Goal: Task Accomplishment & Management: Manage account settings

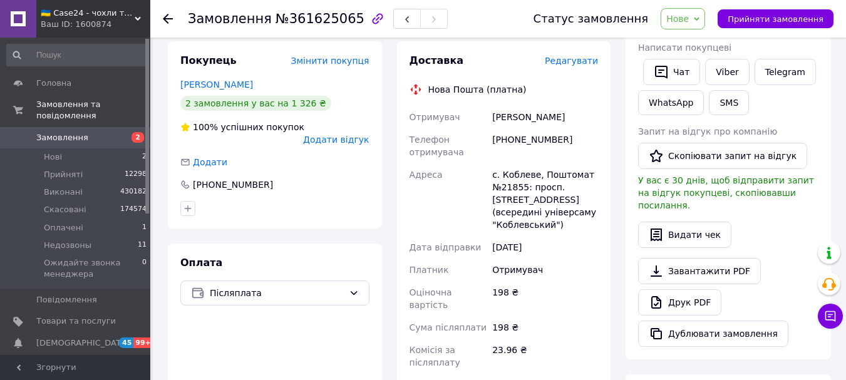
scroll to position [251, 0]
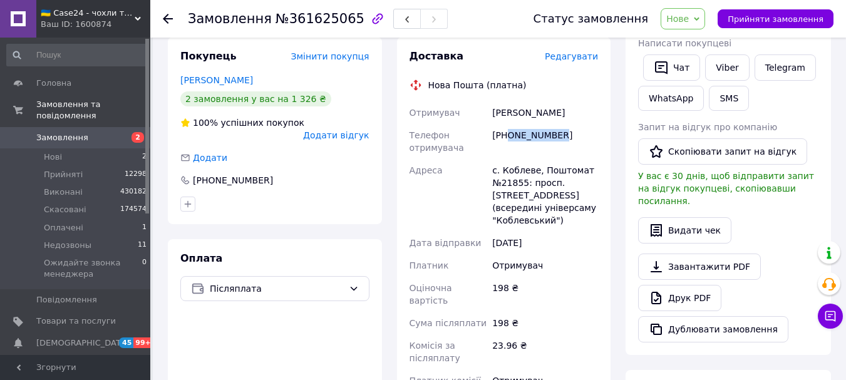
drag, startPoint x: 568, startPoint y: 110, endPoint x: 510, endPoint y: 116, distance: 58.6
click at [510, 124] on div "[PHONE_NUMBER]" at bounding box center [545, 141] width 111 height 35
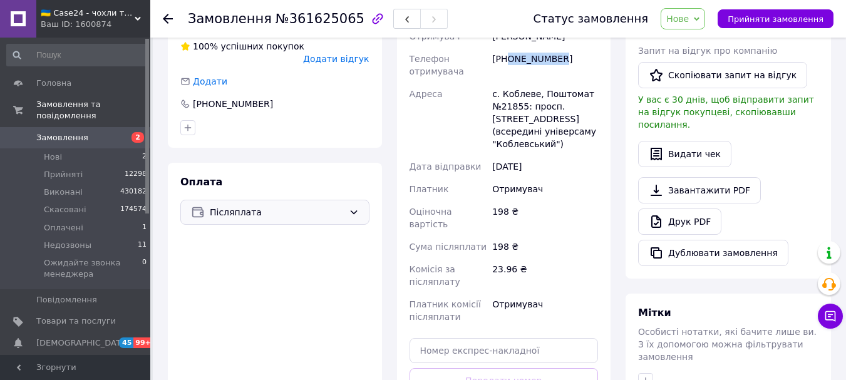
scroll to position [313, 0]
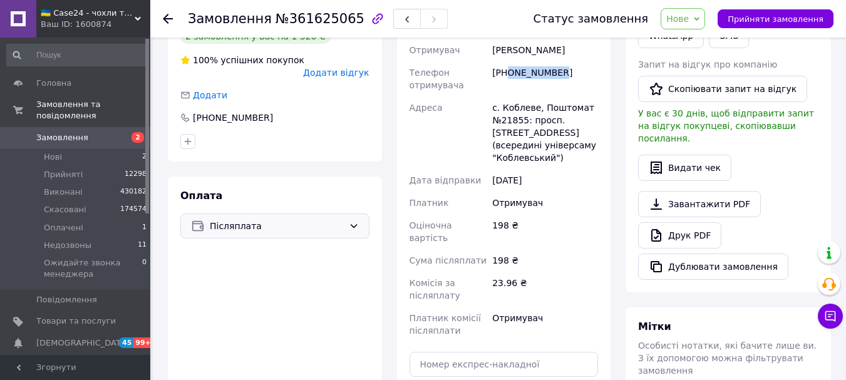
click at [356, 214] on div "Післяплата" at bounding box center [274, 226] width 189 height 25
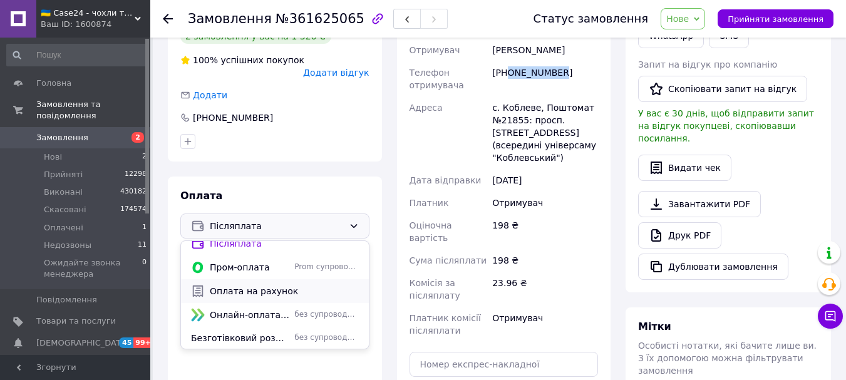
scroll to position [10, 0]
click at [279, 331] on span "Безготівковий розрахунок (на карту Приватбанку)" at bounding box center [240, 337] width 98 height 13
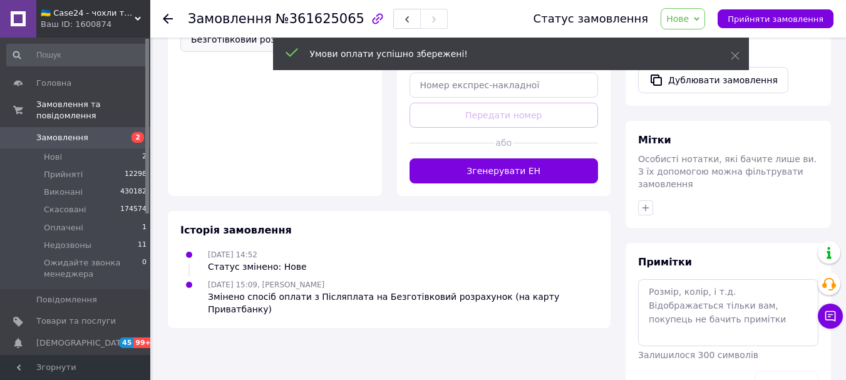
scroll to position [501, 0]
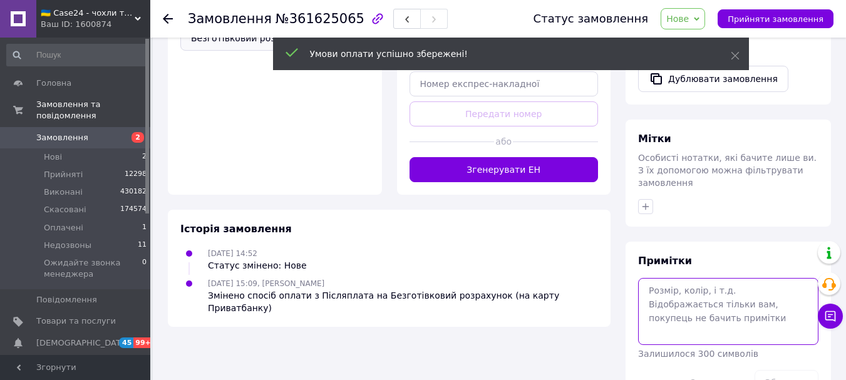
click at [677, 278] on textarea at bounding box center [728, 311] width 180 height 66
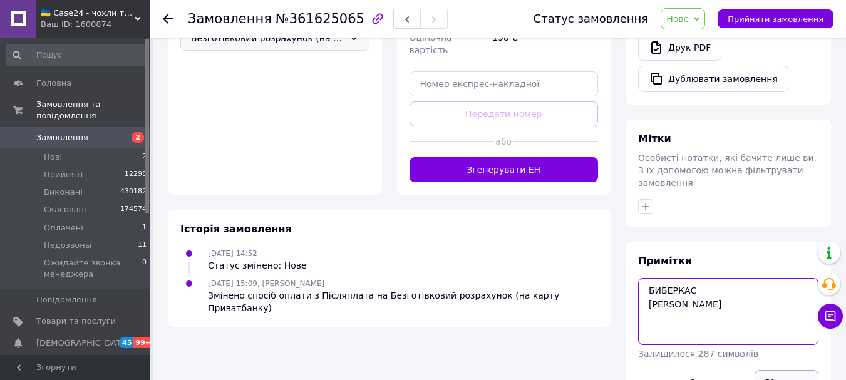
type textarea "БИБЕРКАС ната"
click at [779, 370] on button "Зберегти" at bounding box center [787, 382] width 64 height 25
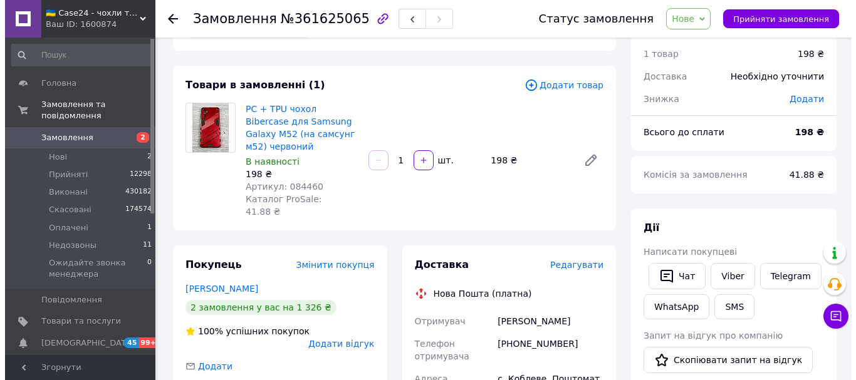
scroll to position [63, 0]
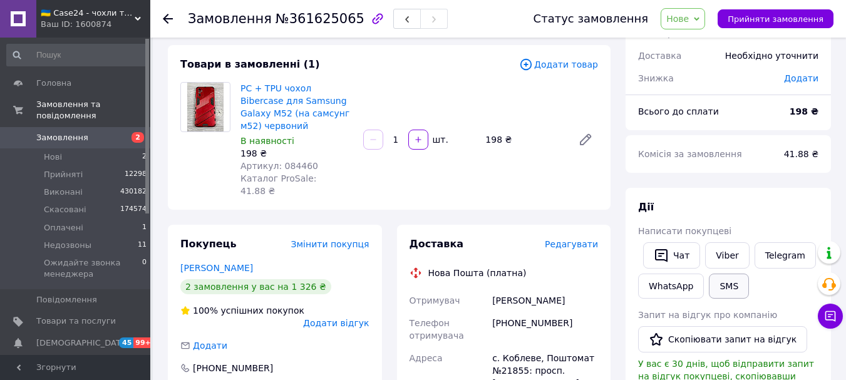
click at [725, 291] on button "SMS" at bounding box center [729, 286] width 40 height 25
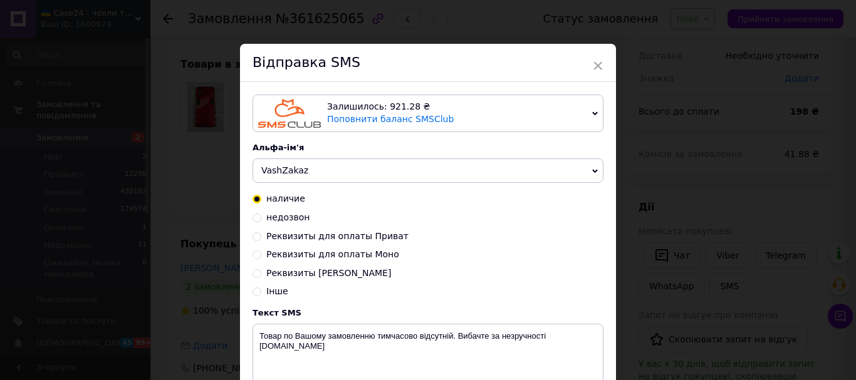
click at [258, 237] on input "Реквизиты для оплаты Приват" at bounding box center [256, 235] width 9 height 9
radio input "true"
radio input "false"
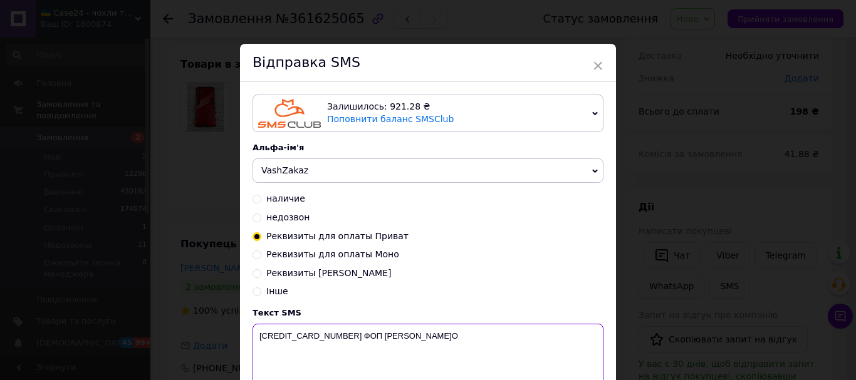
click at [454, 336] on textarea "4246 0010 0829 6745 ФОП Нікітіна М.О" at bounding box center [427, 356] width 351 height 65
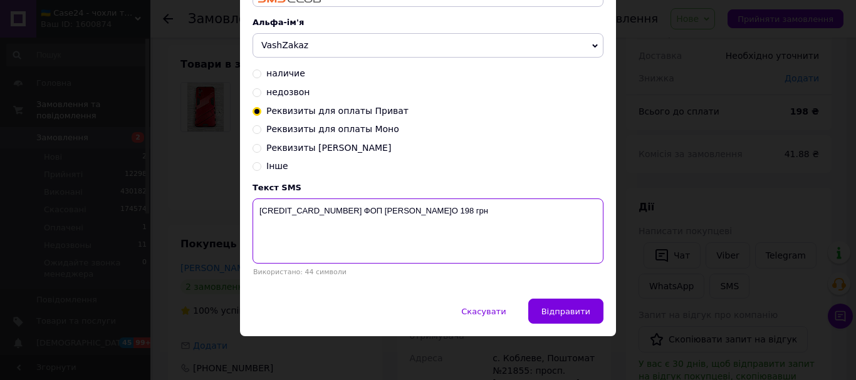
scroll to position [128, 0]
type textarea "4246 0010 0829 6745 ФОП Нікітіна М.О 198 грн"
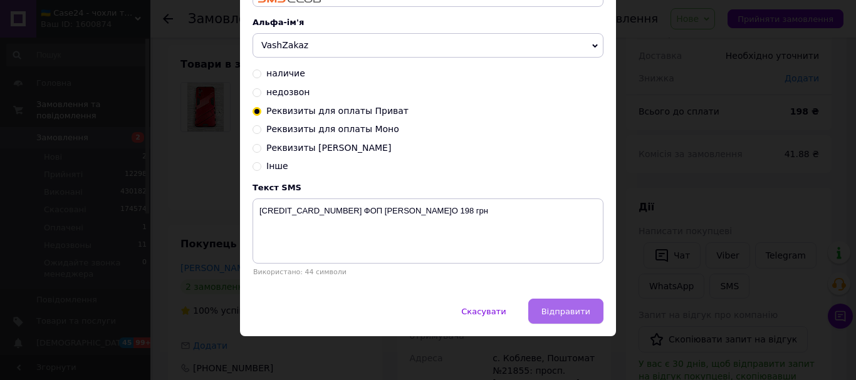
click at [576, 316] on span "Відправити" at bounding box center [565, 311] width 49 height 9
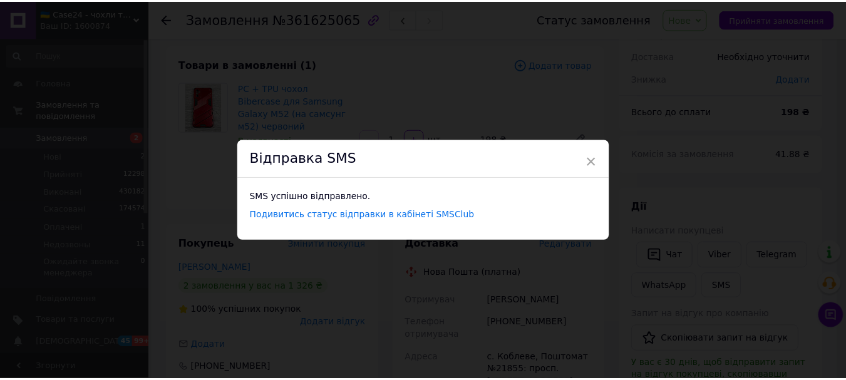
scroll to position [0, 0]
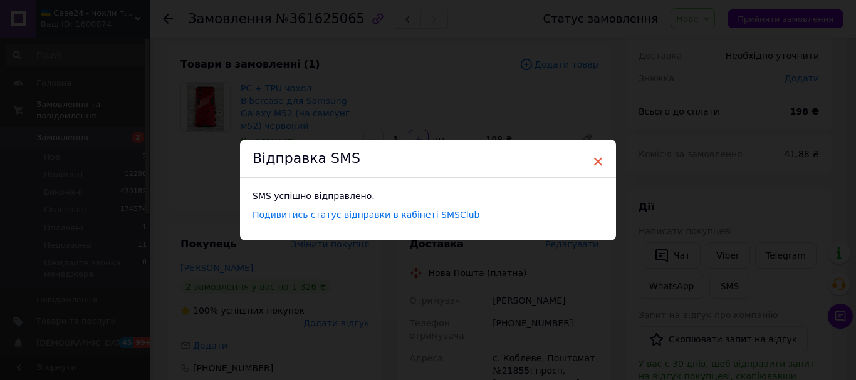
click at [595, 161] on span "×" at bounding box center [597, 161] width 11 height 21
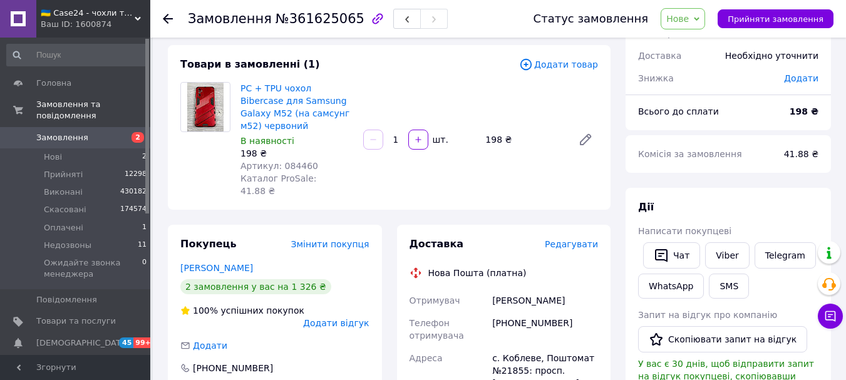
click at [688, 17] on span "Нове" at bounding box center [678, 19] width 23 height 10
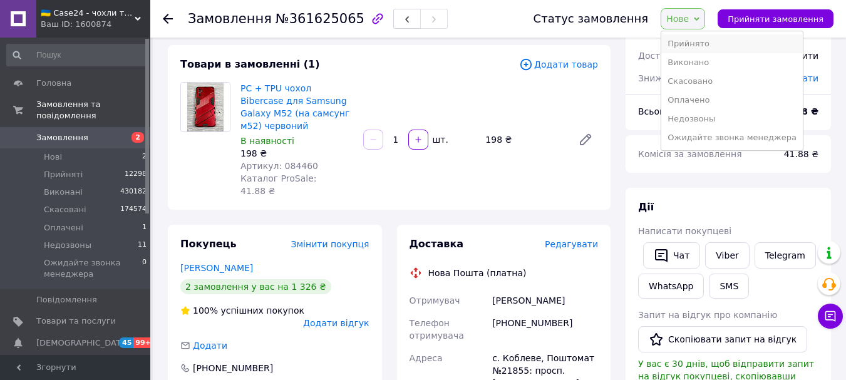
click at [715, 44] on li "Прийнято" at bounding box center [733, 43] width 142 height 19
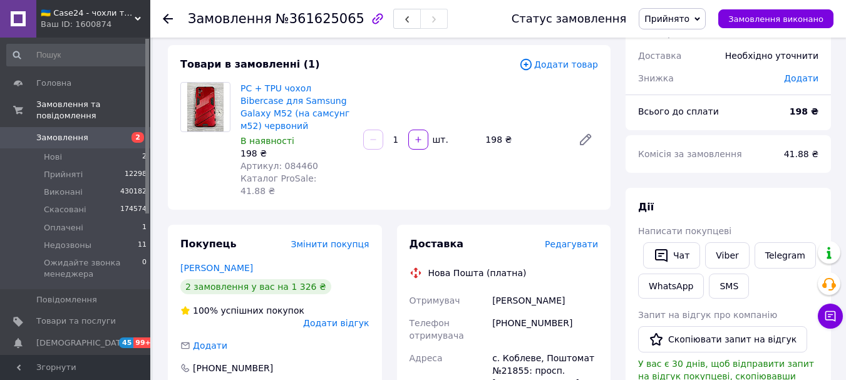
scroll to position [125, 0]
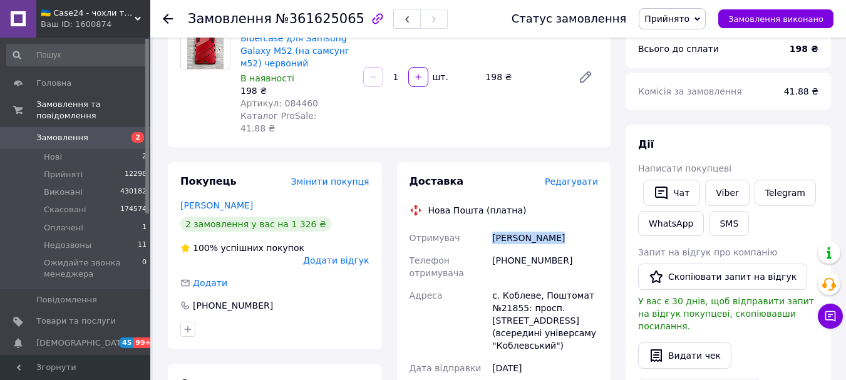
drag, startPoint x: 551, startPoint y: 216, endPoint x: 489, endPoint y: 216, distance: 62.6
click at [489, 227] on div "Отримувач Ефремов Павел Телефон отримувача +380960602314 Адреса с. Коблеве, Пош…" at bounding box center [504, 332] width 194 height 211
copy div "Отримувач Ефремов Павел"
drag, startPoint x: 265, startPoint y: 21, endPoint x: 341, endPoint y: 21, distance: 76.4
click at [341, 21] on span "№361625065" at bounding box center [320, 18] width 89 height 15
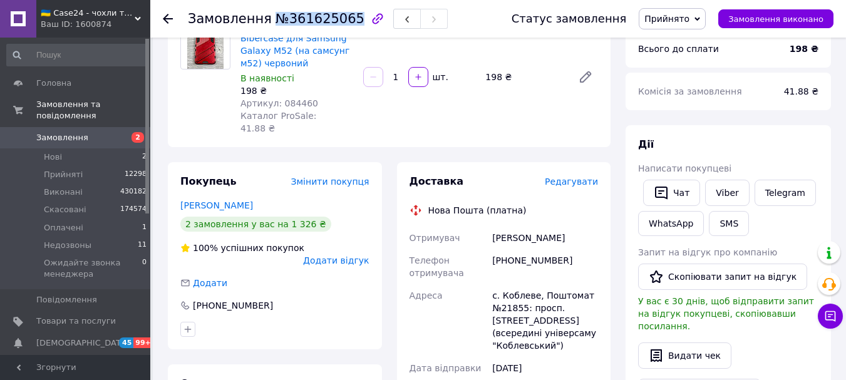
copy span "№361625065"
click at [70, 148] on li "Нові 2" at bounding box center [77, 157] width 154 height 18
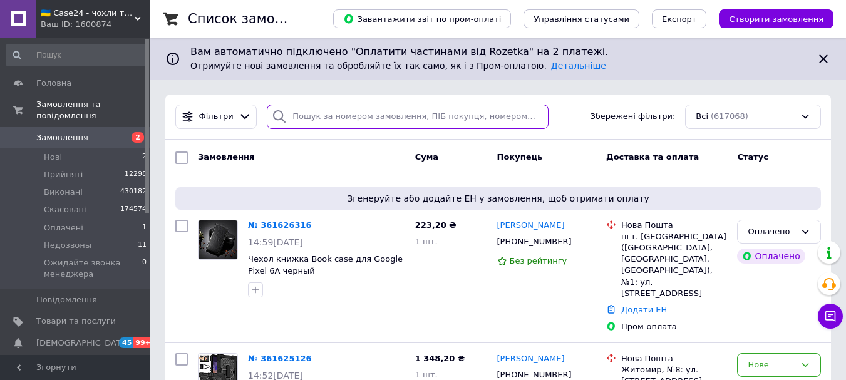
click at [361, 114] on input "search" at bounding box center [407, 117] width 281 height 24
paste input "№361625065"
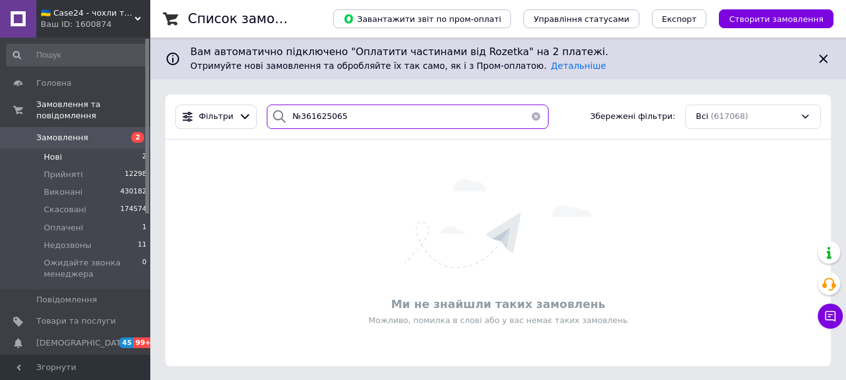
type input "№361625065"
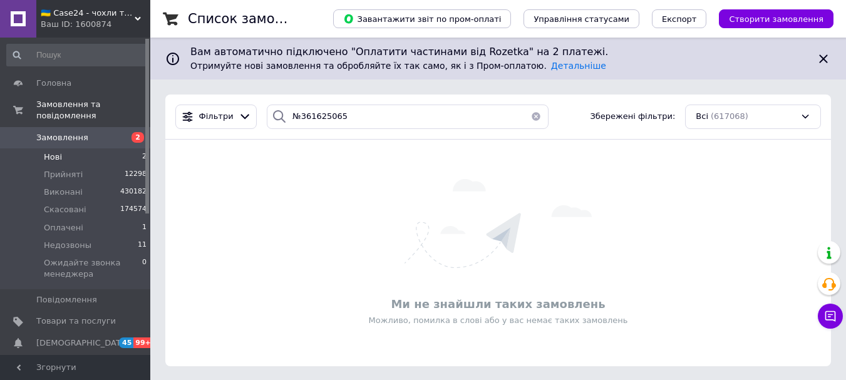
click at [61, 148] on li "Нові 2" at bounding box center [77, 157] width 154 height 18
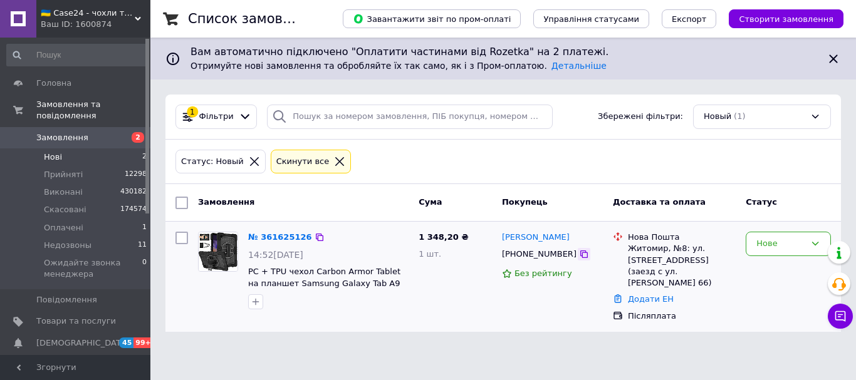
click at [580, 254] on icon at bounding box center [584, 255] width 8 height 8
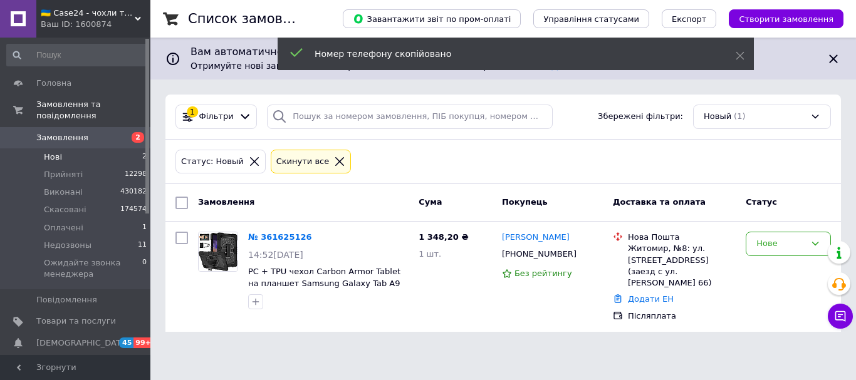
click at [80, 132] on span "Замовлення" at bounding box center [62, 137] width 52 height 11
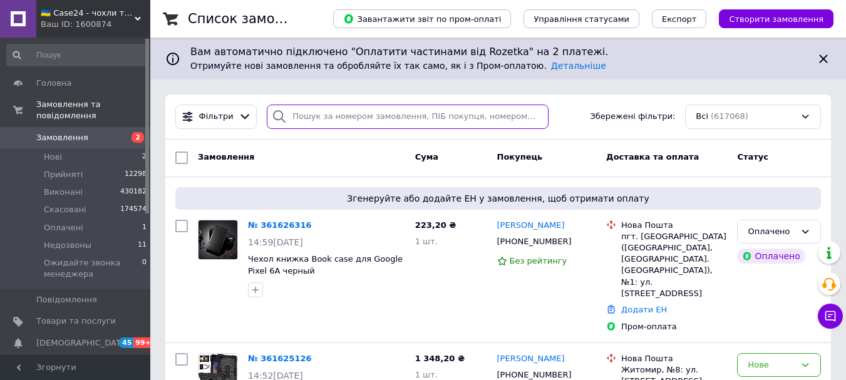
click at [330, 118] on input "search" at bounding box center [407, 117] width 281 height 24
paste input "[PHONE_NUMBER]"
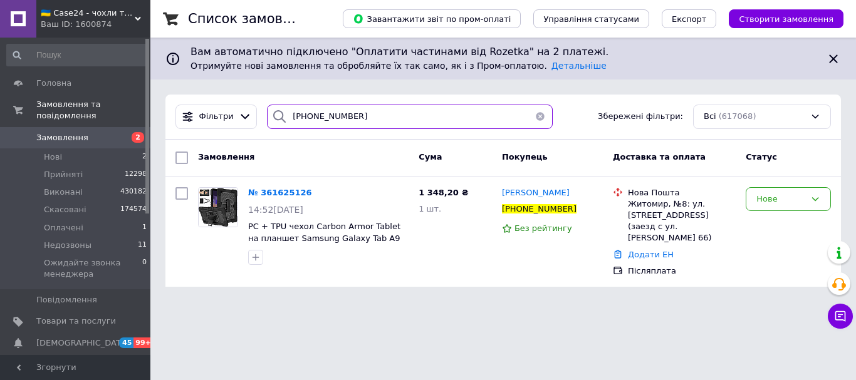
drag, startPoint x: 360, startPoint y: 117, endPoint x: 302, endPoint y: 120, distance: 58.3
click at [302, 120] on input "[PHONE_NUMBER]" at bounding box center [410, 117] width 286 height 24
type input "[PHONE_NUMBER]"
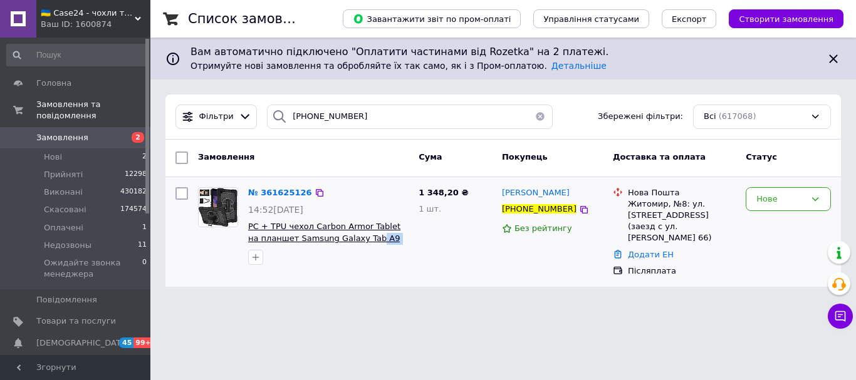
drag, startPoint x: 369, startPoint y: 246, endPoint x: 356, endPoint y: 242, distance: 13.1
click at [356, 242] on span "PC + TPU чехол Carbon Armor Tablet на планшет Samsung Galaxy Tab A9 Plus (11") …" at bounding box center [328, 232] width 160 height 23
click at [224, 203] on img at bounding box center [218, 207] width 39 height 39
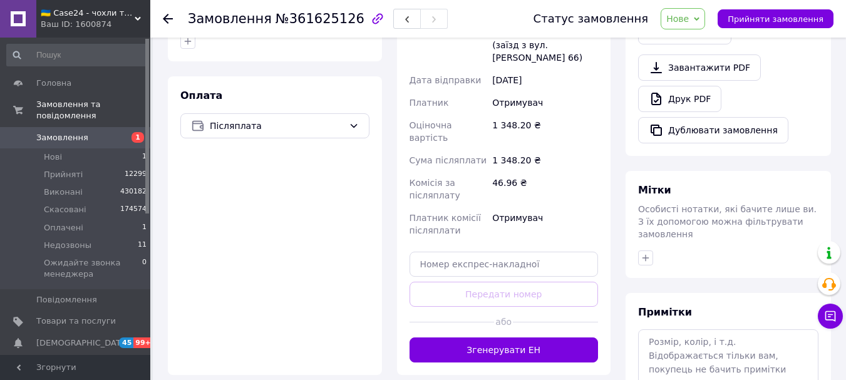
scroll to position [475, 0]
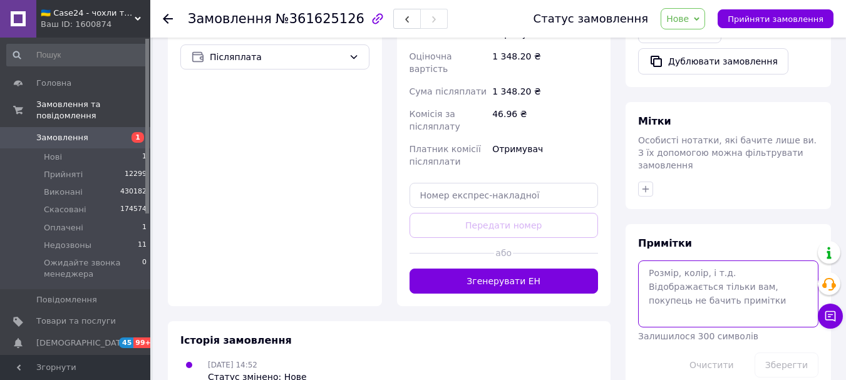
click at [676, 276] on textarea at bounding box center [728, 294] width 180 height 66
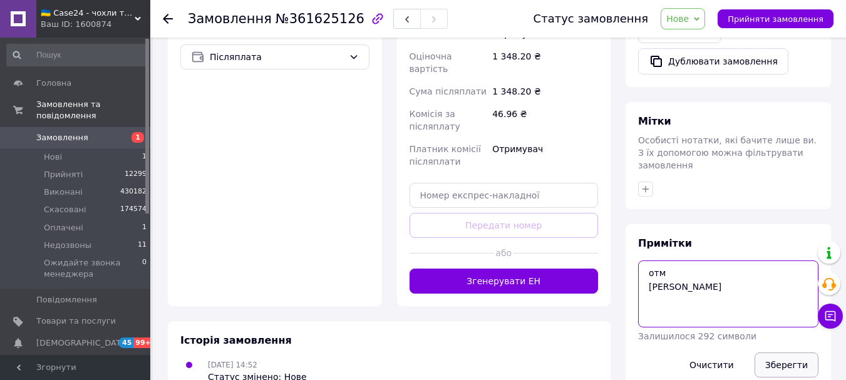
type textarea "отм ната"
click at [796, 353] on button "Зберегти" at bounding box center [787, 365] width 64 height 25
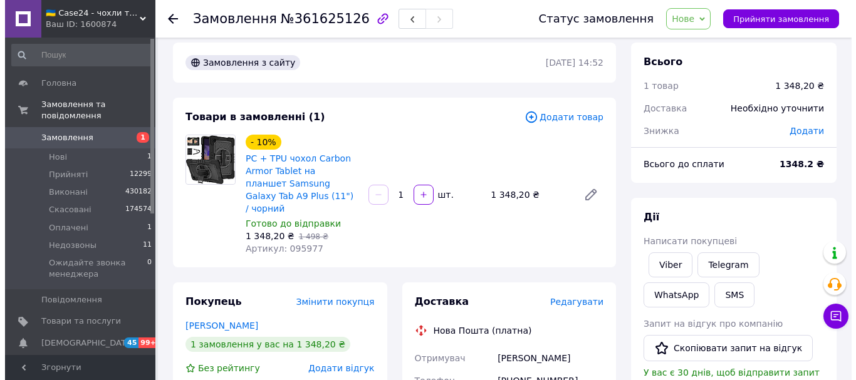
scroll to position [0, 0]
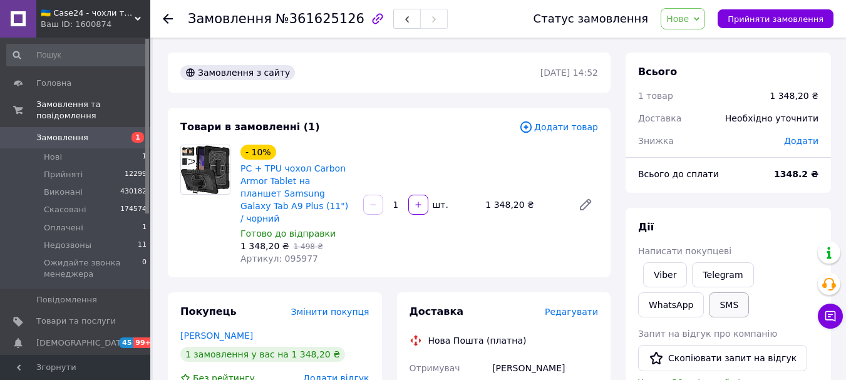
click at [709, 302] on button "SMS" at bounding box center [729, 305] width 40 height 25
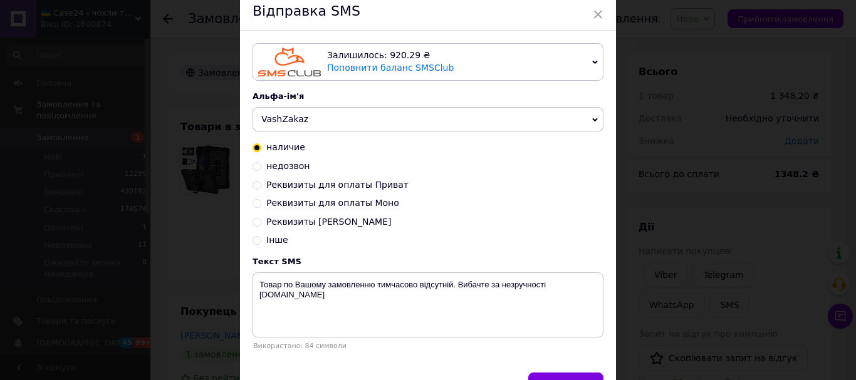
scroll to position [63, 0]
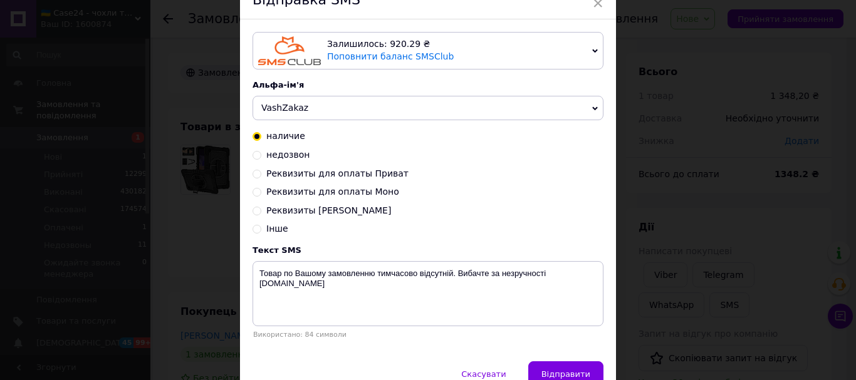
click at [250, 155] on div "Залишилось: 920.29 ₴ Поповнити баланс SMSClub Підключити LetsAds Альфа-ім'я Vas…" at bounding box center [428, 190] width 376 height 342
click at [255, 159] on input "недозвон" at bounding box center [256, 154] width 9 height 9
radio input "true"
radio input "false"
type textarea "На жаль, ми не змогли зв'язатись з Вами по замовленню Case24.com.ua"
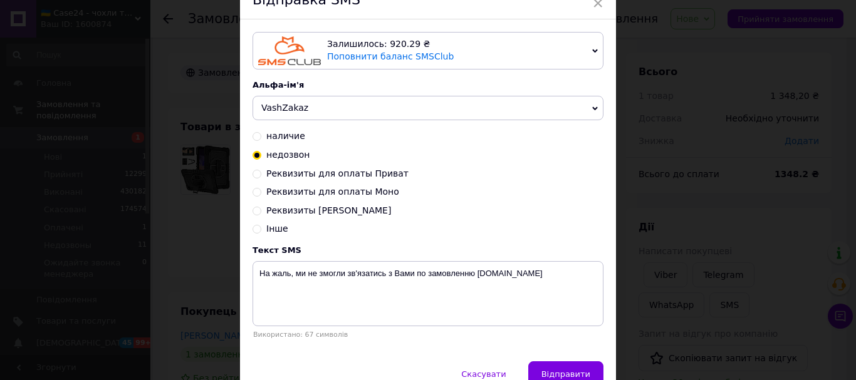
click at [586, 361] on div "Залишилось: 920.29 ₴ Поповнити баланс SMSClub Підключити LetsAds Альфа-ім'я Vas…" at bounding box center [428, 190] width 376 height 342
click at [587, 370] on button "Відправити" at bounding box center [565, 373] width 75 height 25
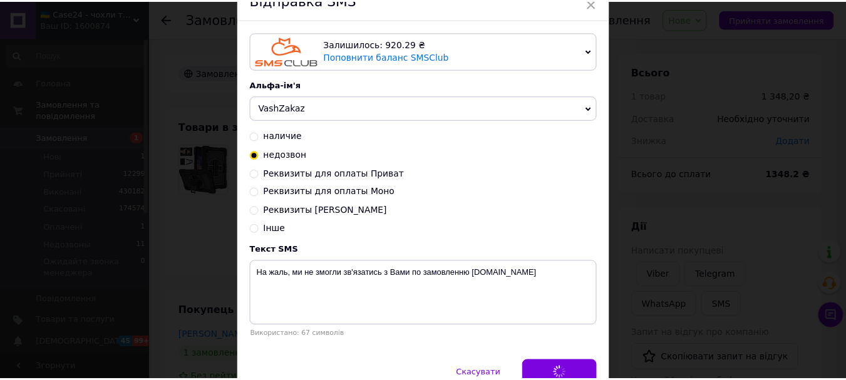
scroll to position [0, 0]
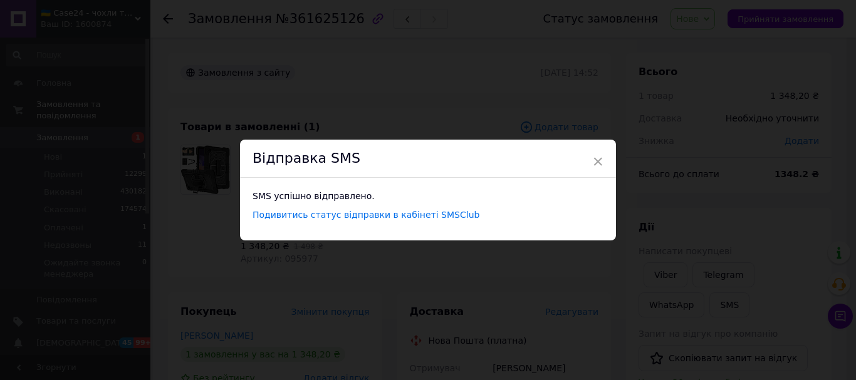
click at [594, 157] on span "×" at bounding box center [597, 161] width 11 height 21
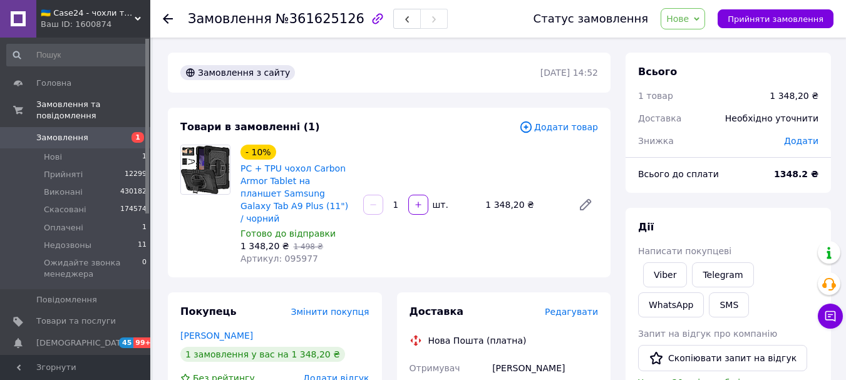
click at [689, 17] on span "Нове" at bounding box center [678, 19] width 23 height 10
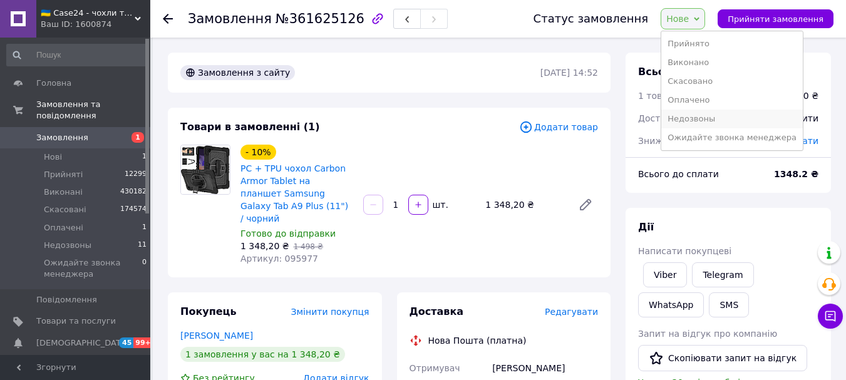
click at [704, 120] on li "Недозвоны" at bounding box center [733, 119] width 142 height 19
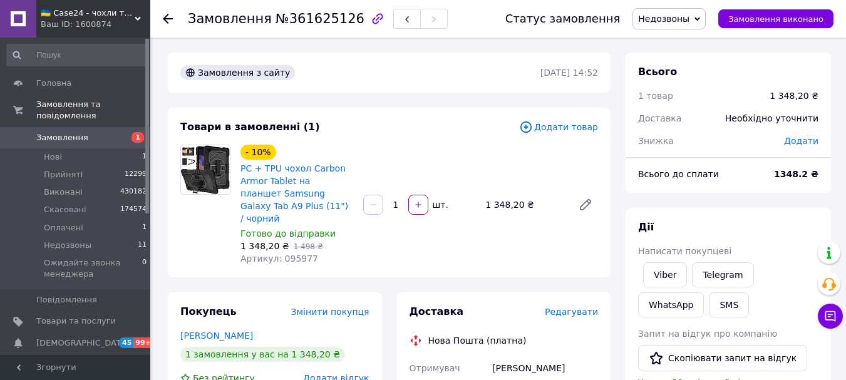
click at [76, 132] on span "Замовлення" at bounding box center [62, 137] width 52 height 11
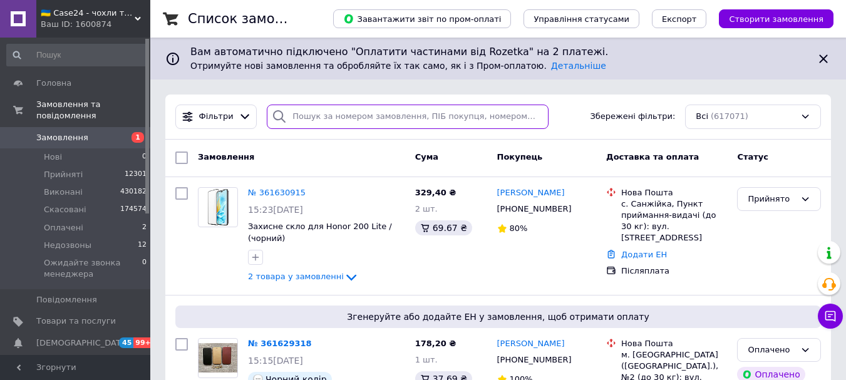
click at [316, 118] on input "search" at bounding box center [407, 117] width 281 height 24
paste input "[PHONE_NUMBER]"
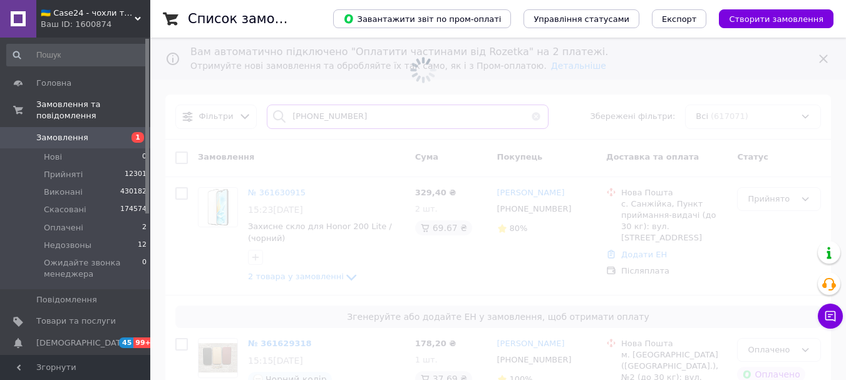
type input "[PHONE_NUMBER]"
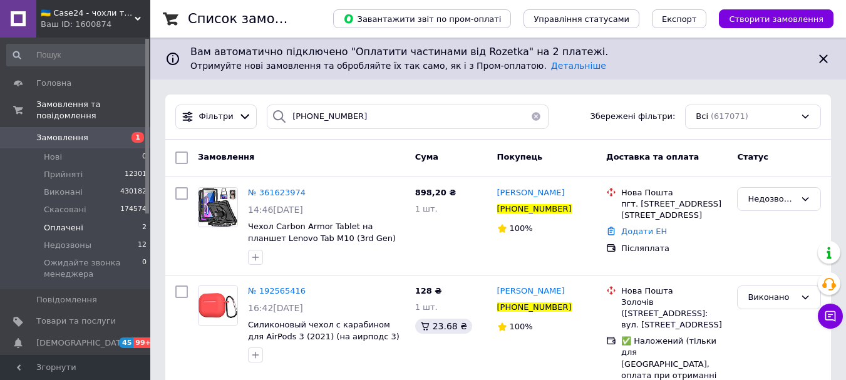
click at [86, 219] on li "Оплачені 2" at bounding box center [77, 228] width 154 height 18
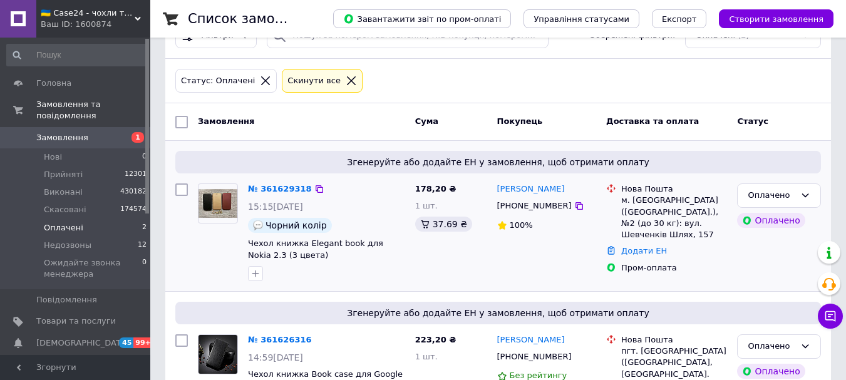
scroll to position [150, 0]
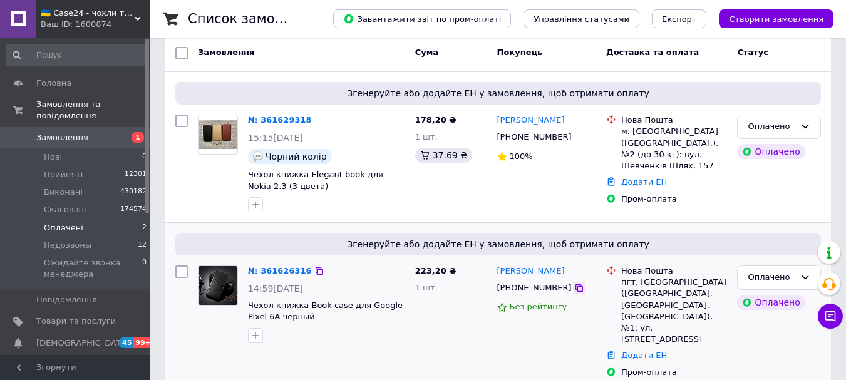
click at [576, 288] on icon at bounding box center [580, 288] width 8 height 8
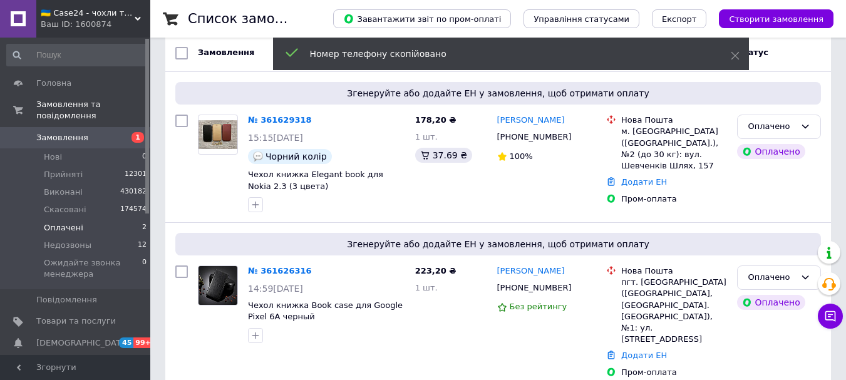
click at [83, 127] on link "Замовлення 1" at bounding box center [77, 137] width 154 height 21
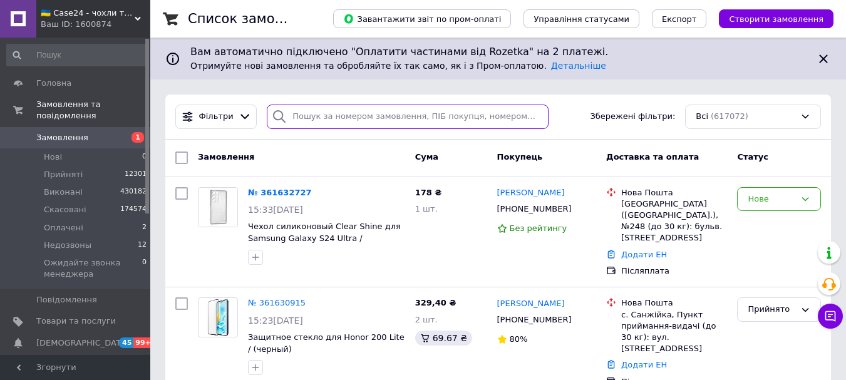
click at [332, 119] on input "search" at bounding box center [407, 117] width 281 height 24
paste input "[PHONE_NUMBER]"
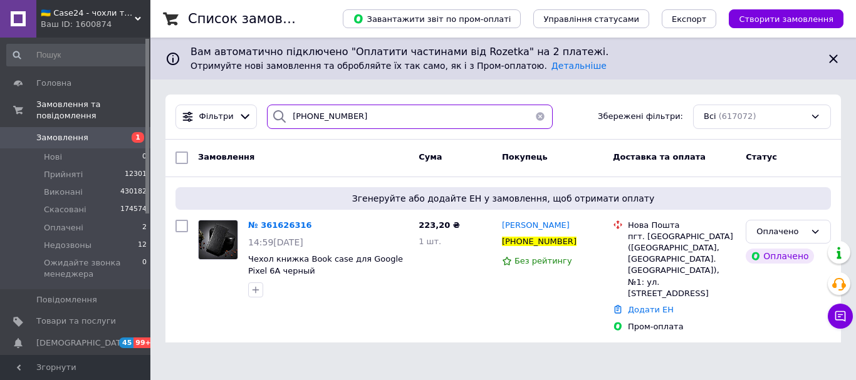
drag, startPoint x: 366, startPoint y: 113, endPoint x: 303, endPoint y: 122, distance: 63.8
click at [303, 122] on input "[PHONE_NUMBER]" at bounding box center [410, 117] width 286 height 24
type input "[PHONE_NUMBER]"
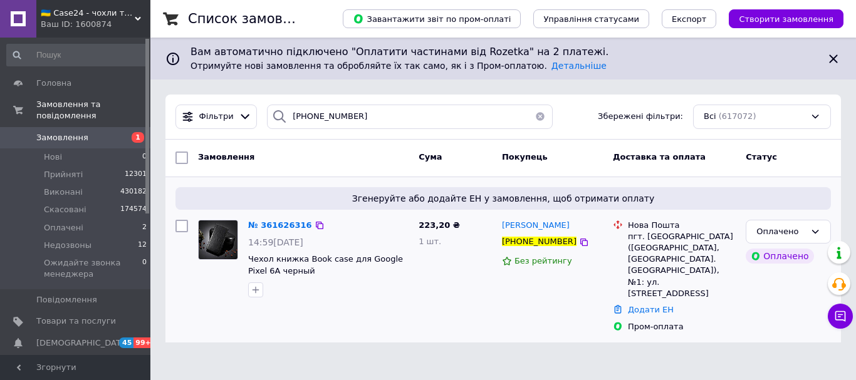
click at [207, 234] on img at bounding box center [218, 240] width 39 height 39
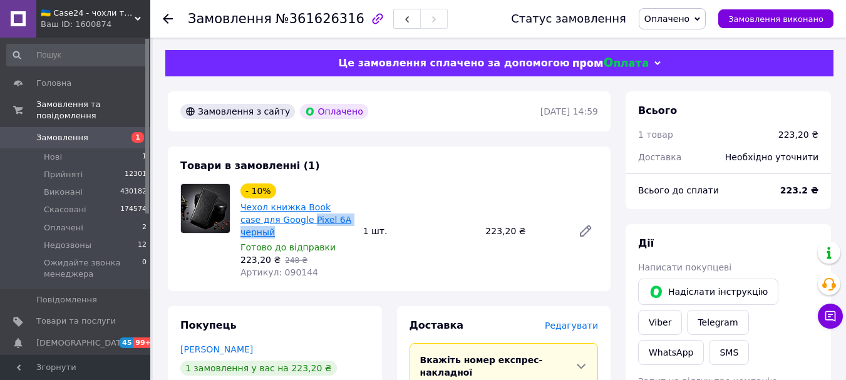
drag, startPoint x: 353, startPoint y: 220, endPoint x: 288, endPoint y: 221, distance: 65.2
click at [288, 221] on div "Чехол книжка Book case для Google Pixel 6A черный" at bounding box center [296, 220] width 115 height 40
copy link "Pixel 6A черный"
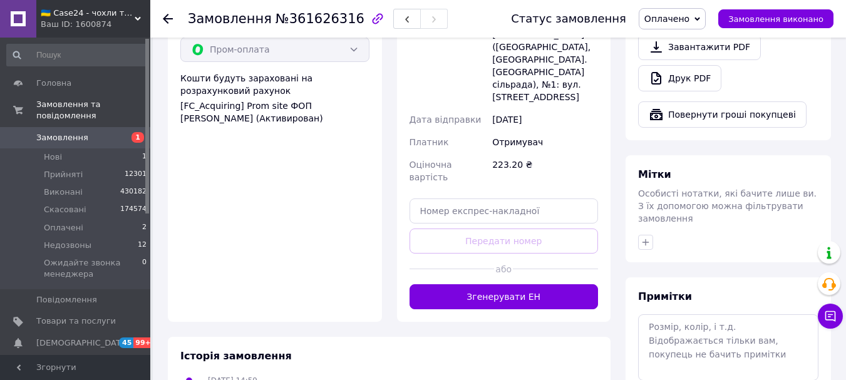
scroll to position [506, 0]
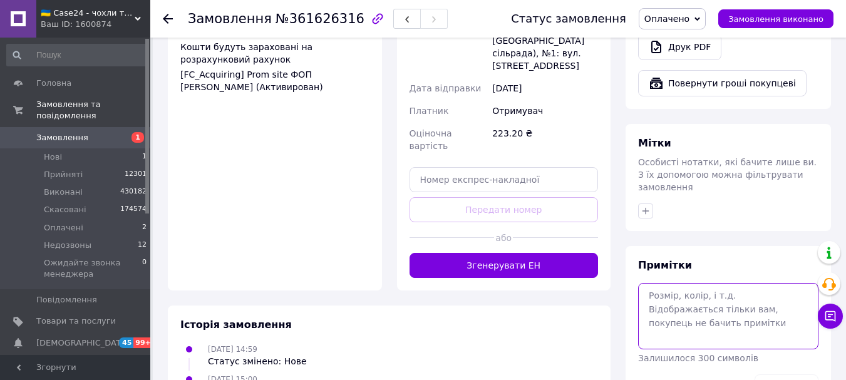
click at [665, 283] on textarea at bounding box center [728, 316] width 180 height 66
type textarea "ната"
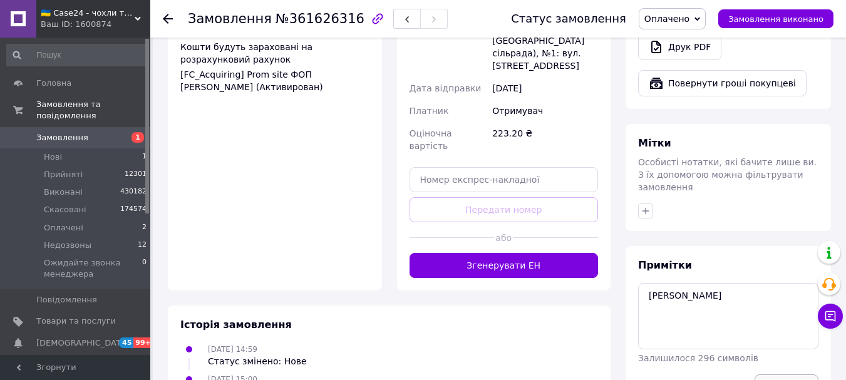
click at [798, 375] on button "Зберегти" at bounding box center [787, 387] width 64 height 25
click at [691, 12] on span "Оплачено" at bounding box center [672, 18] width 67 height 21
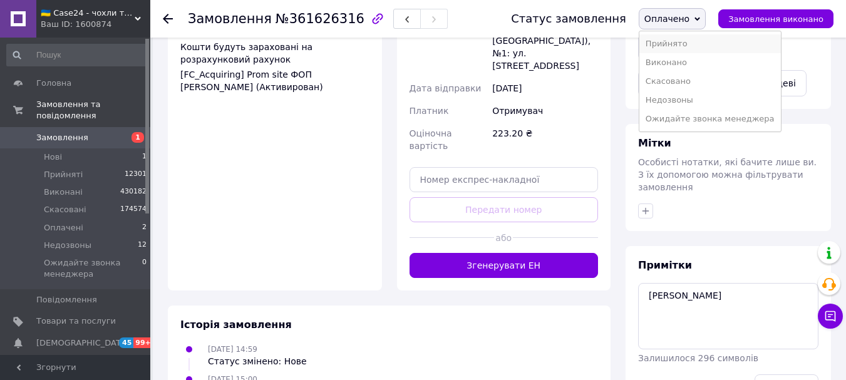
click at [683, 43] on li "Прийнято" at bounding box center [711, 43] width 142 height 19
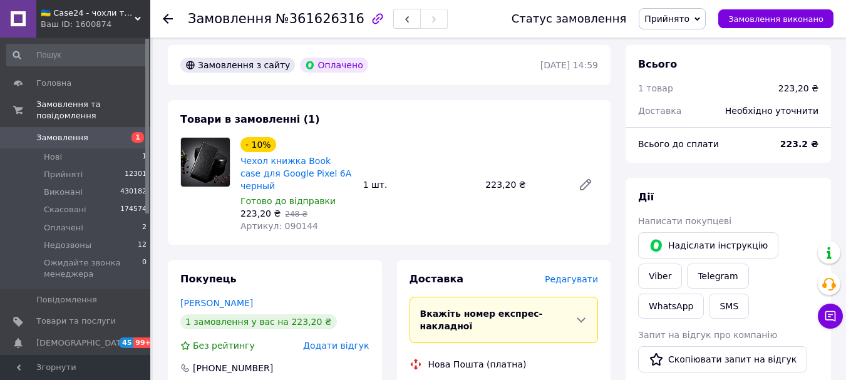
scroll to position [0, 0]
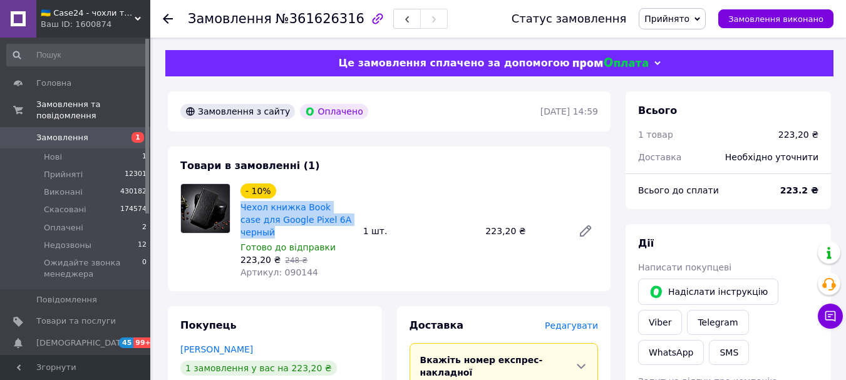
drag, startPoint x: 356, startPoint y: 220, endPoint x: 240, endPoint y: 202, distance: 117.3
click at [240, 202] on div "- 10% Чехол книжка Book case для Google Pixel 6A черный Готово до відправки 223…" at bounding box center [297, 231] width 123 height 100
copy link "Чехол книжка Book case для Google Pixel 6A черный"
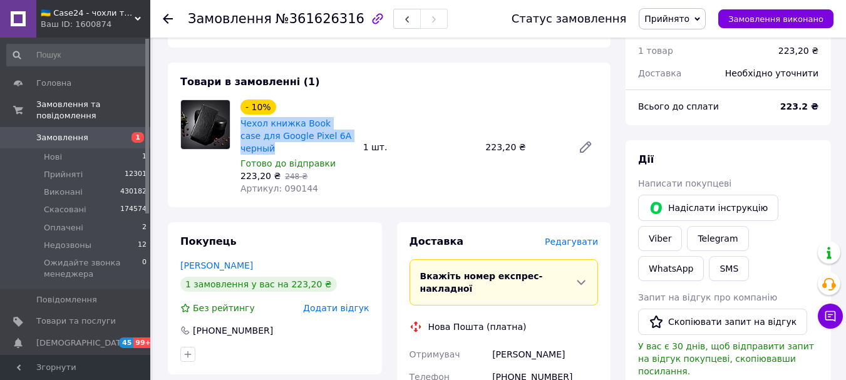
scroll to position [125, 0]
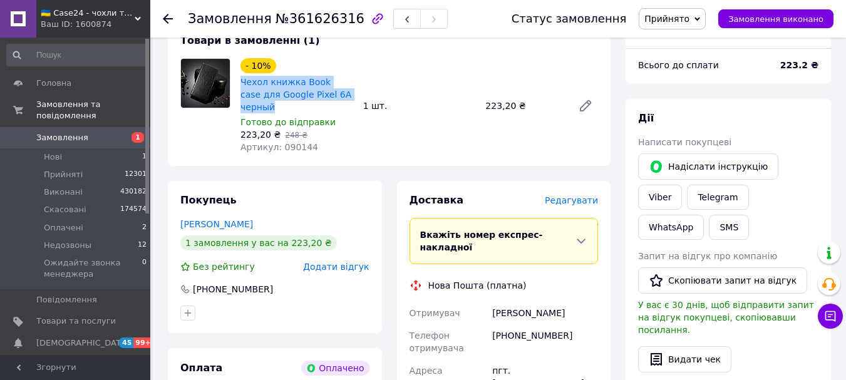
drag, startPoint x: 578, startPoint y: 289, endPoint x: 489, endPoint y: 293, distance: 89.1
copy div "Отримувач Лясковець Микола"
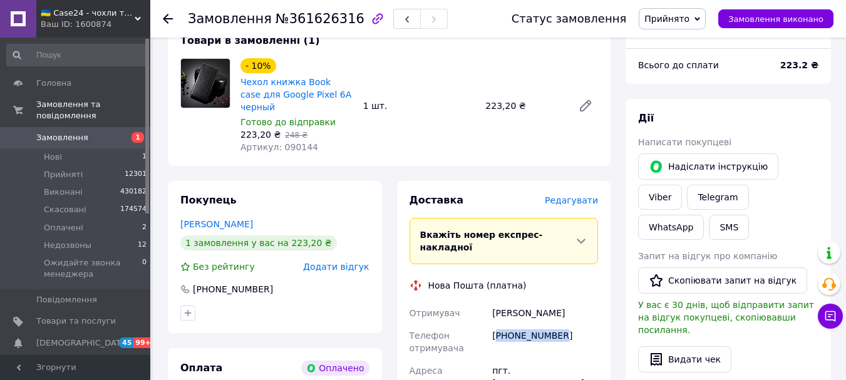
drag, startPoint x: 554, startPoint y: 321, endPoint x: 496, endPoint y: 320, distance: 57.7
click at [496, 325] on div "[PHONE_NUMBER]" at bounding box center [545, 342] width 111 height 35
copy div "380987312661"
drag, startPoint x: 536, startPoint y: 350, endPoint x: 511, endPoint y: 347, distance: 25.9
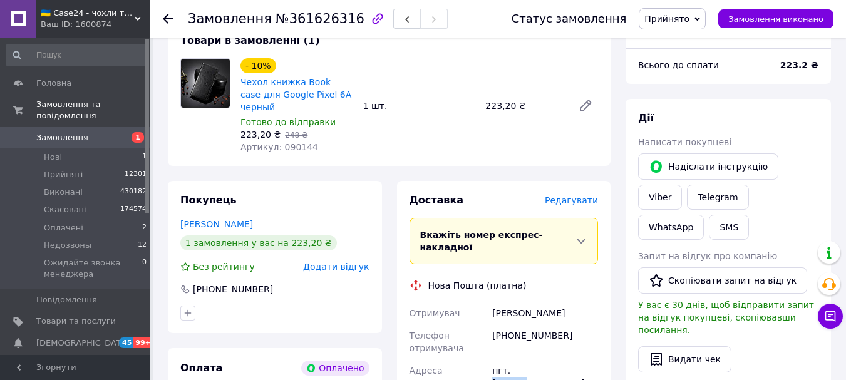
copy div "Клесов"
drag, startPoint x: 278, startPoint y: 19, endPoint x: 340, endPoint y: 26, distance: 63.0
click at [340, 26] on span "№361626316" at bounding box center [320, 18] width 89 height 15
copy span "361626316"
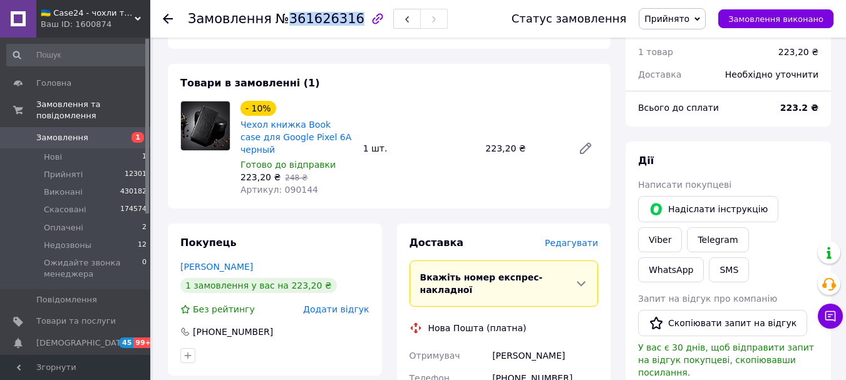
scroll to position [0, 0]
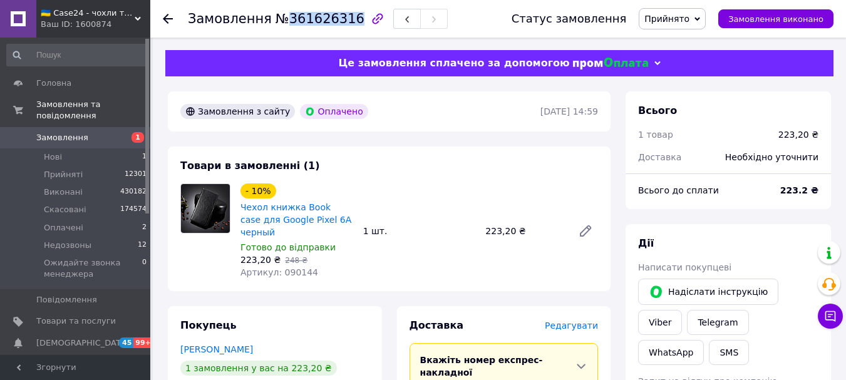
click at [67, 132] on span "Замовлення" at bounding box center [62, 137] width 52 height 11
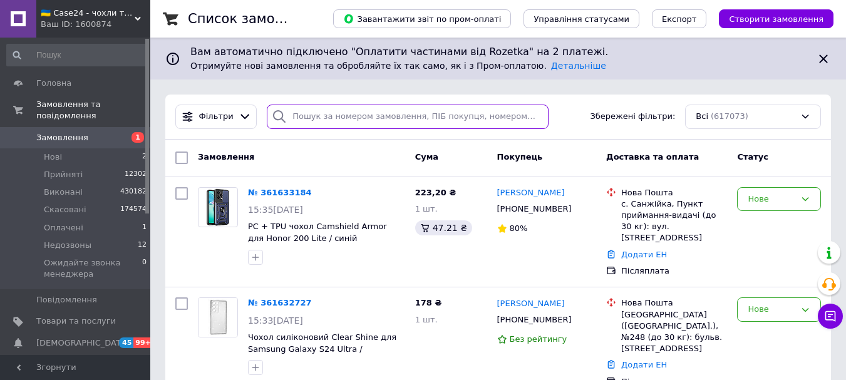
click at [350, 117] on input "search" at bounding box center [407, 117] width 281 height 24
paste input "[PHONE_NUMBER]"
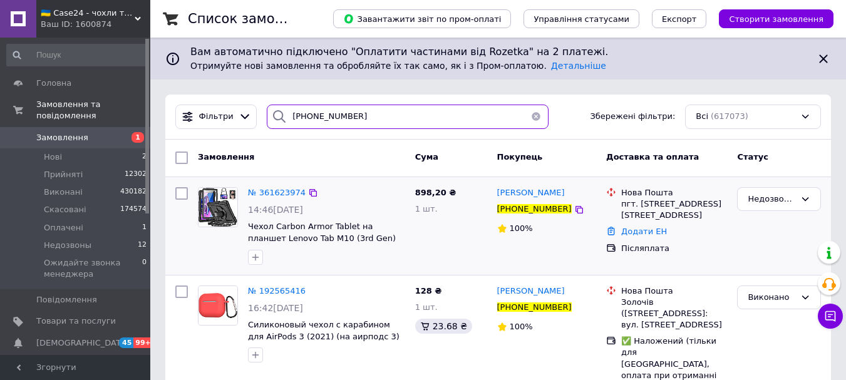
type input "[PHONE_NUMBER]"
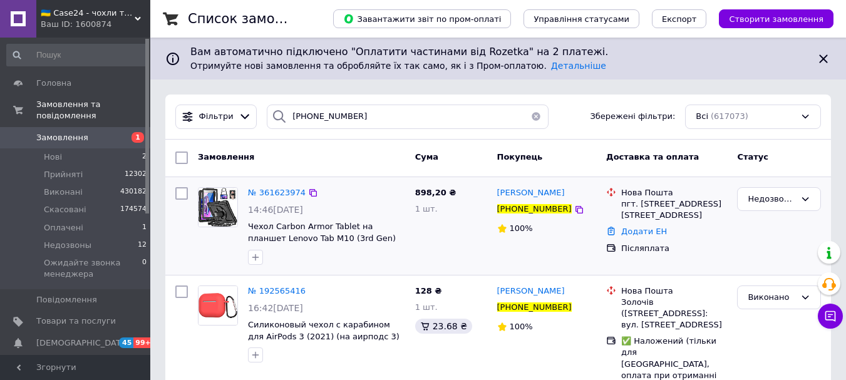
click at [224, 204] on img at bounding box center [218, 207] width 39 height 39
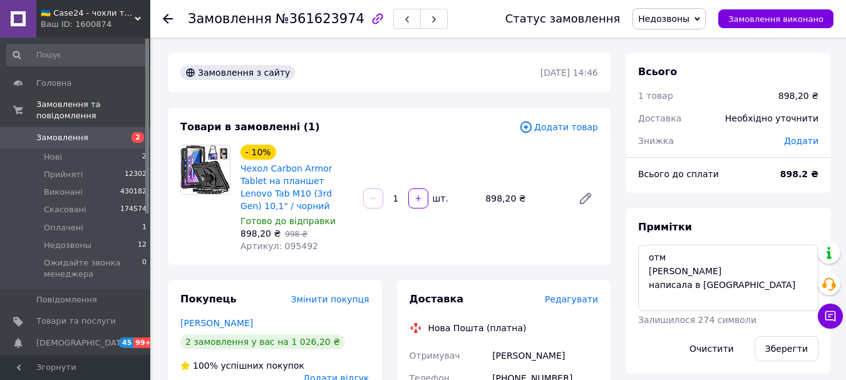
click at [581, 123] on span "Додати товар" at bounding box center [558, 127] width 79 height 14
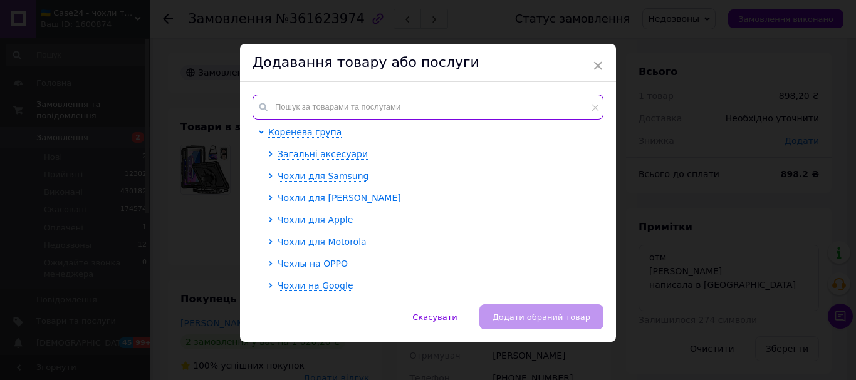
click at [345, 107] on input "text" at bounding box center [427, 107] width 351 height 25
paste input "094085"
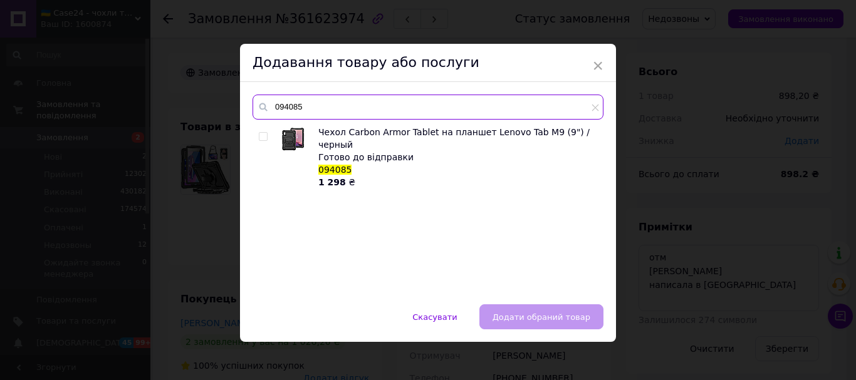
type input "094085"
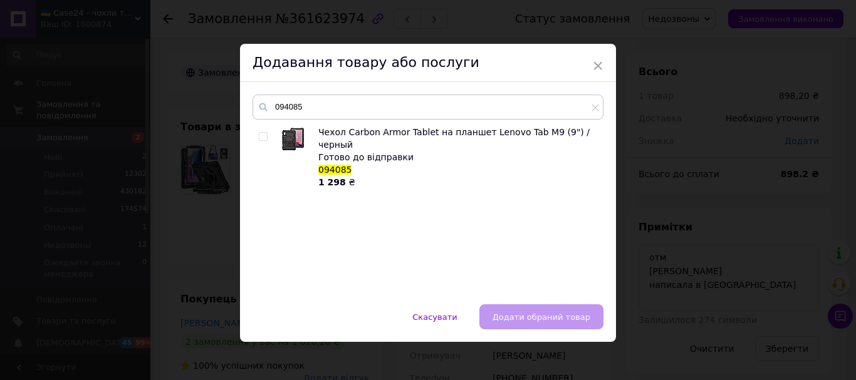
click at [261, 137] on input "checkbox" at bounding box center [263, 137] width 8 height 8
checkbox input "true"
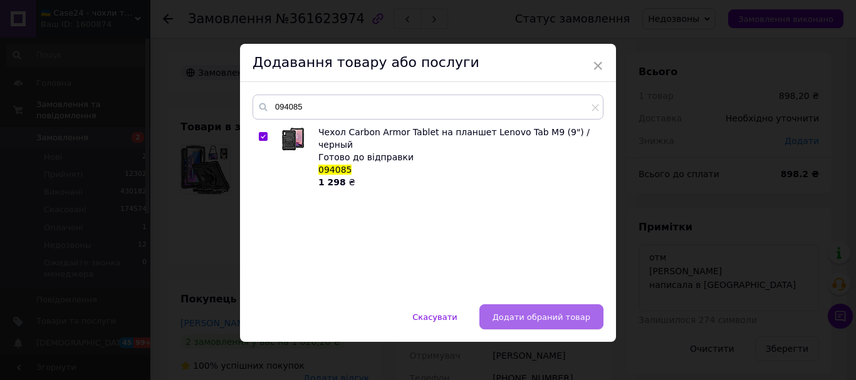
click at [566, 316] on span "Додати обраний товар" at bounding box center [541, 317] width 98 height 9
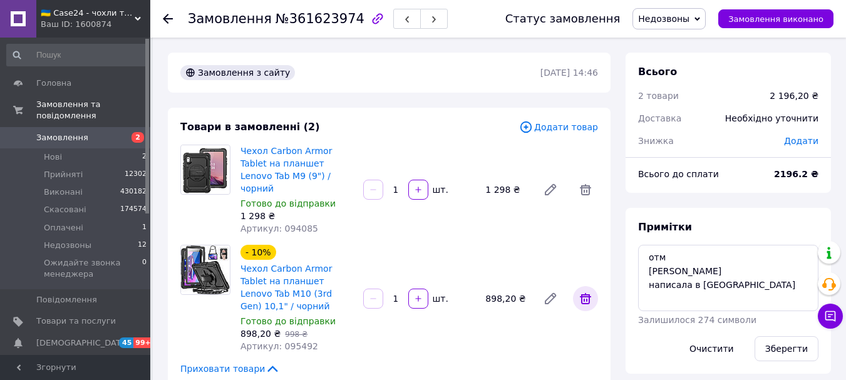
click at [580, 291] on icon at bounding box center [585, 298] width 15 height 15
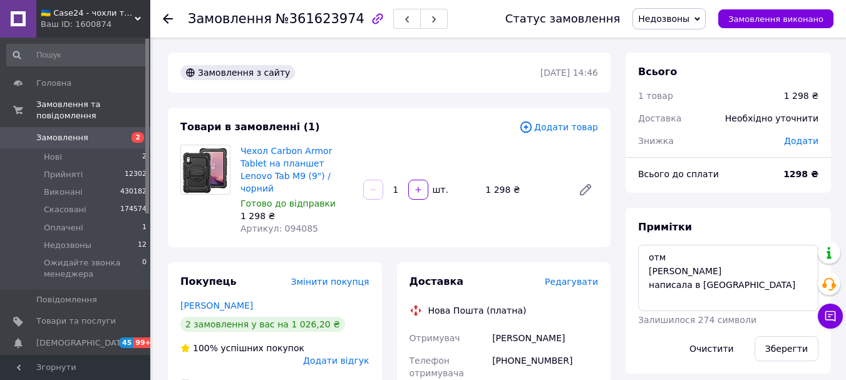
click at [682, 18] on span "Недозвоны" at bounding box center [663, 19] width 51 height 10
click at [682, 45] on li "Прийнято" at bounding box center [704, 43] width 142 height 19
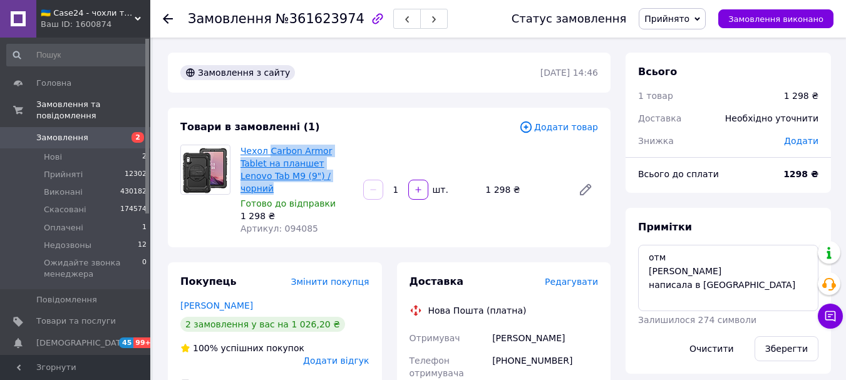
drag, startPoint x: 304, startPoint y: 175, endPoint x: 268, endPoint y: 148, distance: 45.2
click at [268, 148] on span "Чехол Carbon Armor Tablet на планшет Lenovo Tab M9 (9") / чорний" at bounding box center [297, 170] width 113 height 50
copy link "Carbon Armor Tablet на планшет Lenovo Tab M9 (9") / чорний"
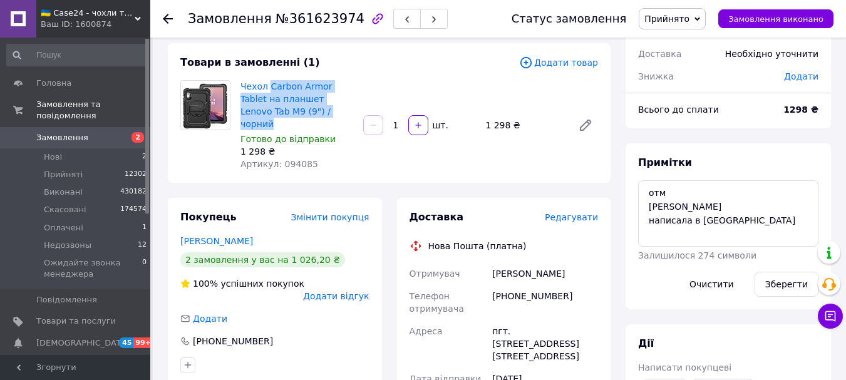
scroll to position [125, 0]
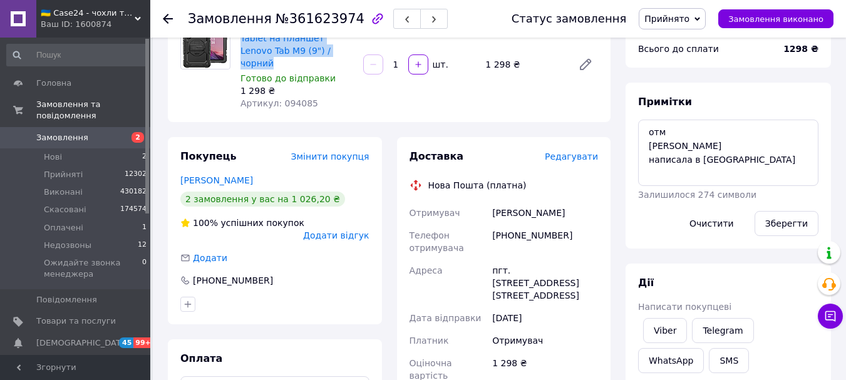
drag, startPoint x: 575, startPoint y: 202, endPoint x: 468, endPoint y: 205, distance: 107.2
click at [468, 205] on div "Отримувач [PERSON_NAME] Телефон отримувача [PHONE_NUMBER] [GEOGRAPHIC_DATA] пгт…" at bounding box center [504, 341] width 194 height 278
copy div "Отримувач [PERSON_NAME]"
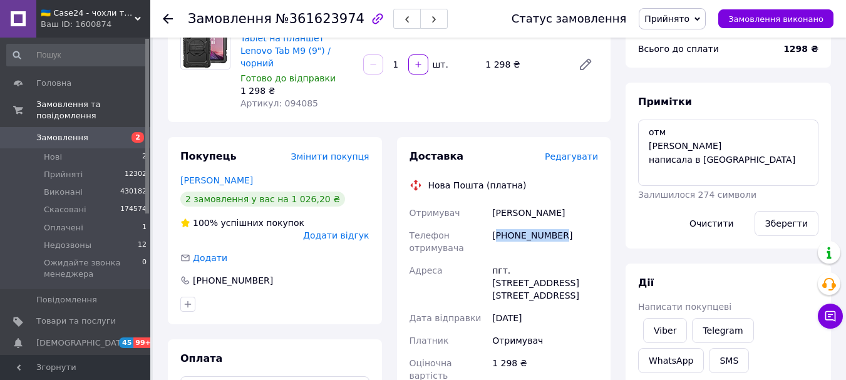
drag, startPoint x: 516, startPoint y: 234, endPoint x: 498, endPoint y: 233, distance: 18.2
click at [498, 233] on div "[PHONE_NUMBER]" at bounding box center [545, 241] width 111 height 35
copy div "380979296918"
drag, startPoint x: 547, startPoint y: 257, endPoint x: 508, endPoint y: 259, distance: 38.9
click at [508, 259] on div "пгт. [STREET_ADDRESS] [STREET_ADDRESS]" at bounding box center [545, 283] width 111 height 48
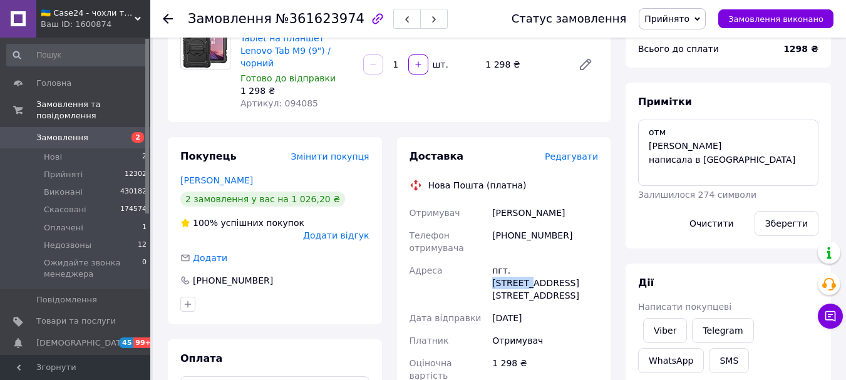
copy div "Печенеги"
drag, startPoint x: 281, startPoint y: 23, endPoint x: 341, endPoint y: 25, distance: 60.8
click at [341, 25] on span "№361623974" at bounding box center [320, 18] width 89 height 15
copy span "361623974"
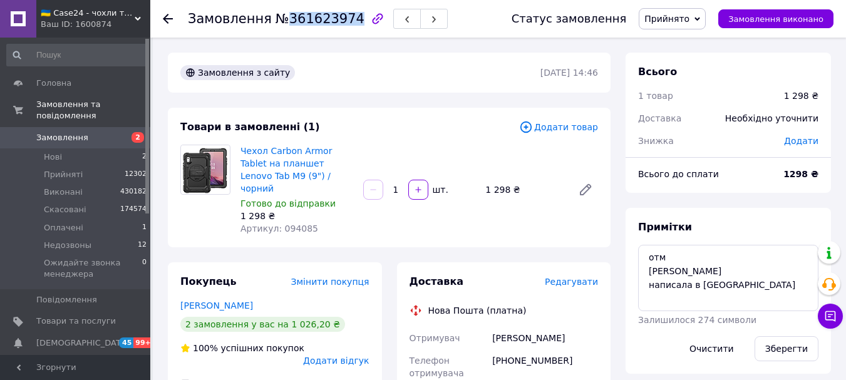
click at [61, 132] on span "Замовлення" at bounding box center [62, 137] width 52 height 11
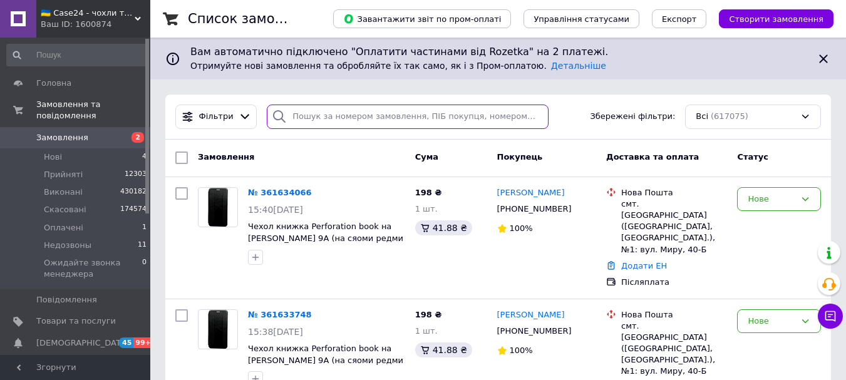
click at [336, 114] on input "search" at bounding box center [407, 117] width 281 height 24
paste input "380987312661"
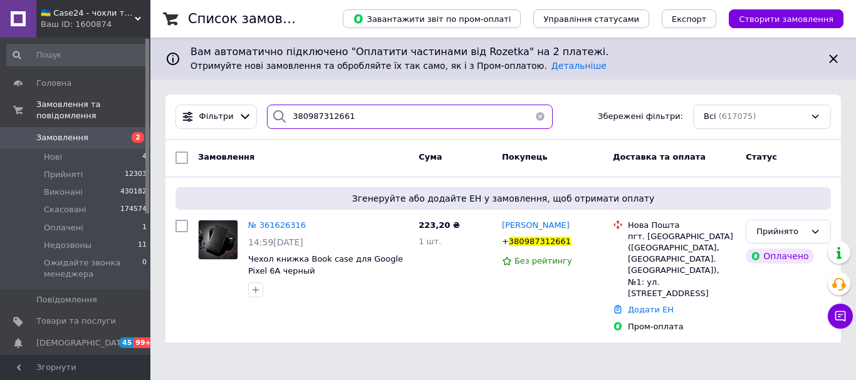
type input "380987312661"
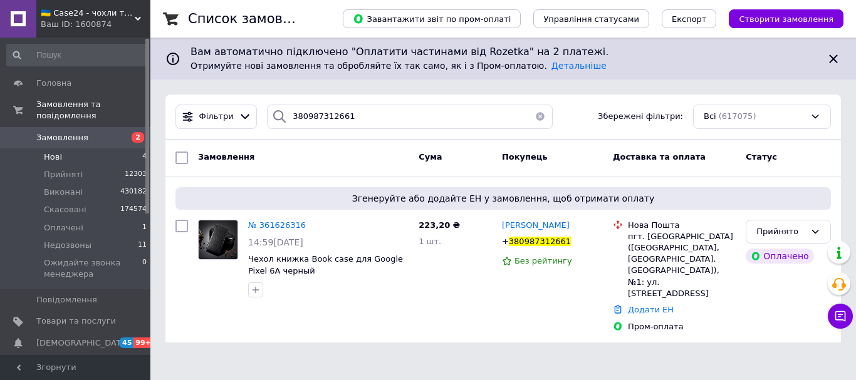
click at [56, 152] on span "Нові" at bounding box center [53, 157] width 18 height 11
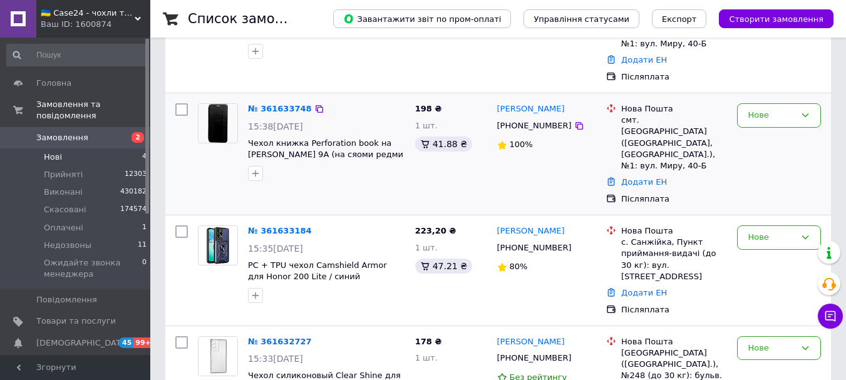
scroll to position [276, 0]
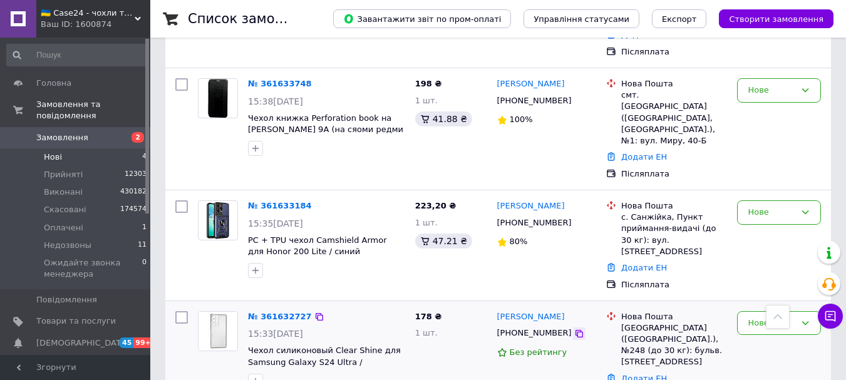
click at [574, 329] on icon at bounding box center [579, 334] width 10 height 10
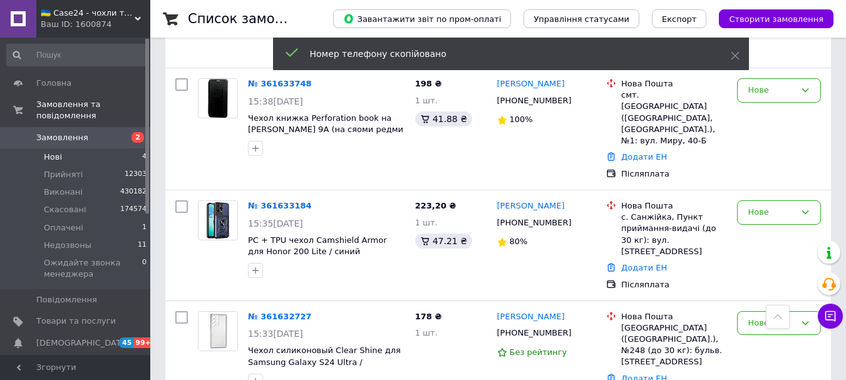
click at [70, 132] on span "Замовлення" at bounding box center [62, 137] width 52 height 11
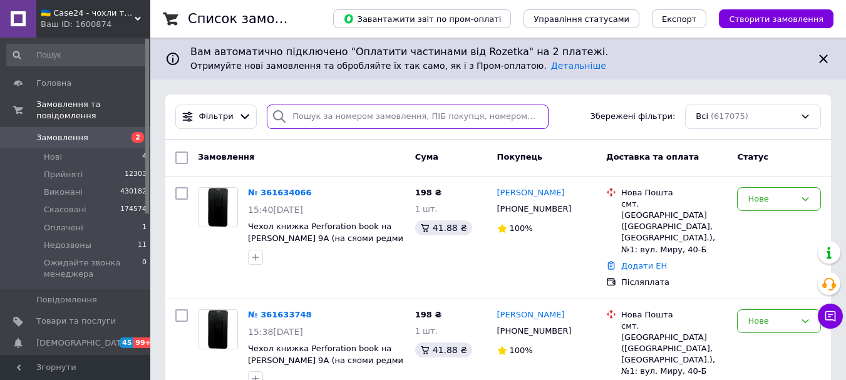
click at [347, 124] on input "search" at bounding box center [407, 117] width 281 height 24
paste input "[PHONE_NUMBER]"
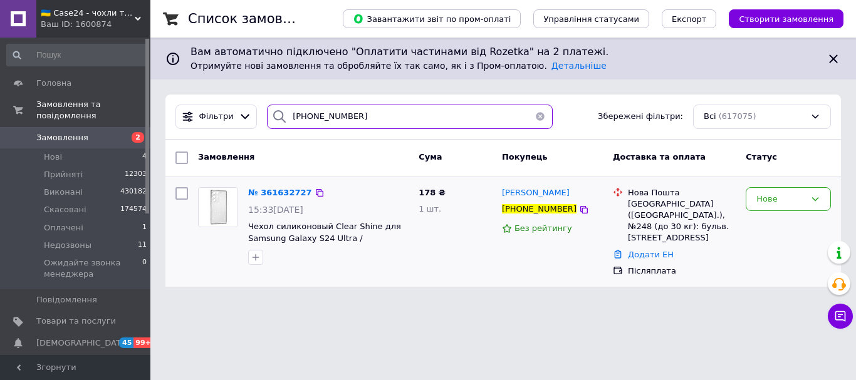
type input "[PHONE_NUMBER]"
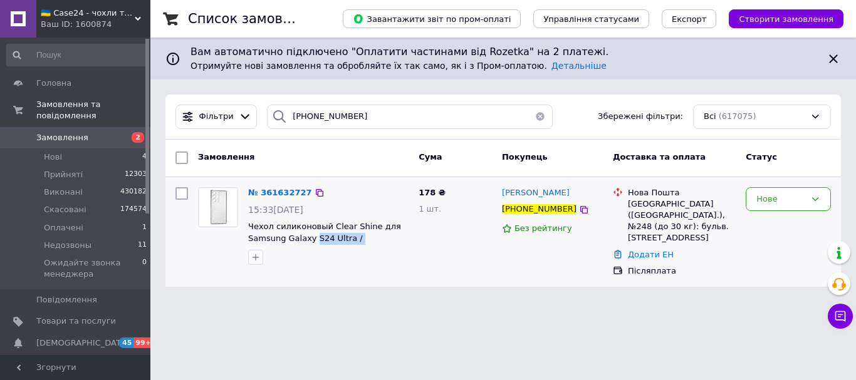
drag, startPoint x: 400, startPoint y: 239, endPoint x: 311, endPoint y: 244, distance: 89.7
click at [311, 244] on span "Чехол силиконовый Clear Shine для Samsung Galaxy S24 Ultra / прозрачный" at bounding box center [328, 232] width 160 height 23
copy span "S24 Ultra / прозрачный"
click at [207, 211] on img at bounding box center [218, 207] width 39 height 39
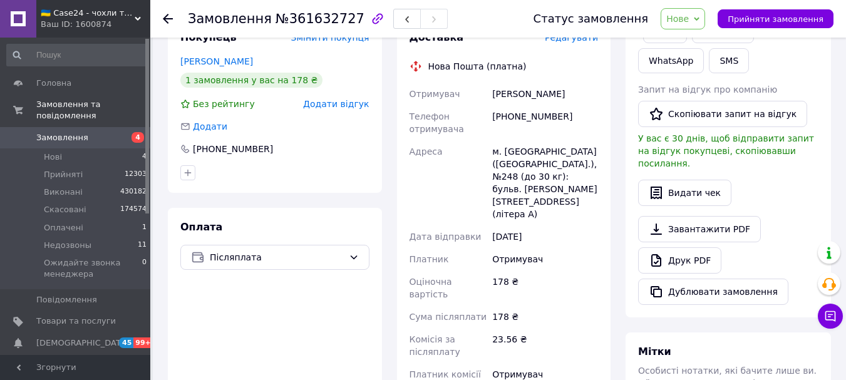
scroll to position [251, 0]
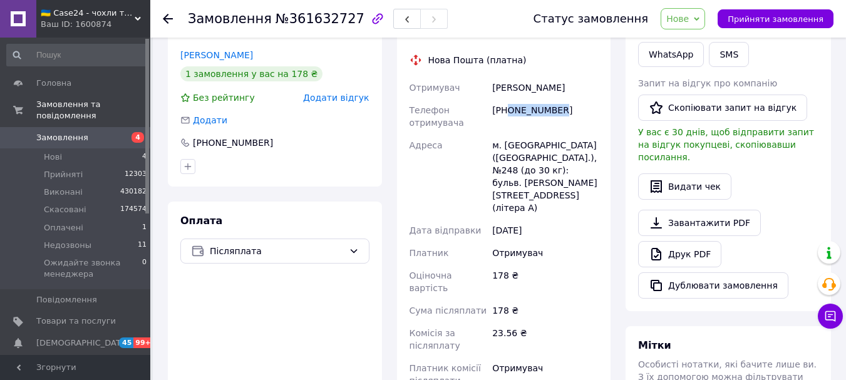
drag, startPoint x: 559, startPoint y: 100, endPoint x: 507, endPoint y: 107, distance: 52.5
click at [507, 107] on div "[PHONE_NUMBER]" at bounding box center [545, 116] width 111 height 35
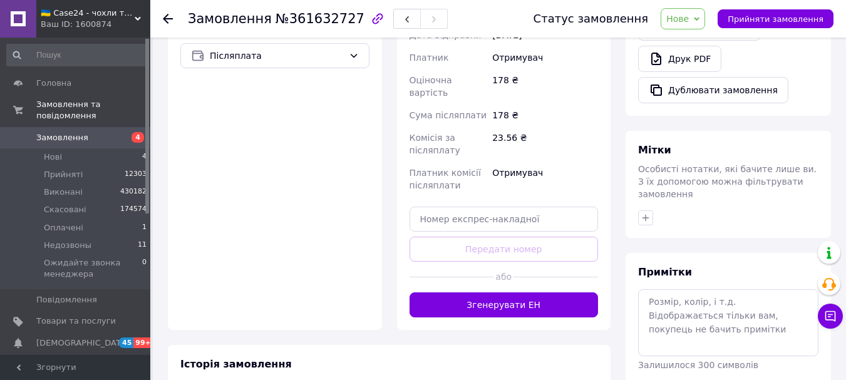
scroll to position [475, 0]
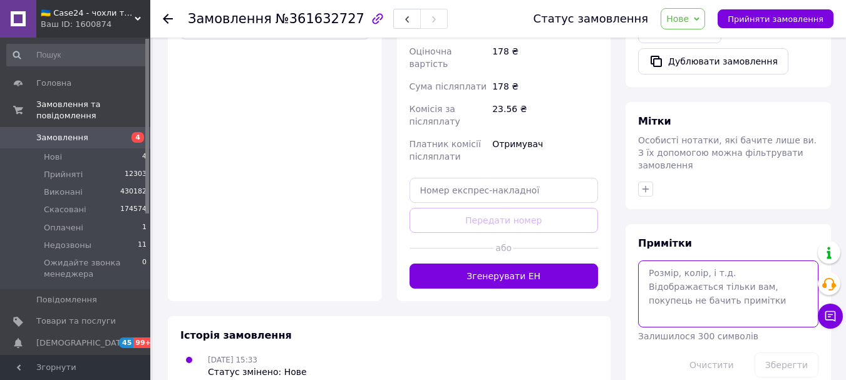
click at [672, 264] on textarea at bounding box center [728, 294] width 180 height 66
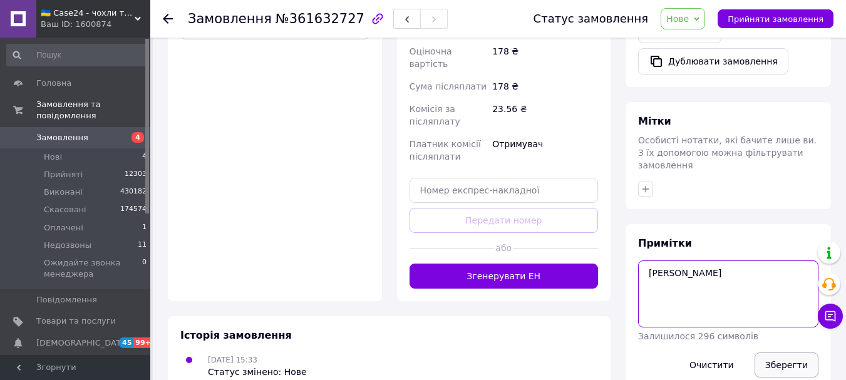
type textarea "[PERSON_NAME]"
click at [798, 353] on button "Зберегти" at bounding box center [787, 365] width 64 height 25
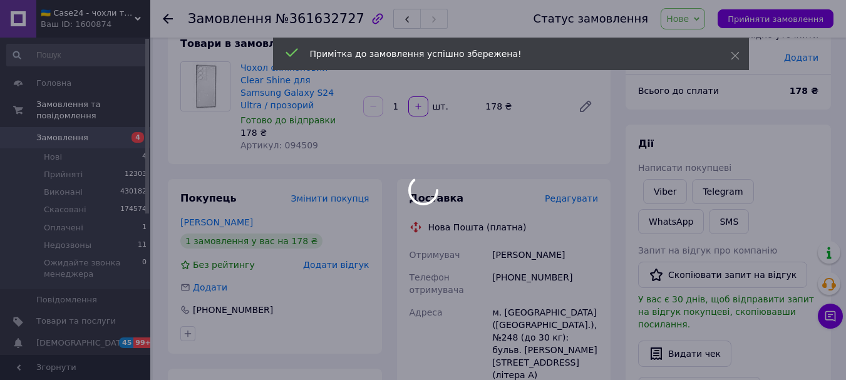
scroll to position [0, 0]
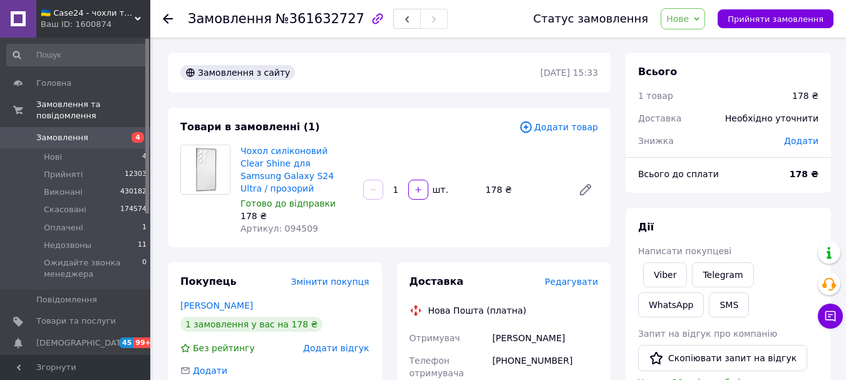
click at [704, 14] on span "Нове" at bounding box center [683, 18] width 44 height 21
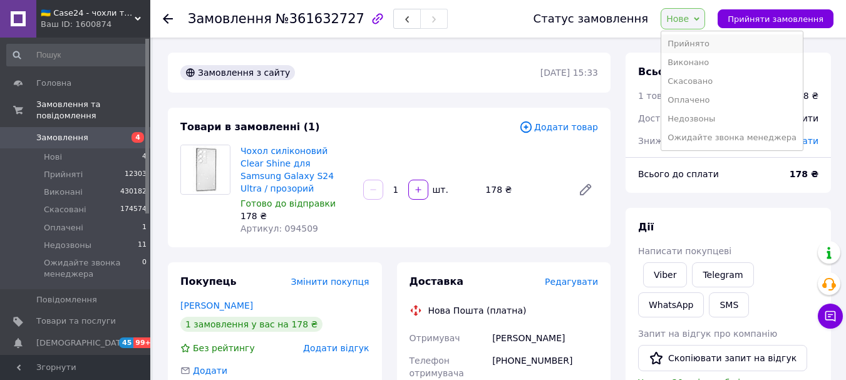
click at [702, 48] on li "Прийнято" at bounding box center [733, 43] width 142 height 19
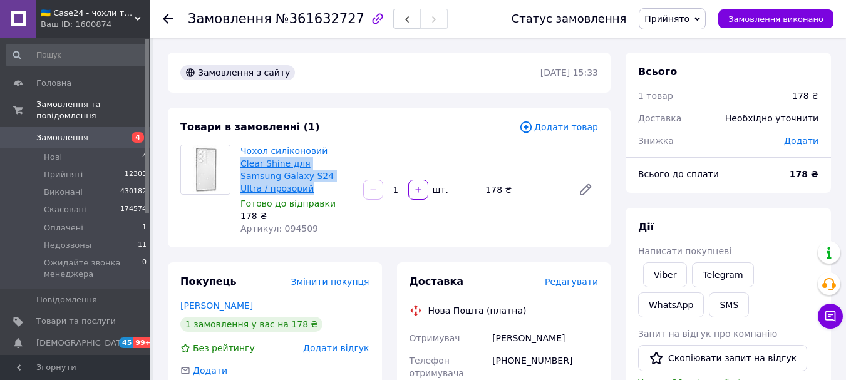
drag, startPoint x: 323, startPoint y: 172, endPoint x: 323, endPoint y: 150, distance: 21.3
click at [323, 150] on span "Чохол силіконовий Clear Shine для Samsung Galaxy S24 Ultra / прозорий" at bounding box center [297, 170] width 113 height 50
copy link "Clear Shine для Samsung Galaxy S24 Ultra / прозорий"
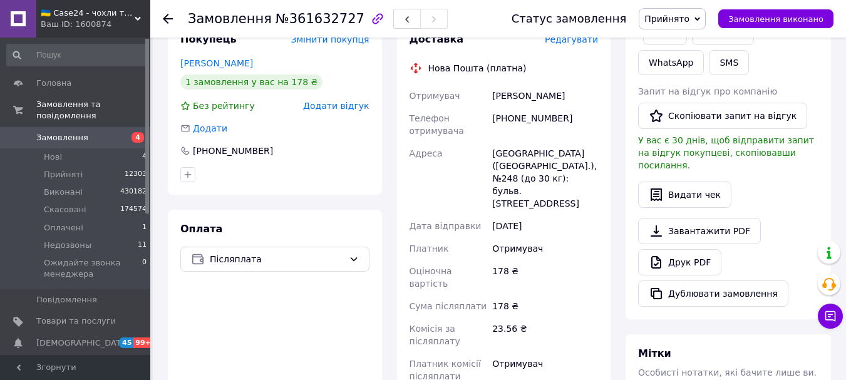
scroll to position [188, 0]
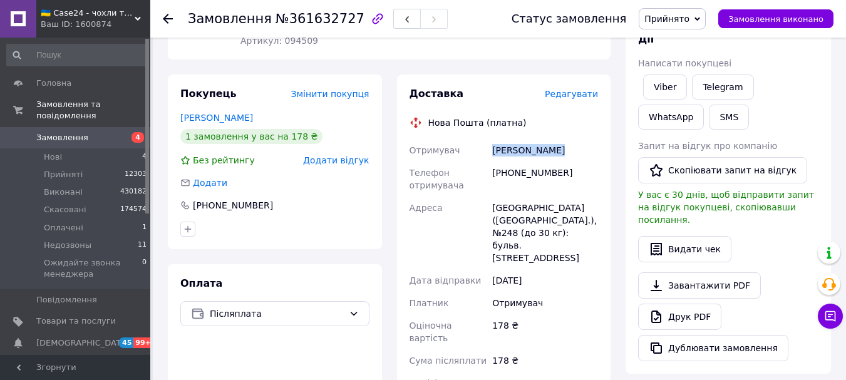
drag, startPoint x: 555, startPoint y: 140, endPoint x: 490, endPoint y: 139, distance: 65.2
click at [490, 139] on div "Сандул Поліна" at bounding box center [545, 150] width 111 height 23
copy div "Сандул Поліна"
drag, startPoint x: 541, startPoint y: 164, endPoint x: 497, endPoint y: 167, distance: 43.9
click at [497, 167] on div "[PHONE_NUMBER]" at bounding box center [545, 179] width 111 height 35
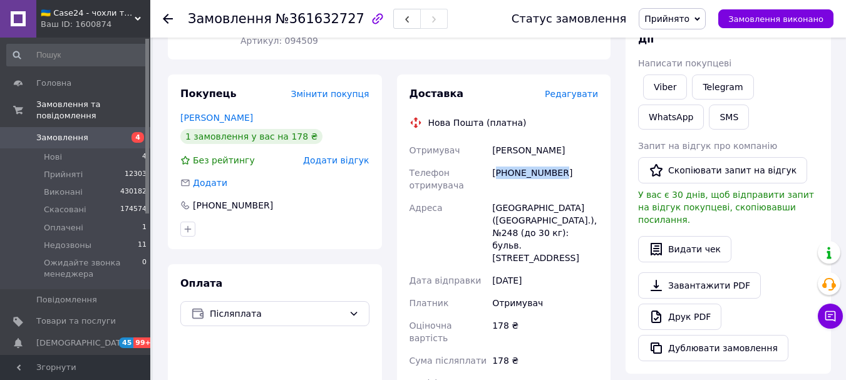
copy div "380635313100"
drag, startPoint x: 511, startPoint y: 197, endPoint x: 477, endPoint y: 197, distance: 33.8
click at [477, 197] on div "Отримувач Сандул Поліна Телефон отримувача +380635313100 Адреса Киев (Киевская …" at bounding box center [504, 290] width 194 height 303
copy div "Адреса Киев"
drag, startPoint x: 278, startPoint y: 22, endPoint x: 337, endPoint y: 29, distance: 59.4
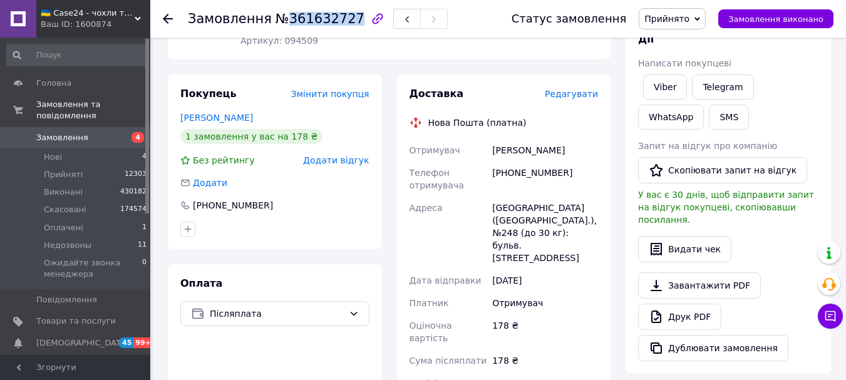
click at [337, 29] on div "Замовлення №361632727" at bounding box center [337, 19] width 299 height 38
copy span "361632727"
click at [79, 148] on li "Нові 4" at bounding box center [77, 157] width 154 height 18
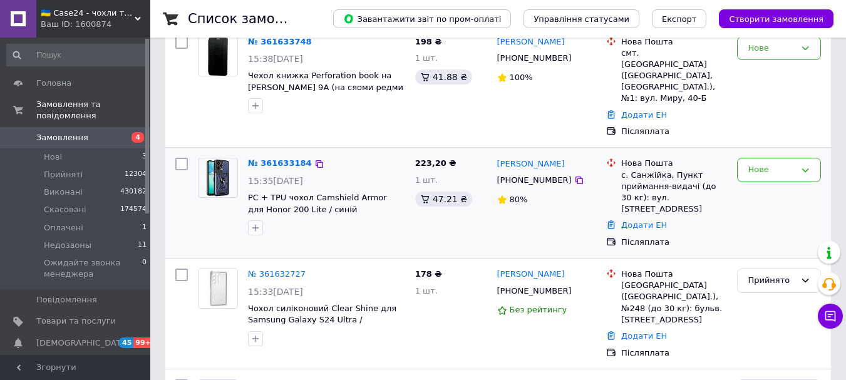
scroll to position [251, 0]
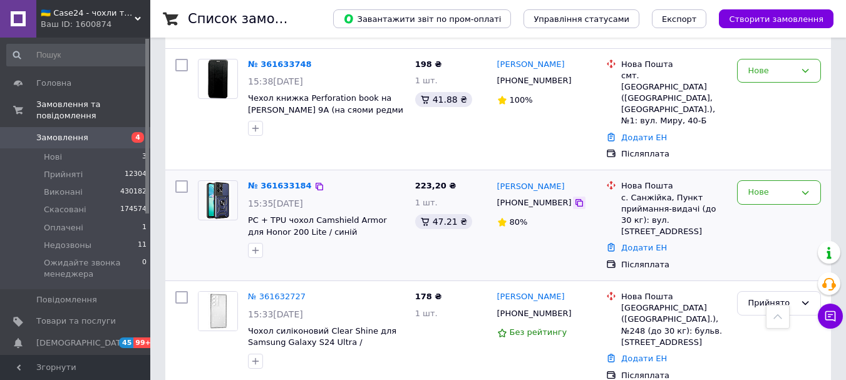
click at [574, 198] on icon at bounding box center [579, 203] width 10 height 10
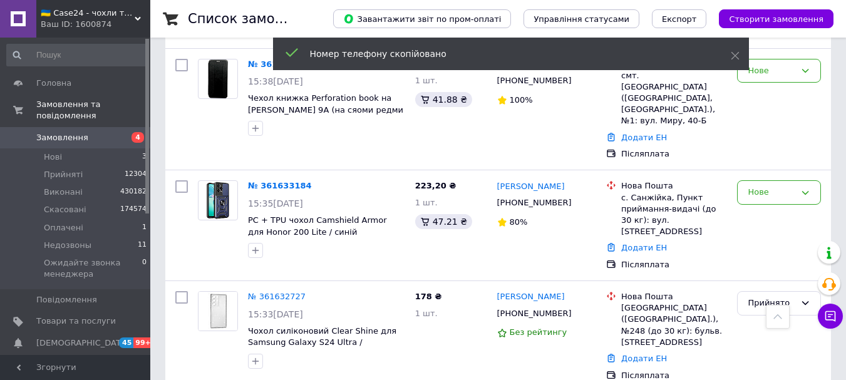
click at [80, 132] on span "Замовлення" at bounding box center [62, 137] width 52 height 11
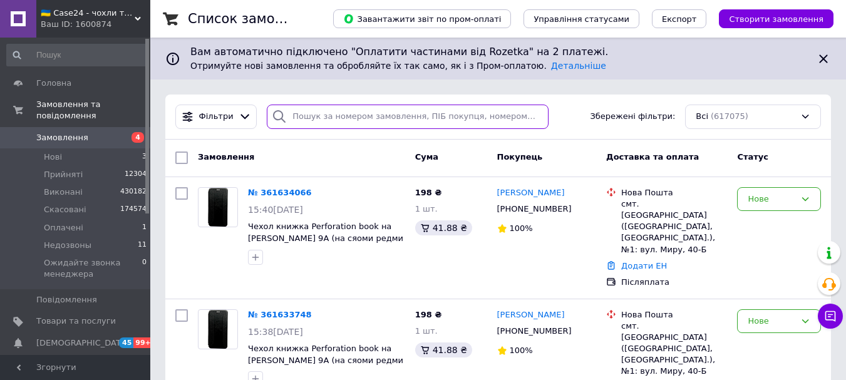
click at [302, 118] on input "search" at bounding box center [407, 117] width 281 height 24
paste input "[PHONE_NUMBER]"
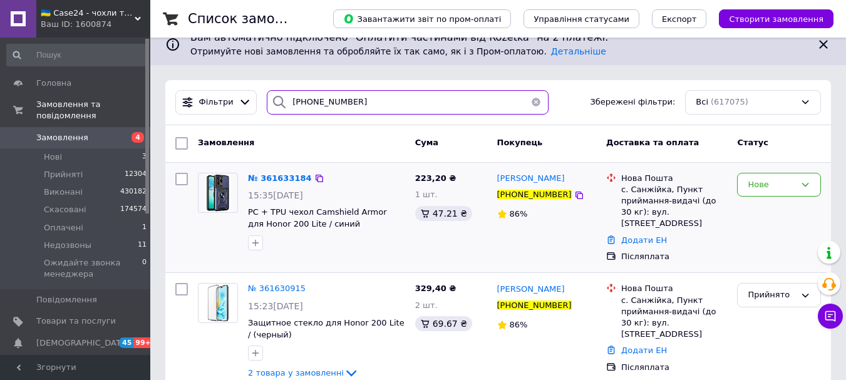
scroll to position [29, 0]
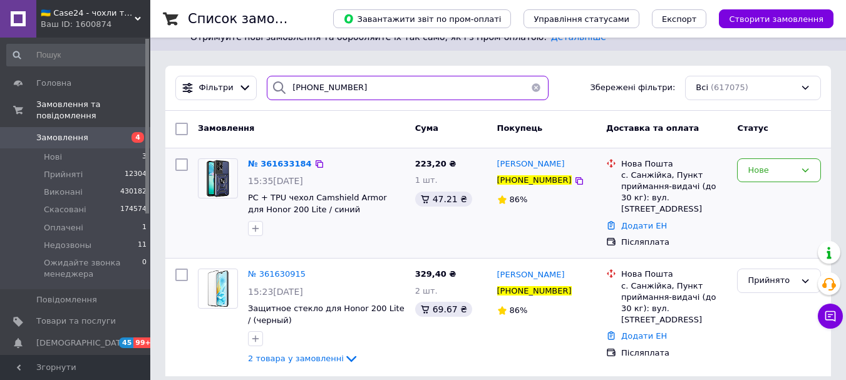
type input "[PHONE_NUMBER]"
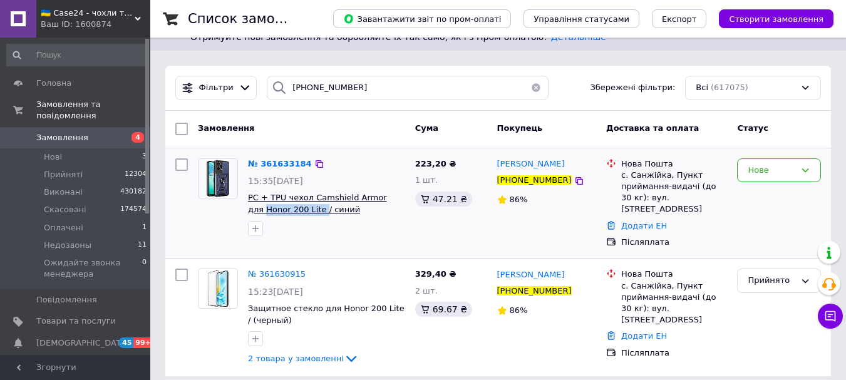
drag, startPoint x: 247, startPoint y: 212, endPoint x: 303, endPoint y: 210, distance: 56.4
click at [303, 210] on div "№ 361633184 15:35, 12.09.2025 PC + TPU чехол Camshield Armor для Honor 200 Lite…" at bounding box center [326, 197] width 167 height 88
copy span "Honor 200 Lite"
click at [214, 170] on img at bounding box center [217, 178] width 25 height 39
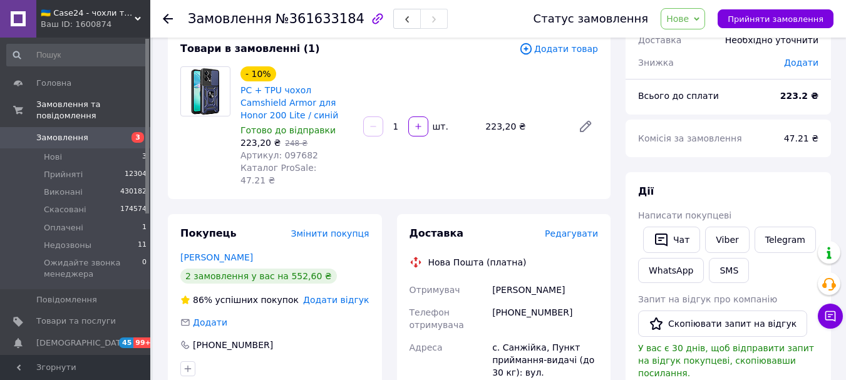
scroll to position [83, 0]
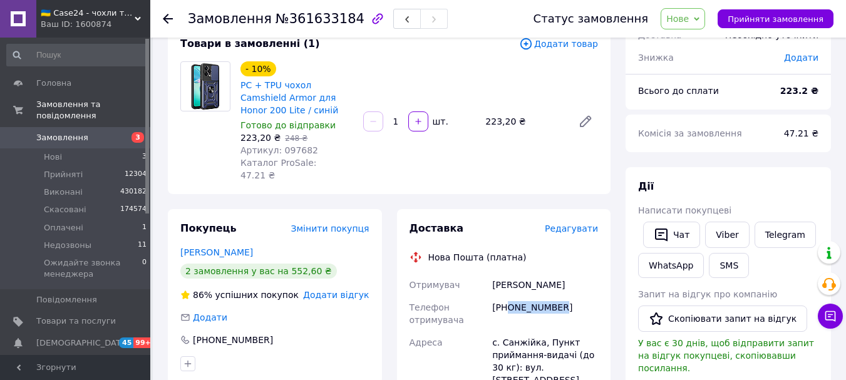
drag, startPoint x: 563, startPoint y: 301, endPoint x: 507, endPoint y: 308, distance: 55.6
click at [507, 308] on div "[PHONE_NUMBER]" at bounding box center [545, 313] width 111 height 35
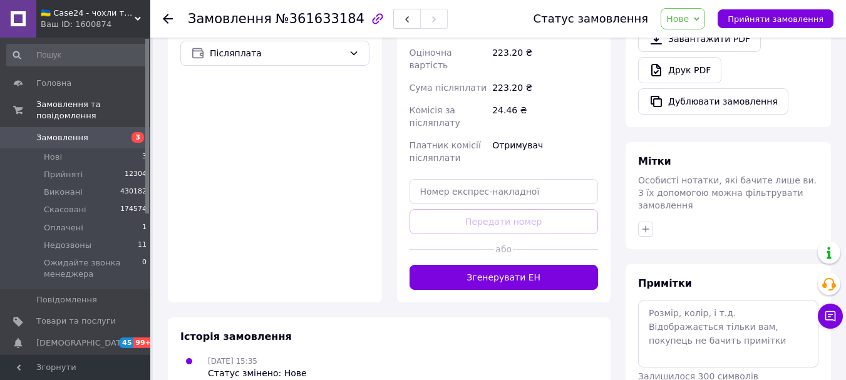
scroll to position [519, 0]
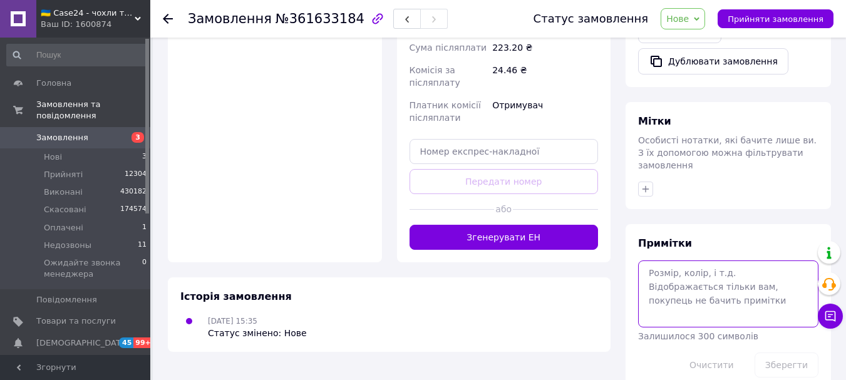
click at [684, 261] on textarea at bounding box center [728, 294] width 180 height 66
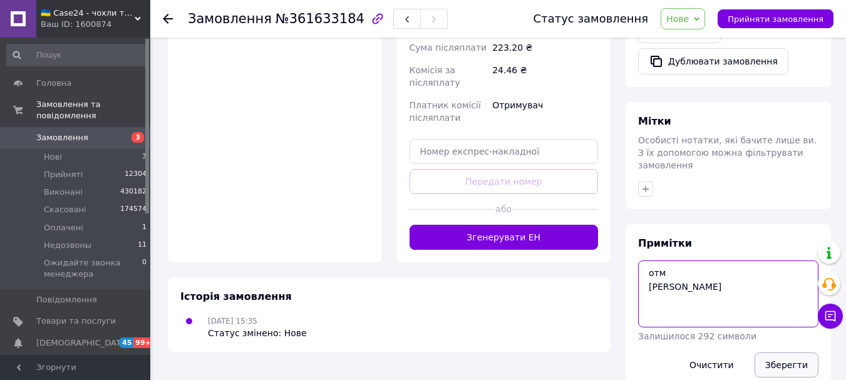
type textarea "отм ната"
click at [779, 353] on button "Зберегти" at bounding box center [787, 365] width 64 height 25
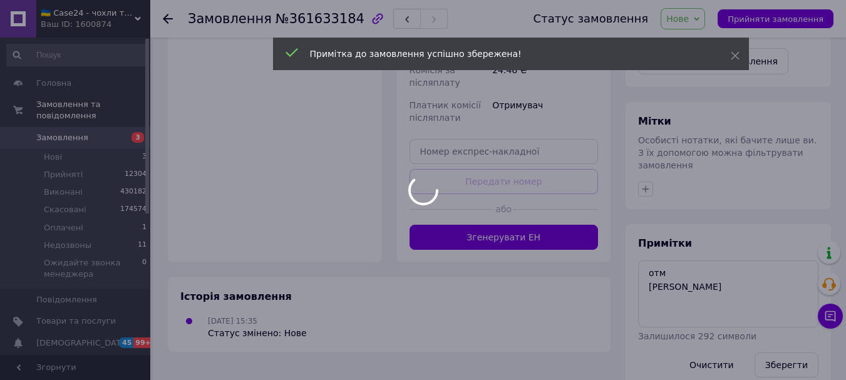
scroll to position [498, 0]
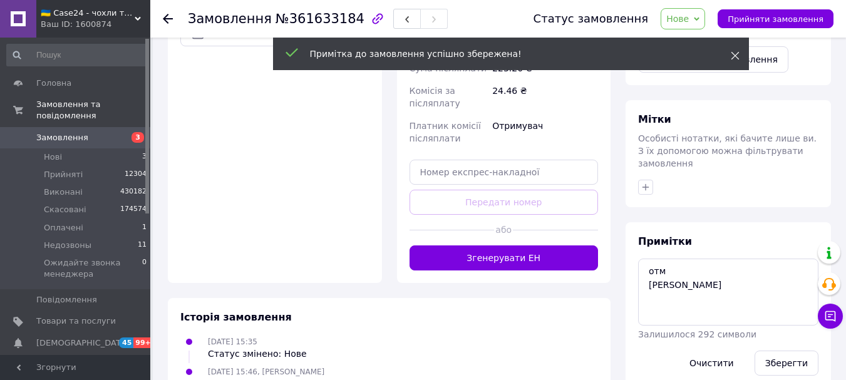
click at [735, 52] on icon at bounding box center [735, 55] width 9 height 9
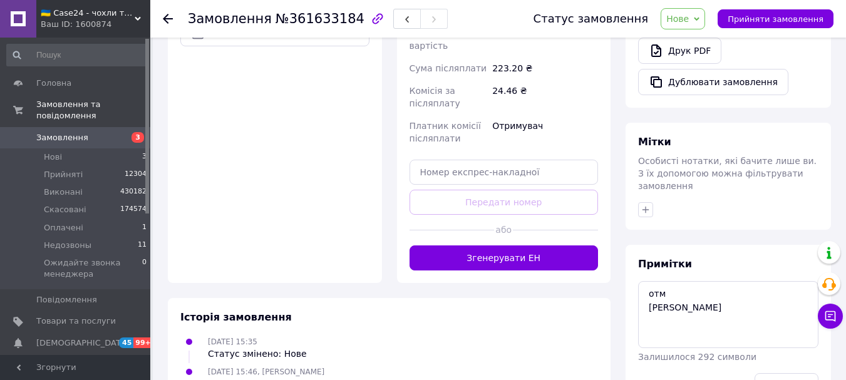
click at [689, 16] on span "Нове" at bounding box center [678, 19] width 23 height 10
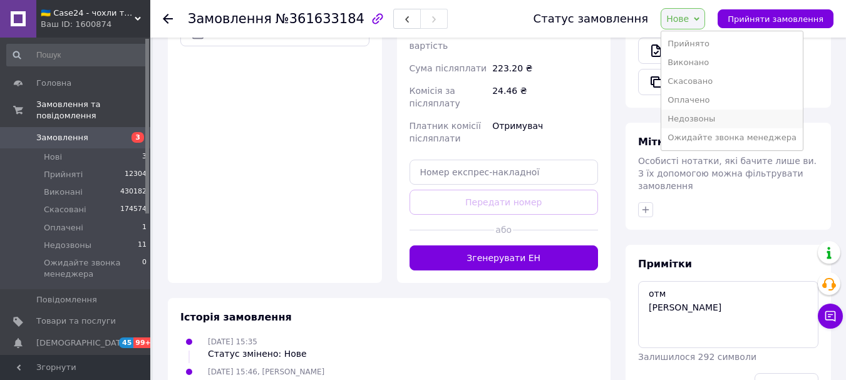
click at [714, 116] on li "Недозвоны" at bounding box center [733, 119] width 142 height 19
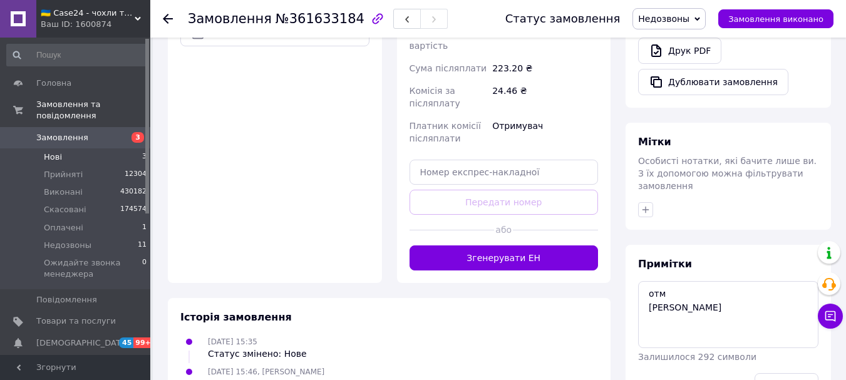
click at [80, 148] on li "Нові 3" at bounding box center [77, 157] width 154 height 18
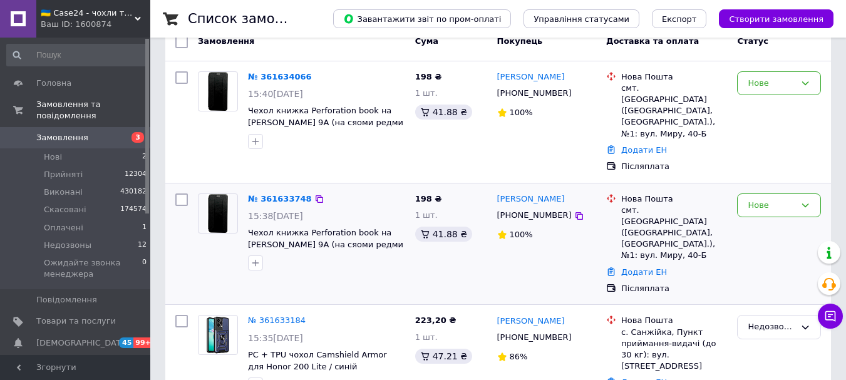
scroll to position [125, 0]
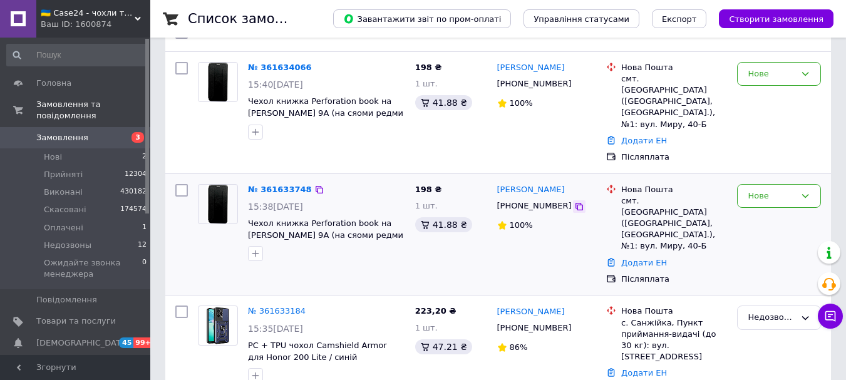
click at [574, 202] on icon at bounding box center [579, 207] width 10 height 10
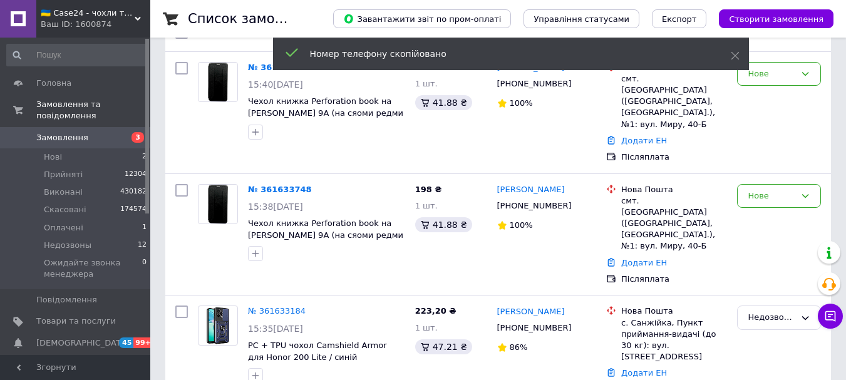
click at [86, 132] on span "Замовлення" at bounding box center [76, 137] width 80 height 11
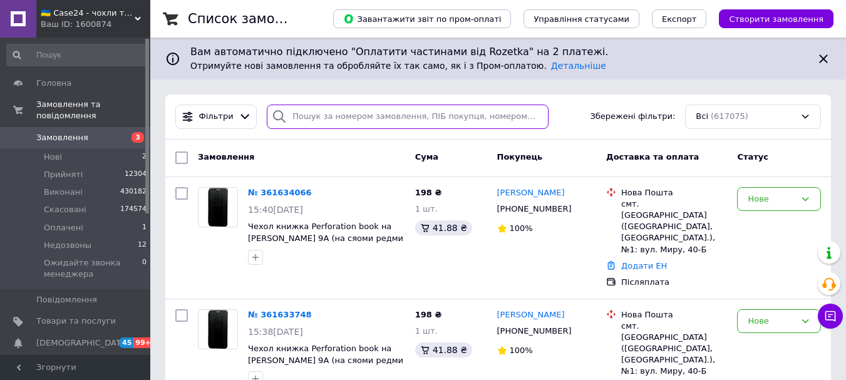
click at [336, 116] on input "search" at bounding box center [407, 117] width 281 height 24
paste input "+380661926210"
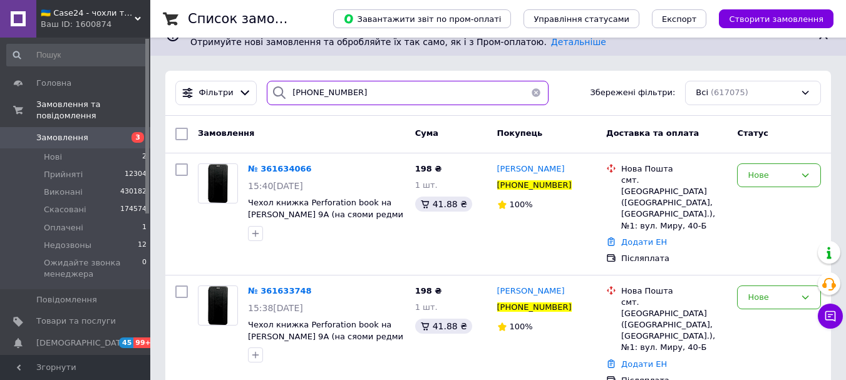
scroll to position [33, 0]
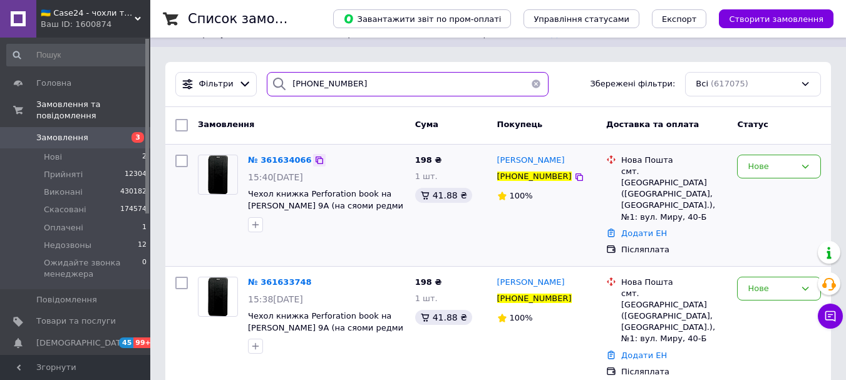
type input "[PHONE_NUMBER]"
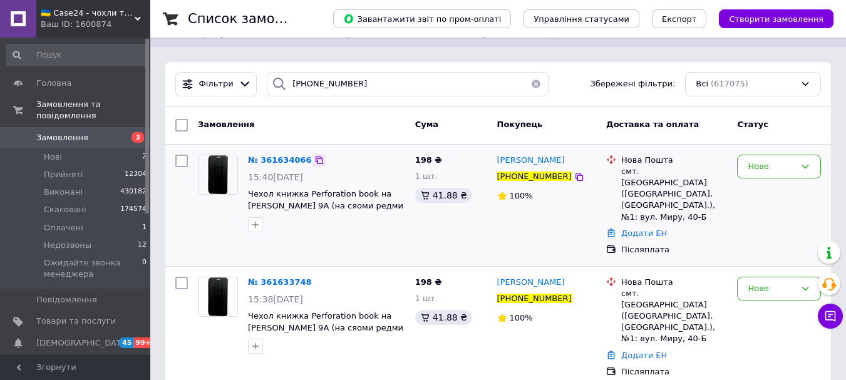
click at [316, 157] on icon at bounding box center [320, 161] width 8 height 8
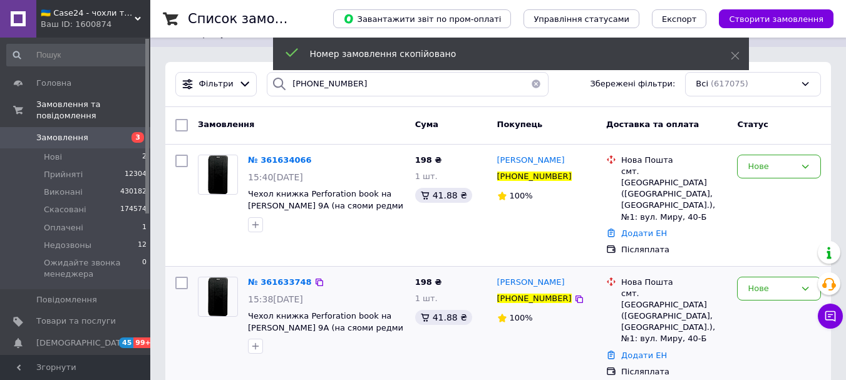
click at [224, 279] on img at bounding box center [218, 297] width 22 height 39
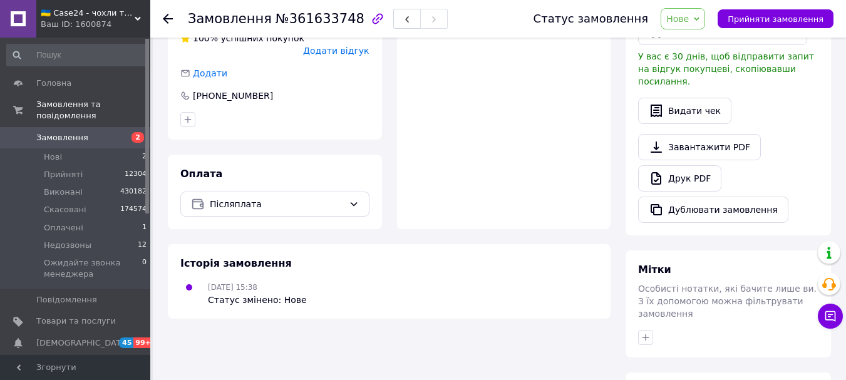
scroll to position [496, 0]
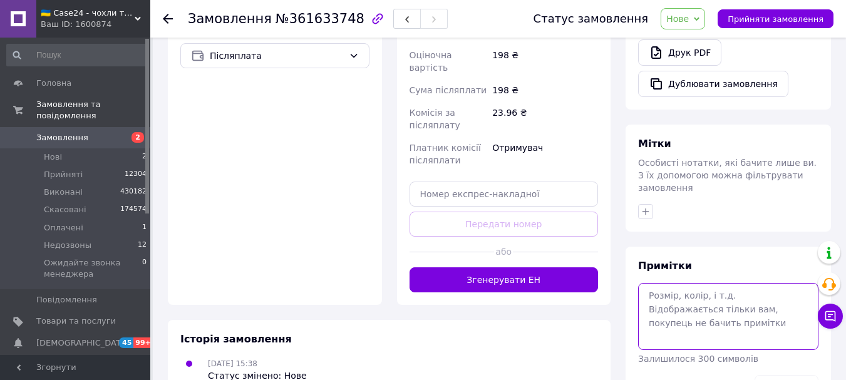
click at [684, 283] on textarea at bounding box center [728, 316] width 180 height 66
paste textarea "361634066"
click at [709, 283] on textarea "дубль к заказу361634066" at bounding box center [728, 316] width 180 height 66
click at [762, 283] on textarea "дубль к заказу 361634066" at bounding box center [728, 316] width 180 height 66
type textarea "дубль к заказу 361634066 ната"
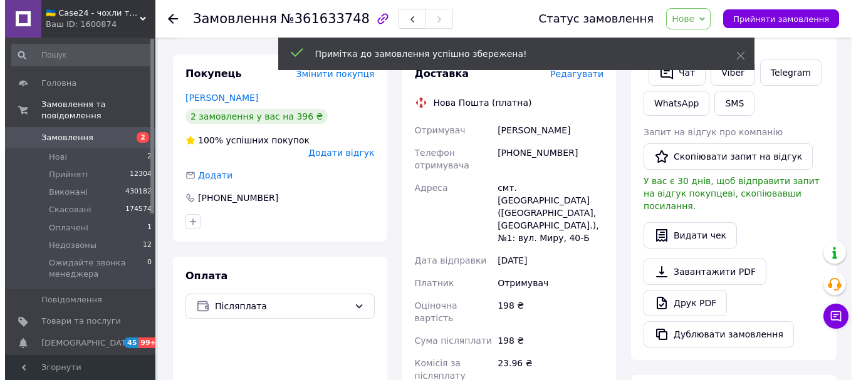
scroll to position [58, 0]
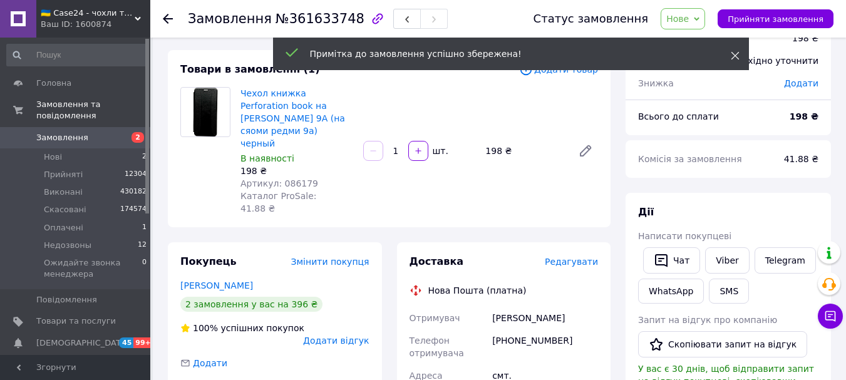
drag, startPoint x: 739, startPoint y: 56, endPoint x: 715, endPoint y: 33, distance: 33.2
click at [739, 56] on icon at bounding box center [735, 55] width 9 height 9
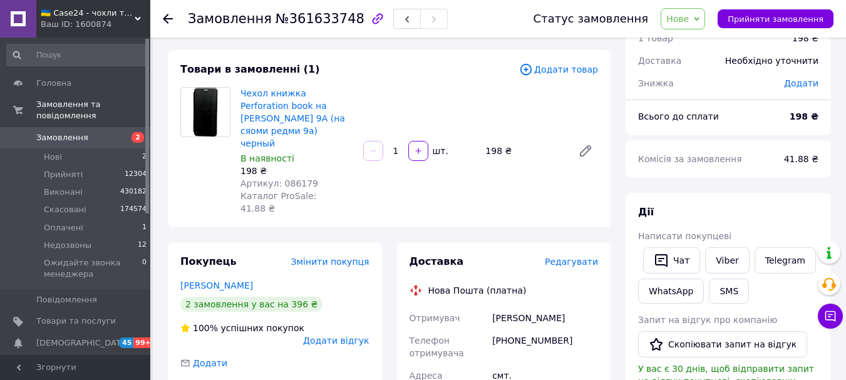
click at [689, 14] on span "Нове" at bounding box center [678, 19] width 23 height 10
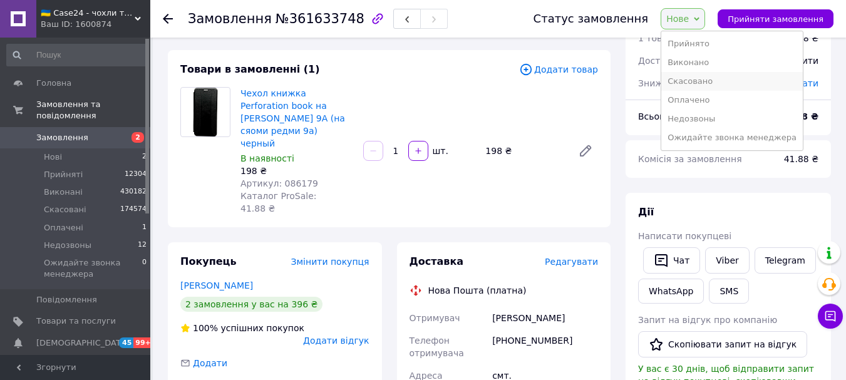
click at [706, 80] on li "Скасовано" at bounding box center [733, 81] width 142 height 19
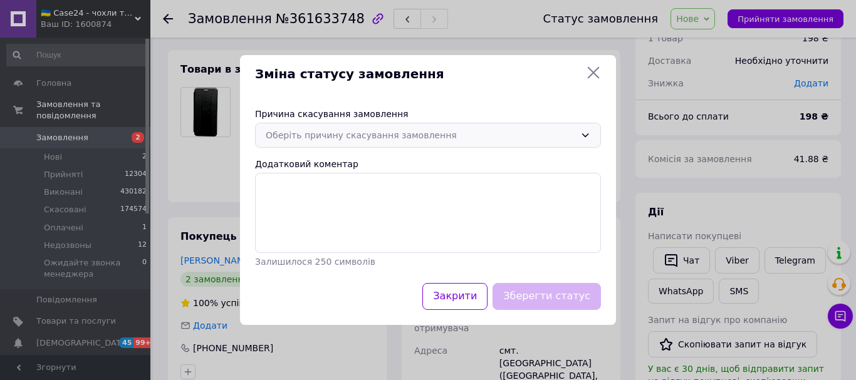
click at [429, 136] on div "Оберіть причину скасування замовлення" at bounding box center [420, 135] width 309 height 14
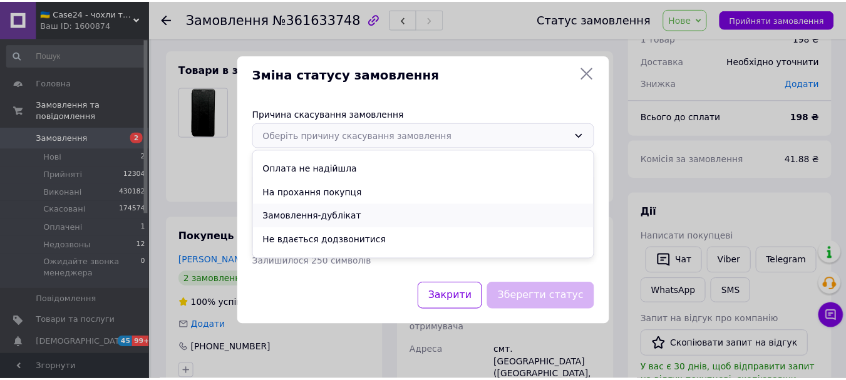
scroll to position [58, 0]
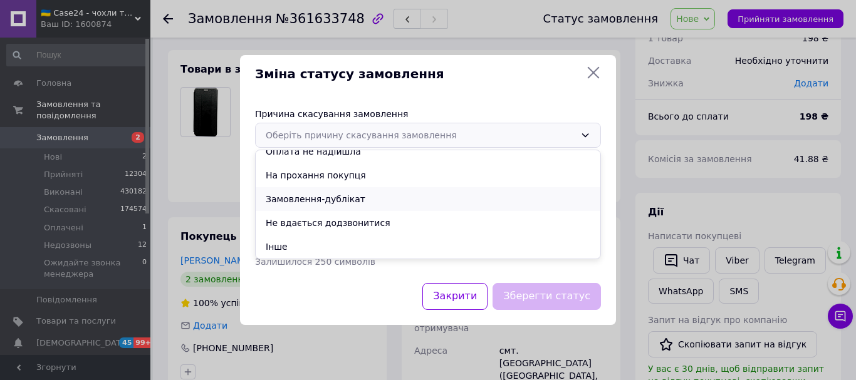
click at [344, 199] on li "Замовлення-дублікат" at bounding box center [428, 199] width 345 height 24
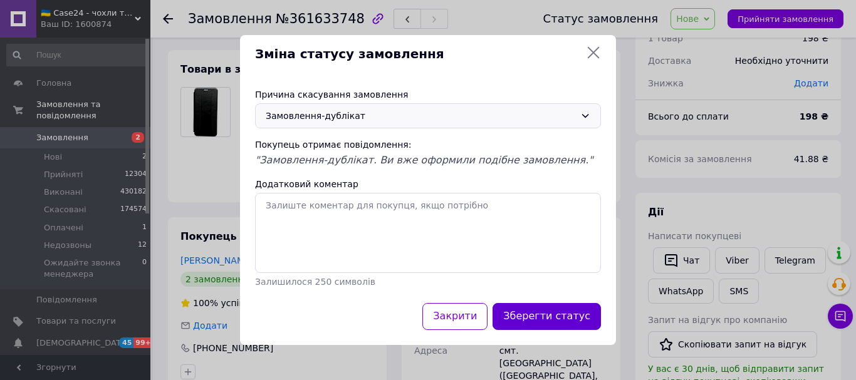
click at [553, 323] on button "Зберегти статус" at bounding box center [546, 316] width 108 height 27
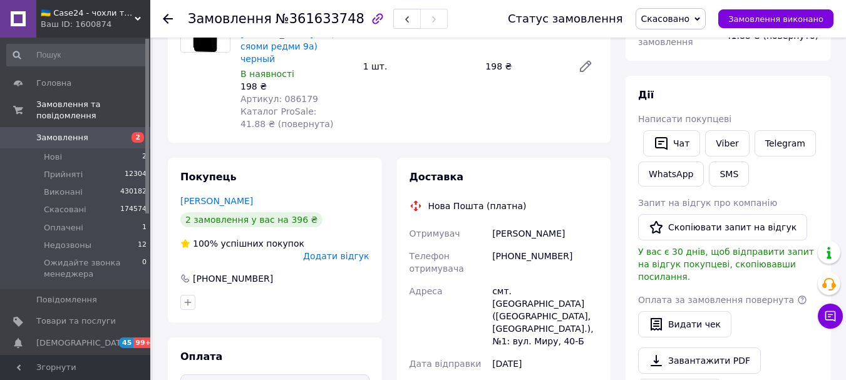
scroll to position [183, 0]
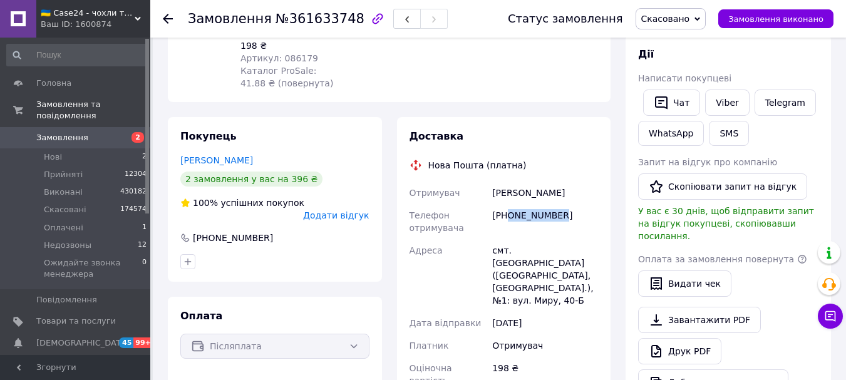
drag, startPoint x: 565, startPoint y: 209, endPoint x: 507, endPoint y: 206, distance: 57.7
click at [507, 206] on div "[PHONE_NUMBER]" at bounding box center [545, 221] width 111 height 35
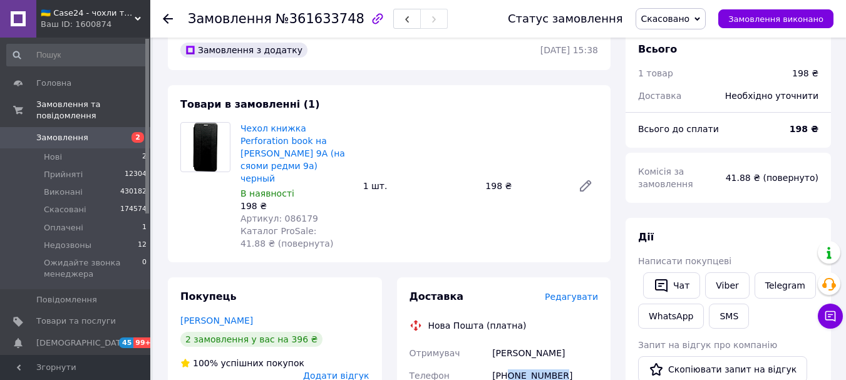
scroll to position [0, 0]
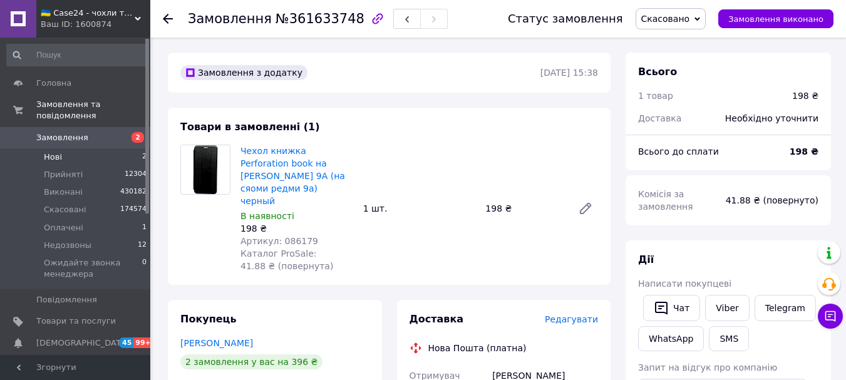
click at [90, 148] on li "Нові 2" at bounding box center [77, 157] width 154 height 18
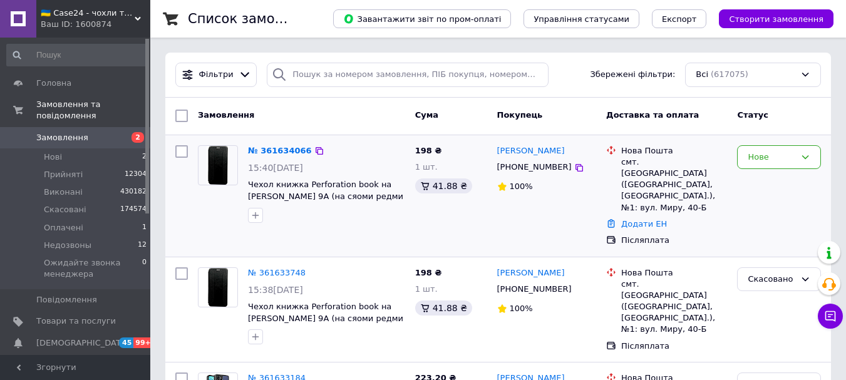
scroll to position [63, 0]
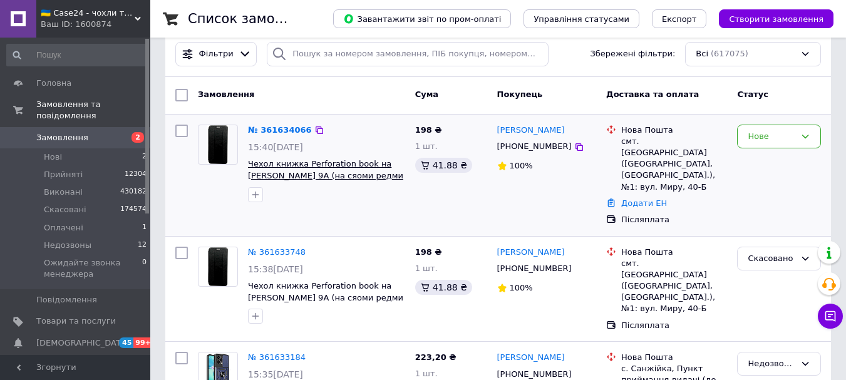
drag, startPoint x: 397, startPoint y: 174, endPoint x: 389, endPoint y: 175, distance: 8.2
click at [389, 175] on span "Чехол книжка Perforation book на [PERSON_NAME] 9A (на сяоми редми 9а) черный" at bounding box center [326, 170] width 157 height 23
drag, startPoint x: 247, startPoint y: 175, endPoint x: 283, endPoint y: 175, distance: 35.1
click at [283, 175] on div "№ 361634066 15:40, 12.09.2025 Чехол книжка Perforation book на Xiaomi Redmi 9A …" at bounding box center [326, 164] width 167 height 88
copy span "Redmi 9A"
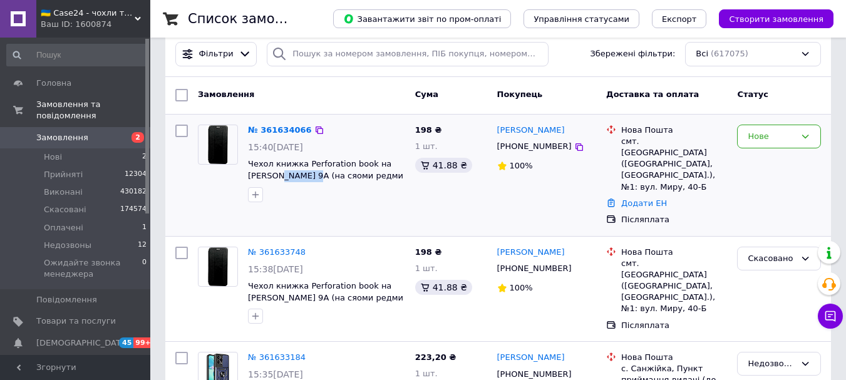
click at [220, 141] on img at bounding box center [218, 144] width 22 height 39
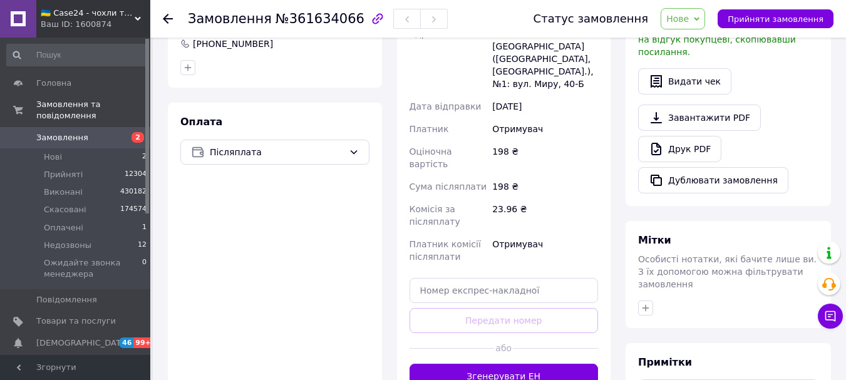
scroll to position [439, 0]
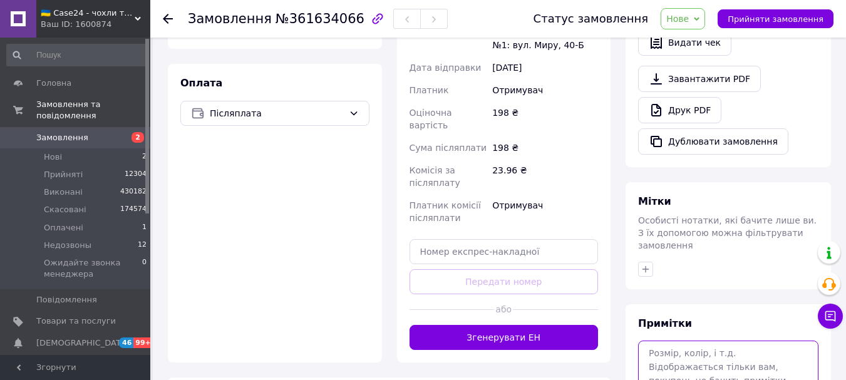
click at [692, 346] on textarea at bounding box center [728, 374] width 180 height 66
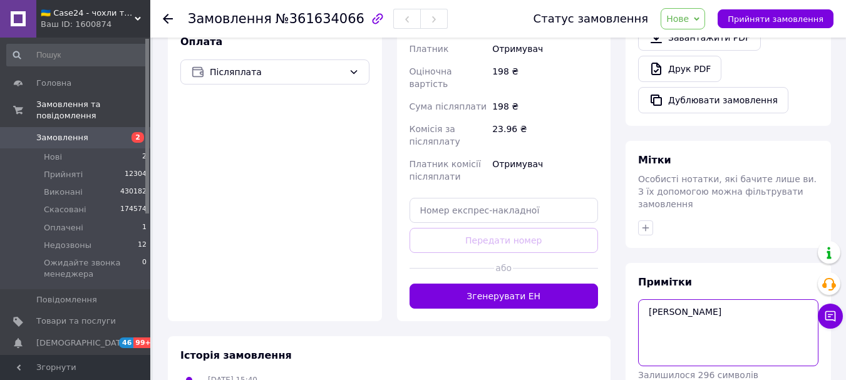
scroll to position [519, 0]
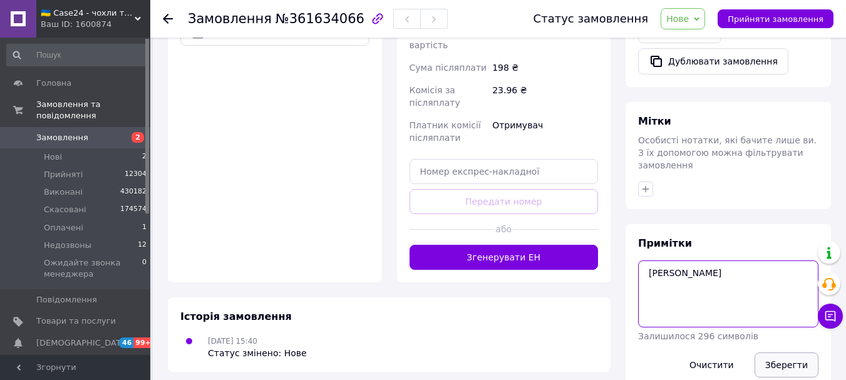
type textarea "[PERSON_NAME]"
click at [794, 353] on button "Зберегти" at bounding box center [787, 365] width 64 height 25
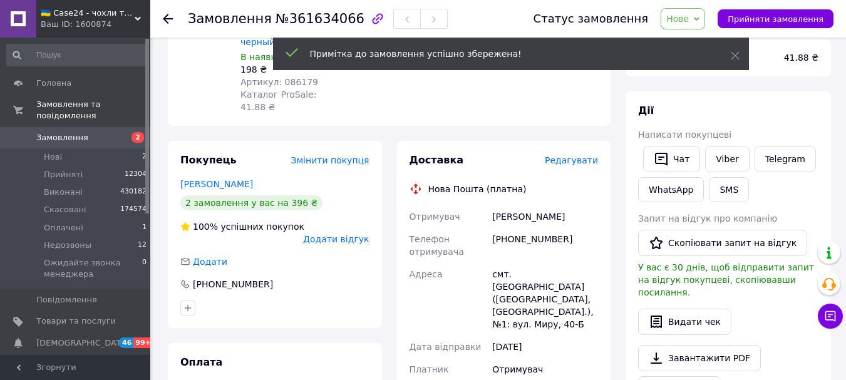
scroll to position [251, 0]
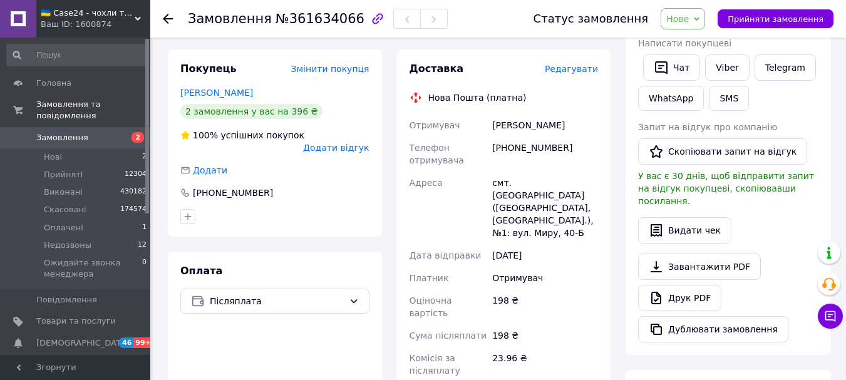
drag, startPoint x: 702, startPoint y: 20, endPoint x: 701, endPoint y: 30, distance: 10.1
click at [701, 20] on span "Нове" at bounding box center [683, 18] width 44 height 21
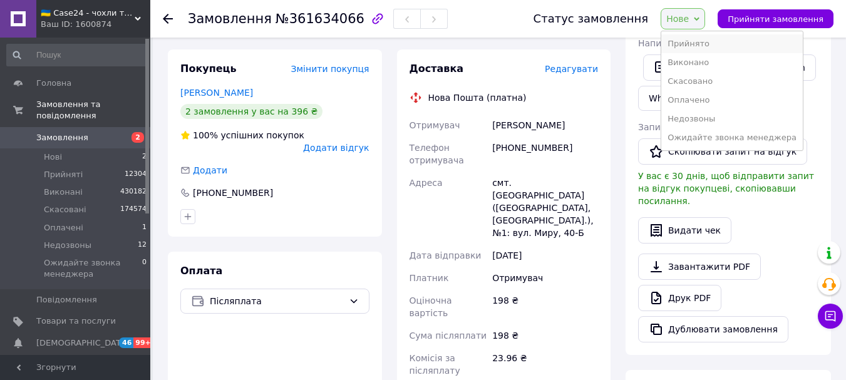
click at [702, 43] on li "Прийнято" at bounding box center [733, 43] width 142 height 19
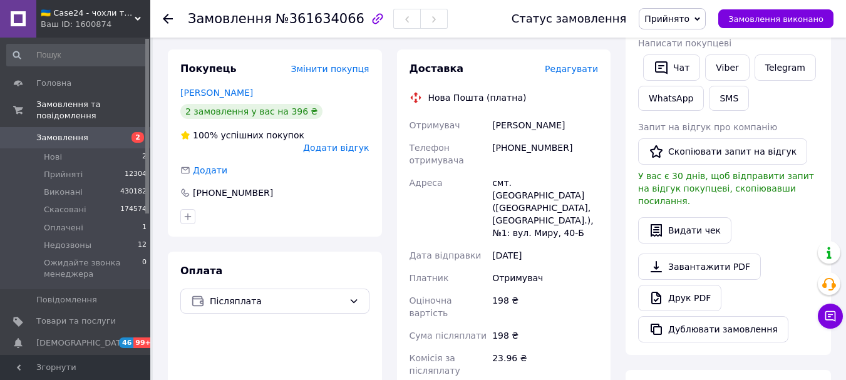
scroll to position [0, 0]
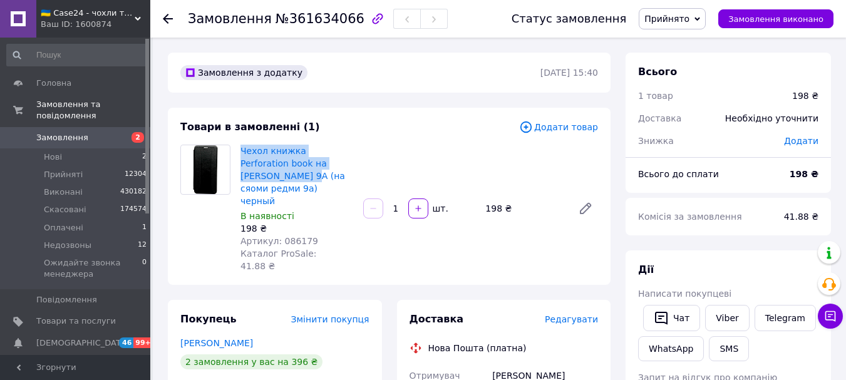
drag, startPoint x: 237, startPoint y: 148, endPoint x: 350, endPoint y: 159, distance: 113.3
click at [350, 159] on div "Чехол книжка Perforation book на Xiaomi Redmi 9A (на сяоми редми 9а) черный В н…" at bounding box center [297, 208] width 123 height 133
copy link "Чехол книжка Perforation book на Xiaomi Redmi 9A"
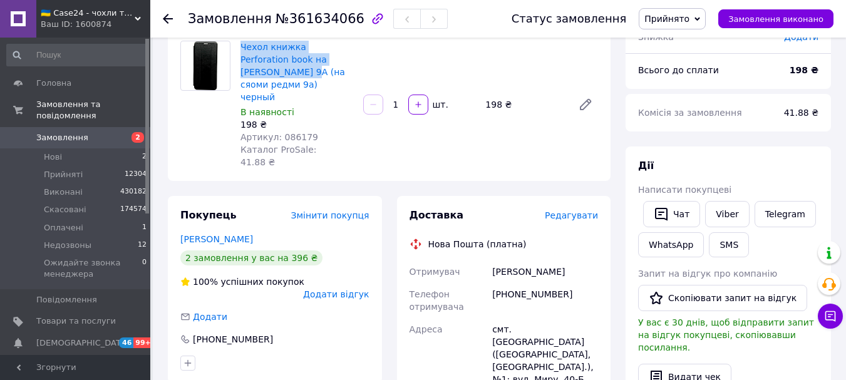
scroll to position [188, 0]
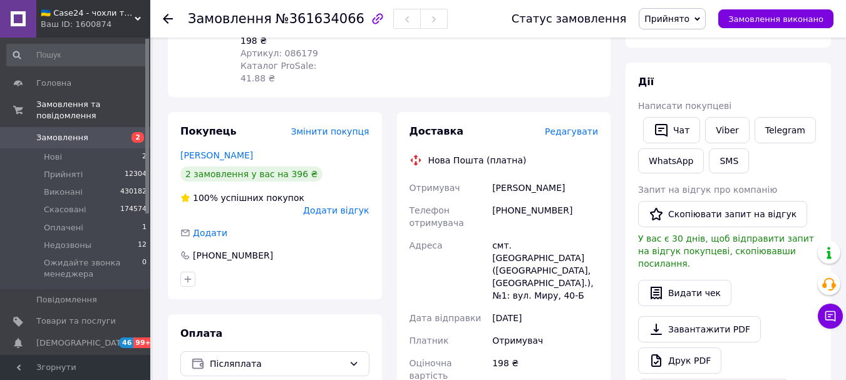
drag, startPoint x: 569, startPoint y: 165, endPoint x: 491, endPoint y: 169, distance: 78.4
click at [491, 177] on div "[PERSON_NAME]" at bounding box center [545, 188] width 111 height 23
copy div "[PERSON_NAME]"
drag, startPoint x: 558, startPoint y: 190, endPoint x: 497, endPoint y: 189, distance: 61.4
click at [497, 199] on div "[PHONE_NUMBER]" at bounding box center [545, 216] width 111 height 35
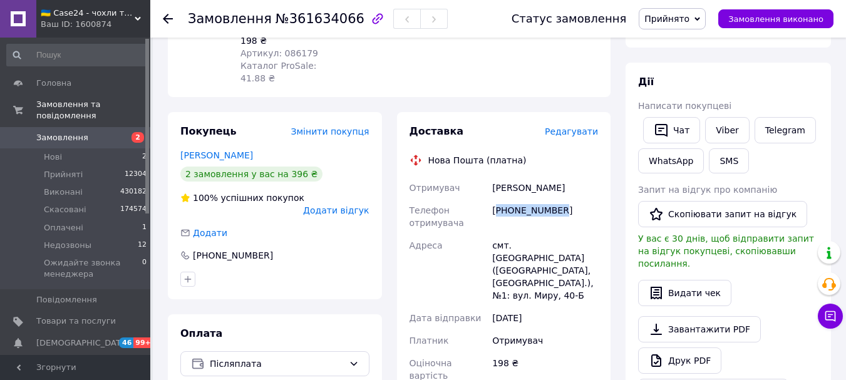
copy div "380661926210"
drag, startPoint x: 574, startPoint y: 222, endPoint x: 513, endPoint y: 221, distance: 60.8
click at [513, 234] on div "смт. [GEOGRAPHIC_DATA] ([GEOGRAPHIC_DATA], [GEOGRAPHIC_DATA].), №1: вул. Миру, …" at bounding box center [545, 270] width 111 height 73
copy div "[GEOGRAPHIC_DATA]"
drag, startPoint x: 278, startPoint y: 21, endPoint x: 342, endPoint y: 21, distance: 64.5
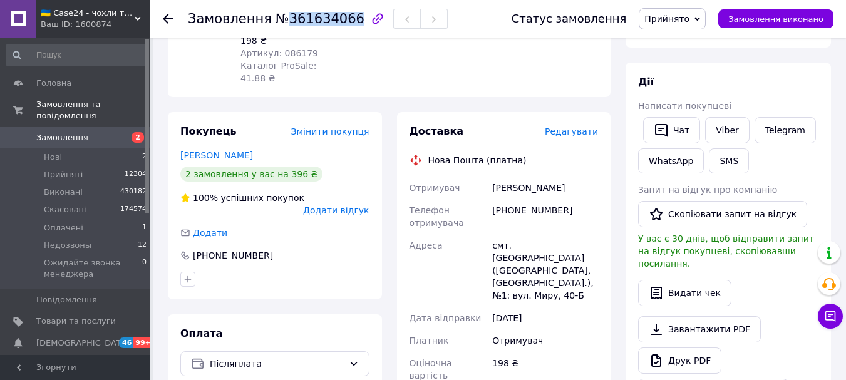
click at [342, 21] on span "№361634066" at bounding box center [320, 18] width 89 height 15
copy span "361634066"
click at [71, 148] on li "Нові 2" at bounding box center [77, 157] width 154 height 18
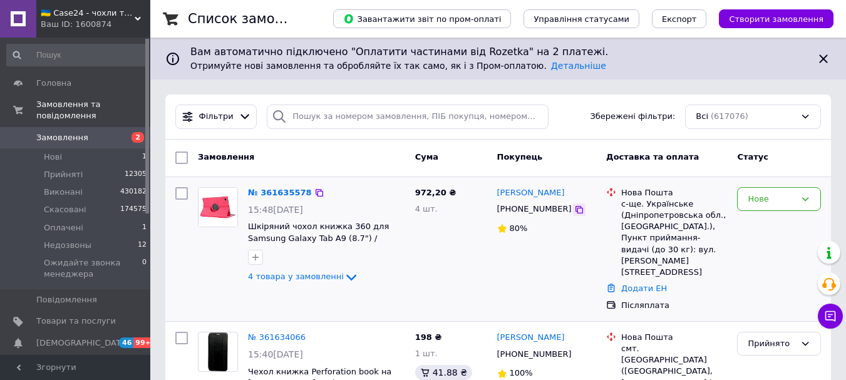
click at [574, 209] on icon at bounding box center [579, 210] width 10 height 10
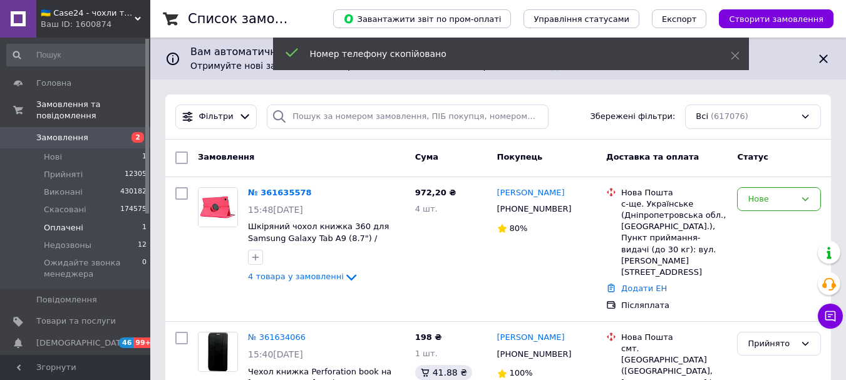
click at [80, 219] on li "Оплачені 1" at bounding box center [77, 228] width 154 height 18
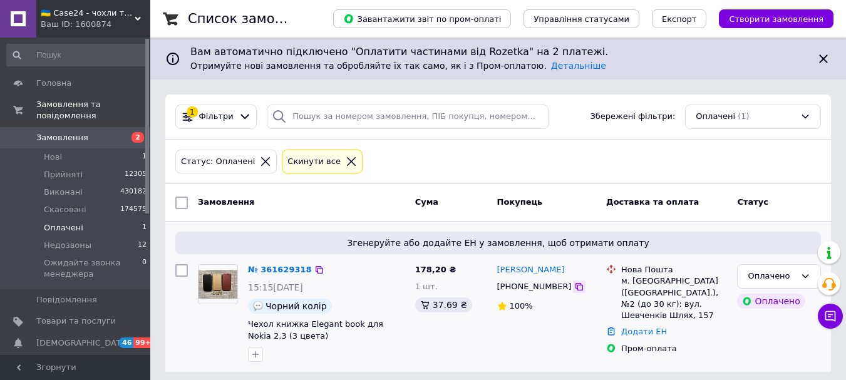
click at [576, 286] on icon at bounding box center [580, 287] width 8 height 8
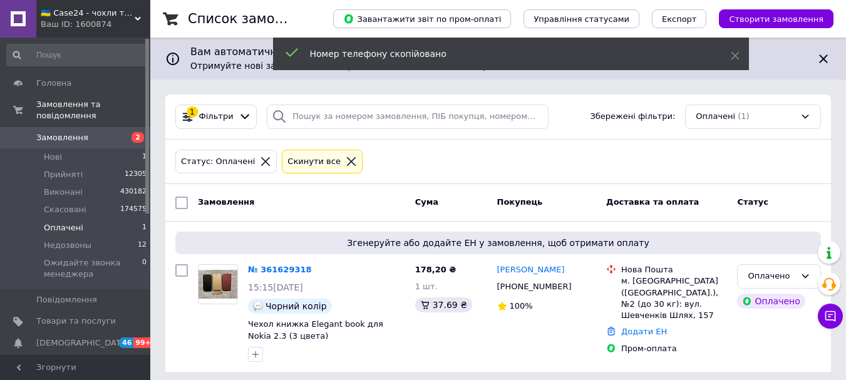
click at [100, 132] on span "Замовлення" at bounding box center [76, 137] width 80 height 11
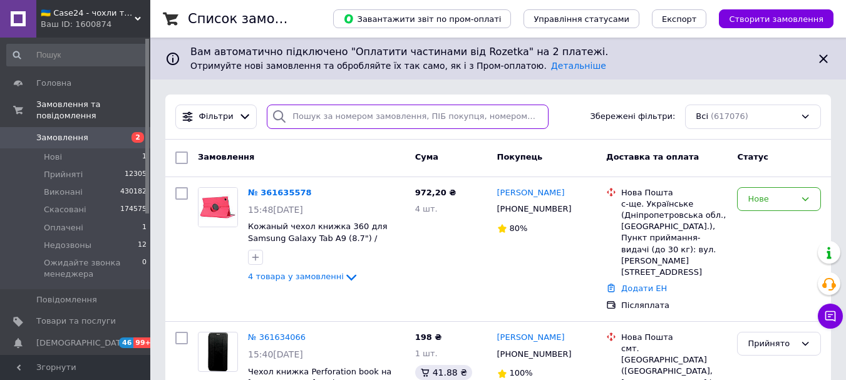
click at [357, 128] on input "search" at bounding box center [407, 117] width 281 height 24
paste input "[PHONE_NUMBER]"
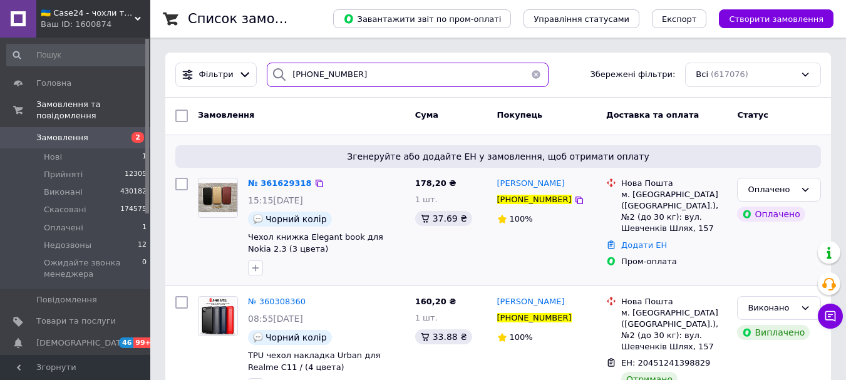
scroll to position [63, 0]
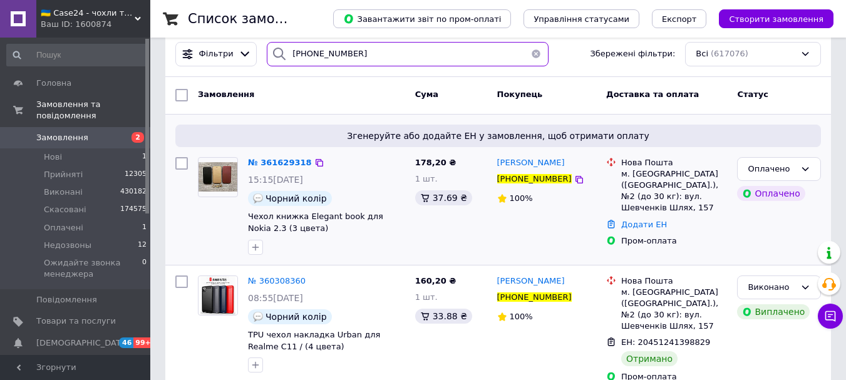
type input "[PHONE_NUMBER]"
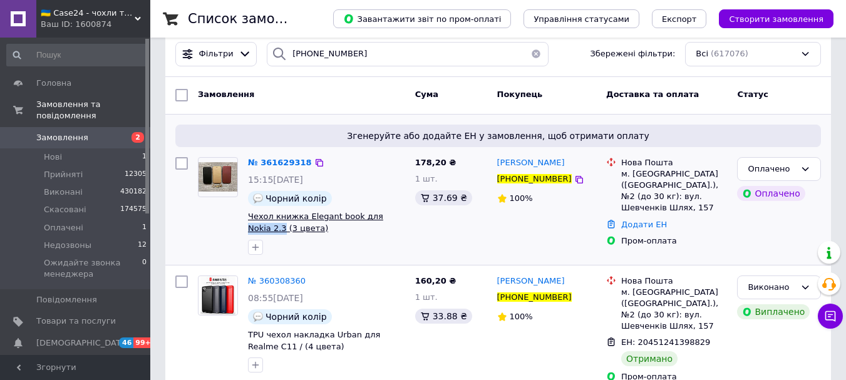
drag, startPoint x: 406, startPoint y: 220, endPoint x: 370, endPoint y: 222, distance: 35.8
click at [370, 222] on div "№ 361629318 15:15[DATE] Чорний колір Чехол книжка Elegant book для Nokia 2.3 (3…" at bounding box center [326, 206] width 167 height 108
click at [236, 170] on img at bounding box center [218, 176] width 39 height 29
click at [227, 170] on img at bounding box center [218, 176] width 39 height 29
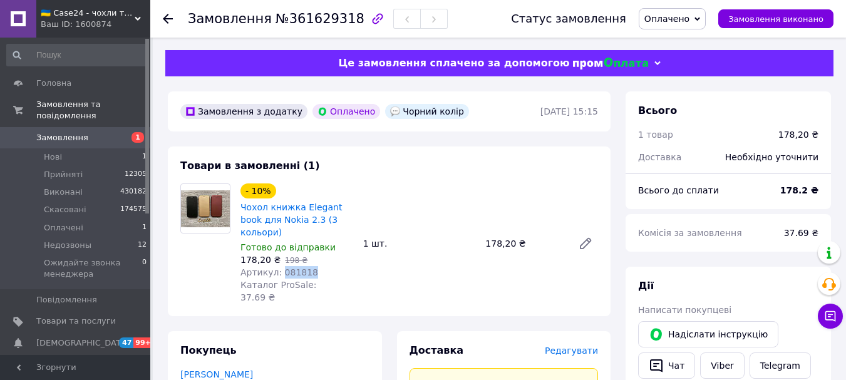
drag, startPoint x: 309, startPoint y: 264, endPoint x: 278, endPoint y: 265, distance: 31.3
click at [278, 266] on div "Артикул: 081818" at bounding box center [297, 272] width 113 height 13
copy span "081818"
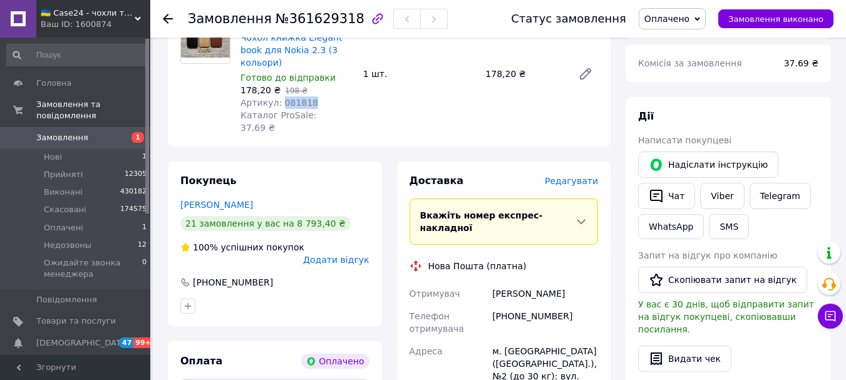
scroll to position [188, 0]
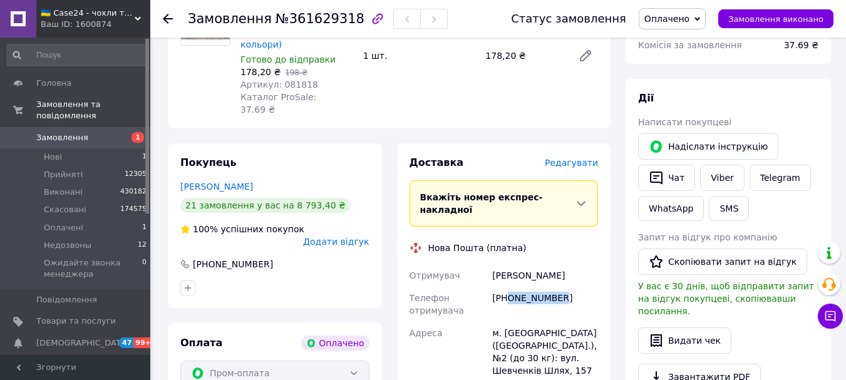
drag, startPoint x: 554, startPoint y: 266, endPoint x: 507, endPoint y: 266, distance: 46.4
click at [507, 287] on div "[PHONE_NUMBER]" at bounding box center [545, 304] width 111 height 35
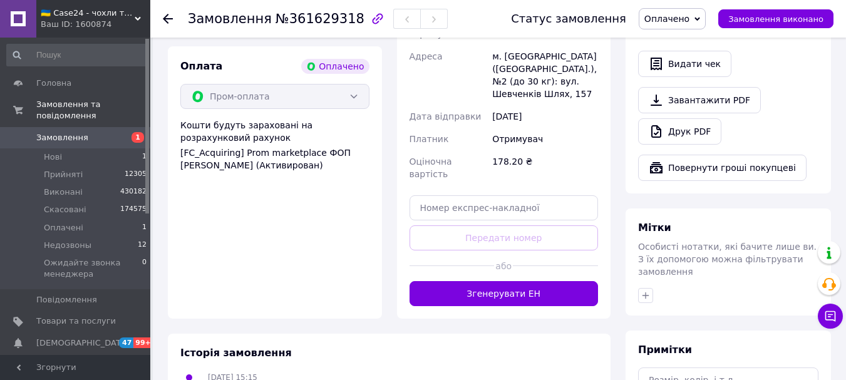
scroll to position [571, 0]
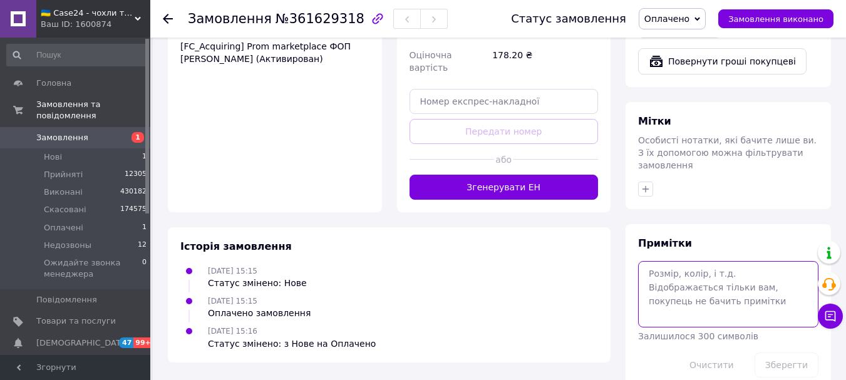
click at [660, 261] on textarea at bounding box center [728, 294] width 180 height 66
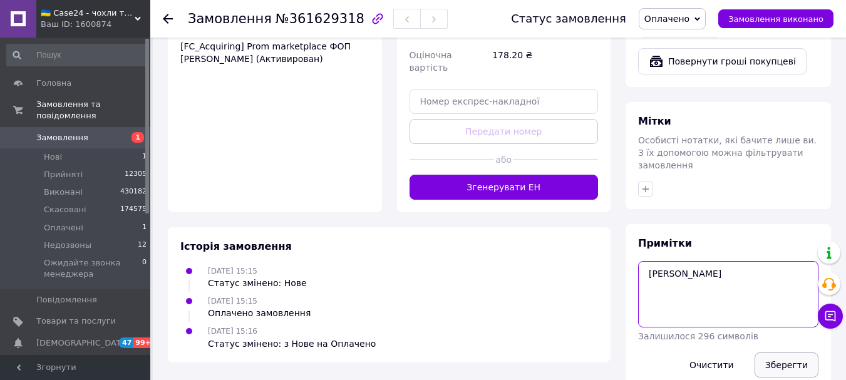
type textarea "[PERSON_NAME]"
click at [798, 353] on button "Зберегти" at bounding box center [787, 365] width 64 height 25
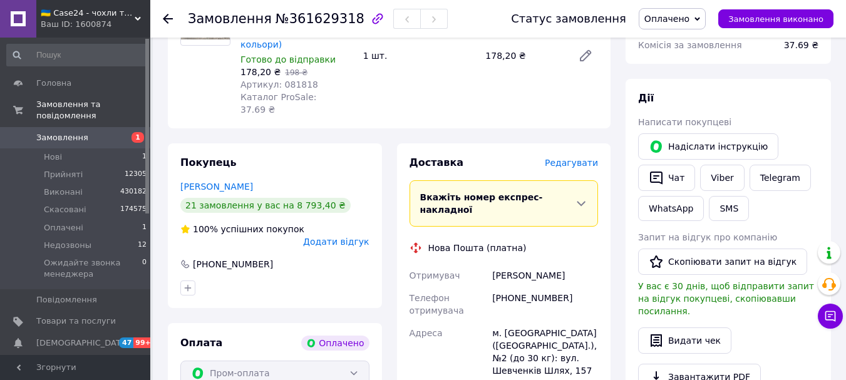
scroll to position [251, 0]
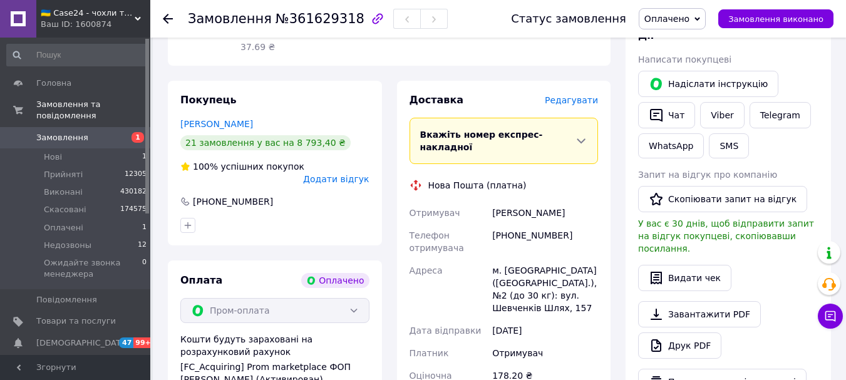
click at [688, 18] on span "Оплачено" at bounding box center [667, 19] width 45 height 10
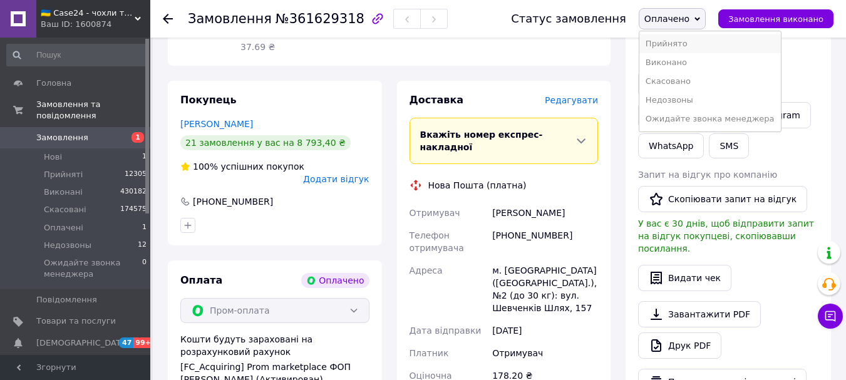
click at [684, 43] on li "Прийнято" at bounding box center [711, 43] width 142 height 19
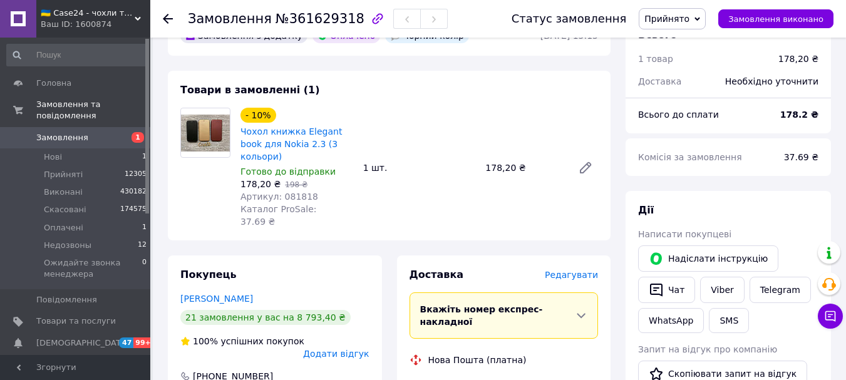
scroll to position [0, 0]
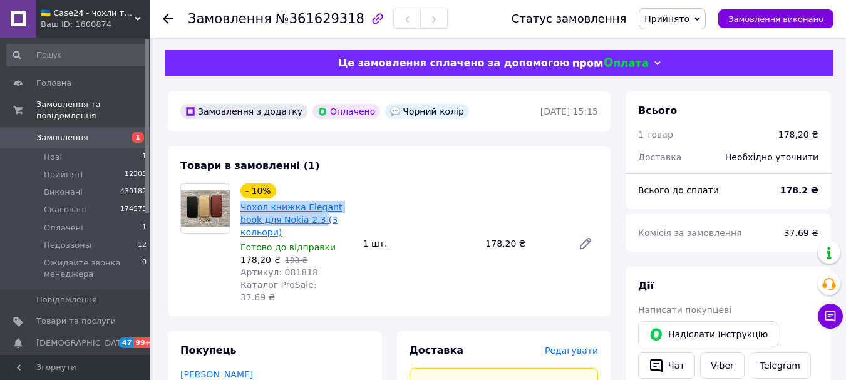
drag, startPoint x: 239, startPoint y: 205, endPoint x: 296, endPoint y: 219, distance: 58.2
click at [296, 219] on div "- 10% Чохол книжка Elegant book для Nokia 2.3 (3 кольори) Готово до відправки 1…" at bounding box center [297, 243] width 123 height 125
copy link "Чохол книжка Elegant book для Nokia 2.3"
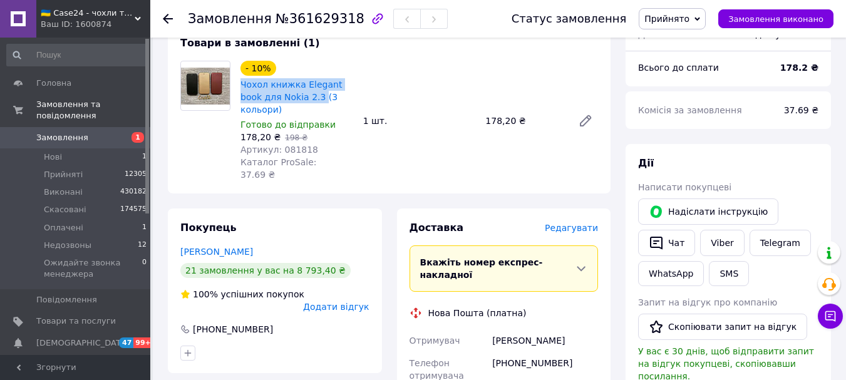
scroll to position [125, 0]
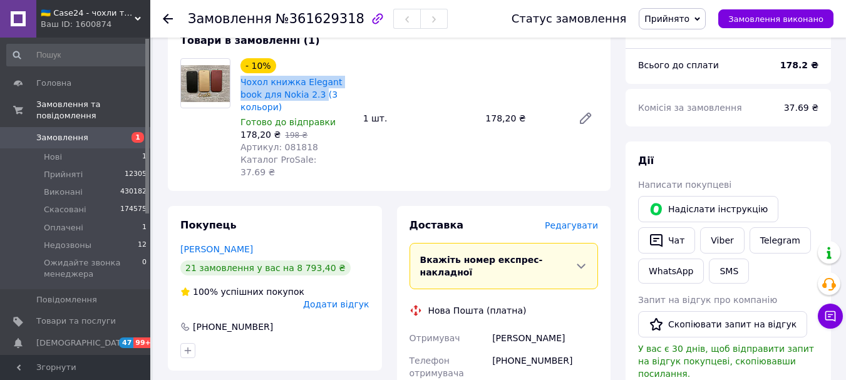
drag, startPoint x: 571, startPoint y: 301, endPoint x: 477, endPoint y: 304, distance: 94.0
copy div "Отримувач [PERSON_NAME]"
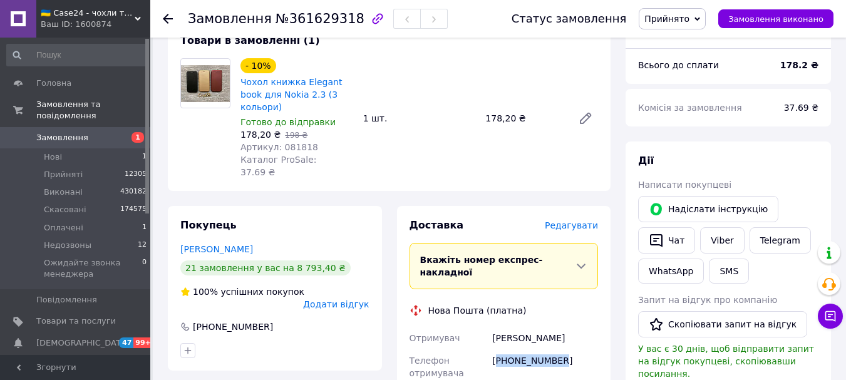
drag, startPoint x: 560, startPoint y: 322, endPoint x: 499, endPoint y: 331, distance: 61.4
click at [499, 350] on div "[PHONE_NUMBER]" at bounding box center [545, 367] width 111 height 35
copy div "380935244692"
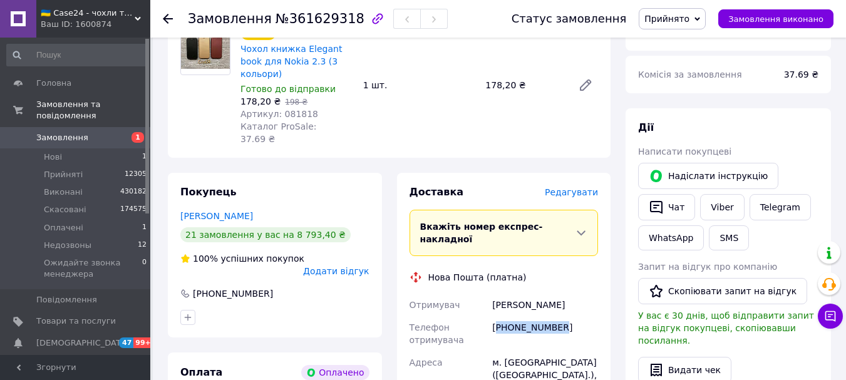
scroll to position [188, 0]
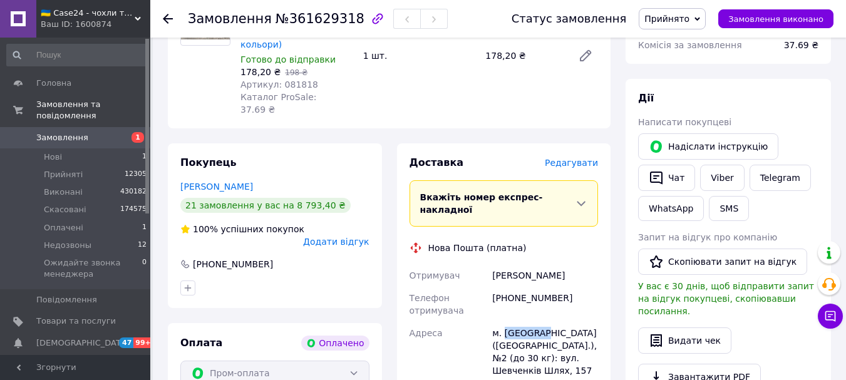
drag, startPoint x: 540, startPoint y: 296, endPoint x: 504, endPoint y: 298, distance: 35.8
click at [504, 322] on div "м. [GEOGRAPHIC_DATA] ([GEOGRAPHIC_DATA].), №2 (до 30 кг): вул. Шевченків Шлях, …" at bounding box center [545, 352] width 111 height 60
copy div "Березань"
drag, startPoint x: 279, startPoint y: 21, endPoint x: 341, endPoint y: 24, distance: 62.1
click at [341, 24] on span "№361629318" at bounding box center [320, 18] width 89 height 15
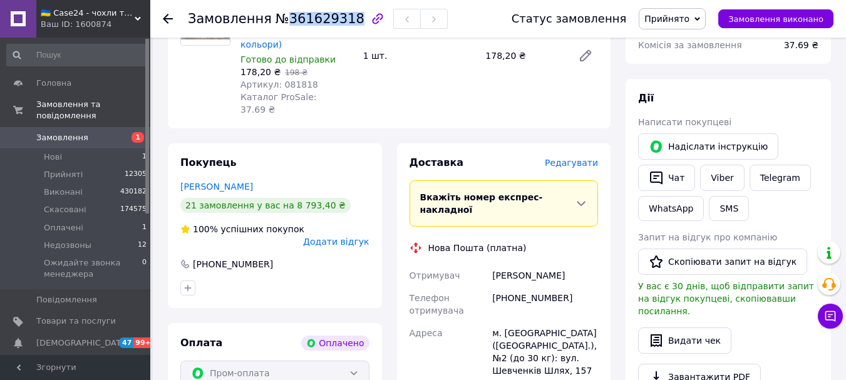
copy span "361629318"
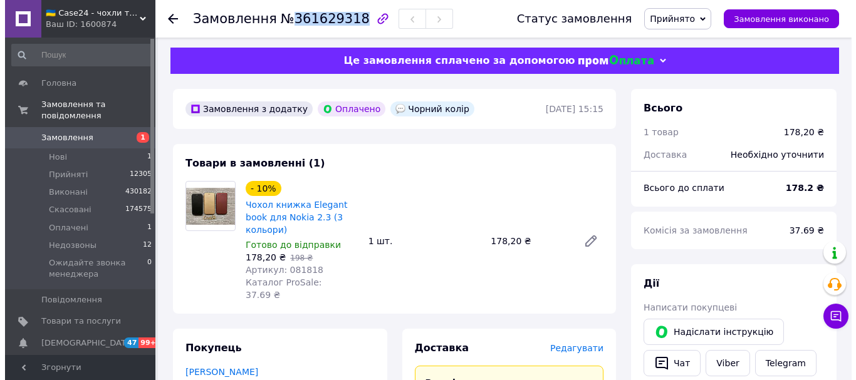
scroll to position [0, 0]
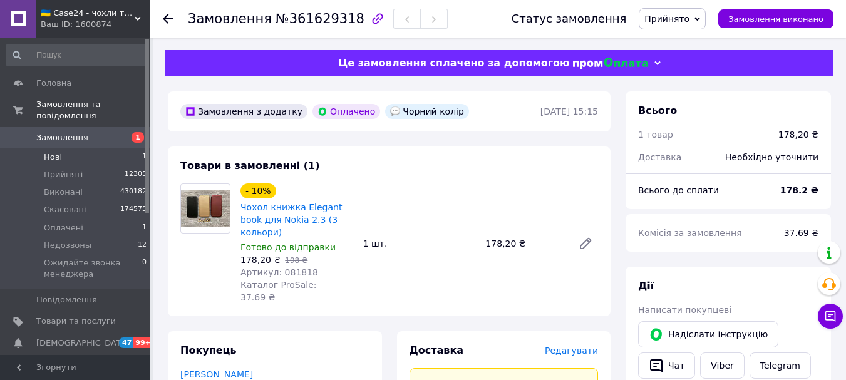
click at [71, 148] on li "Нові 1" at bounding box center [77, 157] width 154 height 18
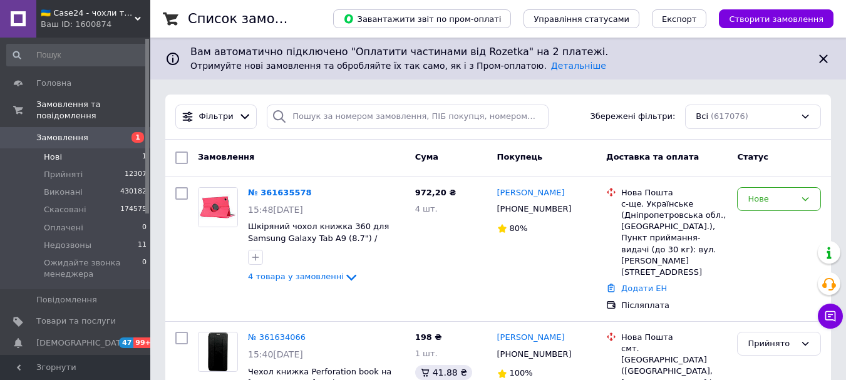
click at [63, 148] on li "Нові 1" at bounding box center [77, 157] width 154 height 18
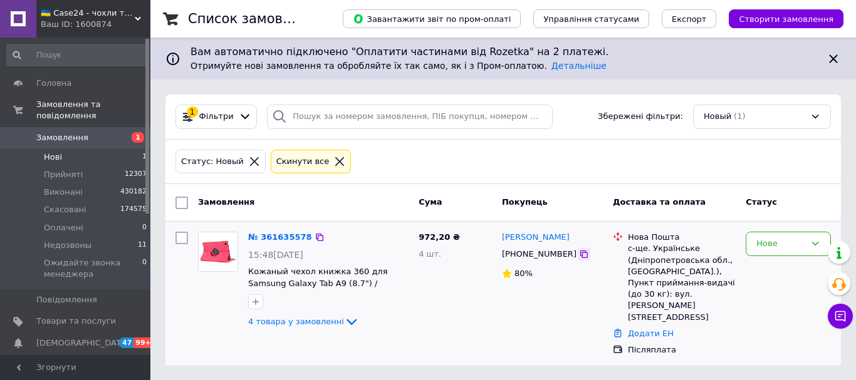
click at [580, 252] on icon at bounding box center [584, 255] width 8 height 8
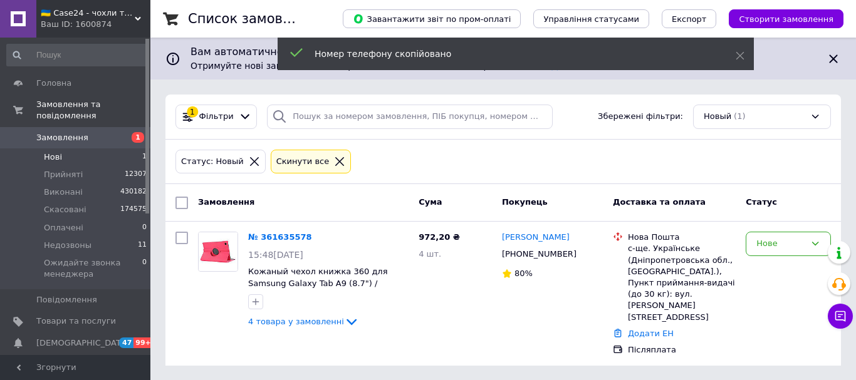
click at [75, 132] on span "Замовлення" at bounding box center [62, 137] width 52 height 11
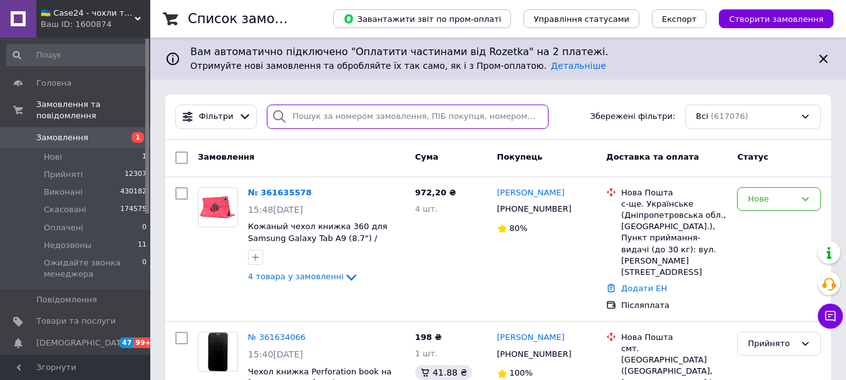
click at [308, 114] on input "search" at bounding box center [407, 117] width 281 height 24
paste input "[PHONE_NUMBER]"
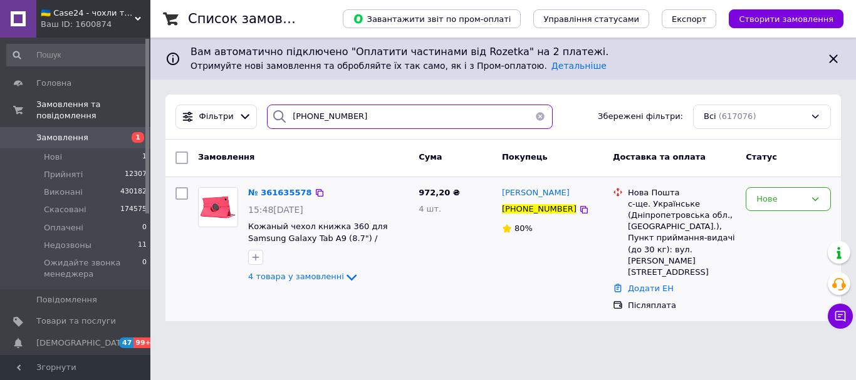
type input "[PHONE_NUMBER]"
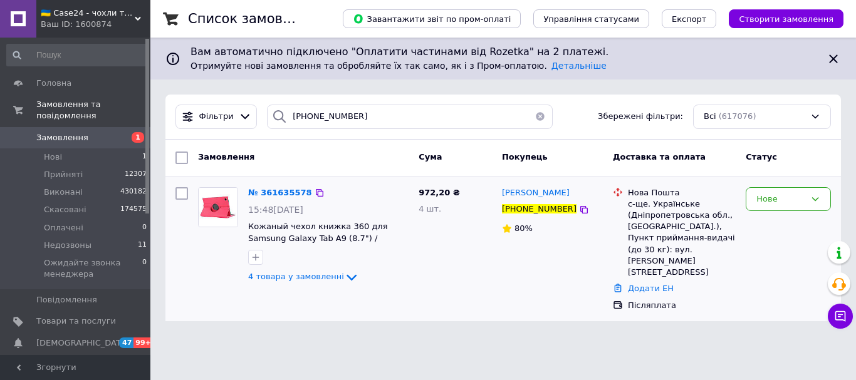
click at [220, 203] on img at bounding box center [218, 207] width 39 height 39
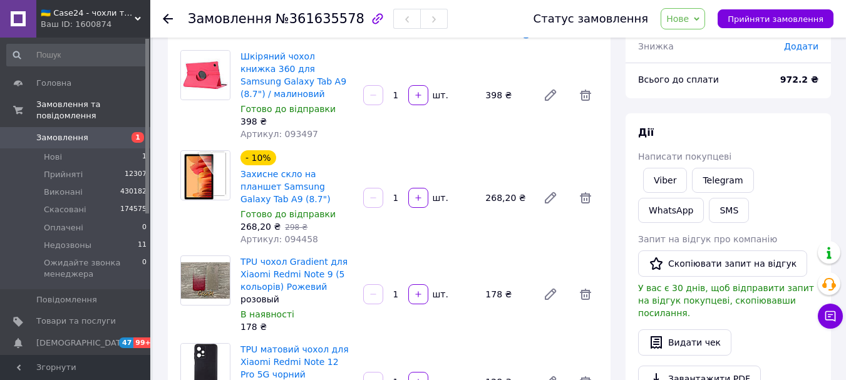
scroll to position [125, 0]
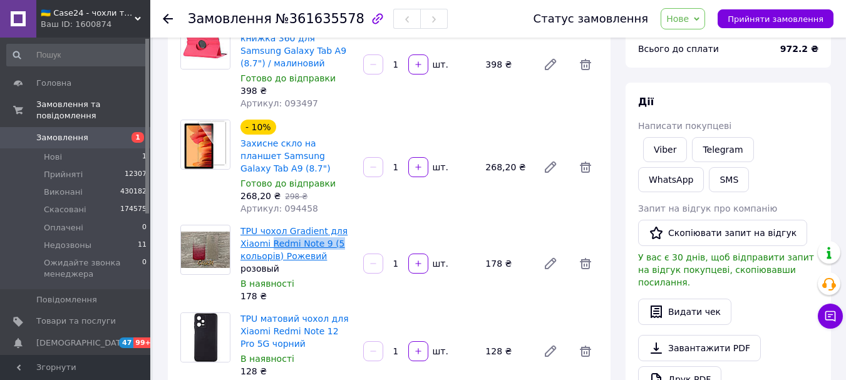
drag, startPoint x: 338, startPoint y: 229, endPoint x: 272, endPoint y: 234, distance: 65.9
click at [272, 234] on span "TPU чохол Gradient для Xiaomi Redmi Note 9 (5 кольорів) Рожевий" at bounding box center [297, 244] width 113 height 38
copy link "Redmi Note 9 (5"
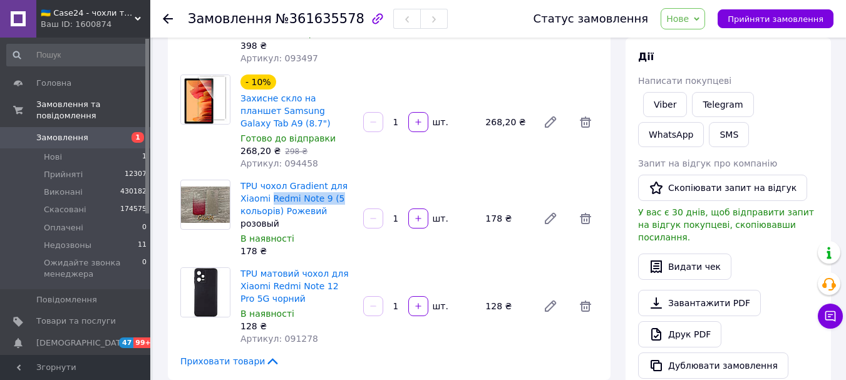
scroll to position [188, 0]
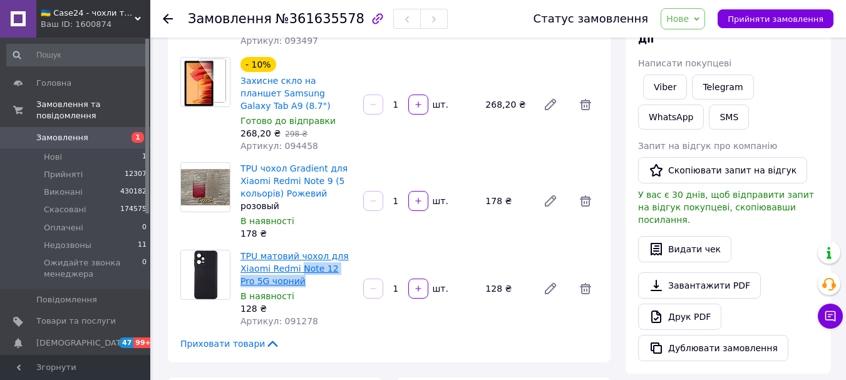
drag, startPoint x: 286, startPoint y: 267, endPoint x: 299, endPoint y: 256, distance: 16.9
click at [299, 256] on span "TPU матовий чохол для Xiaomi Redmi Note 12 Pro 5G чорний" at bounding box center [297, 269] width 113 height 38
copy link "Note 12 Pro 5G чорний"
click at [511, 231] on div "Товари в замовленні (4) Додати товар Шкіряний чохол книжка 360 для Samsung Gala…" at bounding box center [389, 141] width 443 height 443
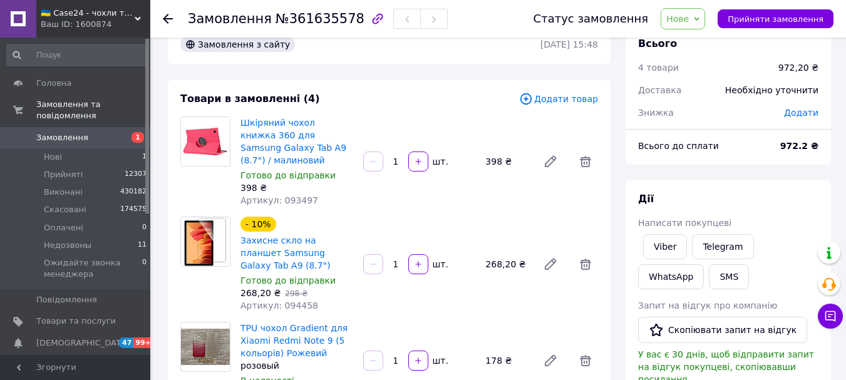
scroll to position [0, 0]
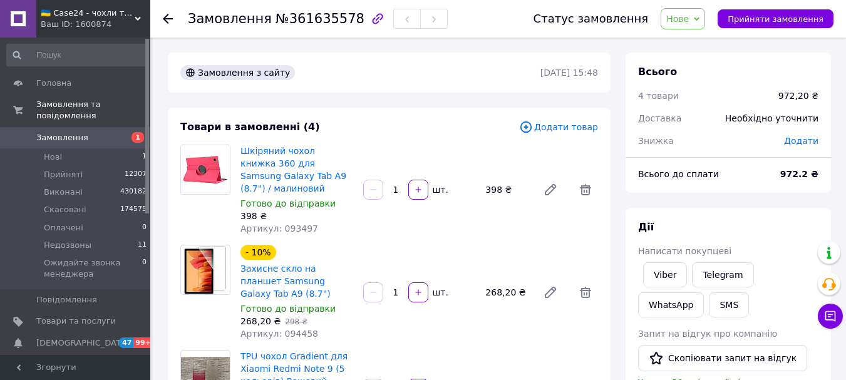
click at [689, 15] on span "Нове" at bounding box center [678, 19] width 23 height 10
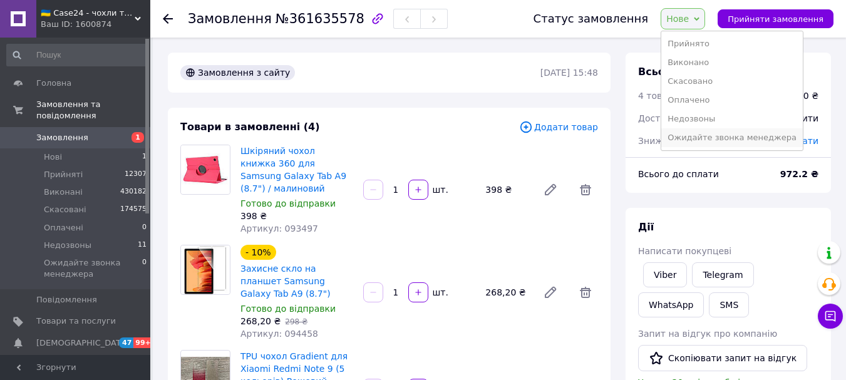
click at [717, 136] on li "Ожидайте звонка менеджера" at bounding box center [733, 137] width 142 height 19
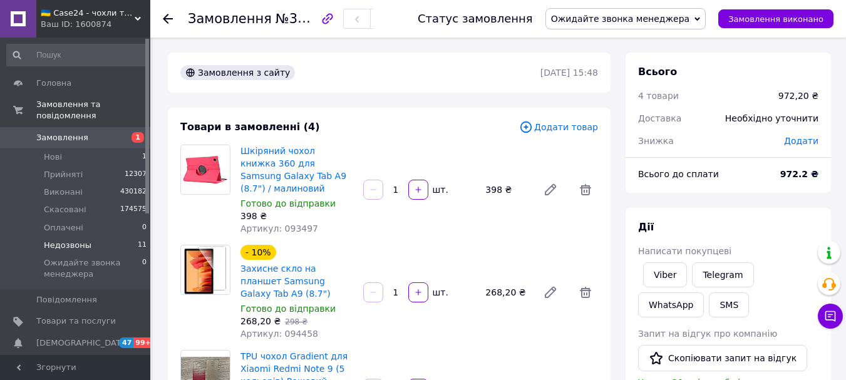
click at [93, 240] on li "Недозвоны 11" at bounding box center [77, 246] width 154 height 18
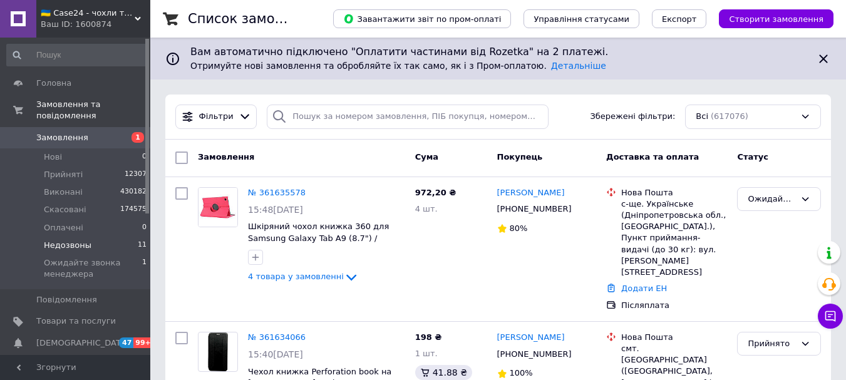
click at [96, 237] on li "Недозвоны 11" at bounding box center [77, 246] width 154 height 18
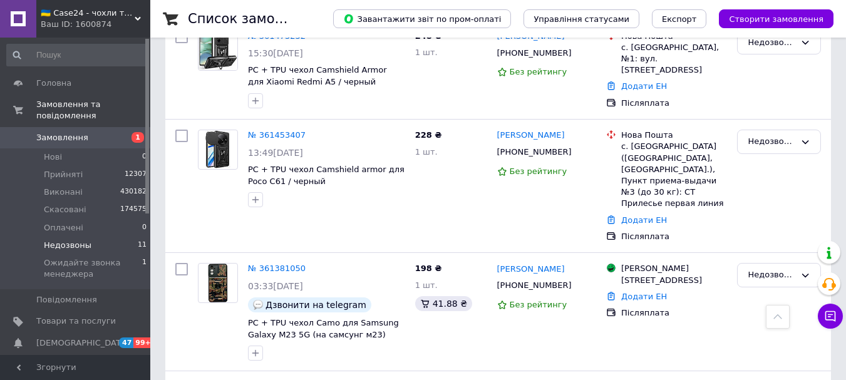
scroll to position [1036, 0]
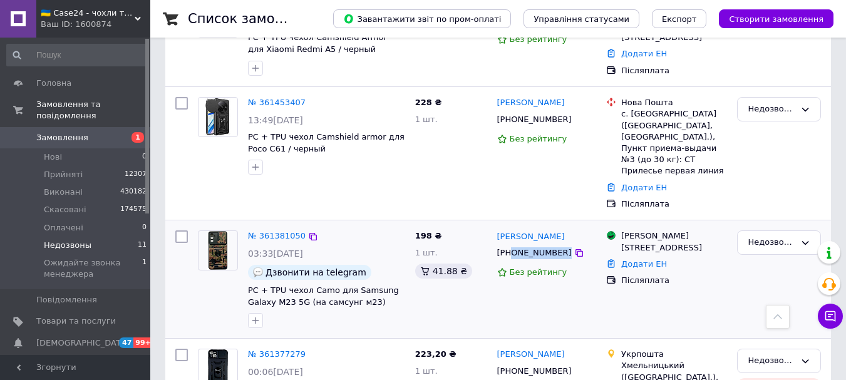
drag, startPoint x: 563, startPoint y: 183, endPoint x: 511, endPoint y: 187, distance: 51.6
click at [511, 246] on div "[PHONE_NUMBER]" at bounding box center [547, 253] width 102 height 14
click at [227, 231] on img at bounding box center [218, 250] width 22 height 39
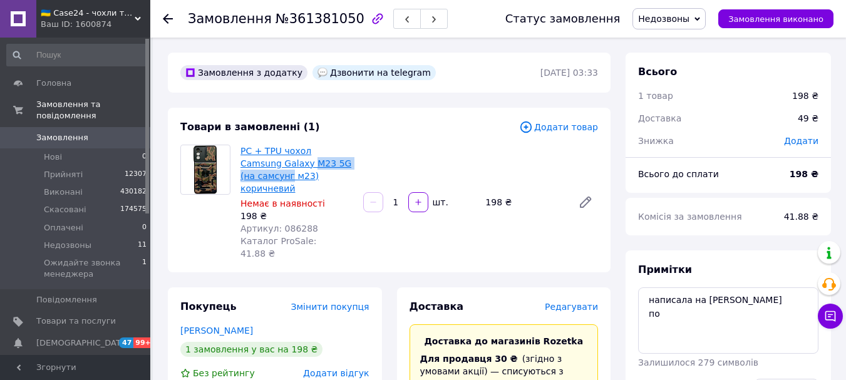
drag, startPoint x: 338, startPoint y: 164, endPoint x: 270, endPoint y: 165, distance: 67.7
click at [270, 165] on div "PC + TPU чохол Camsung Galaxy M23 5G (на самсунг м23) коричневий Немає в наявно…" at bounding box center [297, 202] width 123 height 120
copy link "M23 5G (на самсунг"
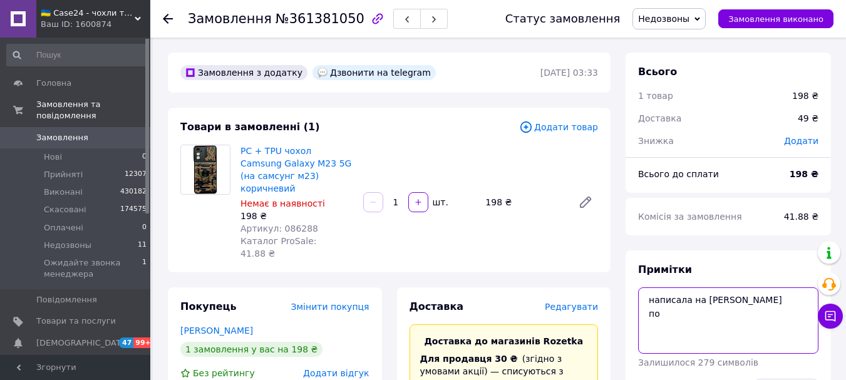
click at [646, 298] on textarea "написала на [PERSON_NAME] по" at bounding box center [728, 321] width 180 height 66
click at [672, 330] on textarea "есть только фиол написала на вайбер по" at bounding box center [728, 321] width 180 height 66
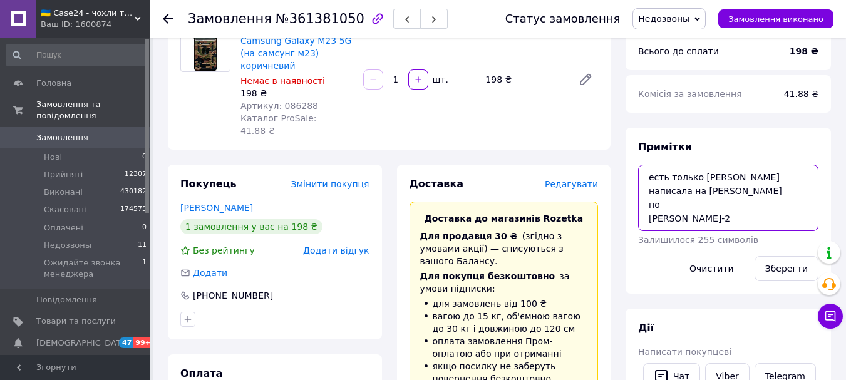
scroll to position [125, 0]
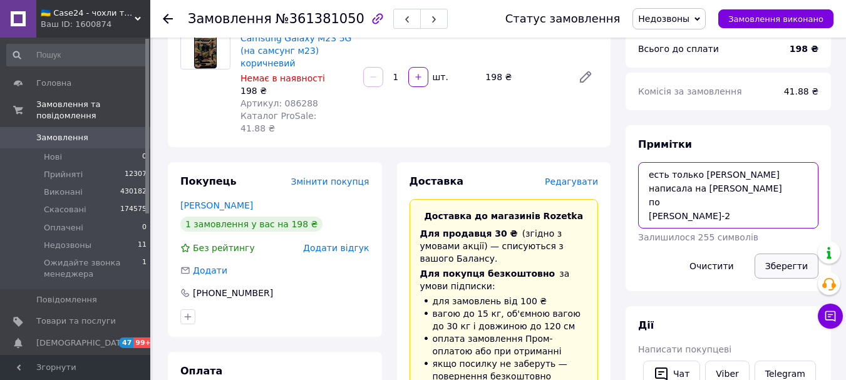
type textarea "есть только фиол написала на вайбер по ната-2"
click at [787, 269] on button "Зберегти" at bounding box center [787, 266] width 64 height 25
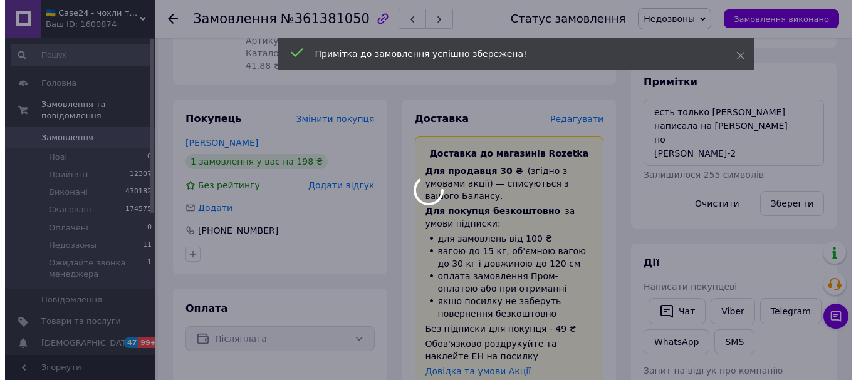
scroll to position [251, 0]
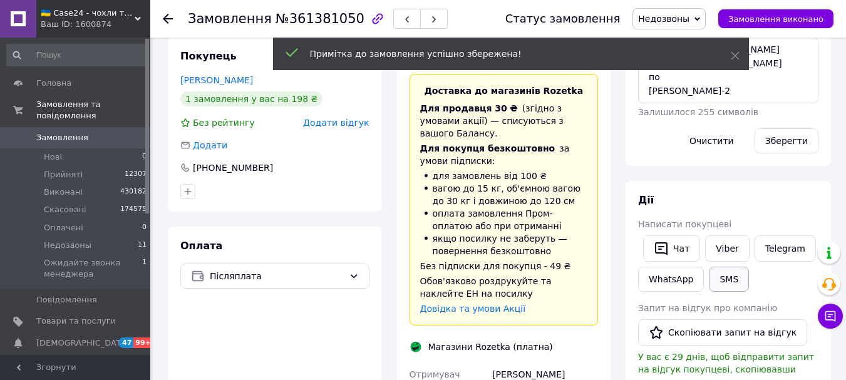
click at [723, 278] on button "SMS" at bounding box center [729, 279] width 40 height 25
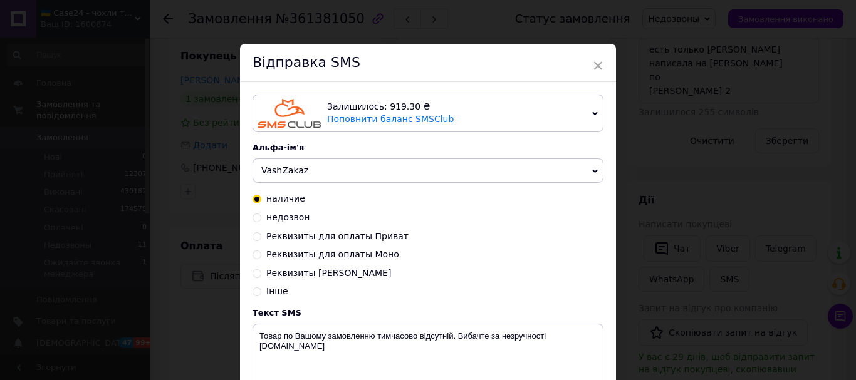
click at [252, 220] on input "недозвон" at bounding box center [256, 216] width 9 height 9
radio input "true"
radio input "false"
type textarea "На жаль, ми не змогли зв'язатись з Вами по замовленню Case24.com.ua"
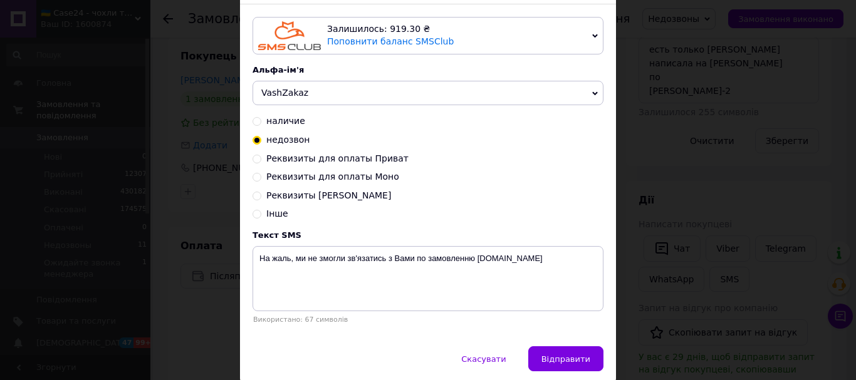
scroll to position [128, 0]
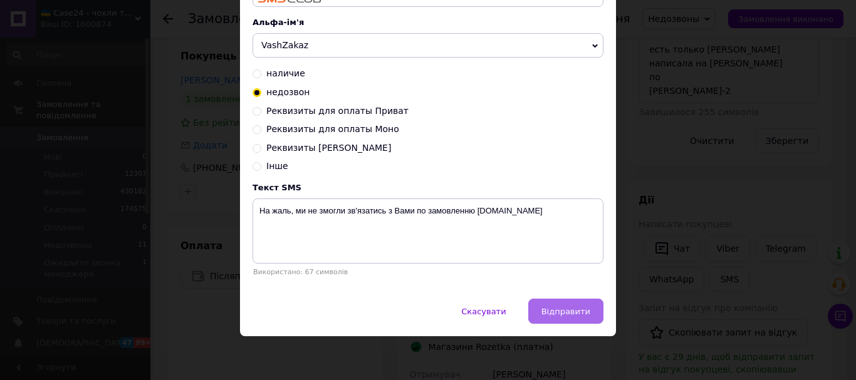
click at [576, 314] on span "Відправити" at bounding box center [565, 311] width 49 height 9
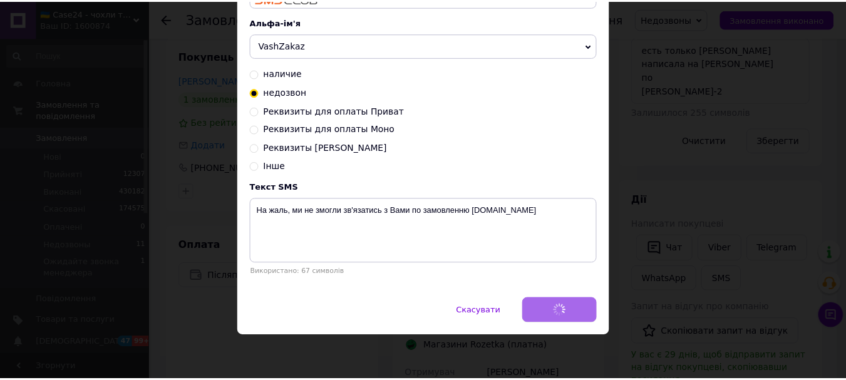
scroll to position [0, 0]
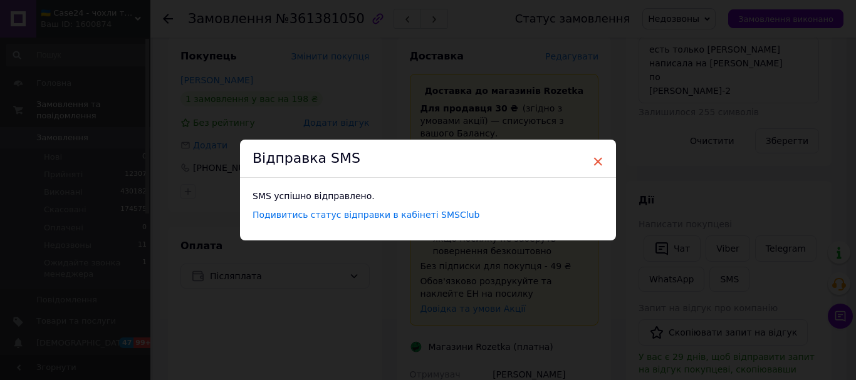
click at [594, 159] on span "×" at bounding box center [597, 161] width 11 height 21
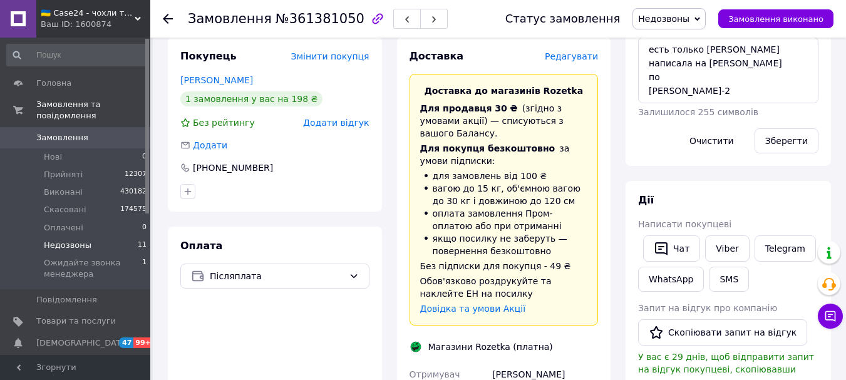
click at [92, 237] on li "Недозвоны 11" at bounding box center [77, 246] width 154 height 18
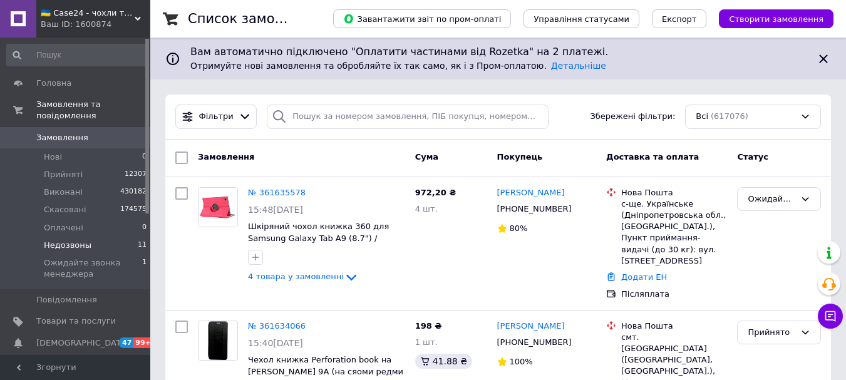
click at [89, 237] on li "Недозвоны 11" at bounding box center [77, 246] width 154 height 18
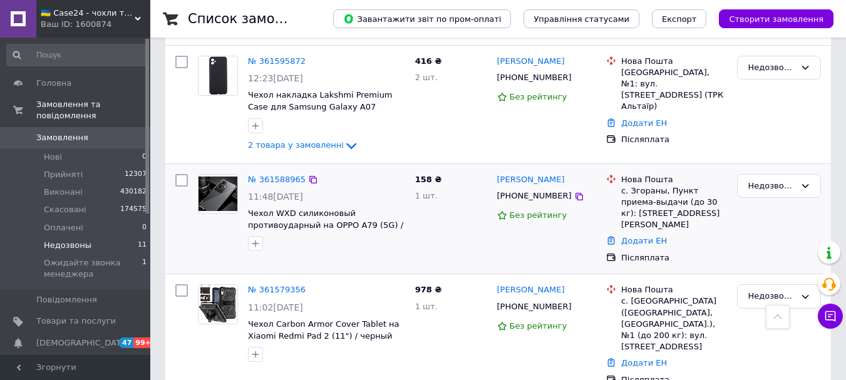
scroll to position [376, 0]
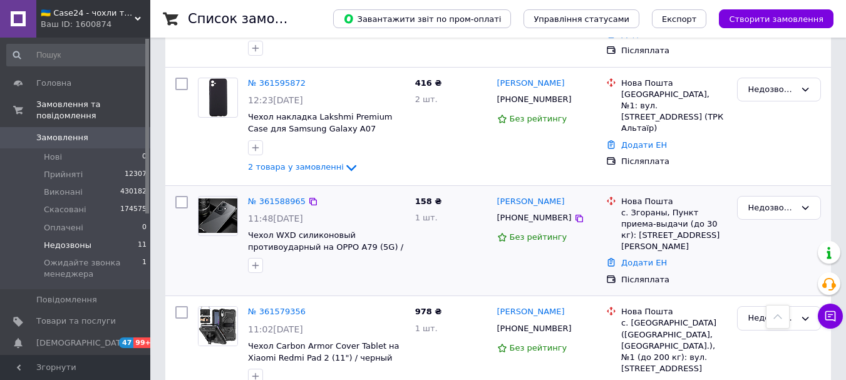
click at [219, 199] on img at bounding box center [218, 216] width 39 height 34
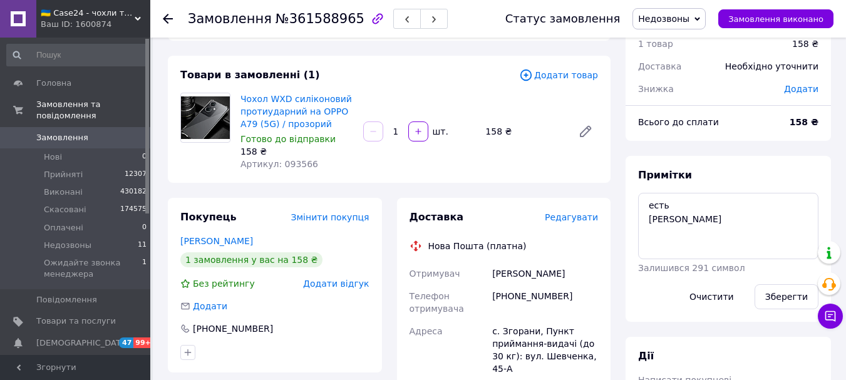
scroll to position [125, 0]
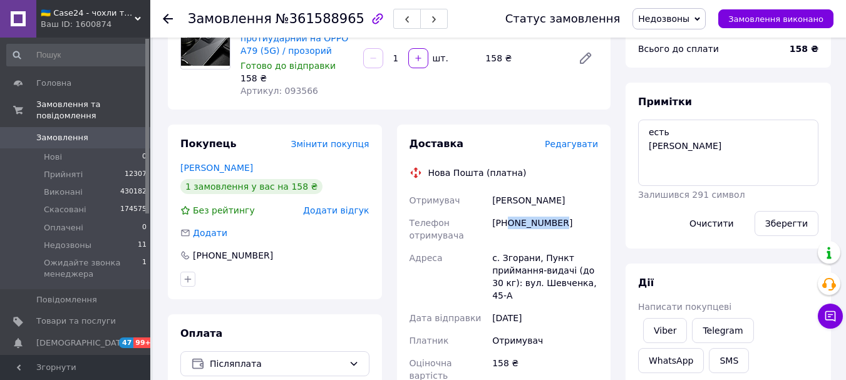
drag, startPoint x: 562, startPoint y: 224, endPoint x: 508, endPoint y: 229, distance: 54.2
click at [508, 229] on div "[PHONE_NUMBER]" at bounding box center [545, 229] width 111 height 35
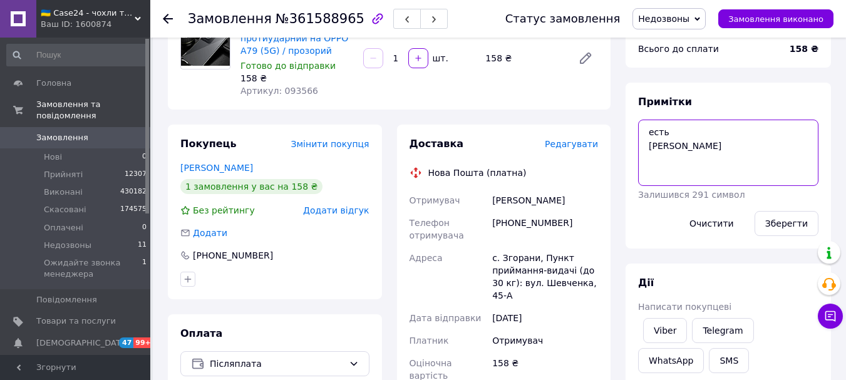
click at [672, 150] on textarea "есть [PERSON_NAME]" at bounding box center [728, 153] width 180 height 66
type textarea "есть [PERSON_NAME]-2"
click at [782, 222] on button "Зберегти" at bounding box center [787, 223] width 64 height 25
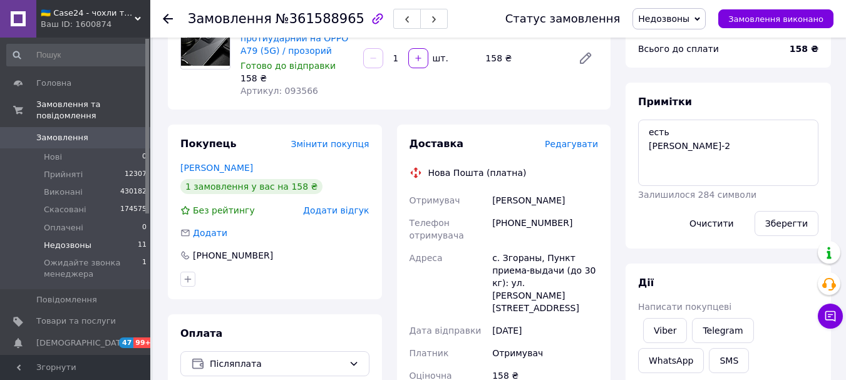
click at [81, 240] on span "Недозвоны" at bounding box center [68, 245] width 48 height 11
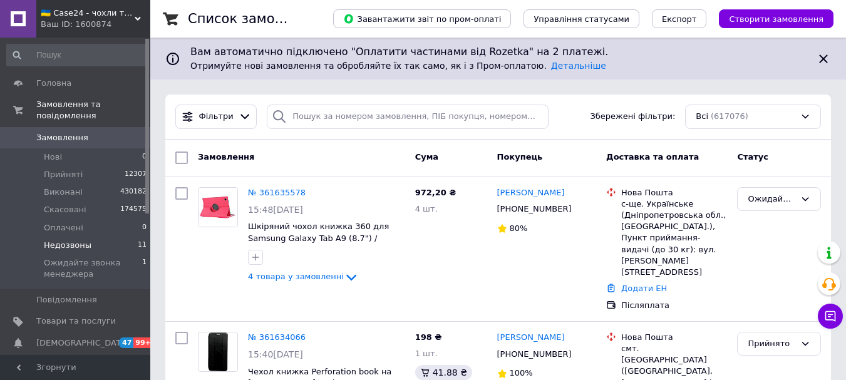
click at [101, 237] on li "Недозвоны 11" at bounding box center [77, 246] width 154 height 18
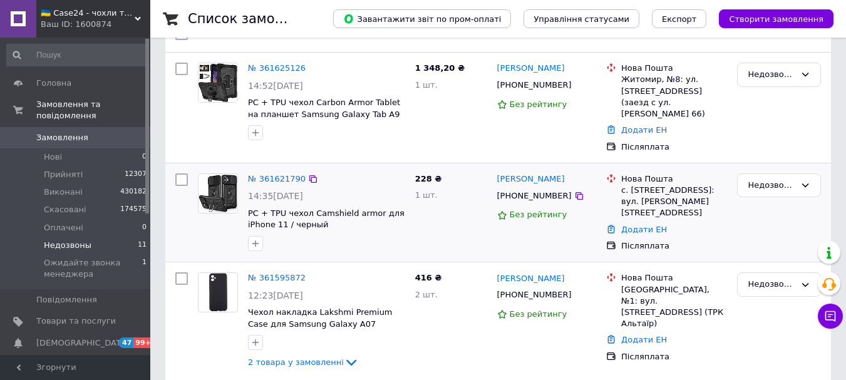
scroll to position [188, 0]
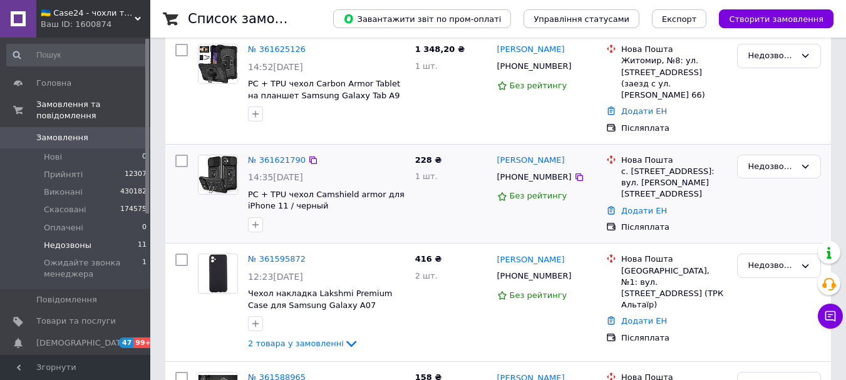
click at [220, 162] on img at bounding box center [218, 174] width 39 height 37
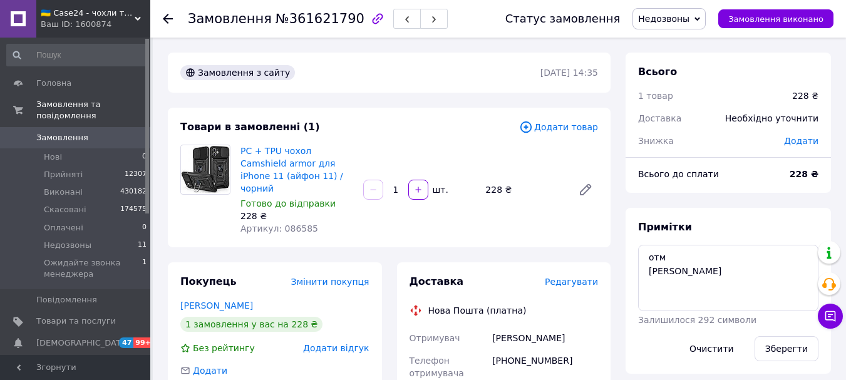
scroll to position [125, 0]
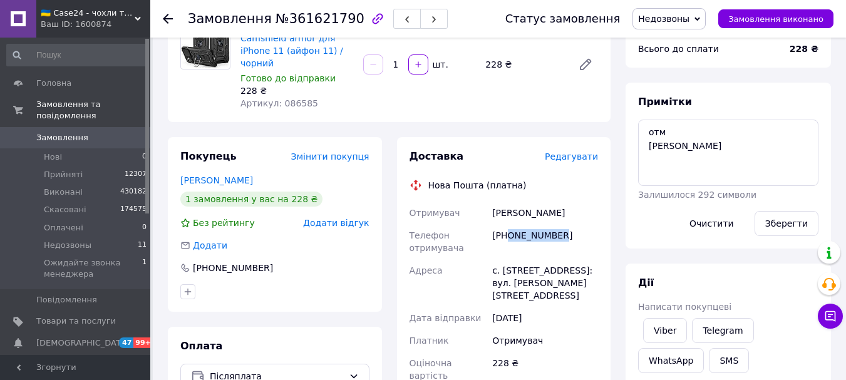
drag, startPoint x: 565, startPoint y: 228, endPoint x: 508, endPoint y: 234, distance: 57.3
click at [508, 234] on div "[PHONE_NUMBER]" at bounding box center [545, 241] width 111 height 35
drag, startPoint x: 505, startPoint y: 226, endPoint x: 521, endPoint y: 244, distance: 23.5
click at [518, 244] on div "[PHONE_NUMBER]" at bounding box center [545, 241] width 111 height 35
click at [524, 234] on div "[PHONE_NUMBER]" at bounding box center [545, 241] width 111 height 35
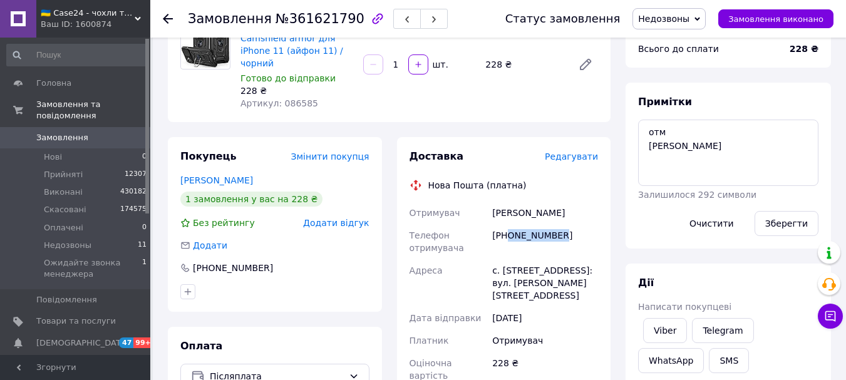
drag, startPoint x: 566, startPoint y: 228, endPoint x: 507, endPoint y: 231, distance: 58.9
click at [507, 231] on div "[PHONE_NUMBER]" at bounding box center [545, 241] width 111 height 35
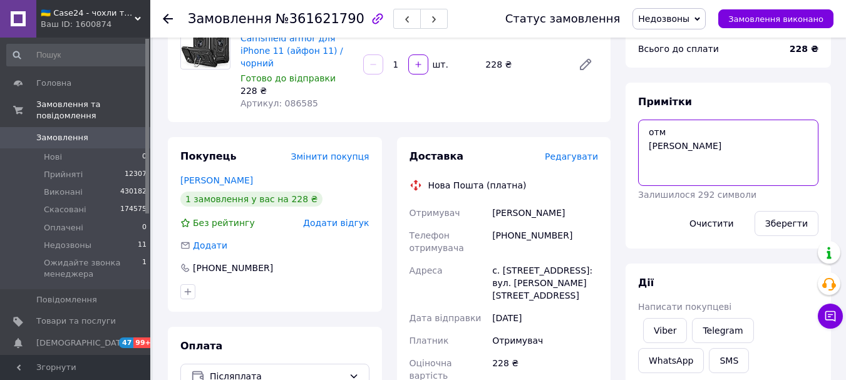
click at [692, 154] on textarea "отм [PERSON_NAME]" at bounding box center [728, 153] width 180 height 66
type textarea "отм [PERSON_NAME]-2"
click at [784, 219] on button "Зберегти" at bounding box center [787, 223] width 64 height 25
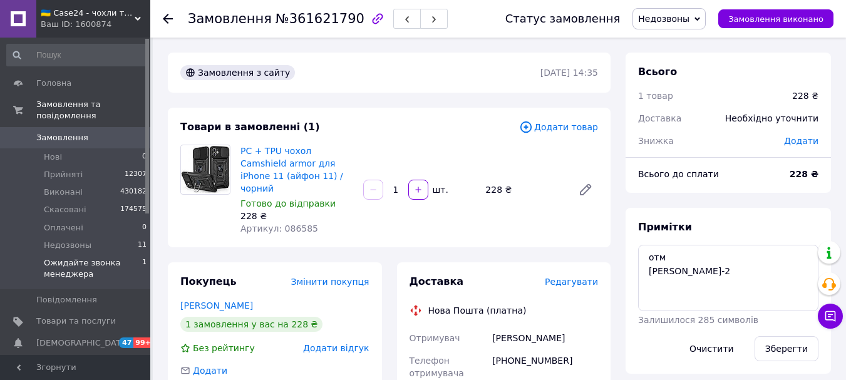
click at [95, 257] on span "Ожидайте звонка менеджера" at bounding box center [93, 268] width 98 height 23
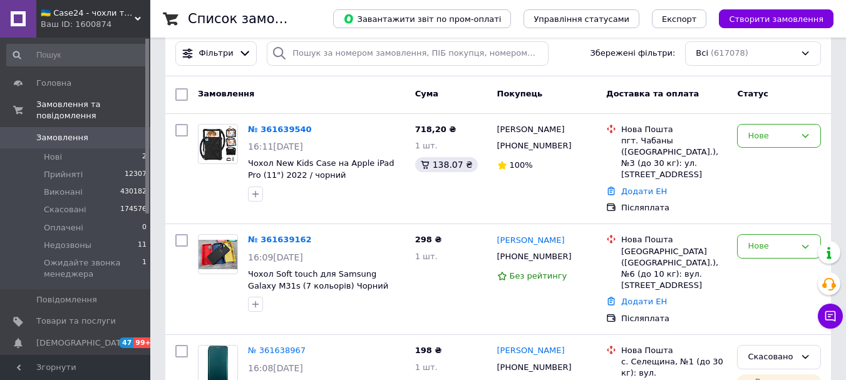
scroll to position [125, 0]
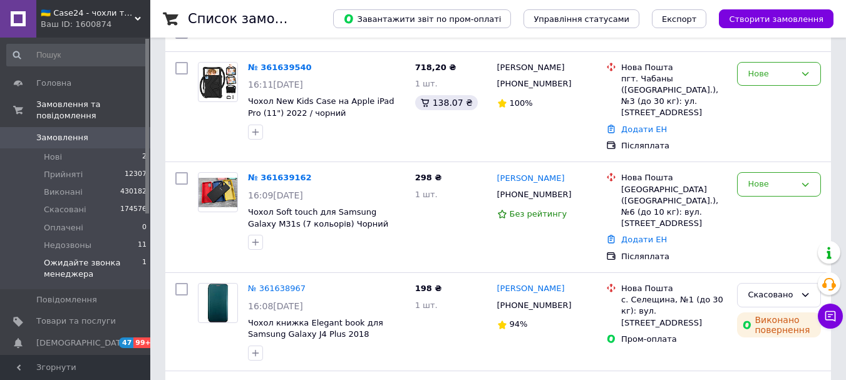
drag, startPoint x: 115, startPoint y: 253, endPoint x: 361, endPoint y: 14, distance: 343.4
click at [115, 257] on span "Ожидайте звонка менеджера" at bounding box center [93, 268] width 98 height 23
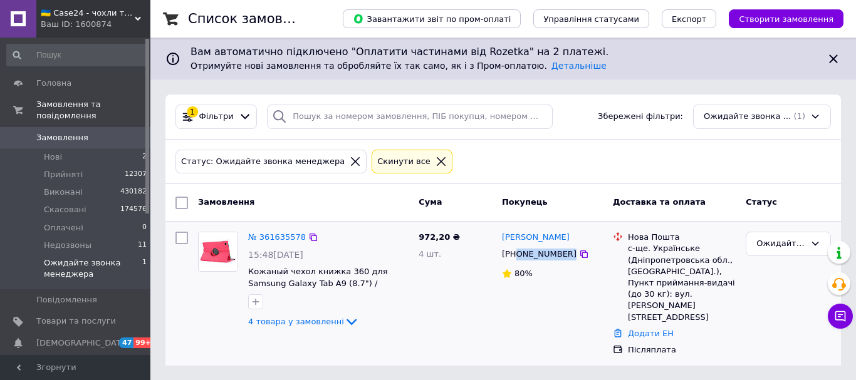
drag, startPoint x: 588, startPoint y: 257, endPoint x: 516, endPoint y: 261, distance: 72.8
click at [516, 261] on div "[PHONE_NUMBER]" at bounding box center [552, 254] width 103 height 14
click at [202, 252] on img at bounding box center [218, 251] width 39 height 39
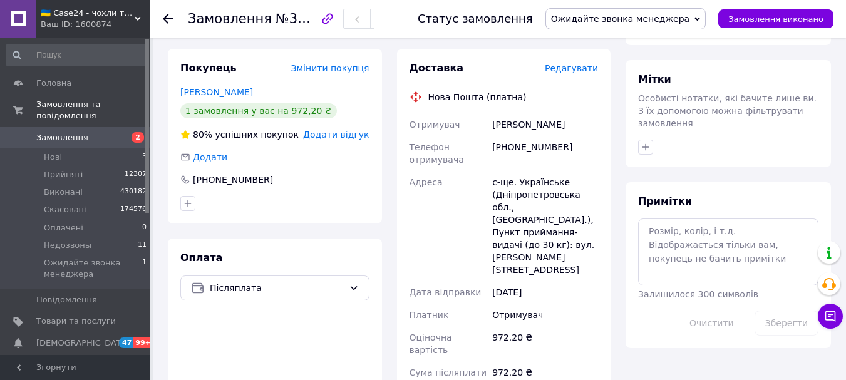
scroll to position [564, 0]
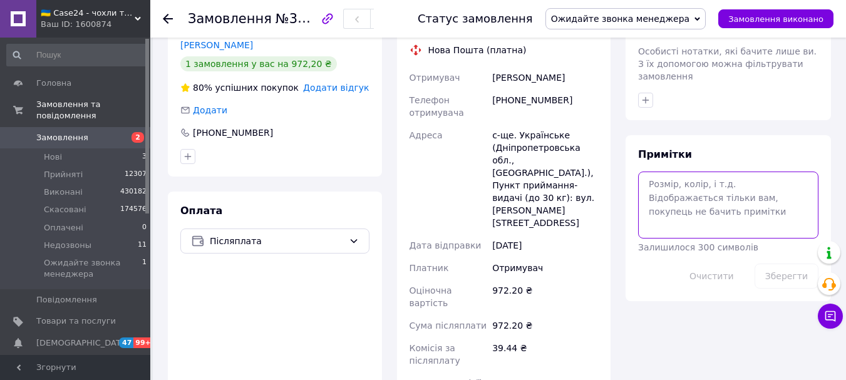
click at [665, 172] on textarea at bounding box center [728, 205] width 180 height 66
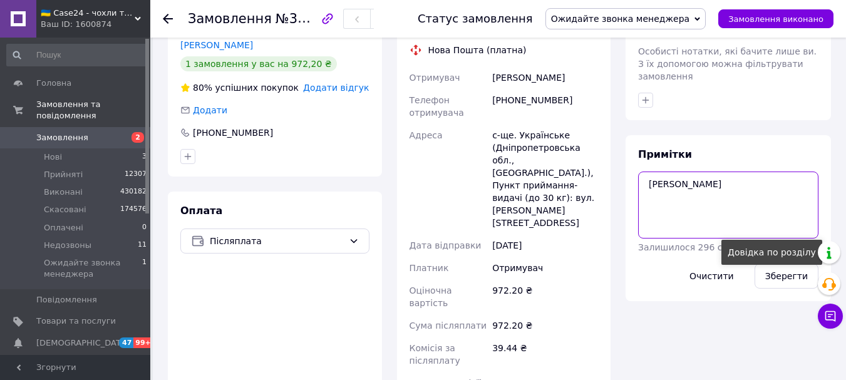
type textarea "[PERSON_NAME]"
click at [801, 252] on div "Довідка по розділу" at bounding box center [772, 252] width 101 height 25
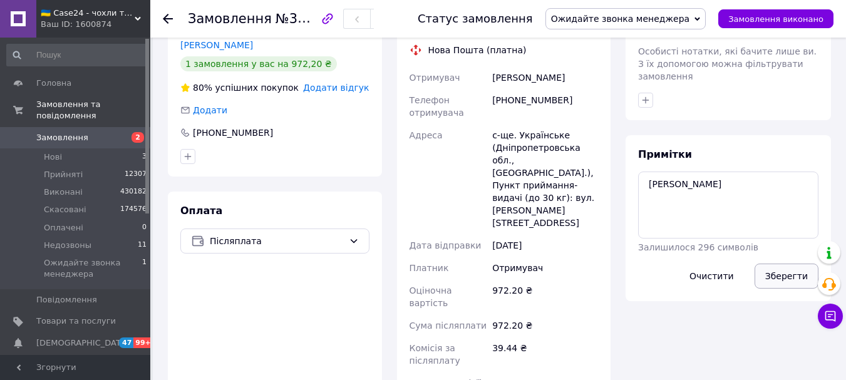
click at [776, 264] on button "Зберегти" at bounding box center [787, 276] width 64 height 25
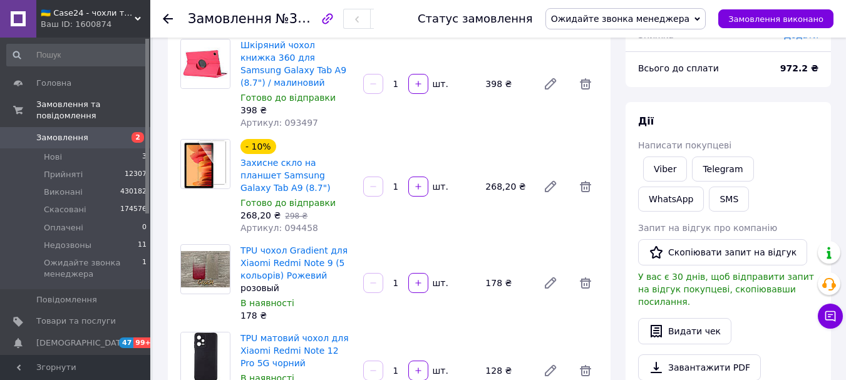
scroll to position [125, 0]
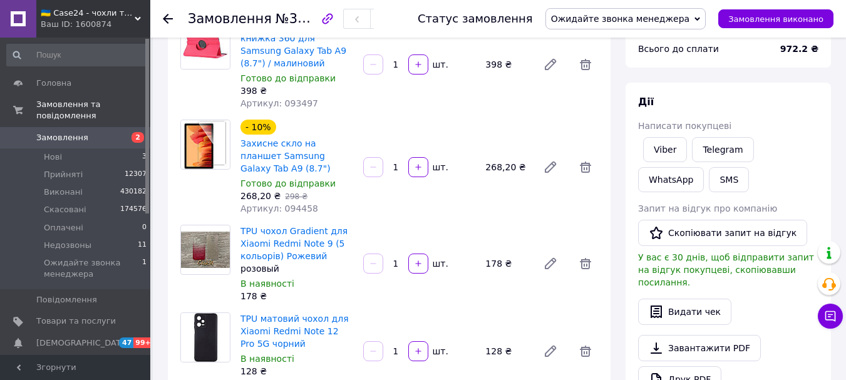
click at [690, 15] on span "Ожидайте звонка менеджера" at bounding box center [620, 19] width 139 height 10
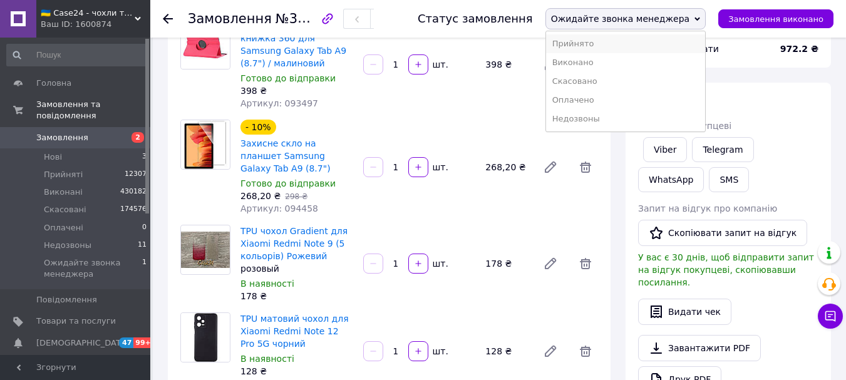
click at [629, 43] on li "Прийнято" at bounding box center [626, 43] width 160 height 19
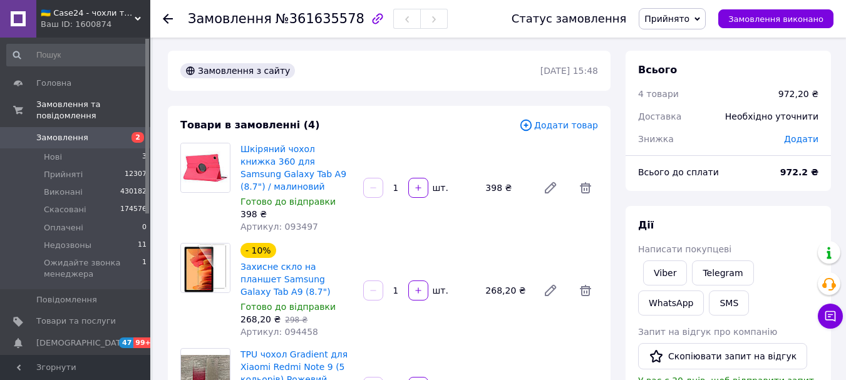
scroll to position [0, 0]
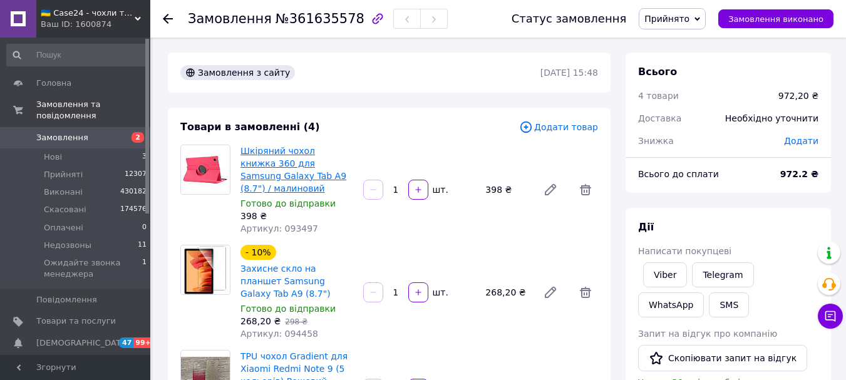
click at [335, 165] on link "Шкіряний чохол книжка 360 для Samsung Galaxy Tab A9 (8.7") / малиновий" at bounding box center [294, 170] width 106 height 48
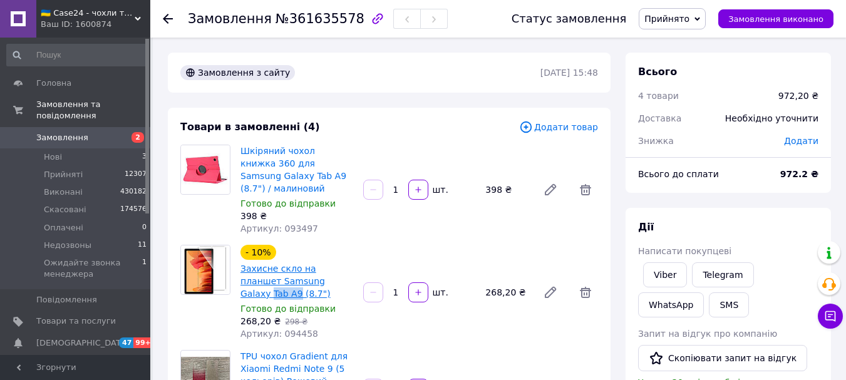
drag, startPoint x: 325, startPoint y: 272, endPoint x: 306, endPoint y: 273, distance: 18.8
click at [306, 273] on span "Захисне скло на планшет Samsung Galaxy Tab A9 (8.7")" at bounding box center [297, 281] width 113 height 38
copy link "Tab A9"
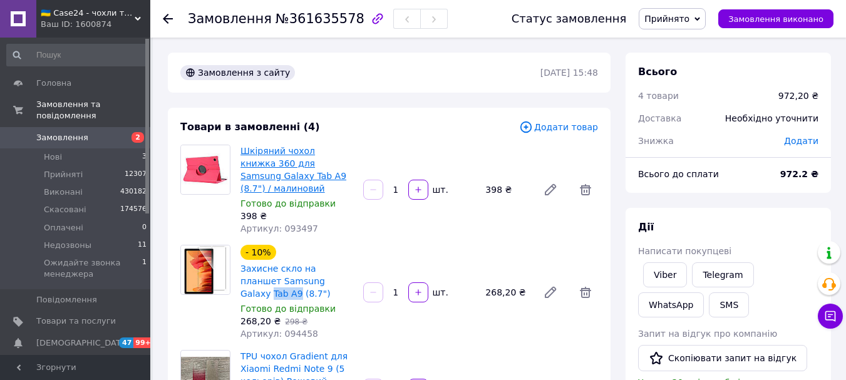
click at [336, 160] on link "Шкіряний чохол книжка 360 для Samsung Galaxy Tab A9 (8.7") / малиновий" at bounding box center [294, 170] width 106 height 48
click at [579, 125] on span "Додати товар" at bounding box center [558, 127] width 79 height 14
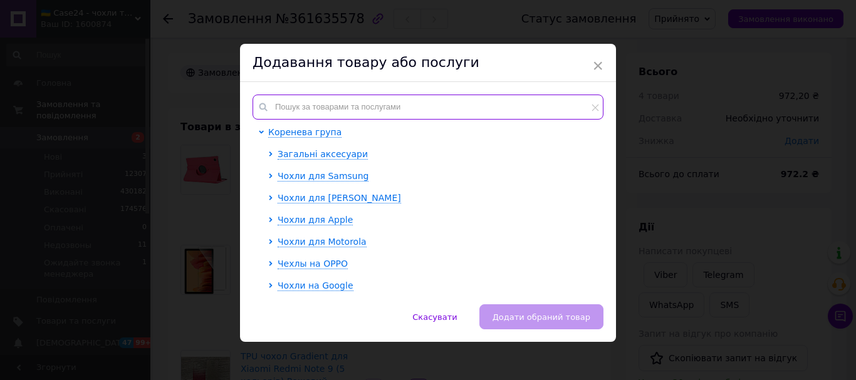
click at [306, 110] on input "text" at bounding box center [427, 107] width 351 height 25
paste input "093507"
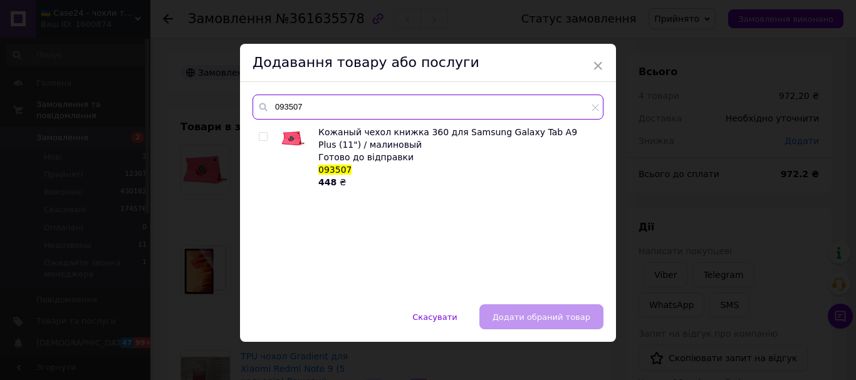
type input "093507"
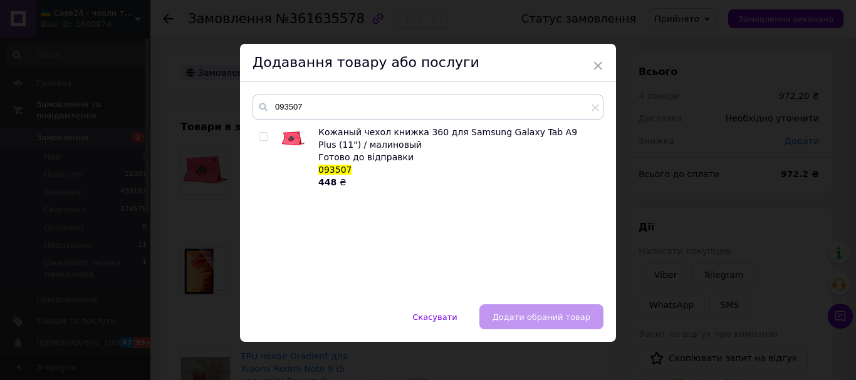
click at [259, 135] on input "checkbox" at bounding box center [263, 137] width 8 height 8
checkbox input "true"
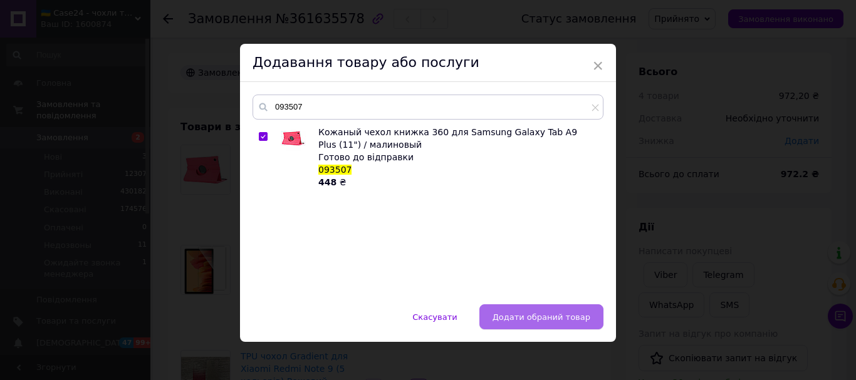
click at [568, 314] on span "Додати обраний товар" at bounding box center [541, 317] width 98 height 9
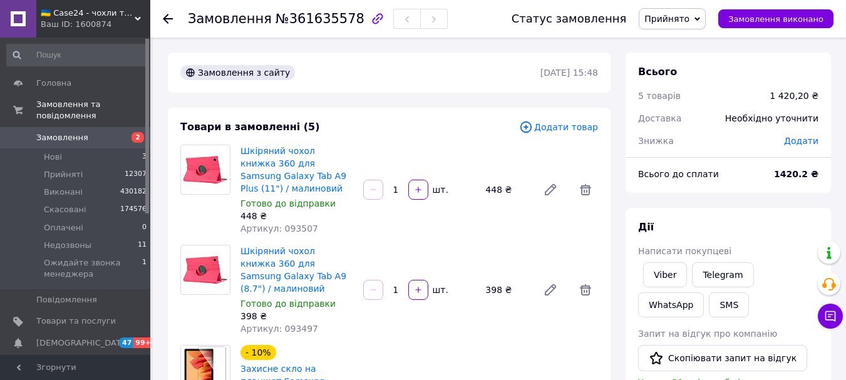
click at [578, 125] on span "Додати товар" at bounding box center [558, 127] width 79 height 14
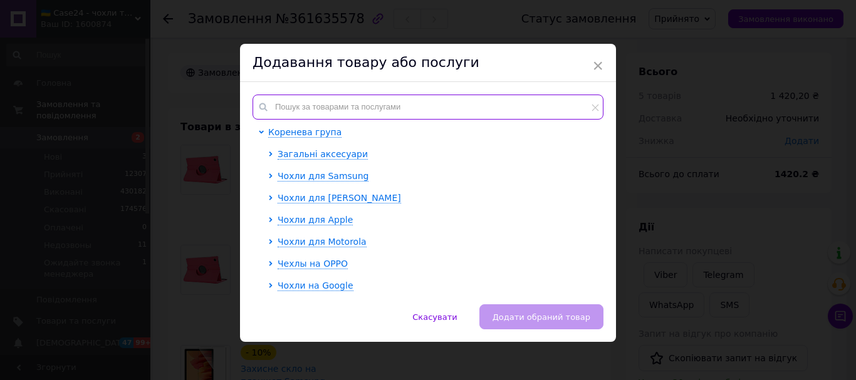
click at [389, 110] on input "text" at bounding box center [427, 107] width 351 height 25
paste input "094459"
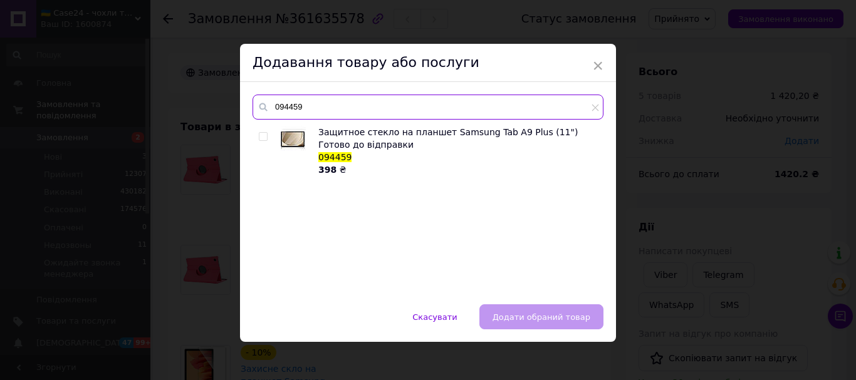
type input "094459"
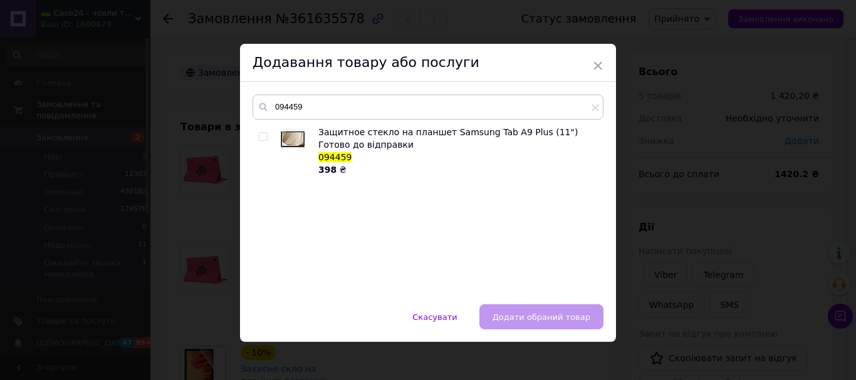
click at [262, 136] on input "checkbox" at bounding box center [263, 137] width 8 height 8
checkbox input "true"
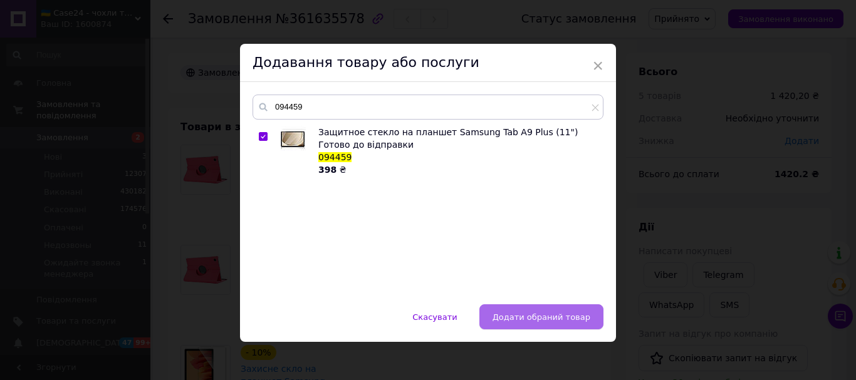
click at [561, 319] on span "Додати обраний товар" at bounding box center [541, 317] width 98 height 9
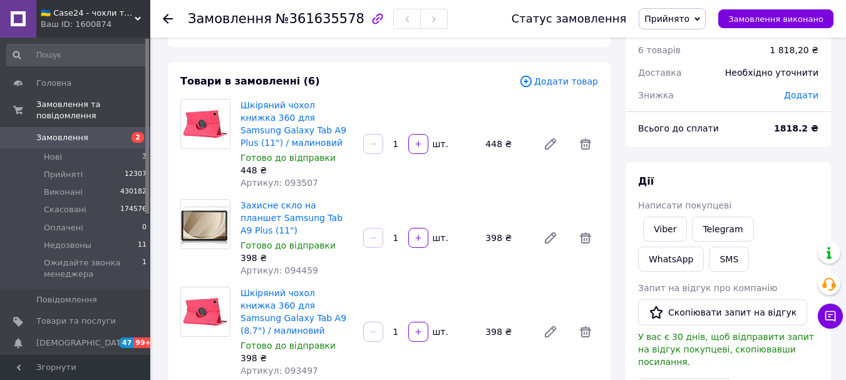
scroll to position [63, 0]
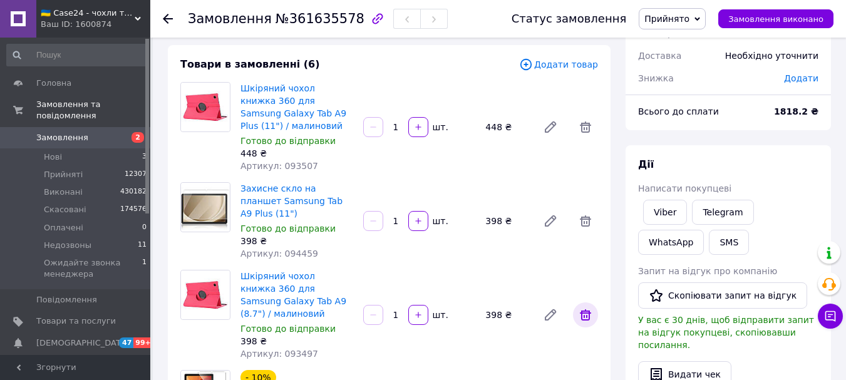
click at [584, 309] on icon at bounding box center [585, 314] width 11 height 11
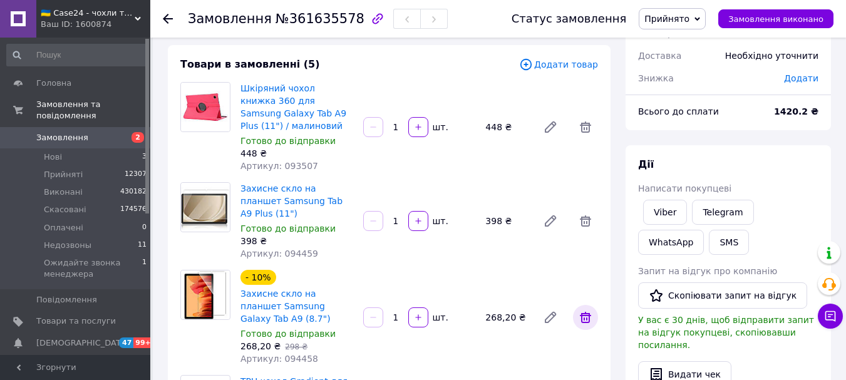
click at [586, 312] on icon at bounding box center [585, 317] width 11 height 11
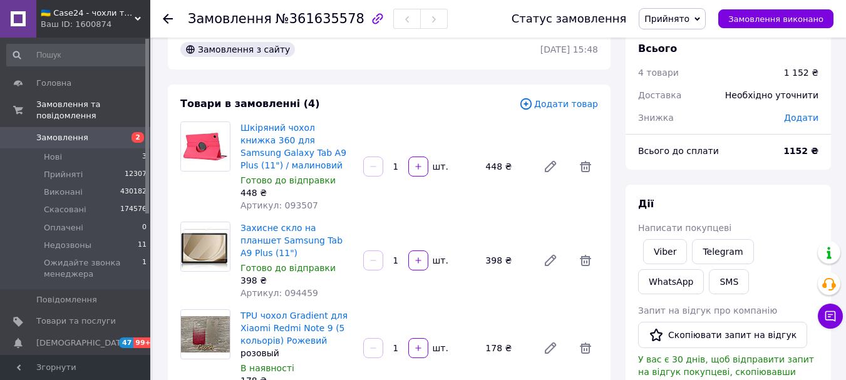
scroll to position [0, 0]
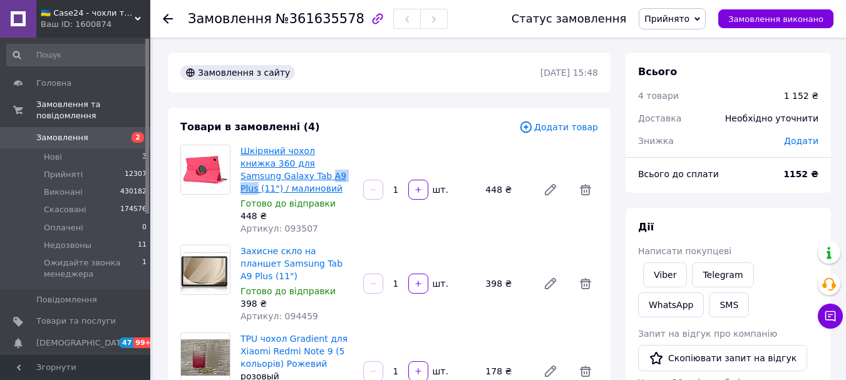
drag, startPoint x: 238, startPoint y: 173, endPoint x: 268, endPoint y: 178, distance: 29.9
click at [268, 178] on div "Шкіряний чохол книжка 360 для Samsung Galaxy Tab A9 Plus (11") / малиновий Гото…" at bounding box center [297, 189] width 123 height 95
copy link "A9 Plus"
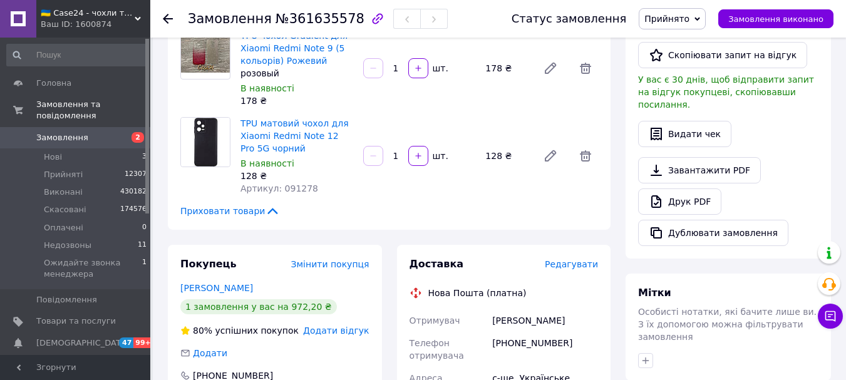
scroll to position [313, 0]
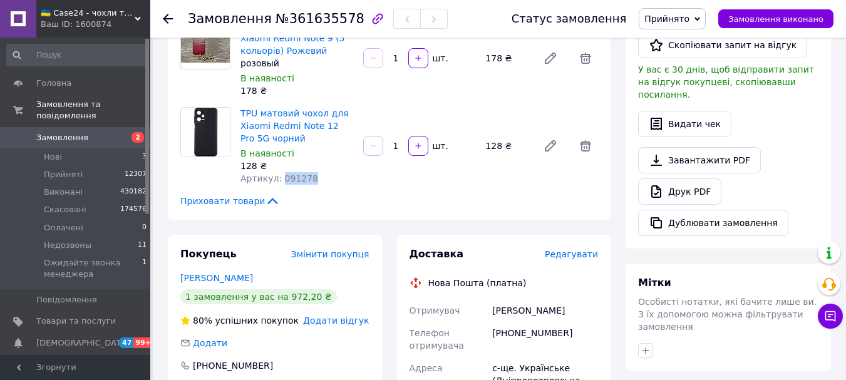
drag, startPoint x: 309, startPoint y: 159, endPoint x: 279, endPoint y: 159, distance: 29.5
click at [279, 159] on div "TPU матовий чохол для Xiaomi Redmi Note 12 Pro 5G чорний В наявності 128 ₴ Арти…" at bounding box center [297, 146] width 123 height 83
copy span "091278"
drag, startPoint x: 279, startPoint y: 106, endPoint x: 271, endPoint y: 100, distance: 10.3
click at [271, 107] on span "TPU матовий чохол для Xiaomi Redmi Note 12 Pro 5G чорний" at bounding box center [297, 126] width 113 height 38
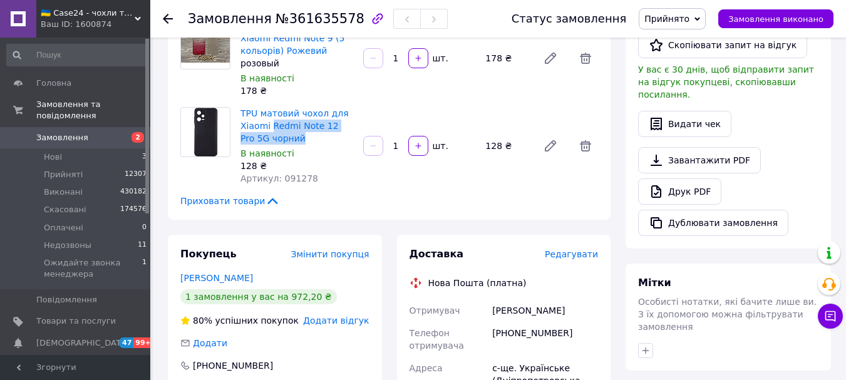
copy link "Redmi Note 12 Pro 5G чорний"
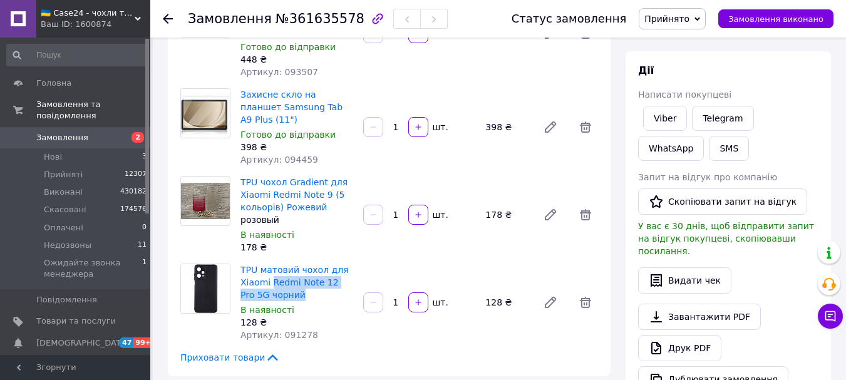
scroll to position [0, 0]
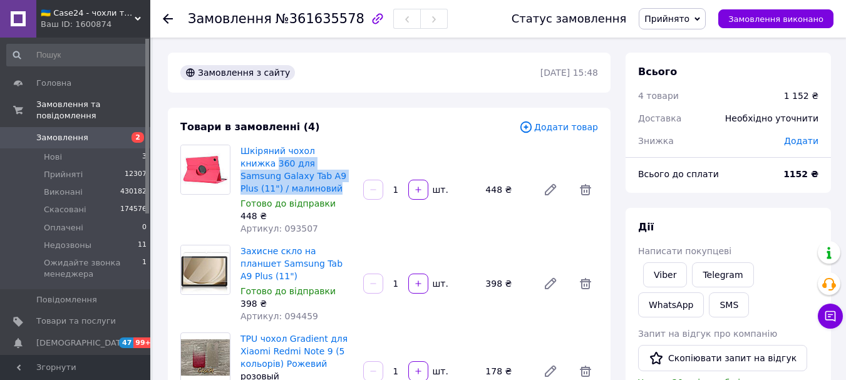
drag, startPoint x: 237, startPoint y: 162, endPoint x: 347, endPoint y: 177, distance: 111.4
click at [347, 177] on div "Шкіряний чохол книжка 360 для Samsung Galaxy Tab A9 Plus (11") / малиновий Гото…" at bounding box center [297, 189] width 123 height 95
copy link "360 для Samsung Galaxy Tab A9 Plus (11") / малиновий"
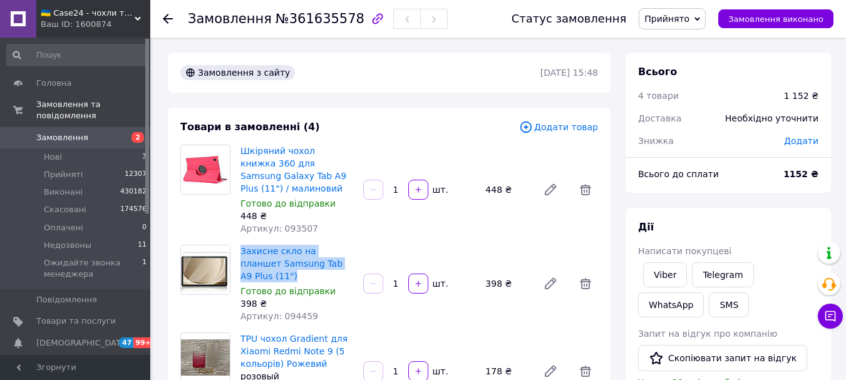
drag, startPoint x: 346, startPoint y: 251, endPoint x: 237, endPoint y: 244, distance: 109.2
click at [237, 244] on div "Захисне скло на планшет Samsung Tab A9 Plus (11") Готово до відправки 398 ₴ Арт…" at bounding box center [297, 283] width 123 height 83
copy link "Захисне скло на планшет Samsung Tab A9 Plus (11")"
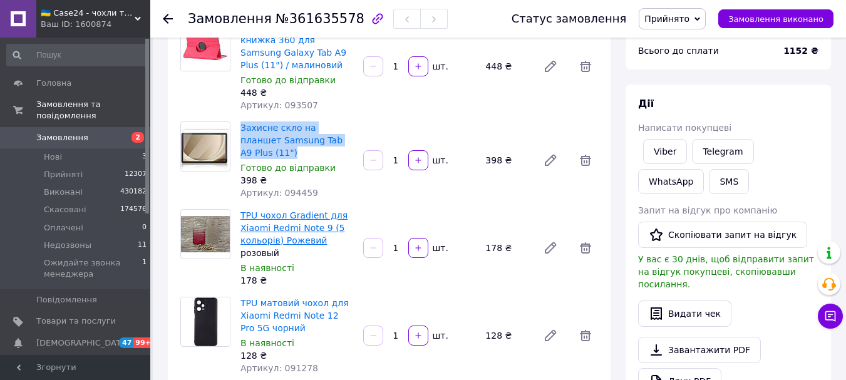
scroll to position [125, 0]
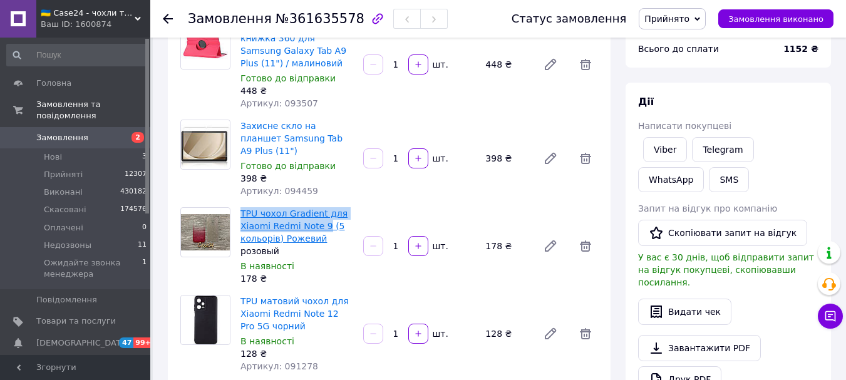
drag, startPoint x: 237, startPoint y: 187, endPoint x: 324, endPoint y: 206, distance: 88.5
click at [324, 206] on div "TPU чохол Gradient для Xiaomi Redmi Note 9 (5 кольорів) Рожевий розовый В наявн…" at bounding box center [297, 246] width 123 height 83
copy link "TPU чохол Gradient для Xiaomi Redmi Note 9"
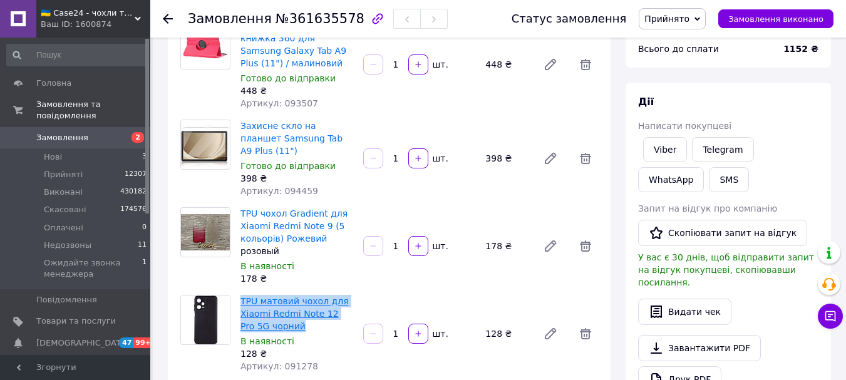
drag, startPoint x: 294, startPoint y: 303, endPoint x: 242, endPoint y: 273, distance: 60.1
click at [242, 295] on span "TPU матовий чохол для Xiaomi Redmi Note 12 Pro 5G чорний" at bounding box center [297, 314] width 113 height 38
copy link "TPU матовий чохол для Xiaomi Redmi Note 12 Pro 5G чорний"
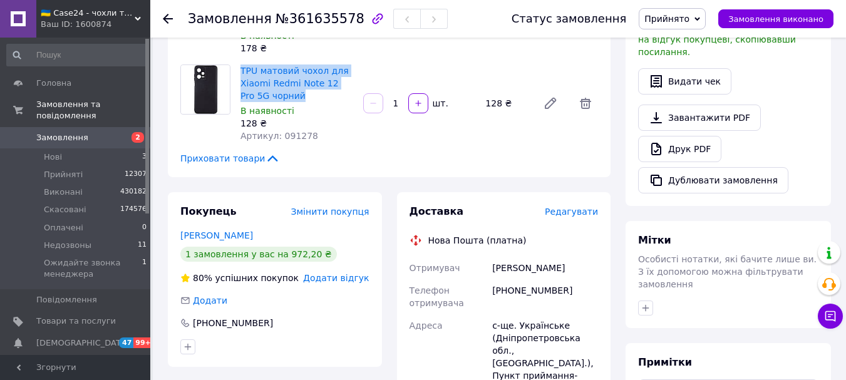
scroll to position [376, 0]
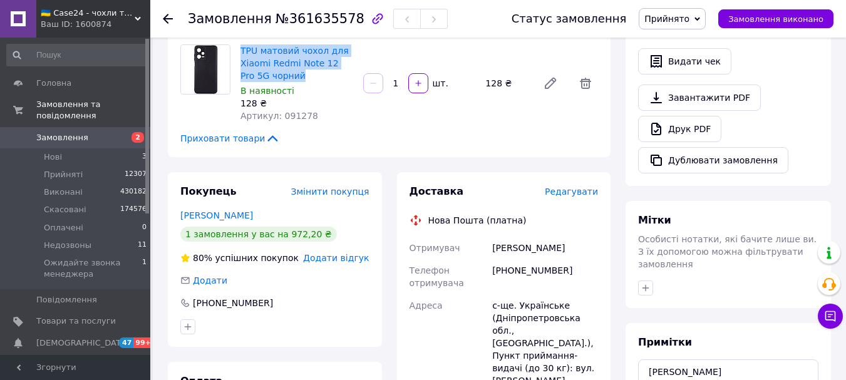
drag, startPoint x: 574, startPoint y: 227, endPoint x: 489, endPoint y: 231, distance: 85.9
copy div "Отримувач Васильчук Альона"
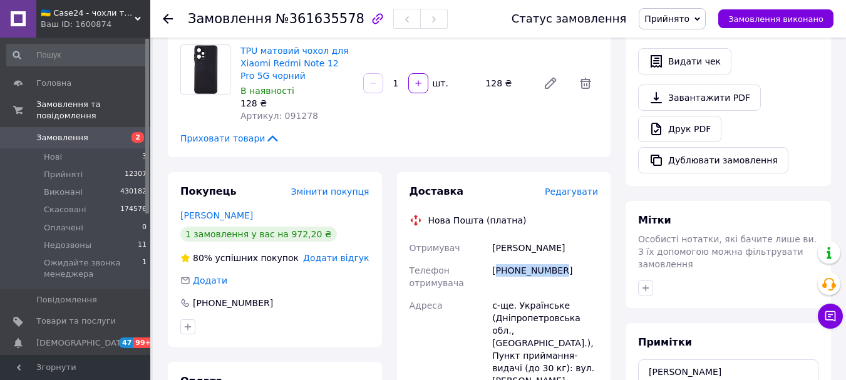
drag, startPoint x: 516, startPoint y: 257, endPoint x: 497, endPoint y: 259, distance: 19.5
click at [497, 259] on div "[PHONE_NUMBER]" at bounding box center [545, 276] width 111 height 35
copy div "380985242779"
drag, startPoint x: 563, startPoint y: 279, endPoint x: 517, endPoint y: 279, distance: 45.7
click at [517, 294] on div "с-ще. Українське (Дніпропетровська обл., [GEOGRAPHIC_DATA].), Пункт приймання-в…" at bounding box center [545, 349] width 111 height 110
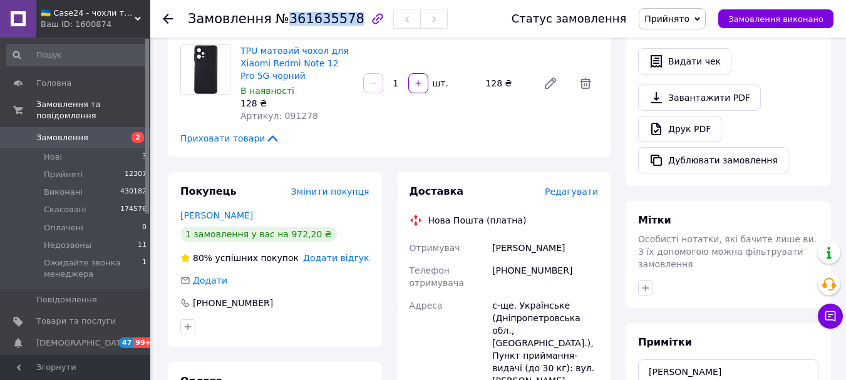
drag, startPoint x: 276, startPoint y: 21, endPoint x: 341, endPoint y: 21, distance: 65.8
click at [341, 21] on span "№361635578" at bounding box center [320, 18] width 89 height 15
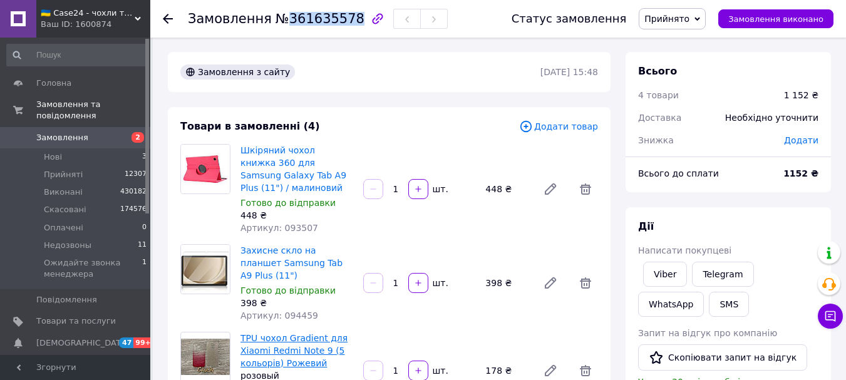
scroll to position [0, 0]
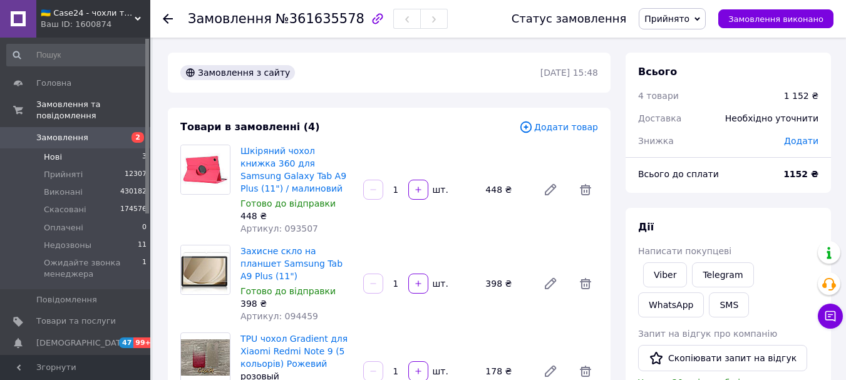
click at [58, 152] on span "Нові" at bounding box center [53, 157] width 18 height 11
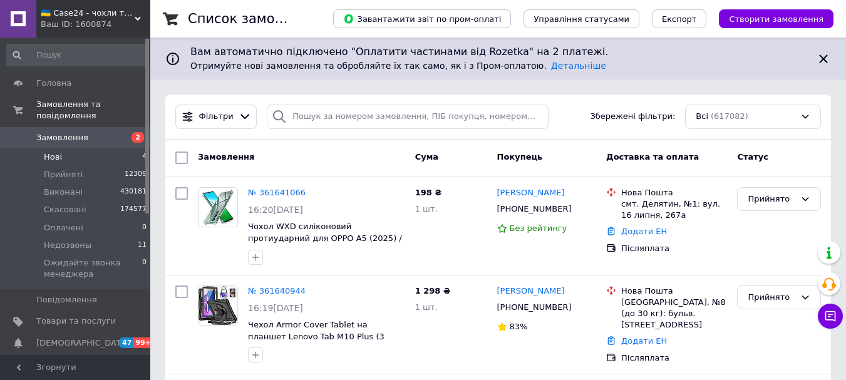
click at [51, 152] on span "Нові" at bounding box center [53, 157] width 18 height 11
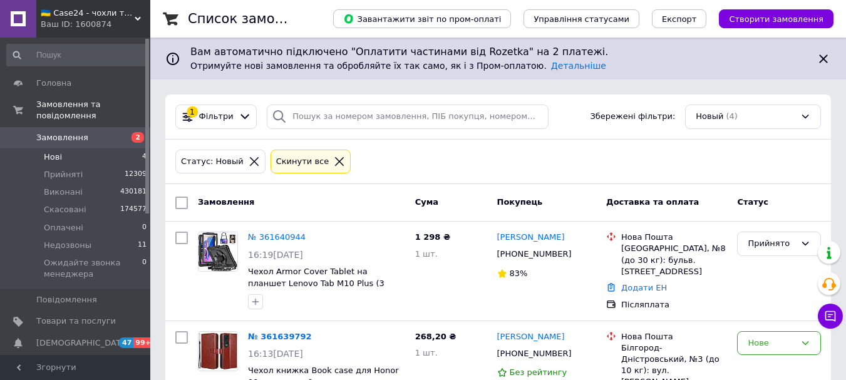
scroll to position [262, 0]
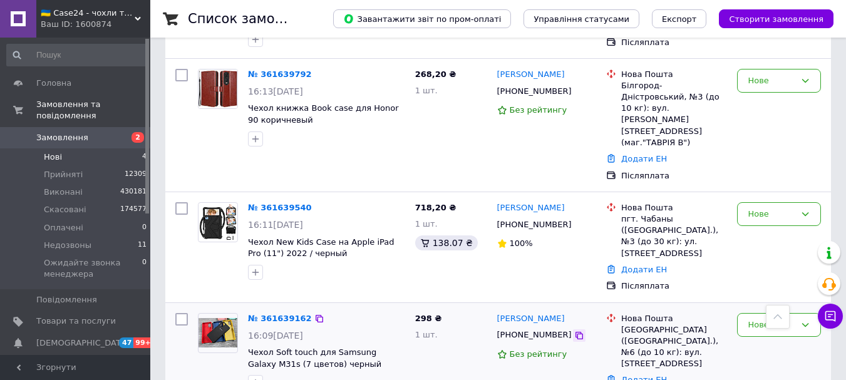
click at [576, 332] on icon at bounding box center [580, 336] width 8 height 8
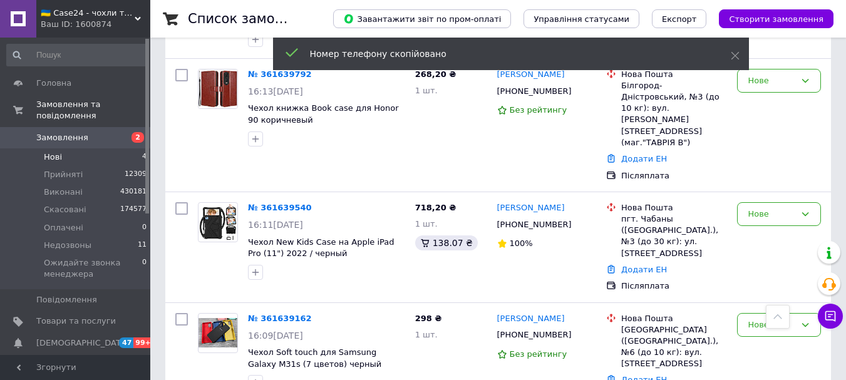
click at [98, 132] on span "Замовлення" at bounding box center [76, 137] width 80 height 11
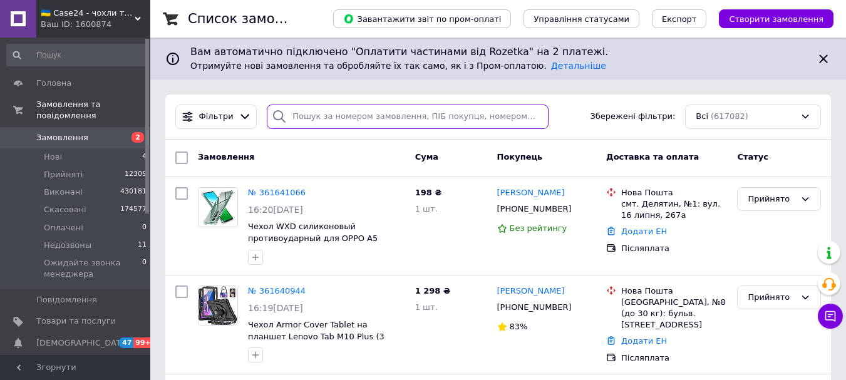
click at [311, 121] on input "search" at bounding box center [407, 117] width 281 height 24
paste input "[PHONE_NUMBER]"
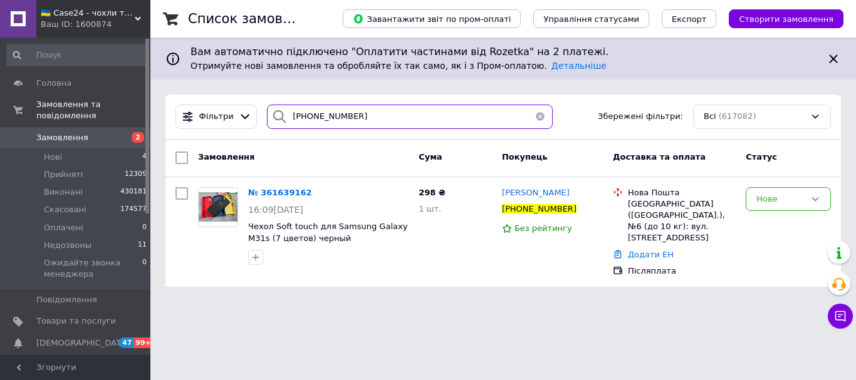
drag, startPoint x: 363, startPoint y: 117, endPoint x: 301, endPoint y: 132, distance: 63.7
click at [301, 132] on div "Фільтри +380676601926 Збережені фільтри: Всі (617082)" at bounding box center [502, 117] width 675 height 45
type input "[PHONE_NUMBER]"
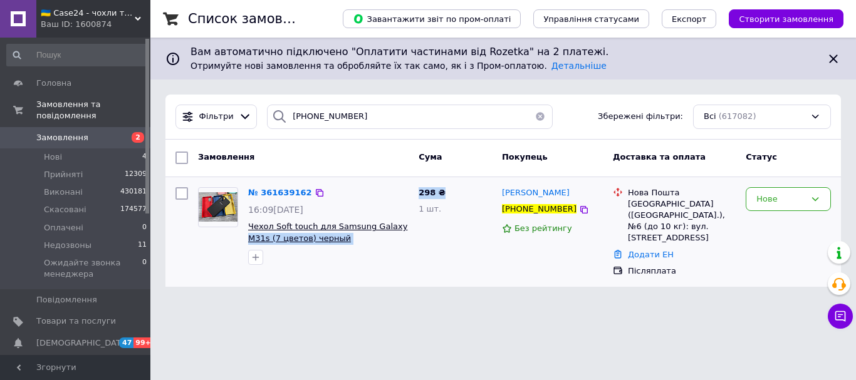
click at [388, 230] on div "№ 361639162 16:09, 12.09.2025 Чехол Soft touch для Samsung Galaxy M31s (7 цвето…" at bounding box center [502, 232] width 665 height 100
click at [397, 246] on div "№ 361639162 16:09, 12.09.2025 Чехол Soft touch для Samsung Galaxy M31s (7 цвето…" at bounding box center [328, 226] width 170 height 88
drag, startPoint x: 411, startPoint y: 231, endPoint x: 387, endPoint y: 230, distance: 23.8
click at [387, 230] on div "№ 361639162 16:09, 12.09.2025 Чехол Soft touch для Samsung Galaxy M31s (7 цвето…" at bounding box center [328, 226] width 170 height 88
click at [224, 199] on img at bounding box center [218, 206] width 39 height 29
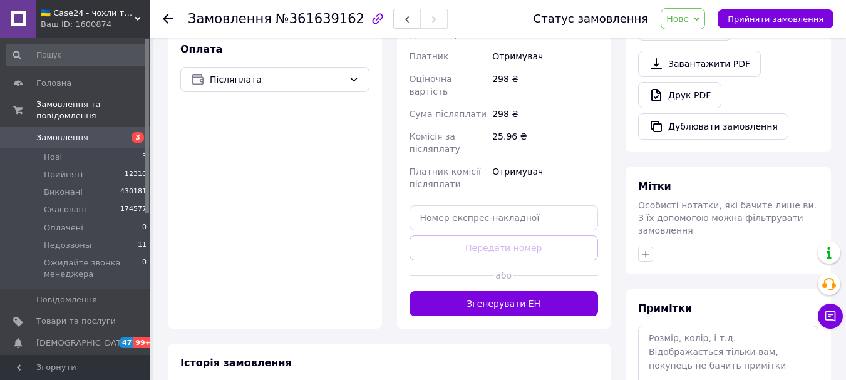
scroll to position [475, 0]
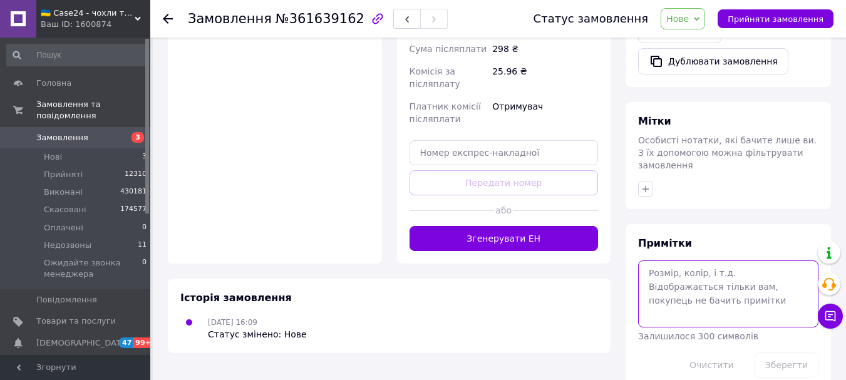
click at [676, 279] on textarea at bounding box center [728, 294] width 180 height 66
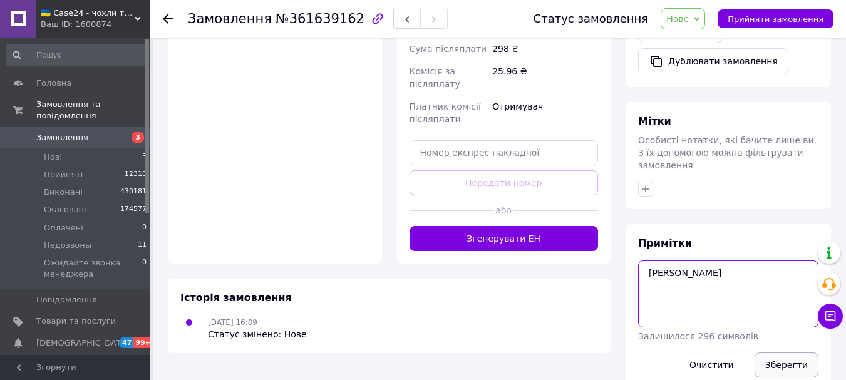
type textarea "[PERSON_NAME]"
click at [775, 353] on button "Зберегти" at bounding box center [787, 365] width 64 height 25
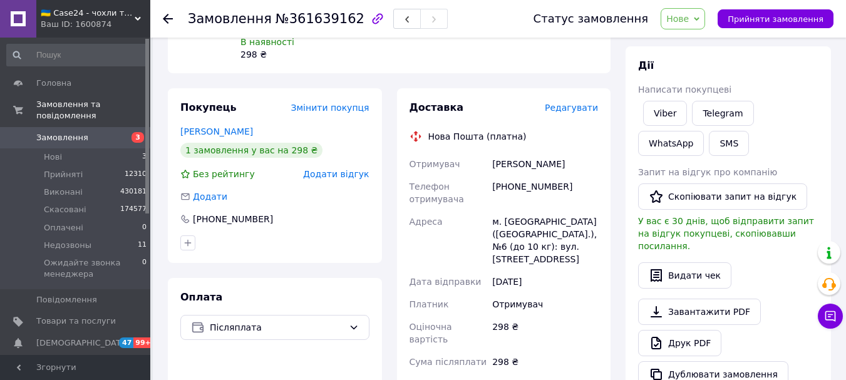
scroll to position [0, 0]
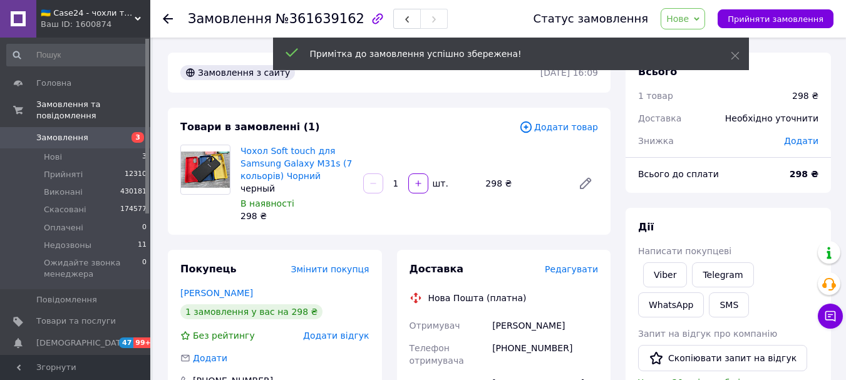
click at [704, 11] on span "Нове" at bounding box center [683, 18] width 44 height 21
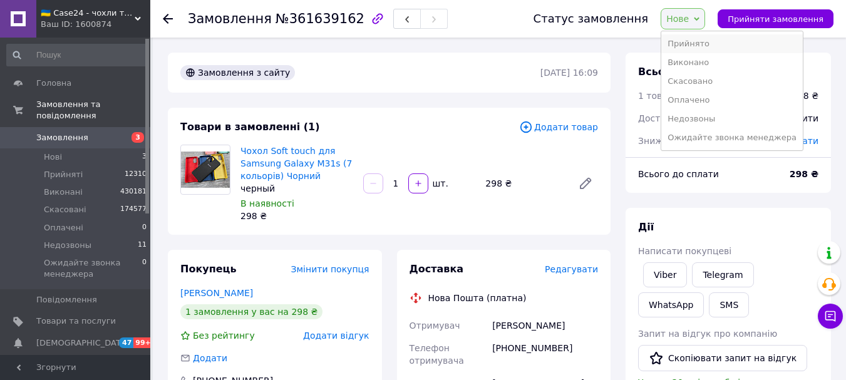
click at [709, 43] on li "Прийнято" at bounding box center [733, 43] width 142 height 19
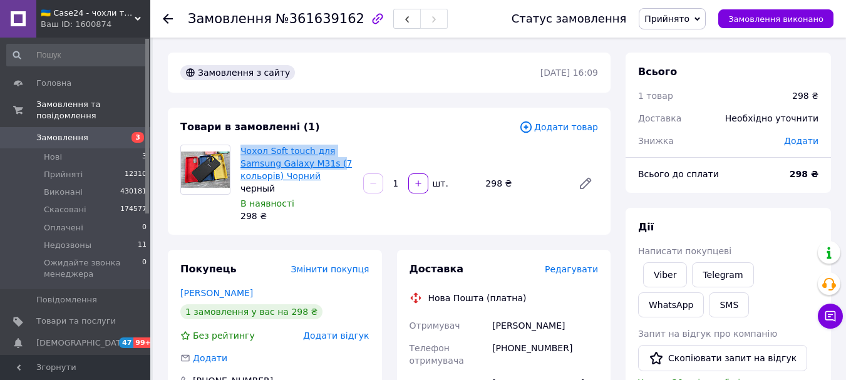
drag, startPoint x: 237, startPoint y: 148, endPoint x: 332, endPoint y: 166, distance: 96.8
click at [332, 166] on div "Чохол Soft touch для Samsung Galaxy M31s (7 кольорів) Чорний черный В наявності…" at bounding box center [297, 183] width 123 height 83
drag, startPoint x: 333, startPoint y: 197, endPoint x: 327, endPoint y: 189, distance: 10.8
click at [333, 197] on div "В наявності" at bounding box center [297, 203] width 113 height 13
drag, startPoint x: 237, startPoint y: 150, endPoint x: 327, endPoint y: 165, distance: 91.5
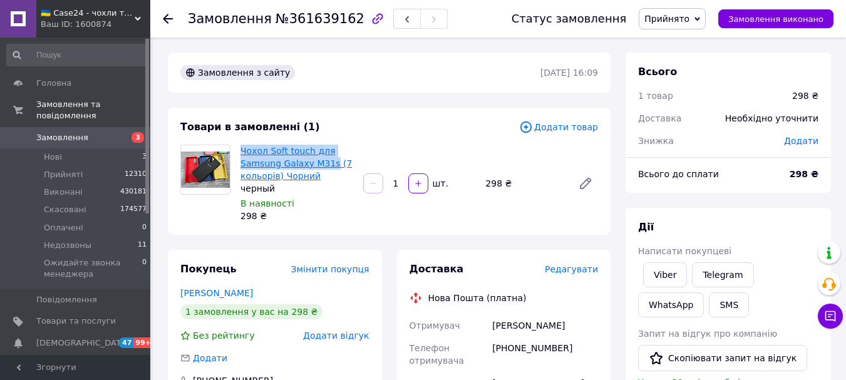
click at [327, 165] on div "Чохол Soft touch для Samsung Galaxy M31s (7 кольорів) Чорний черный В наявності…" at bounding box center [297, 183] width 123 height 83
copy link "Чохол Soft touch для Samsung Galaxy M31s"
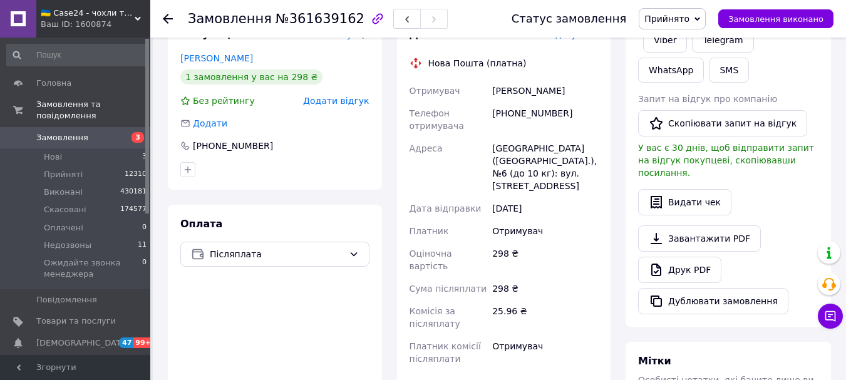
scroll to position [251, 0]
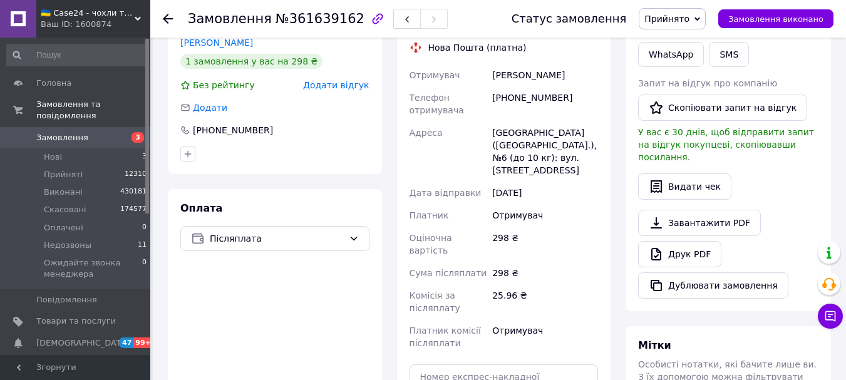
drag, startPoint x: 569, startPoint y: 76, endPoint x: 494, endPoint y: 76, distance: 75.8
click at [494, 76] on div "[PERSON_NAME]" at bounding box center [545, 75] width 111 height 23
copy div "[PERSON_NAME]"
drag, startPoint x: 558, startPoint y: 88, endPoint x: 498, endPoint y: 100, distance: 61.3
click at [498, 100] on div "[PHONE_NUMBER]" at bounding box center [545, 103] width 111 height 35
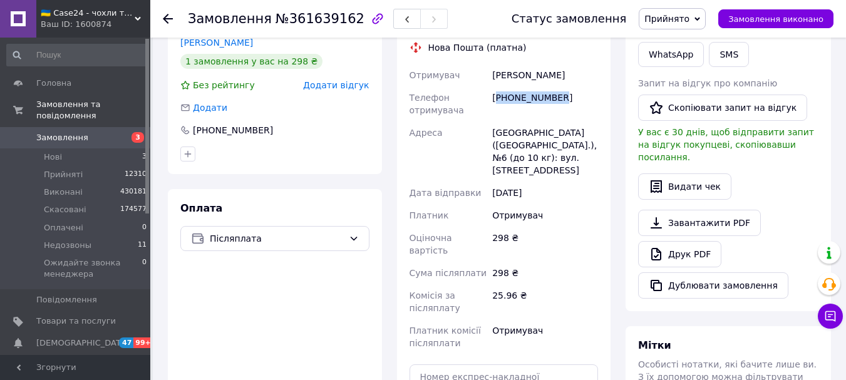
copy div "380676601926"
drag, startPoint x: 514, startPoint y: 133, endPoint x: 480, endPoint y: 133, distance: 34.5
click at [480, 133] on div "Отримувач [PERSON_NAME] Телефон отримувача [PHONE_NUMBER] [GEOGRAPHIC_DATA] [GE…" at bounding box center [504, 209] width 194 height 291
copy div "Адреса [GEOGRAPHIC_DATA]"
drag, startPoint x: 280, startPoint y: 19, endPoint x: 341, endPoint y: 28, distance: 61.9
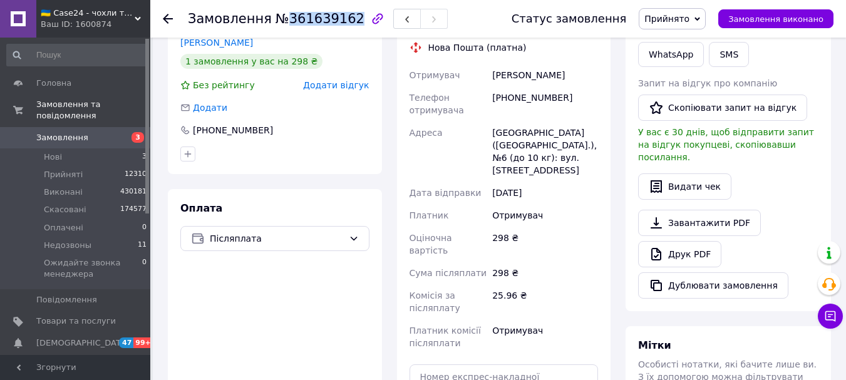
click at [341, 28] on div "Замовлення №361639162" at bounding box center [318, 18] width 260 height 21
copy span "361639162"
click at [82, 132] on span "Замовлення" at bounding box center [76, 137] width 80 height 11
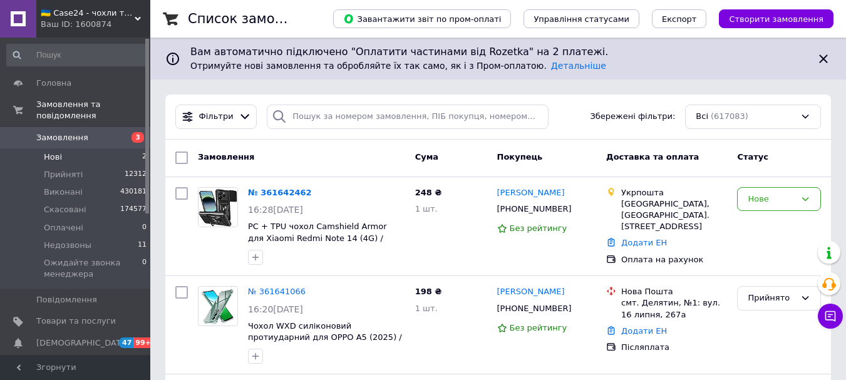
click at [81, 148] on li "Нові 2" at bounding box center [77, 157] width 154 height 18
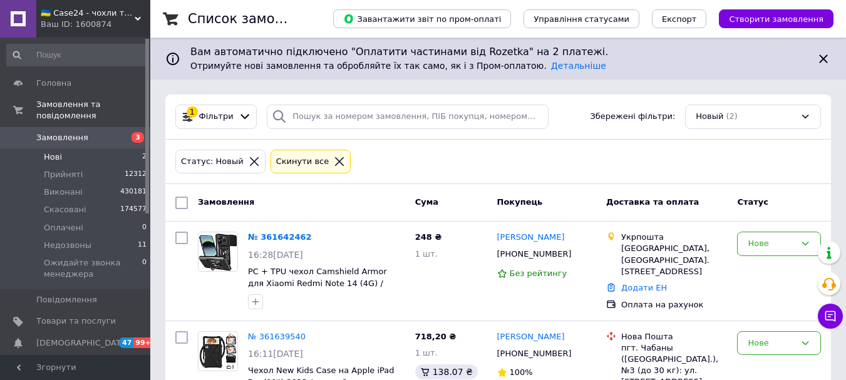
scroll to position [53, 0]
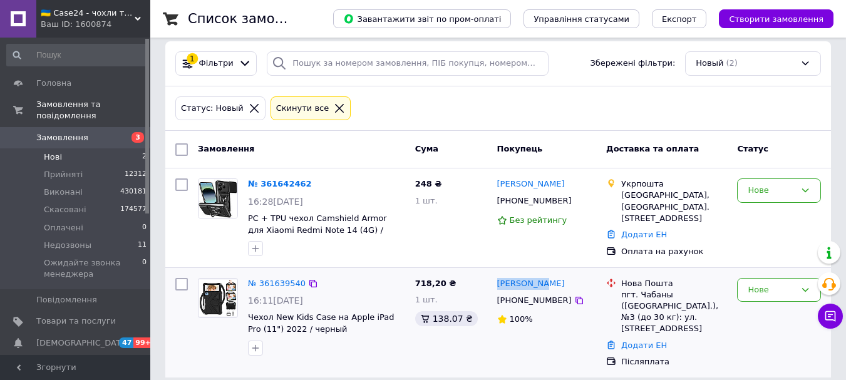
drag, startPoint x: 546, startPoint y: 281, endPoint x: 496, endPoint y: 282, distance: 50.1
click at [496, 282] on div "[PERSON_NAME]" at bounding box center [547, 284] width 102 height 14
copy link "[PERSON_NAME]"
click at [576, 299] on icon at bounding box center [580, 301] width 8 height 8
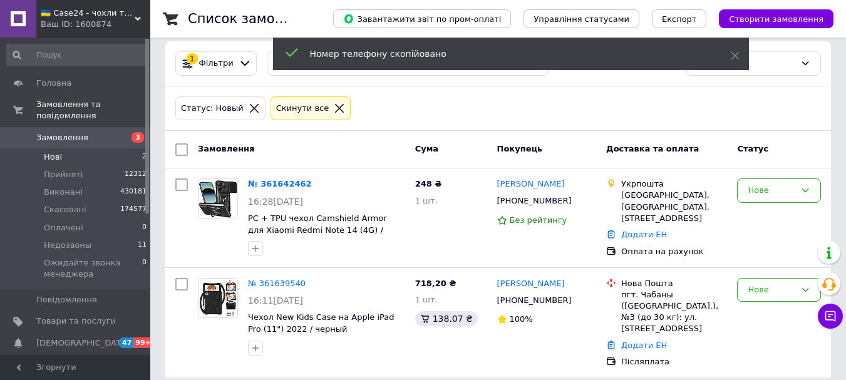
click at [75, 132] on span "Замовлення" at bounding box center [62, 137] width 52 height 11
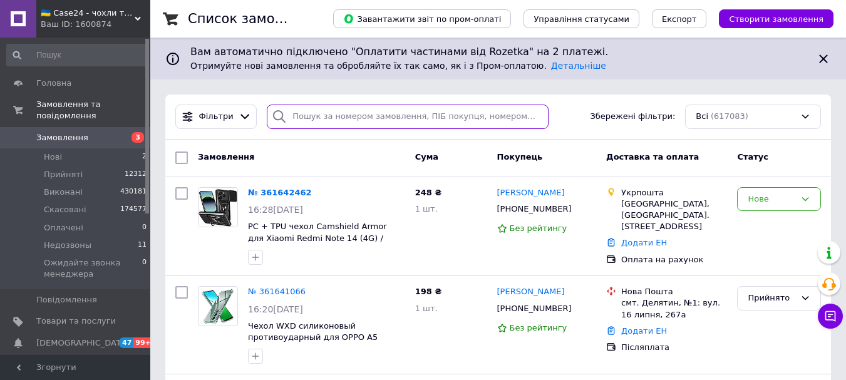
click at [343, 115] on input "search" at bounding box center [407, 117] width 281 height 24
paste input "[PHONE_NUMBER]"
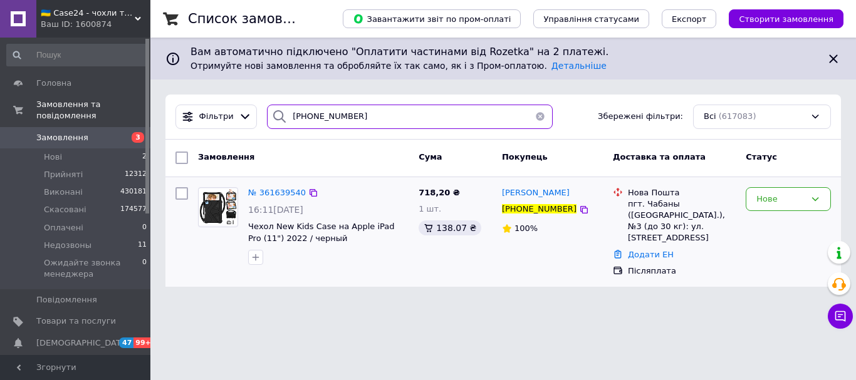
type input "[PHONE_NUMBER]"
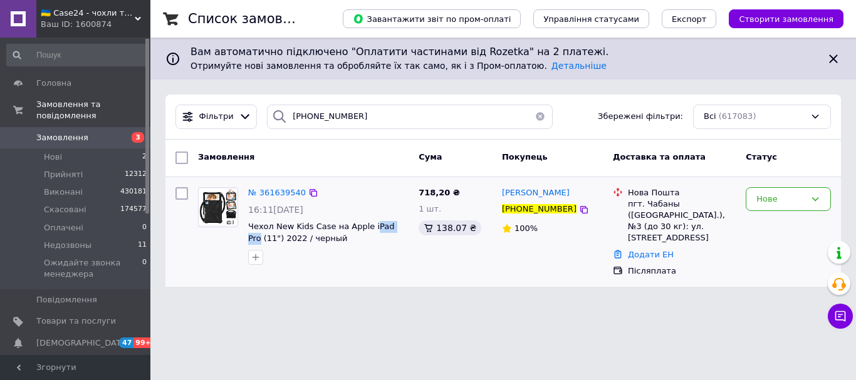
drag, startPoint x: 394, startPoint y: 226, endPoint x: 366, endPoint y: 232, distance: 28.9
click at [366, 232] on span "Чехол New Kids Case на Apple iPad Pro (11") 2022 / черный" at bounding box center [328, 232] width 160 height 23
copy span "Pad Pro"
drag, startPoint x: 222, startPoint y: 194, endPoint x: 214, endPoint y: 188, distance: 9.9
click at [221, 194] on img at bounding box center [218, 207] width 39 height 36
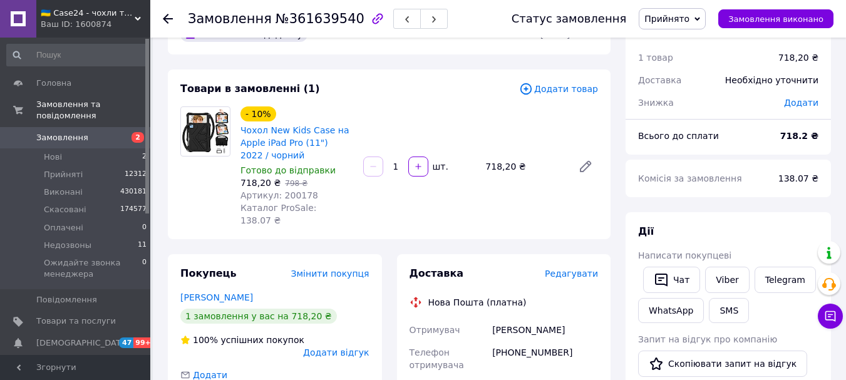
scroll to position [18, 0]
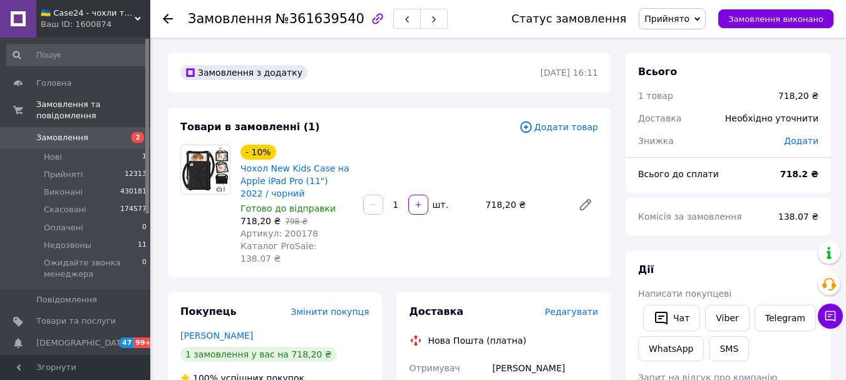
click at [84, 132] on span "Замовлення" at bounding box center [76, 137] width 80 height 11
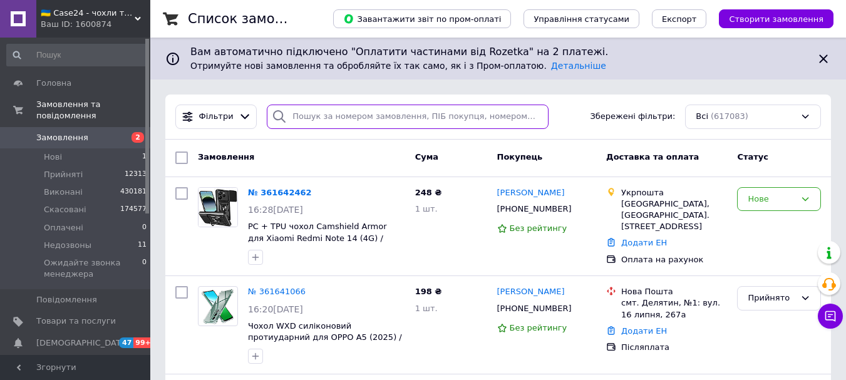
click at [325, 112] on input "search" at bounding box center [407, 117] width 281 height 24
paste input "361570831"
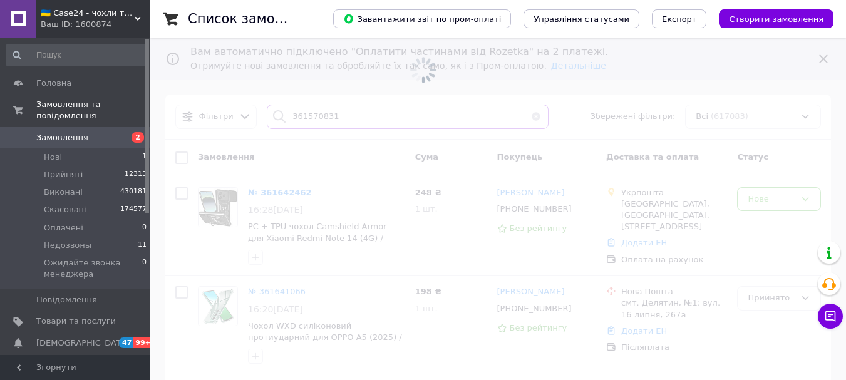
type input "361570831"
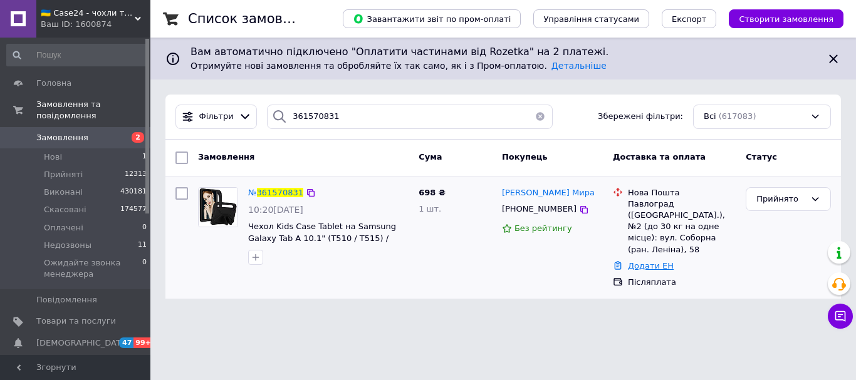
click at [648, 265] on link "Додати ЕН" at bounding box center [651, 265] width 46 height 9
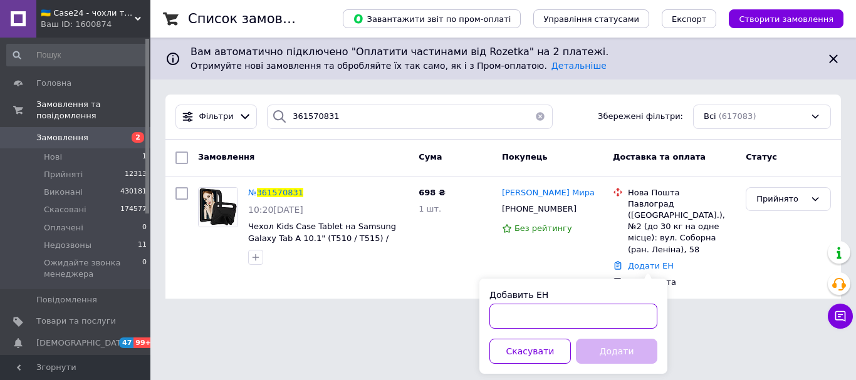
click at [542, 316] on input "Добавить ЕН" at bounding box center [573, 316] width 168 height 25
paste input "20451247133259"
type input "20451247133259"
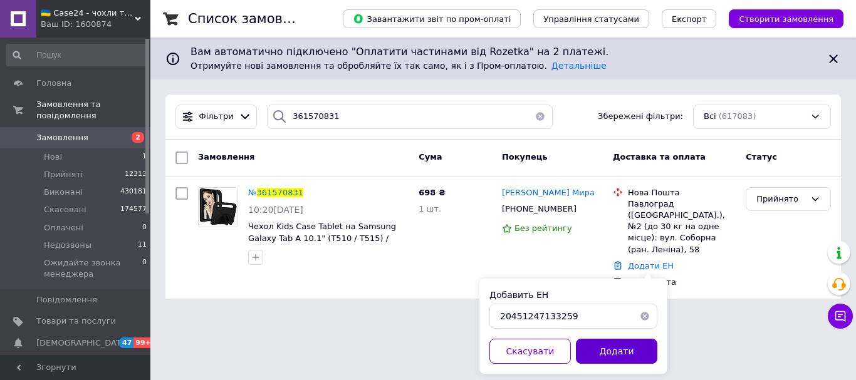
click at [626, 343] on button "Додати" at bounding box center [616, 351] width 81 height 25
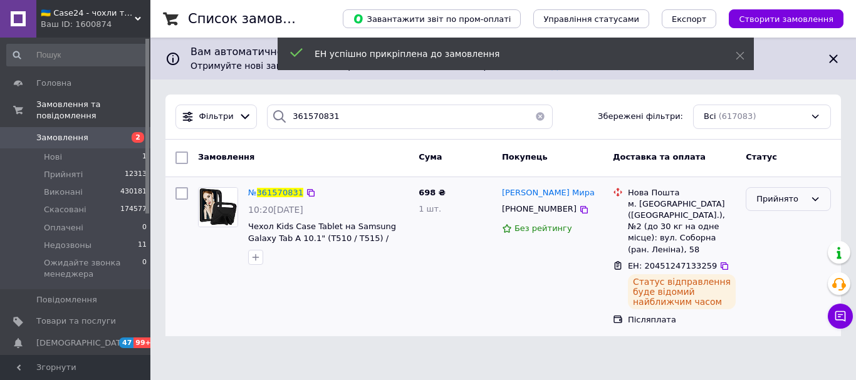
click at [775, 196] on div "Прийнято" at bounding box center [780, 199] width 49 height 13
click at [772, 225] on li "Виконано" at bounding box center [788, 225] width 84 height 23
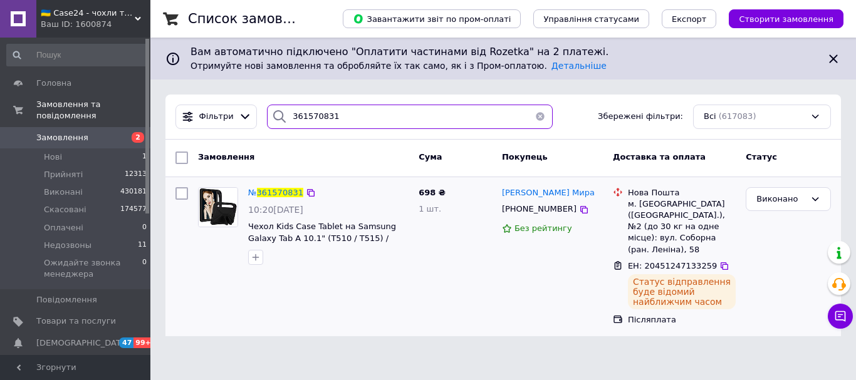
drag, startPoint x: 341, startPoint y: 121, endPoint x: 275, endPoint y: 121, distance: 66.4
click at [275, 121] on div "361570831" at bounding box center [410, 117] width 286 height 24
paste input "617432"
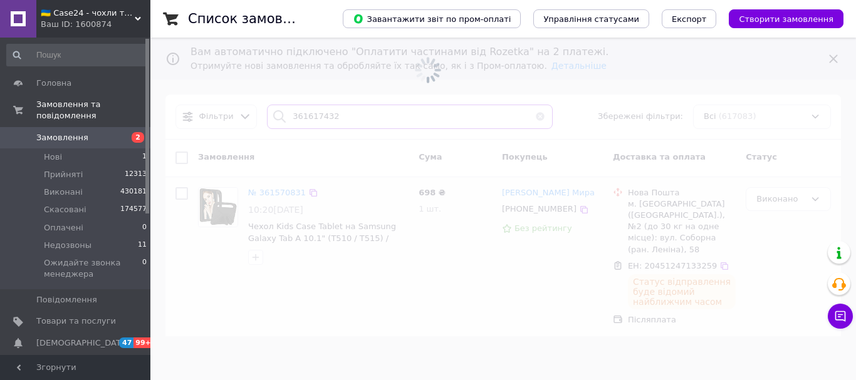
type input "361617432"
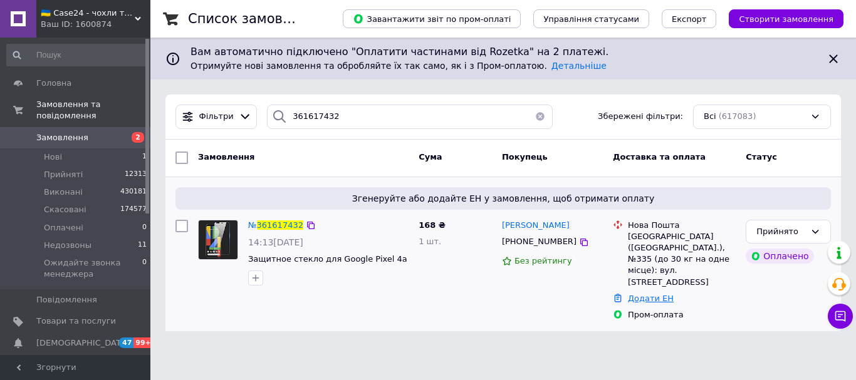
click at [660, 294] on link "Додати ЕН" at bounding box center [651, 298] width 46 height 9
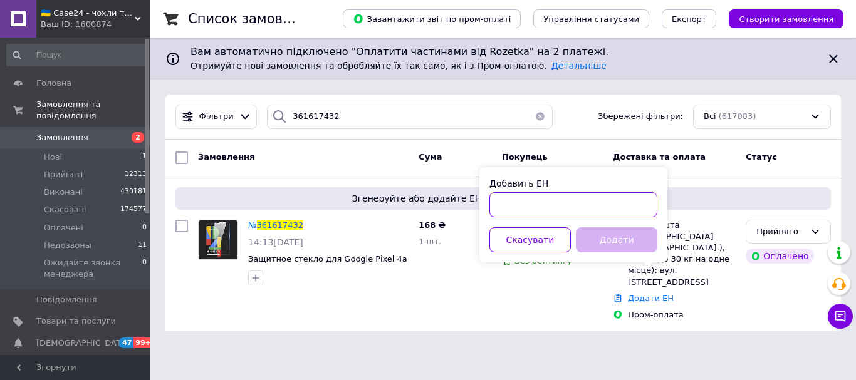
click at [521, 209] on input "Добавить ЕН" at bounding box center [573, 204] width 168 height 25
paste input "20451247161210"
type input "20451247161210"
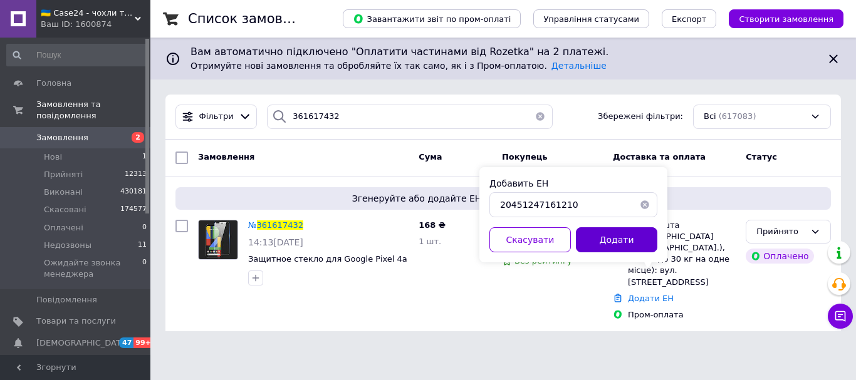
click at [638, 239] on button "Додати" at bounding box center [616, 239] width 81 height 25
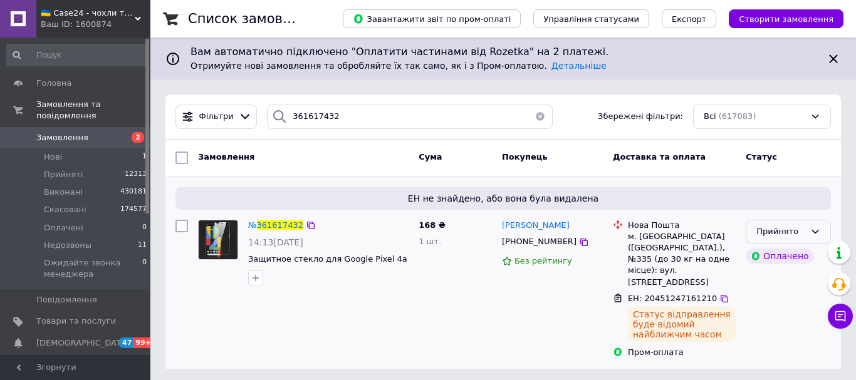
click at [819, 229] on icon at bounding box center [815, 232] width 10 height 10
click at [796, 259] on li "Виконано" at bounding box center [788, 257] width 84 height 23
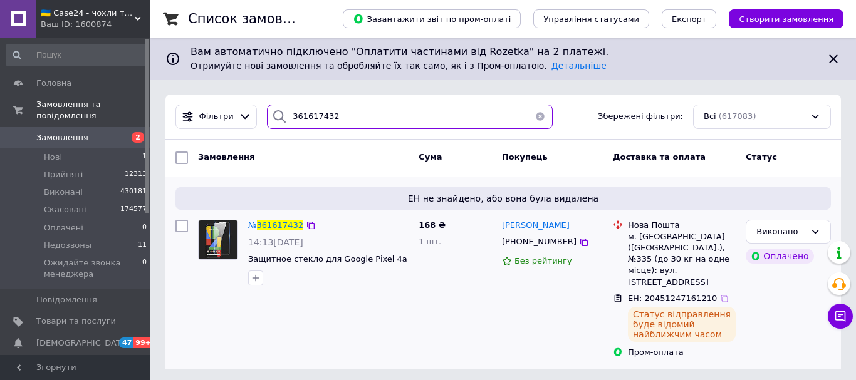
drag, startPoint x: 331, startPoint y: 118, endPoint x: 273, endPoint y: 118, distance: 58.9
click at [273, 118] on div "361617432" at bounding box center [410, 117] width 286 height 24
paste input "511993"
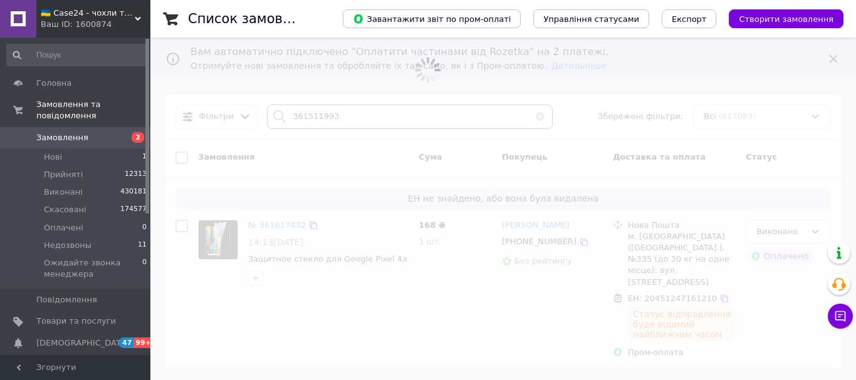
type input "361511993"
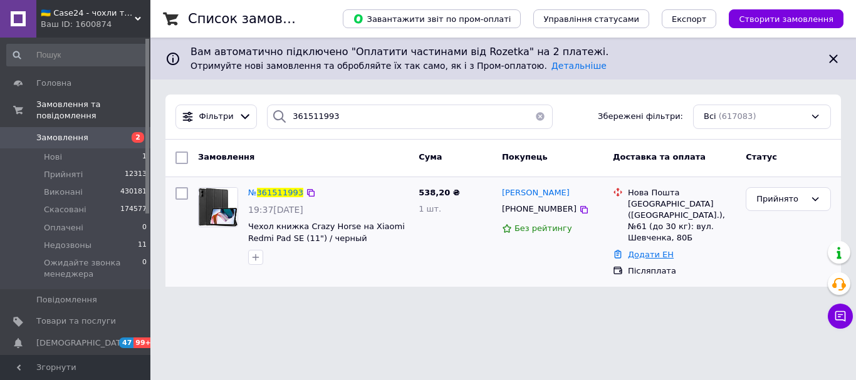
click at [647, 250] on link "Додати ЕН" at bounding box center [651, 254] width 46 height 9
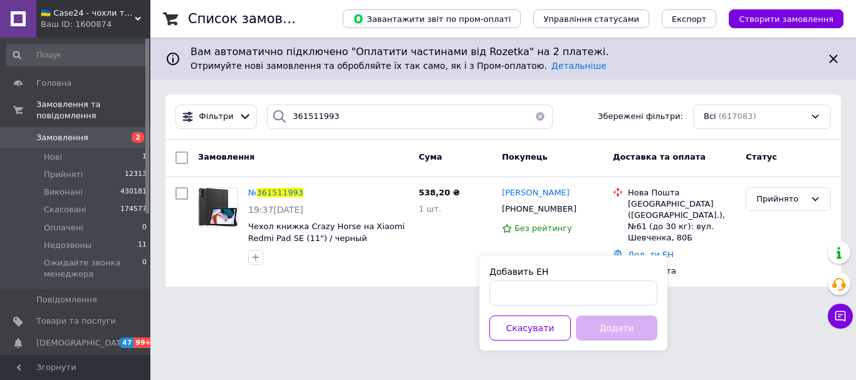
click at [530, 280] on div "Добавить ЕН" at bounding box center [573, 286] width 168 height 40
click at [530, 296] on input "Добавить ЕН" at bounding box center [573, 293] width 168 height 25
paste input "20451247277581"
type input "20451247277581"
click at [623, 336] on button "Додати" at bounding box center [616, 328] width 81 height 25
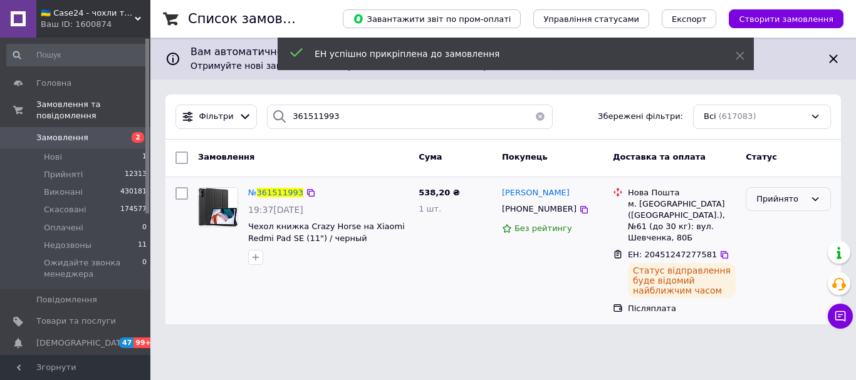
click at [772, 196] on div "Прийнято" at bounding box center [780, 199] width 49 height 13
click at [777, 224] on li "Виконано" at bounding box center [788, 225] width 84 height 23
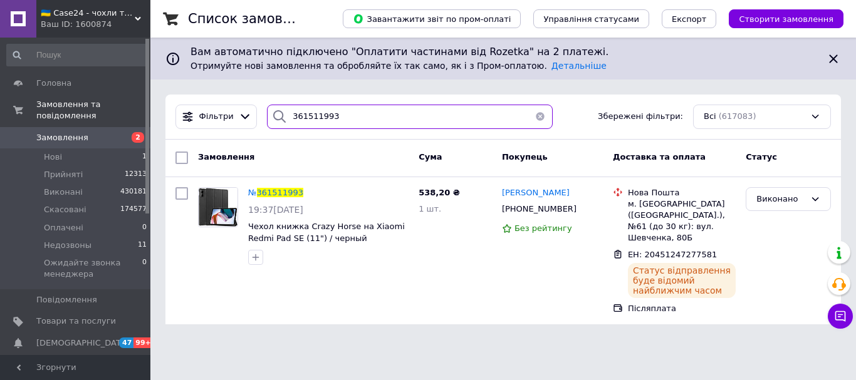
drag, startPoint x: 337, startPoint y: 118, endPoint x: 265, endPoint y: 118, distance: 72.0
click at [267, 118] on div "361511993" at bounding box center [410, 117] width 286 height 24
paste input "628556"
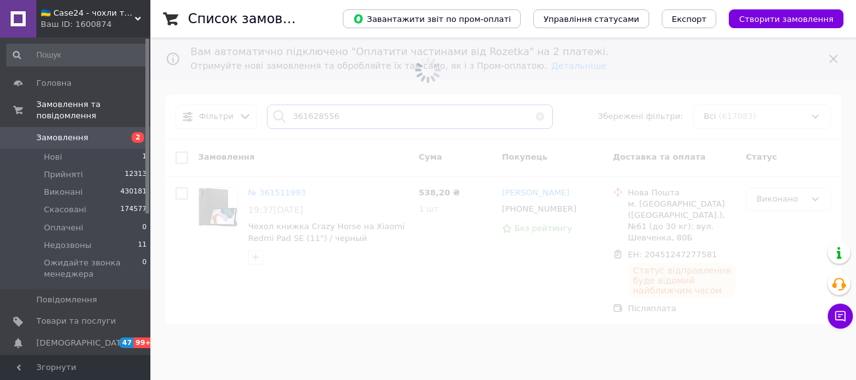
type input "361628556"
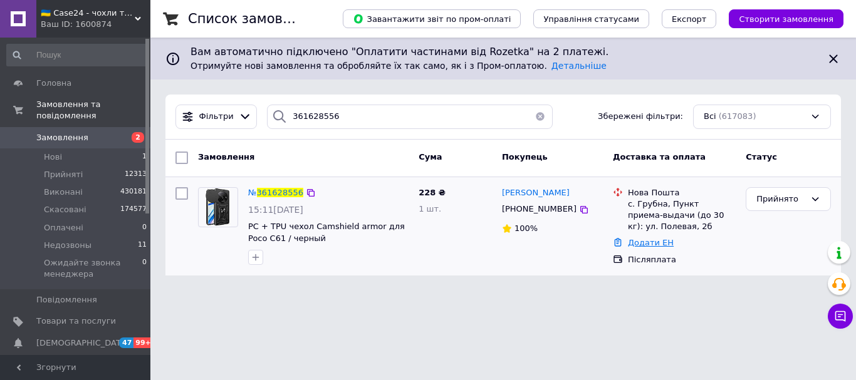
click at [638, 239] on link "Додати ЕН" at bounding box center [651, 242] width 46 height 9
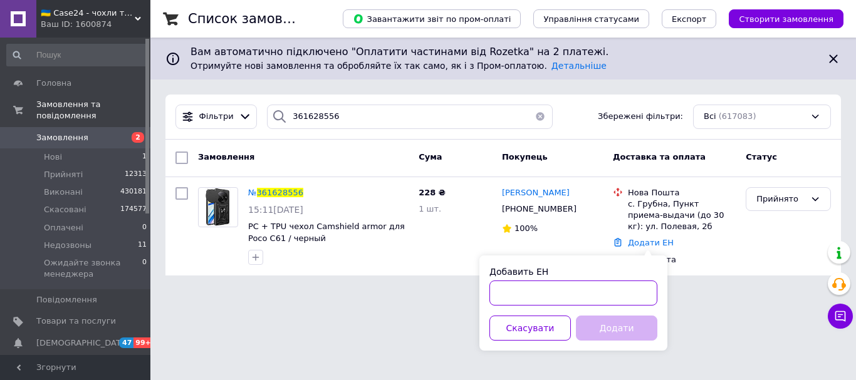
click at [531, 298] on input "Добавить ЕН" at bounding box center [573, 293] width 168 height 25
paste input "20451247277651"
type input "20451247277651"
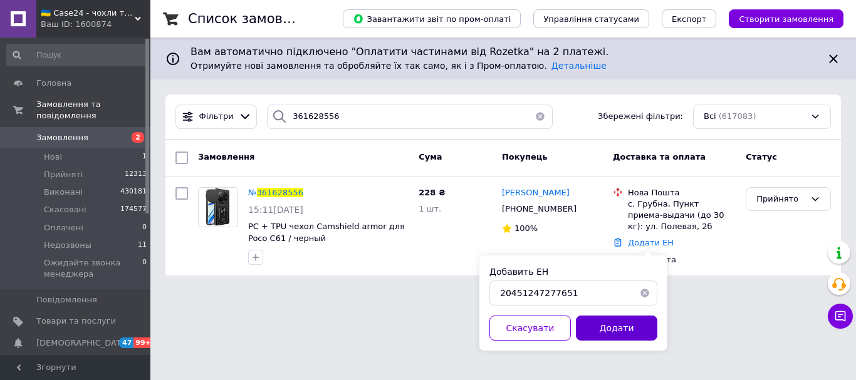
click at [613, 323] on button "Додати" at bounding box center [616, 328] width 81 height 25
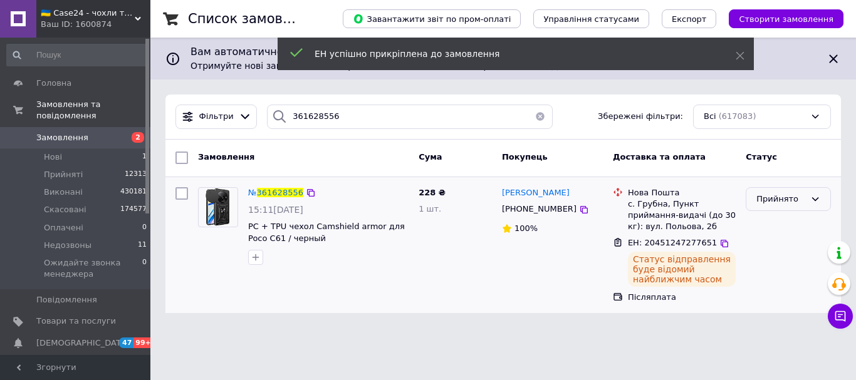
click at [779, 197] on div "Прийнято" at bounding box center [780, 199] width 49 height 13
click at [779, 227] on li "Виконано" at bounding box center [788, 225] width 84 height 23
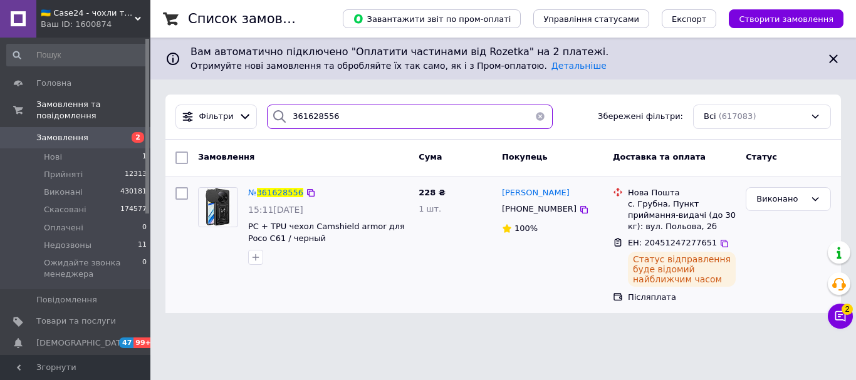
click at [262, 121] on div "361628556" at bounding box center [410, 117] width 296 height 24
paste input "631"
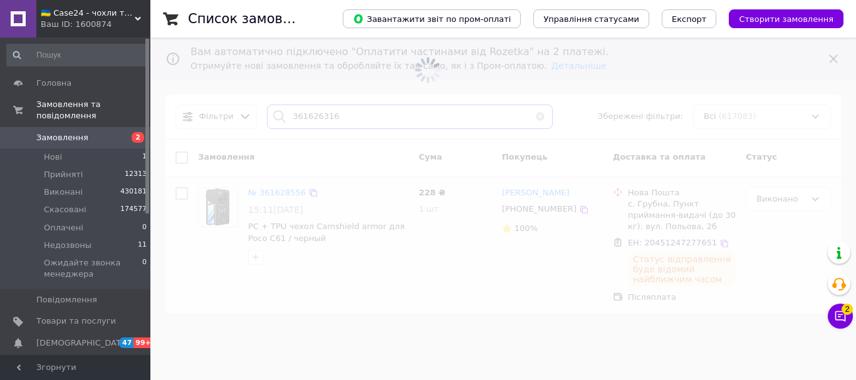
type input "361626316"
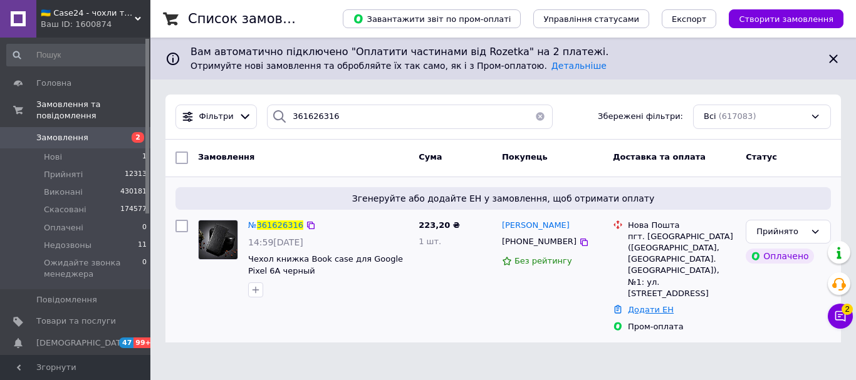
click at [655, 305] on link "Додати ЕН" at bounding box center [651, 309] width 46 height 9
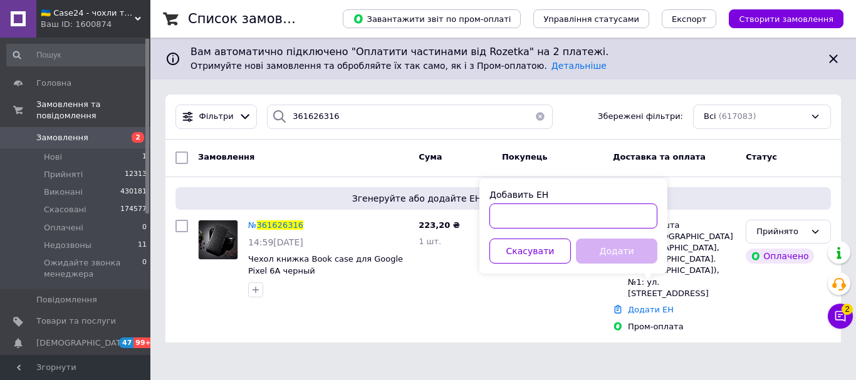
click at [527, 222] on input "Добавить ЕН" at bounding box center [573, 216] width 168 height 25
paste input "20451247277784"
type input "20451247277784"
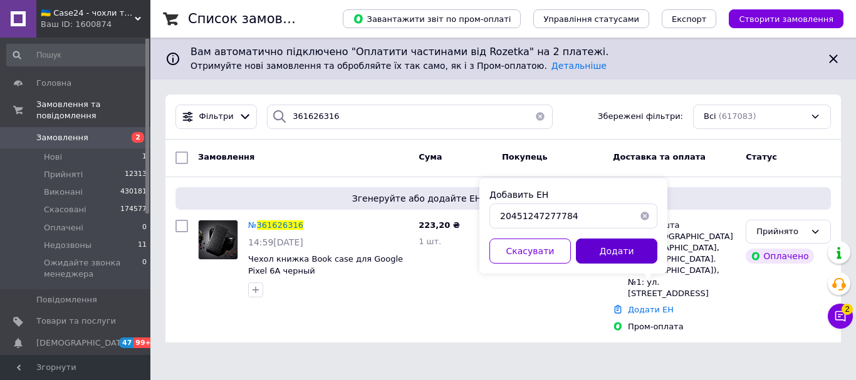
click at [652, 251] on button "Додати" at bounding box center [616, 251] width 81 height 25
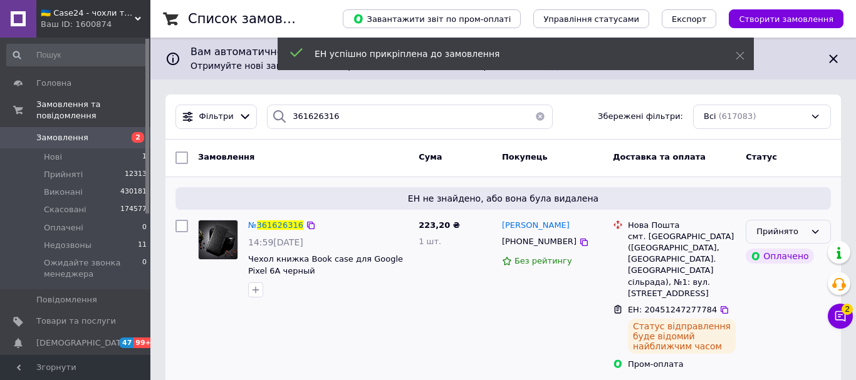
click at [796, 229] on div "Прийнято" at bounding box center [780, 232] width 49 height 13
click at [785, 254] on li "Виконано" at bounding box center [788, 257] width 84 height 23
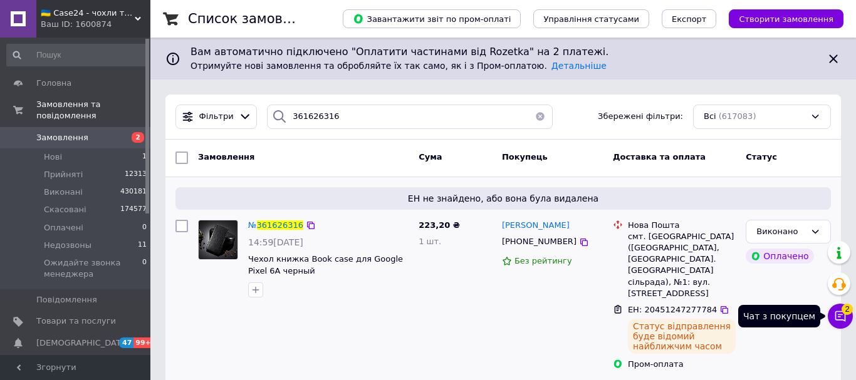
click at [843, 316] on icon at bounding box center [840, 316] width 13 height 13
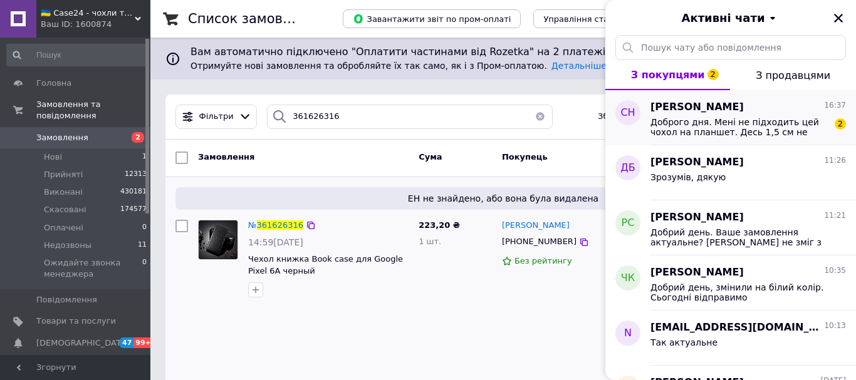
click at [685, 129] on span "Доброго дня. Мені не підходить цей чохол на планшет. Десь 1,5 см не влазить. Як…" at bounding box center [739, 127] width 178 height 20
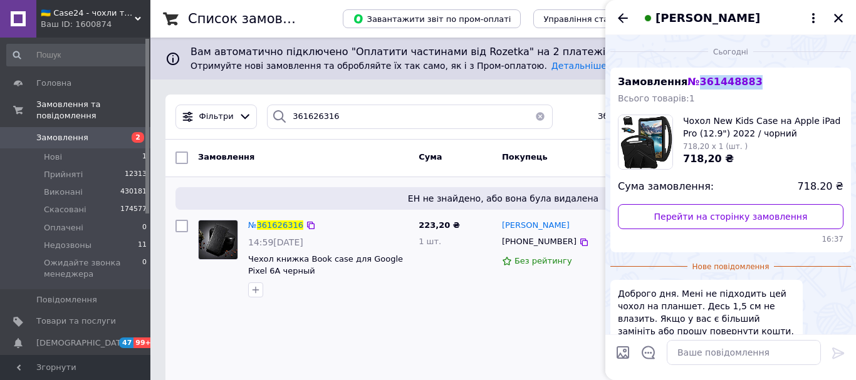
drag, startPoint x: 750, startPoint y: 79, endPoint x: 690, endPoint y: 83, distance: 59.7
click at [690, 83] on div "Замовлення № 361448883 Всього товарів: 1 Чохол New Kids Case на Apple iPad Pro …" at bounding box center [730, 160] width 241 height 185
copy span "361448883"
click at [836, 13] on icon "Закрити" at bounding box center [838, 18] width 11 height 11
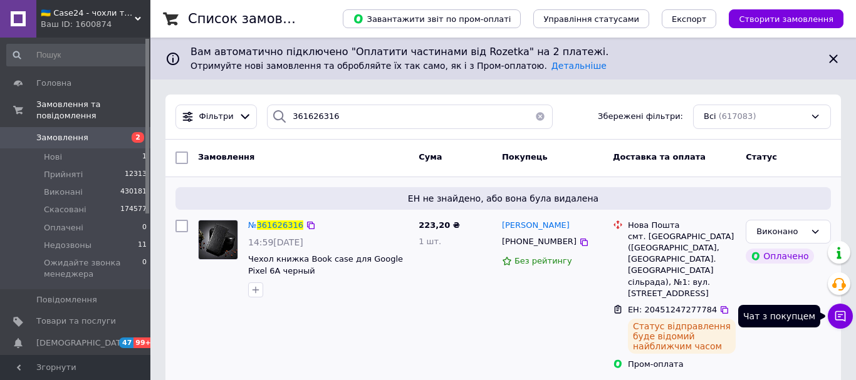
click at [841, 315] on icon at bounding box center [840, 316] width 11 height 11
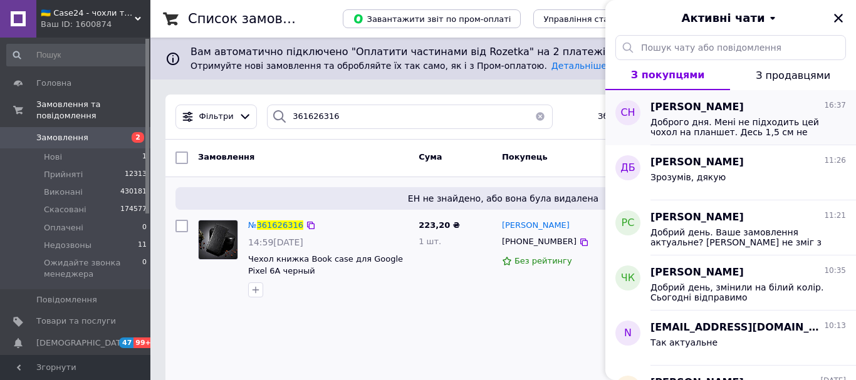
click at [705, 118] on span "Доброго дня. Мені не підходить цей чохол на планшет. Десь 1,5 см не влазить. Як…" at bounding box center [739, 127] width 178 height 20
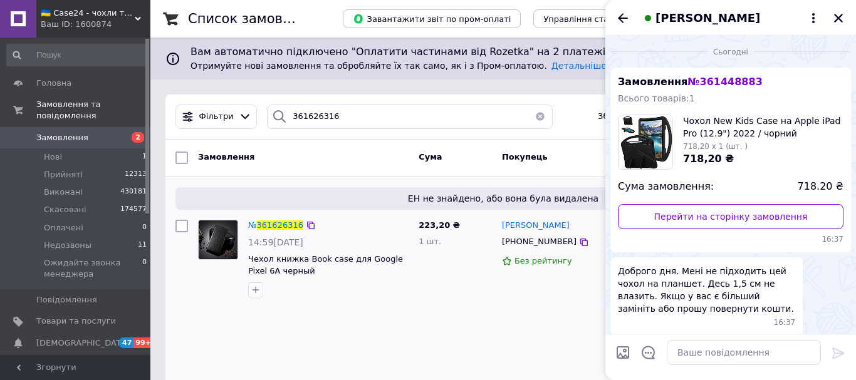
scroll to position [52, 0]
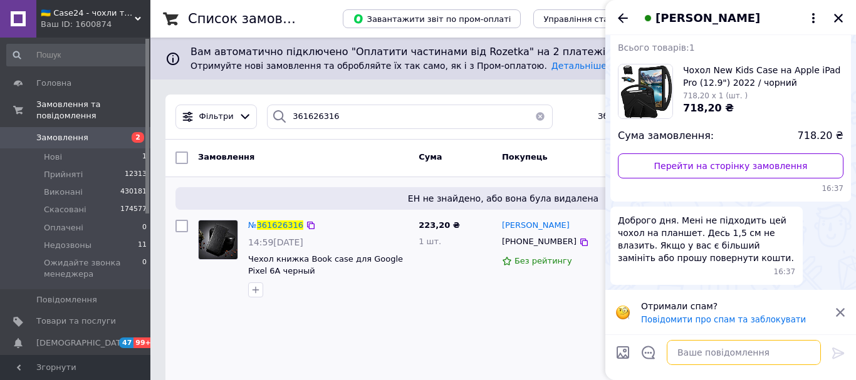
click at [696, 355] on textarea at bounding box center [744, 352] width 154 height 25
paste textarea "Добрий день, зробіть, будь ласка, фото чохла та фото, де вказана модель планшету"
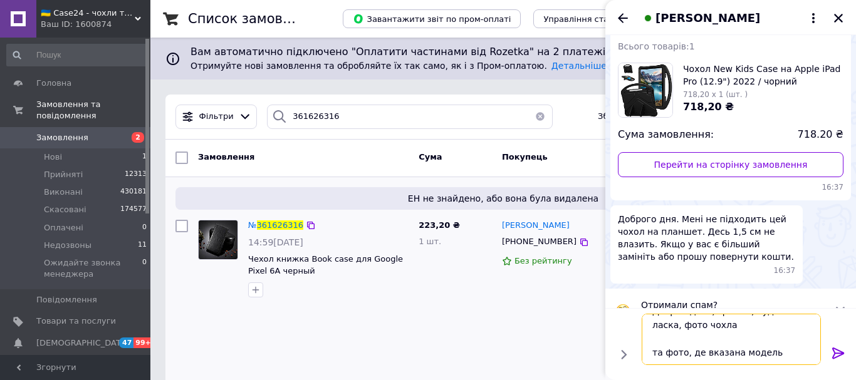
type textarea "Добрий день, зробіть, будь ласка, фото чохла та фото, де вказана модель планшету"
click at [840, 350] on icon at bounding box center [838, 353] width 15 height 15
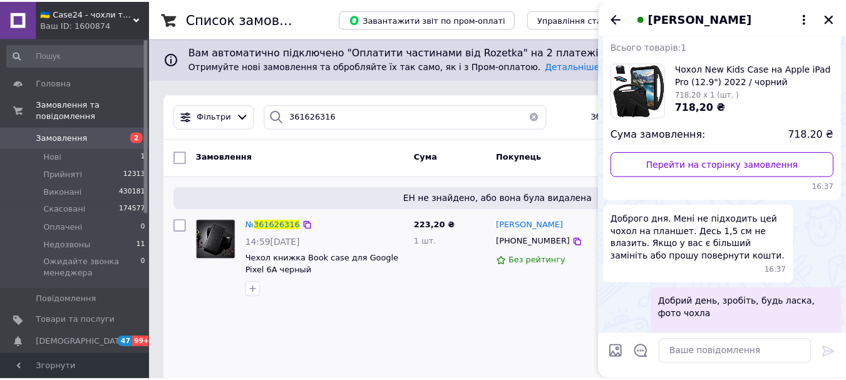
scroll to position [90, 0]
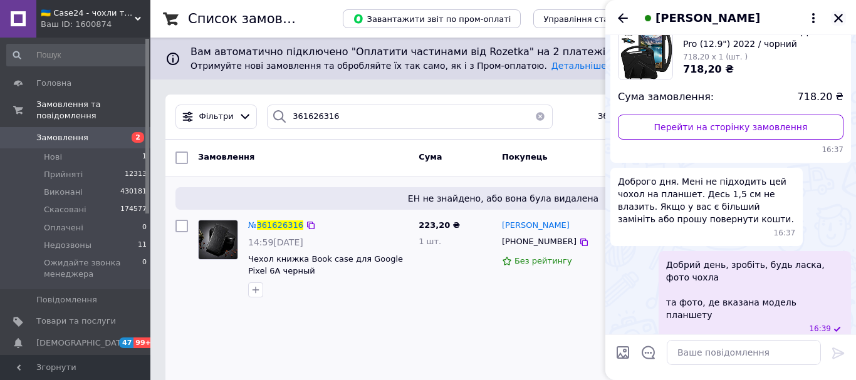
click at [838, 13] on icon "Закрити" at bounding box center [838, 18] width 11 height 11
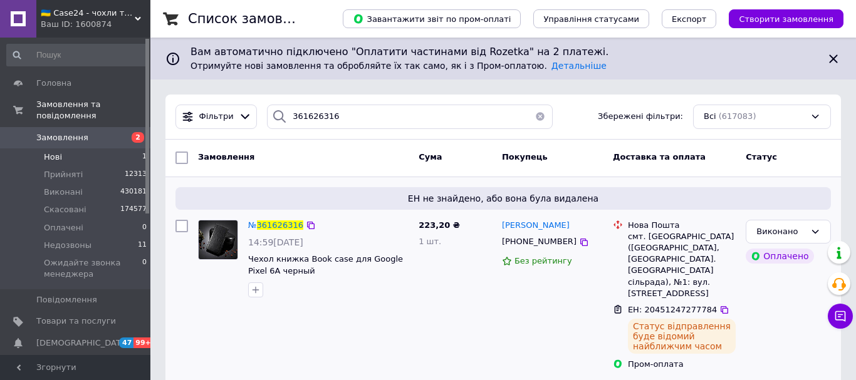
click at [98, 148] on li "Нові 1" at bounding box center [77, 157] width 154 height 18
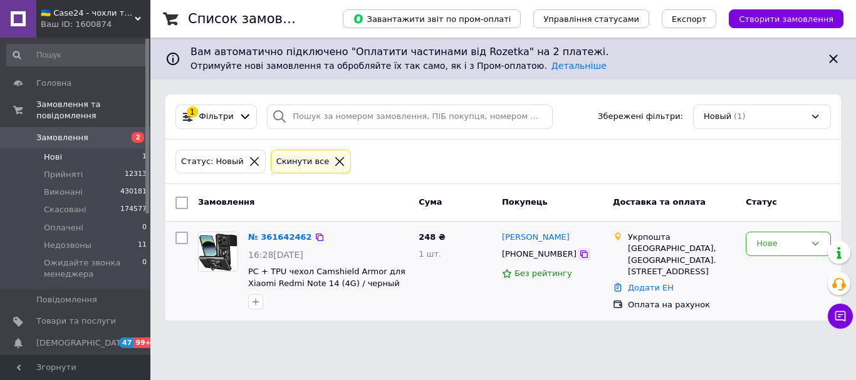
click at [579, 255] on icon at bounding box center [584, 254] width 10 height 10
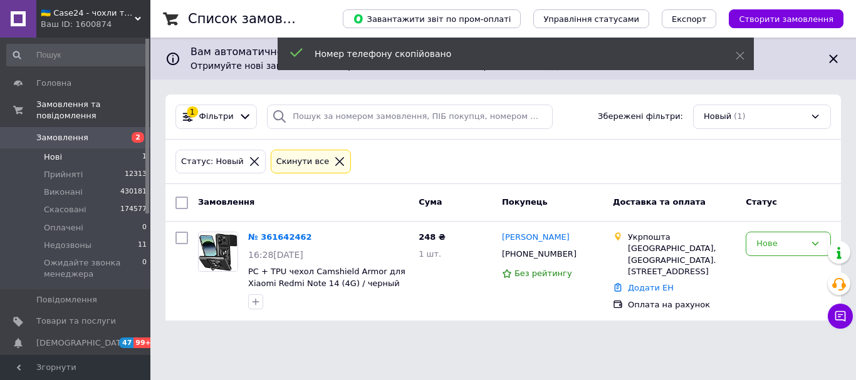
click at [87, 132] on span "Замовлення" at bounding box center [76, 137] width 80 height 11
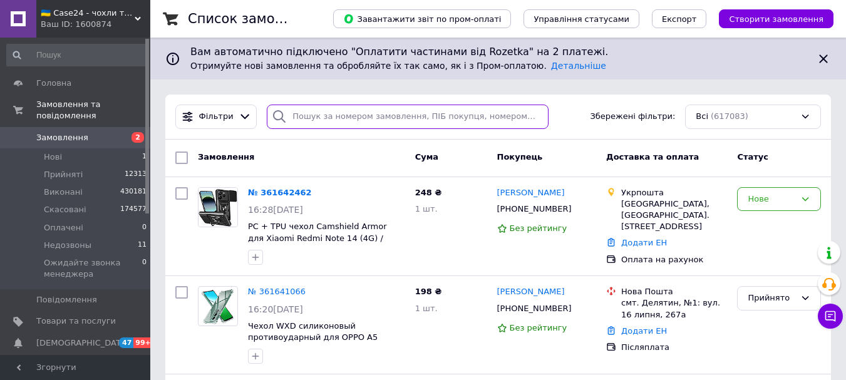
click at [331, 112] on input "search" at bounding box center [407, 117] width 281 height 24
paste input "[PHONE_NUMBER]"
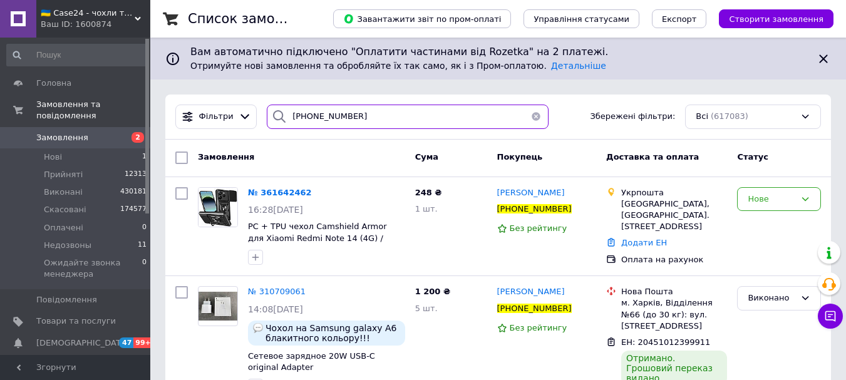
drag, startPoint x: 351, startPoint y: 118, endPoint x: 301, endPoint y: 129, distance: 50.6
click at [301, 129] on div "Фільтри +380664053528 Збережені фільтри: Всі (617083)" at bounding box center [498, 117] width 666 height 45
type input "[PHONE_NUMBER]"
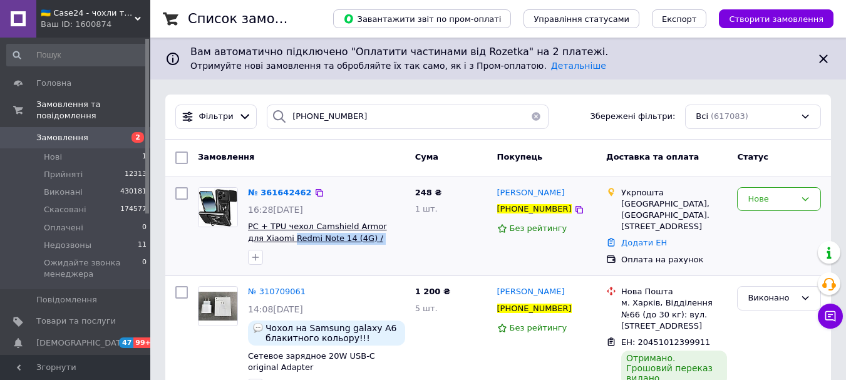
drag, startPoint x: 389, startPoint y: 240, endPoint x: 274, endPoint y: 239, distance: 114.6
click at [274, 239] on span "PC + TPU чехол Camshield Armor для Xiaomi Redmi Note 14 (4G) / черный" at bounding box center [326, 232] width 157 height 23
copy span "Redmi Note 14 (4G) / черный"
click at [204, 202] on img at bounding box center [218, 207] width 39 height 39
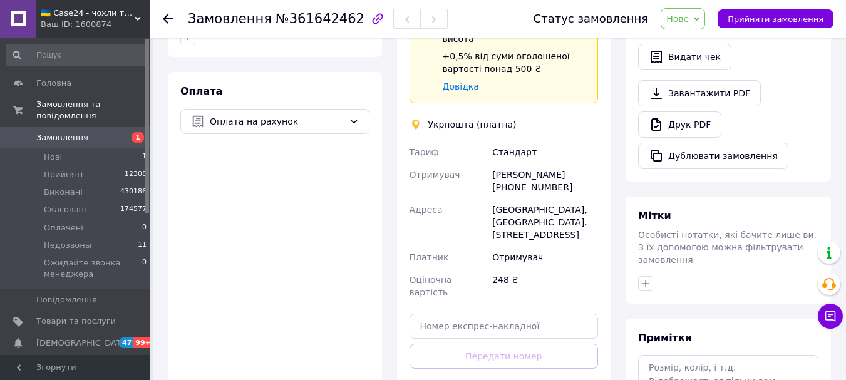
scroll to position [492, 0]
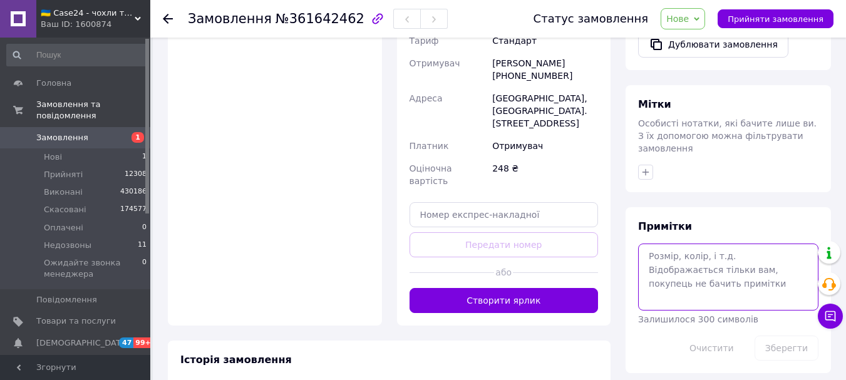
click at [668, 251] on textarea at bounding box center [728, 277] width 180 height 66
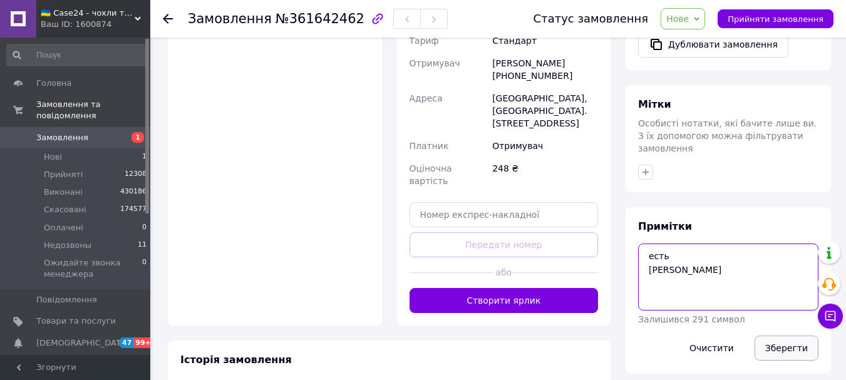
type textarea "есть [PERSON_NAME]"
click at [784, 336] on button "Зберегти" at bounding box center [787, 348] width 64 height 25
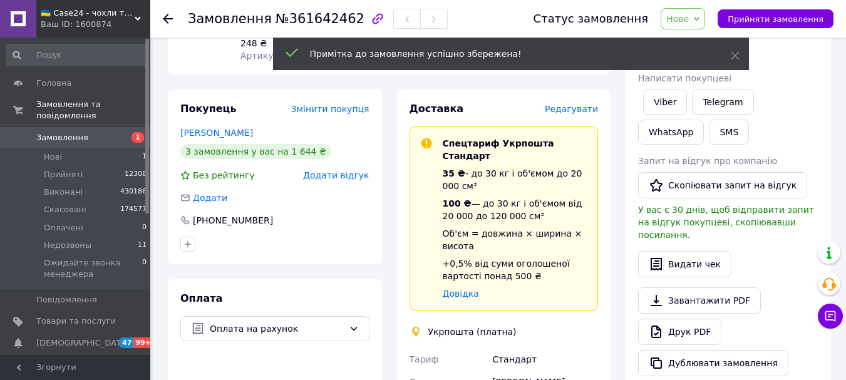
scroll to position [0, 0]
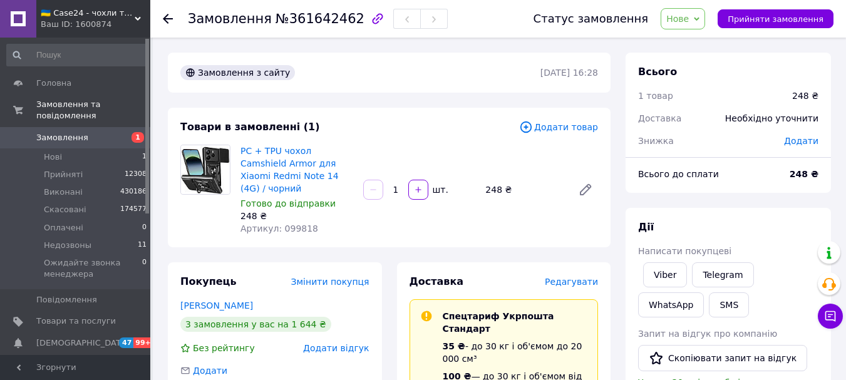
click at [705, 9] on span "Нове" at bounding box center [683, 18] width 44 height 21
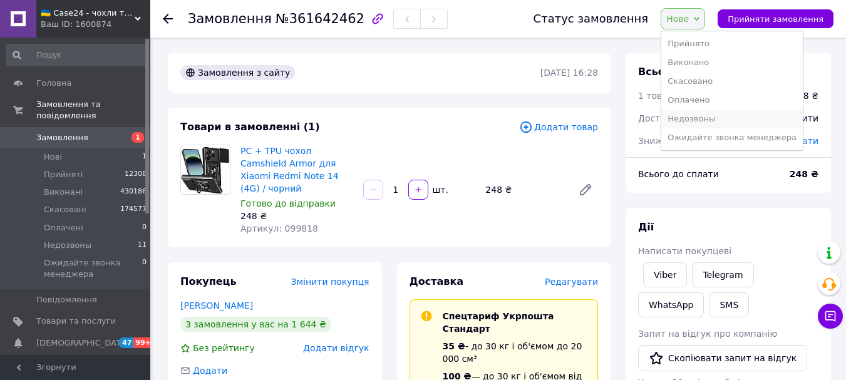
click at [704, 120] on li "Недозвоны" at bounding box center [733, 119] width 142 height 19
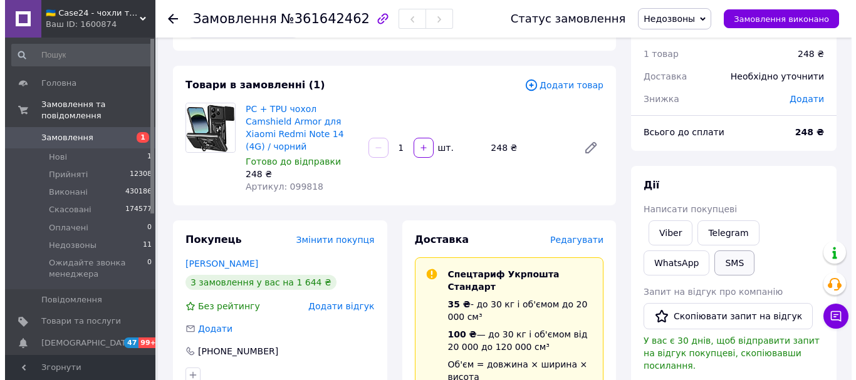
scroll to position [63, 0]
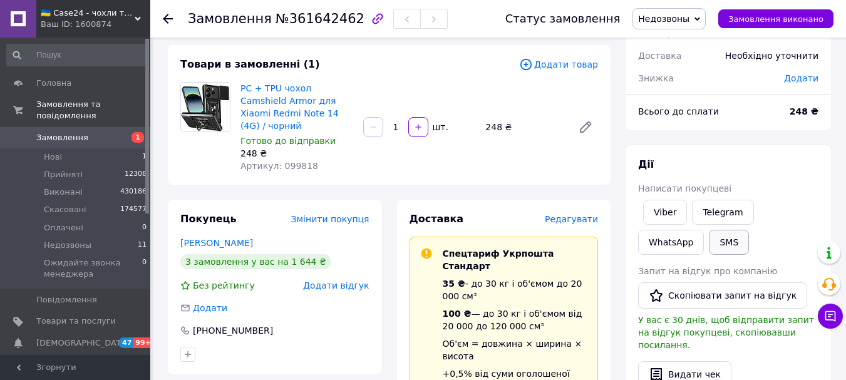
click at [709, 242] on button "SMS" at bounding box center [729, 242] width 40 height 25
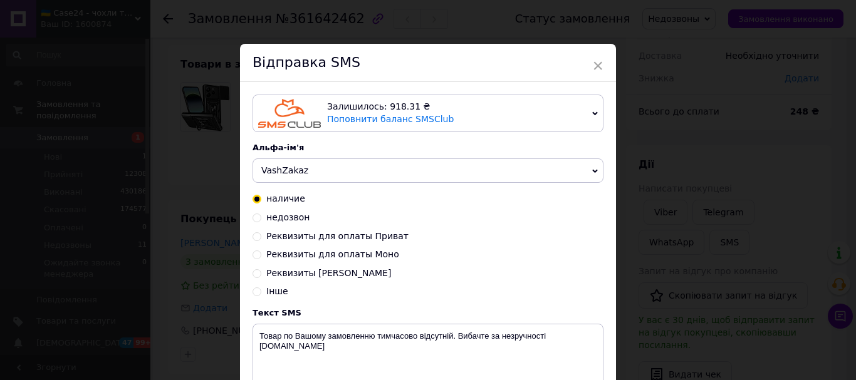
click at [252, 218] on input "недозвон" at bounding box center [256, 216] width 9 height 9
radio input "true"
radio input "false"
type textarea "На жаль, ми не змогли зв'язатись з Вами по замовленню [DOMAIN_NAME]"
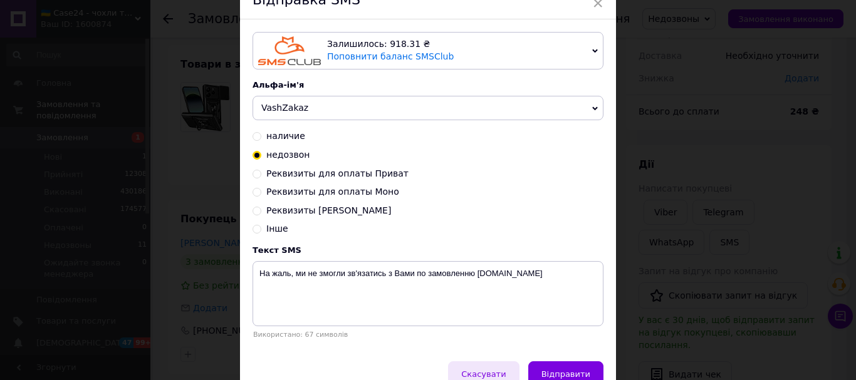
scroll to position [128, 0]
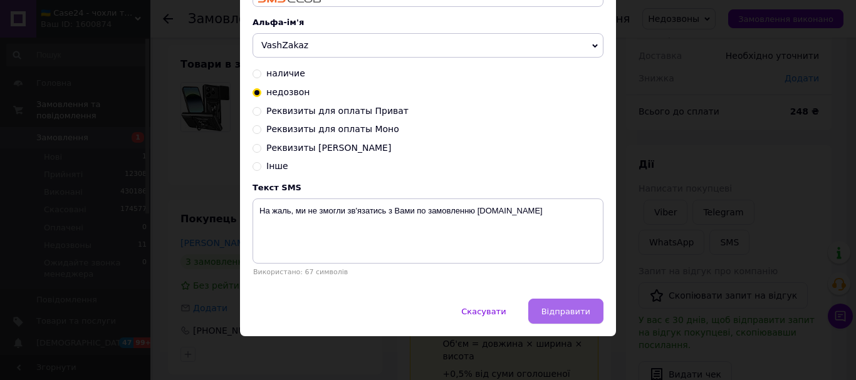
click at [581, 314] on span "Відправити" at bounding box center [565, 311] width 49 height 9
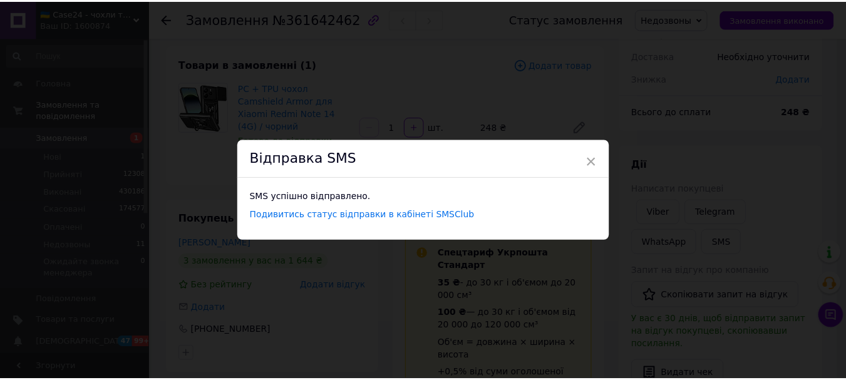
scroll to position [0, 0]
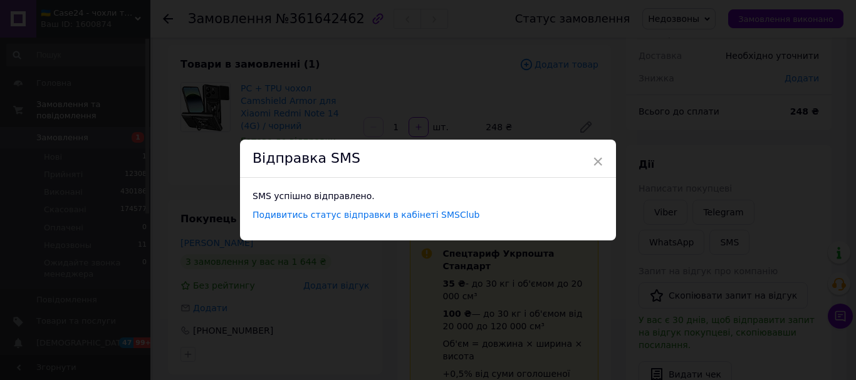
click at [589, 158] on div "Відправка SMS" at bounding box center [428, 159] width 376 height 38
click at [593, 160] on span "×" at bounding box center [597, 161] width 11 height 21
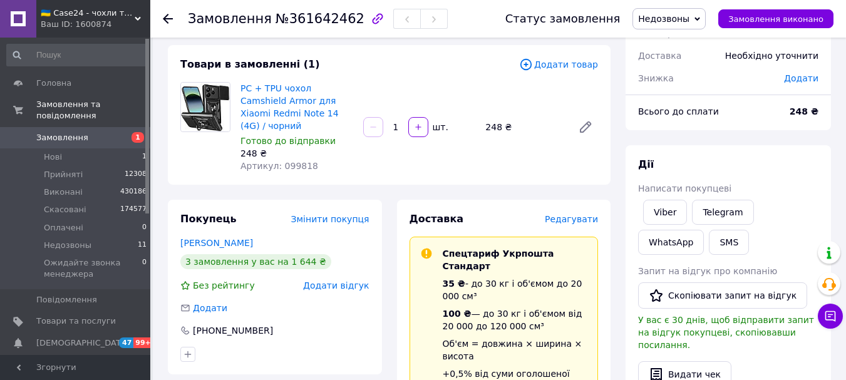
click at [84, 132] on span "Замовлення" at bounding box center [76, 137] width 80 height 11
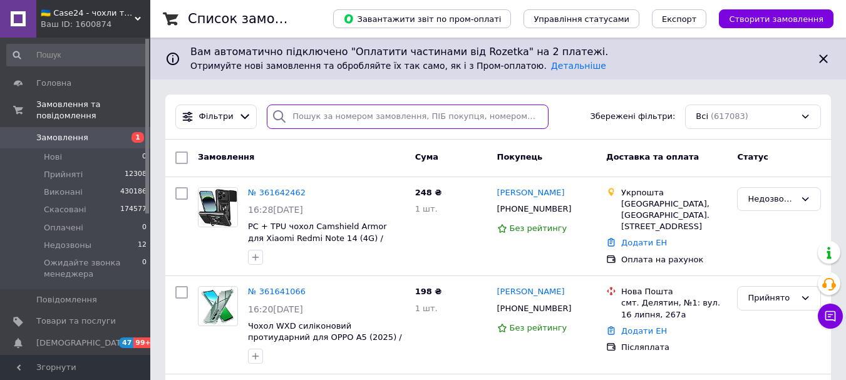
click at [362, 119] on input "search" at bounding box center [407, 117] width 281 height 24
paste input "361623974"
type input "361623974"
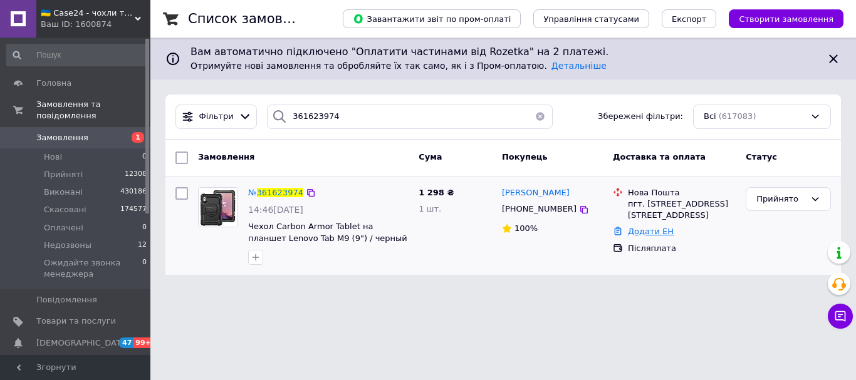
click at [645, 230] on link "Додати ЕН" at bounding box center [651, 231] width 46 height 9
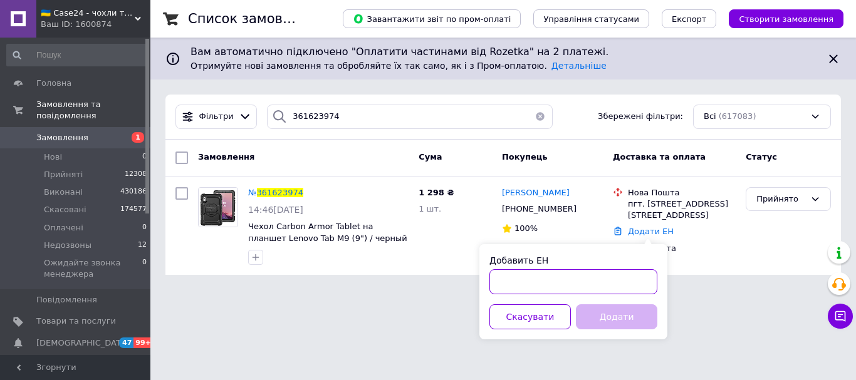
click at [538, 269] on input "Добавить ЕН" at bounding box center [573, 281] width 168 height 25
paste input "20451247277901"
type input "20451247277901"
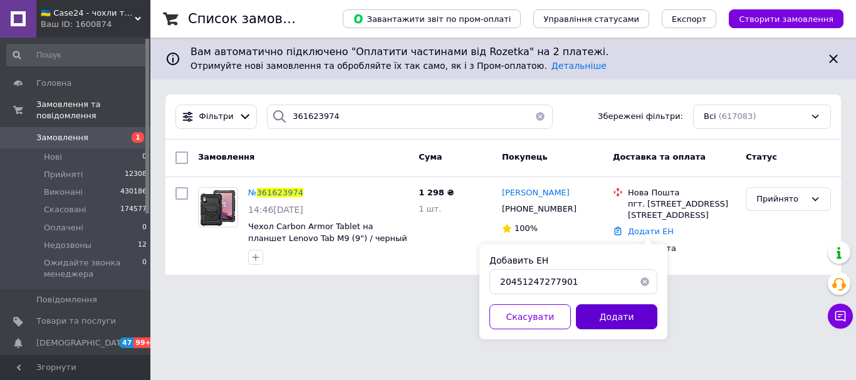
click at [637, 313] on button "Додати" at bounding box center [616, 316] width 81 height 25
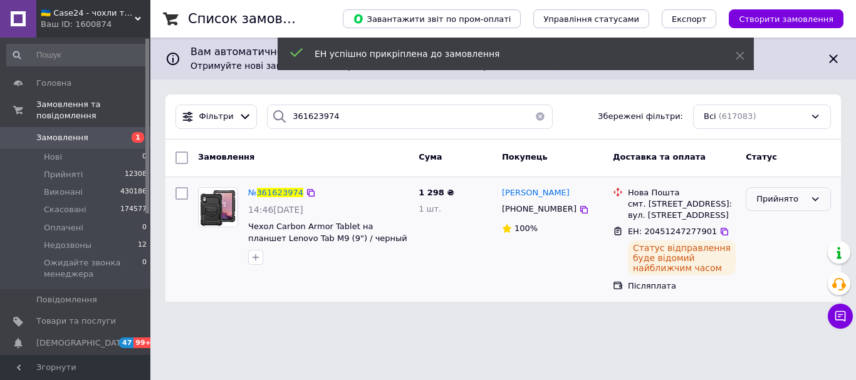
click at [780, 200] on div "Прийнято" at bounding box center [780, 199] width 49 height 13
click at [773, 222] on li "Виконано" at bounding box center [788, 225] width 84 height 23
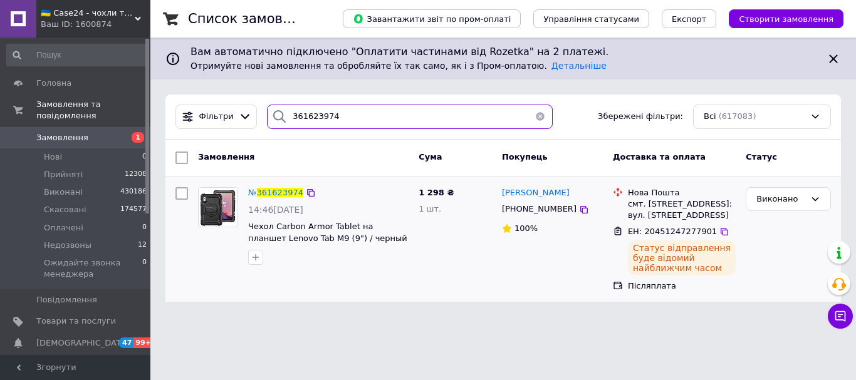
drag, startPoint x: 337, startPoint y: 111, endPoint x: 270, endPoint y: 122, distance: 67.9
click at [270, 122] on div "361623974" at bounding box center [410, 117] width 286 height 24
paste input "30915"
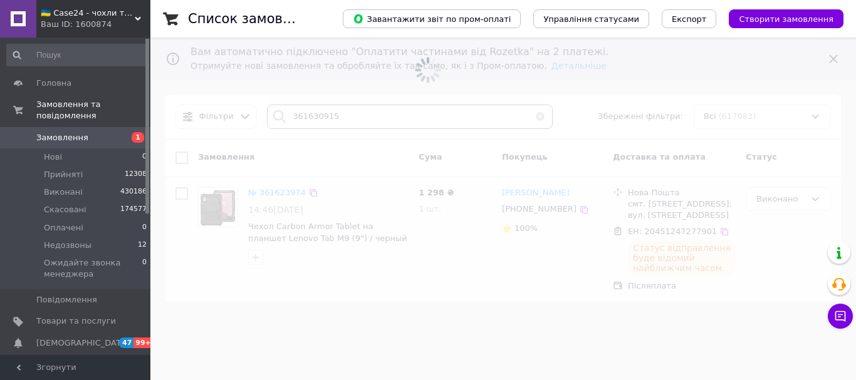
type input "361630915"
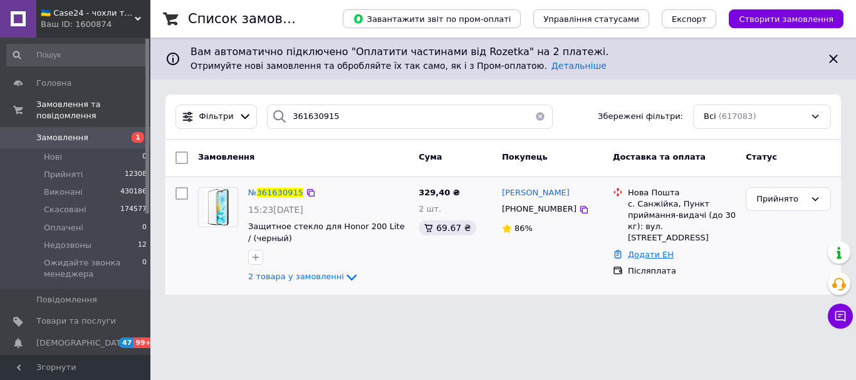
click at [650, 250] on link "Додати ЕН" at bounding box center [651, 254] width 46 height 9
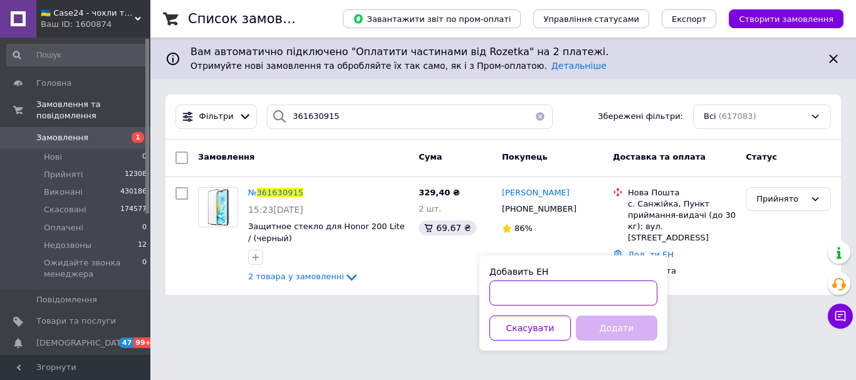
click at [524, 289] on input "Добавить ЕН" at bounding box center [573, 293] width 168 height 25
paste input "20451247308228"
type input "20451247308228"
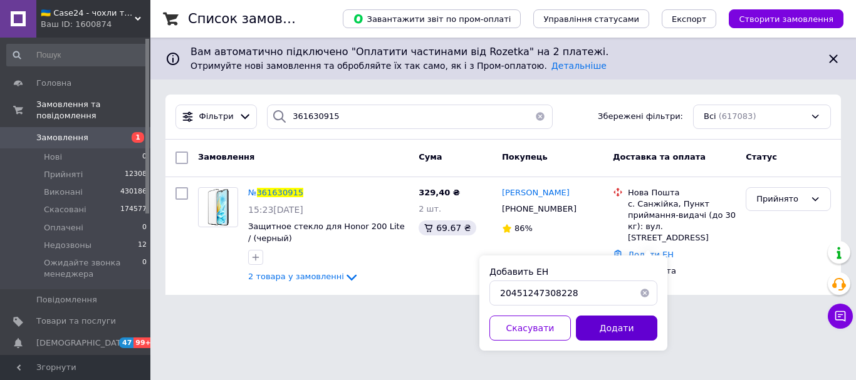
click at [606, 328] on button "Додати" at bounding box center [616, 328] width 81 height 25
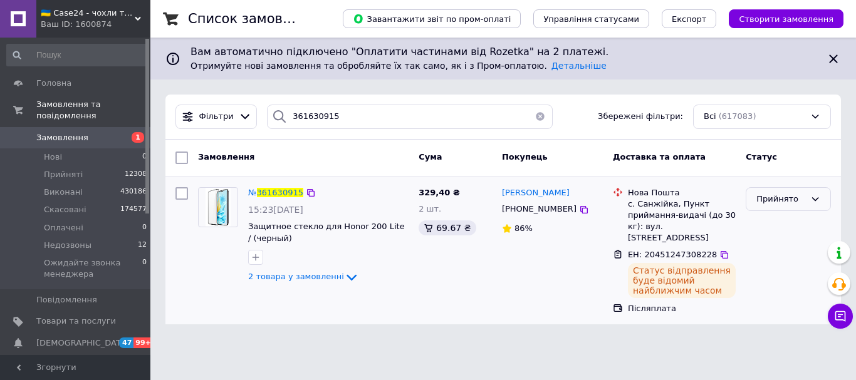
click at [786, 195] on div "Прийнято" at bounding box center [780, 199] width 49 height 13
click at [778, 226] on li "Виконано" at bounding box center [788, 225] width 84 height 23
click at [73, 132] on span "Замовлення" at bounding box center [62, 137] width 52 height 11
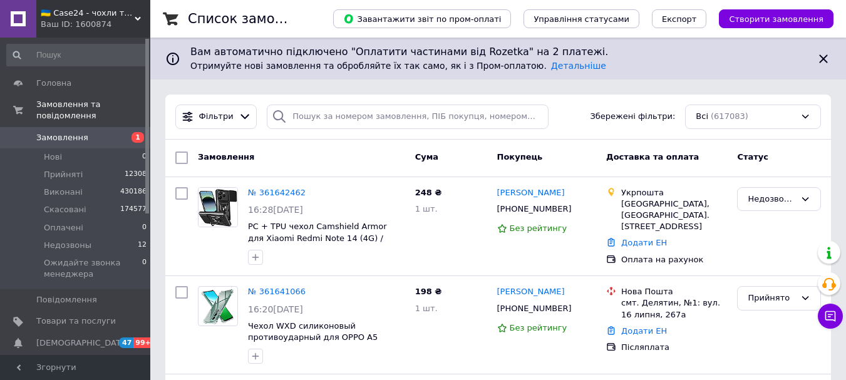
click at [79, 132] on span "Замовлення" at bounding box center [62, 137] width 52 height 11
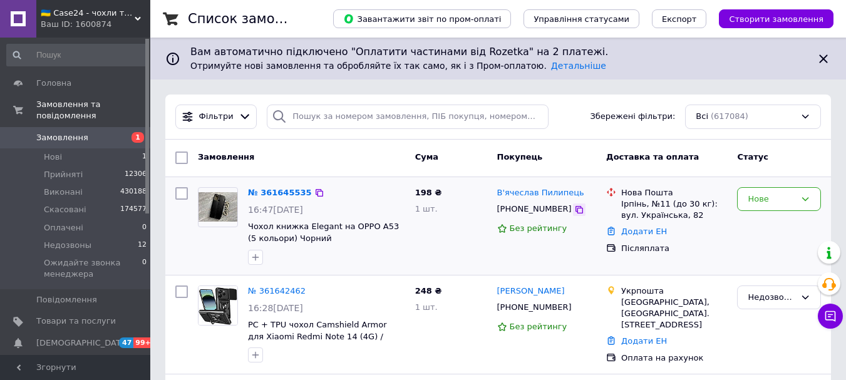
click at [574, 208] on icon at bounding box center [579, 210] width 10 height 10
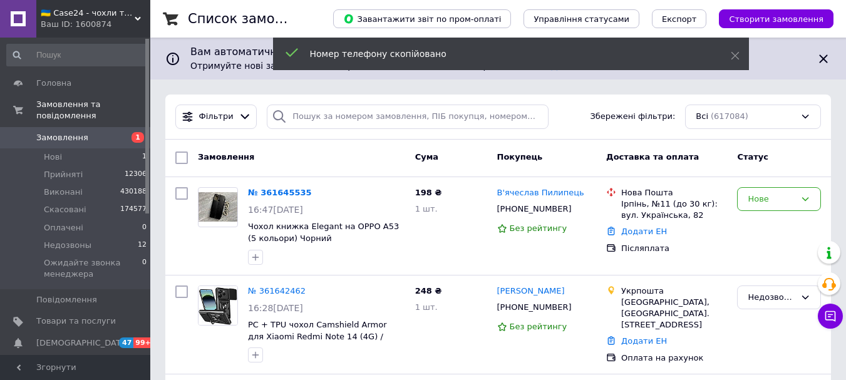
click at [89, 132] on span "Замовлення" at bounding box center [76, 137] width 80 height 11
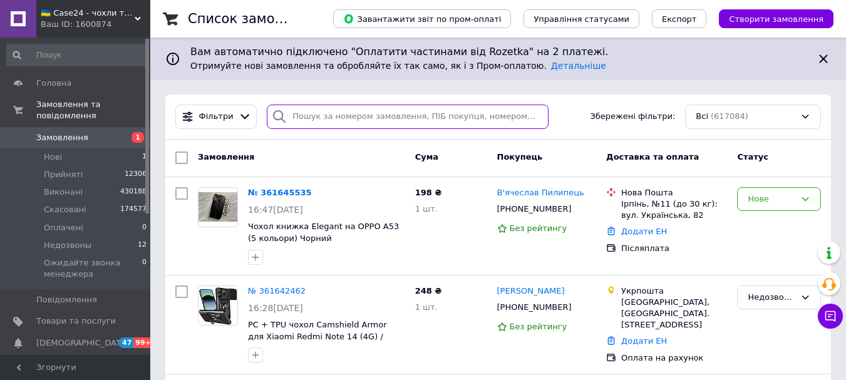
click at [318, 117] on input "search" at bounding box center [407, 117] width 281 height 24
paste input "[PHONE_NUMBER]"
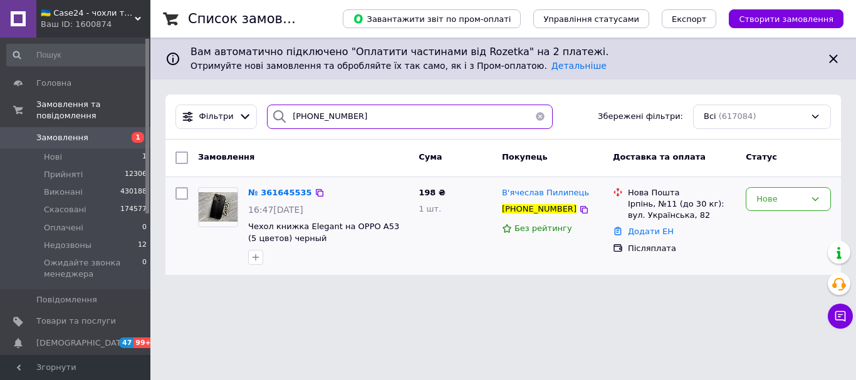
type input "[PHONE_NUMBER]"
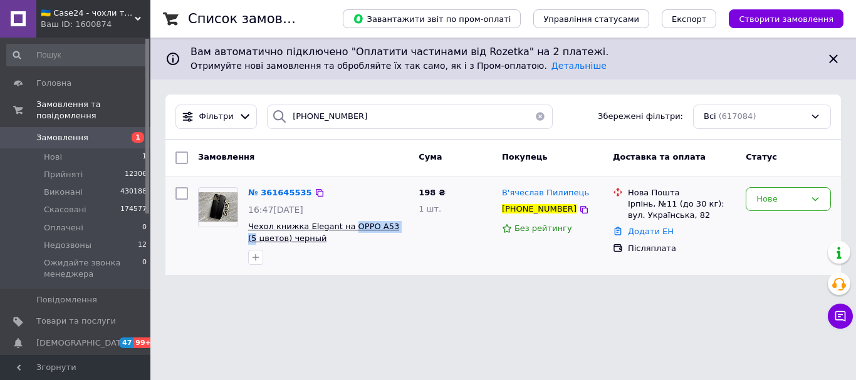
drag, startPoint x: 397, startPoint y: 228, endPoint x: 345, endPoint y: 232, distance: 52.8
click at [345, 232] on span "Чехол книжка Elegant на OPPO A53 (5 цветов) черный" at bounding box center [328, 232] width 160 height 23
copy span "OPPO A53 (5"
click at [227, 206] on img at bounding box center [218, 206] width 39 height 29
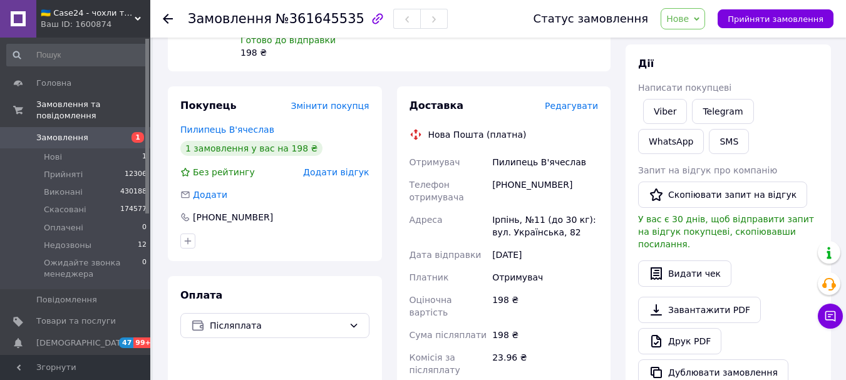
scroll to position [188, 0]
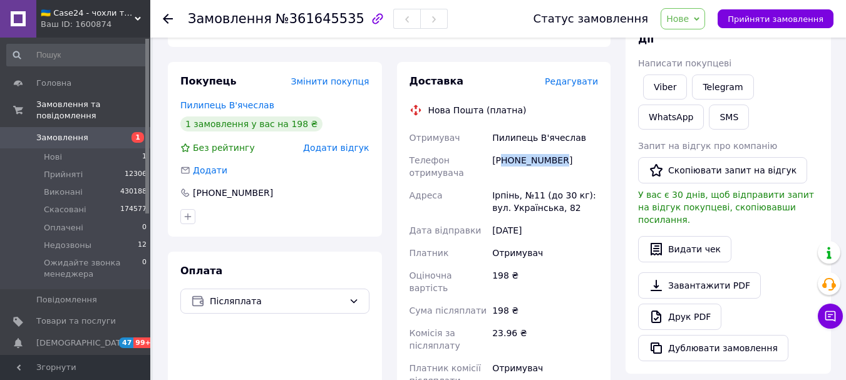
drag, startPoint x: 559, startPoint y: 166, endPoint x: 506, endPoint y: 164, distance: 53.9
click at [506, 164] on div "[PHONE_NUMBER]" at bounding box center [545, 166] width 111 height 35
drag, startPoint x: 532, startPoint y: 182, endPoint x: 538, endPoint y: 177, distance: 7.5
click at [533, 182] on div "[PHONE_NUMBER]" at bounding box center [545, 166] width 111 height 35
click at [556, 164] on div "[PHONE_NUMBER]" at bounding box center [545, 166] width 111 height 35
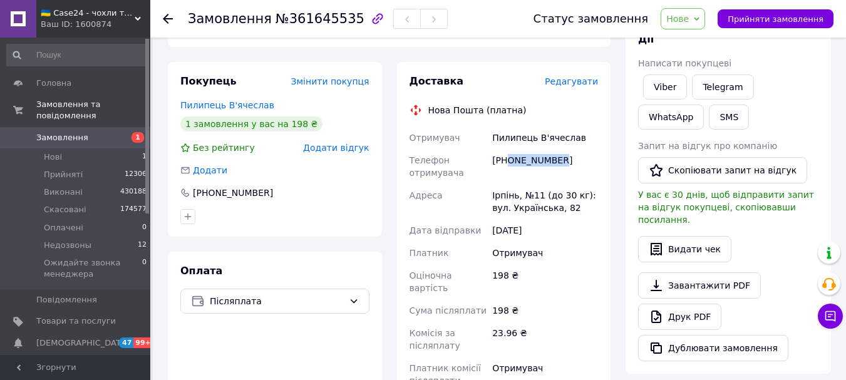
drag, startPoint x: 563, startPoint y: 162, endPoint x: 516, endPoint y: 160, distance: 47.0
click at [507, 166] on div "[PHONE_NUMBER]" at bounding box center [545, 166] width 111 height 35
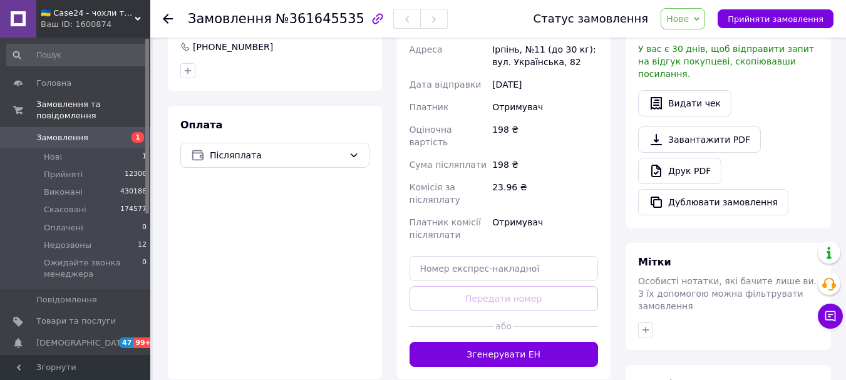
scroll to position [475, 0]
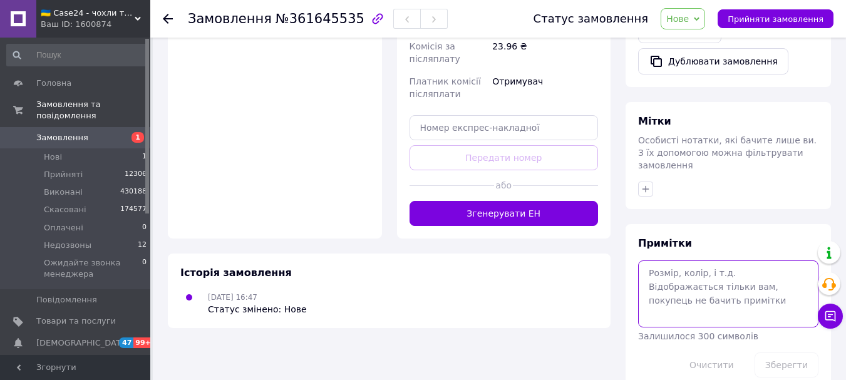
click at [700, 261] on textarea at bounding box center [728, 294] width 180 height 66
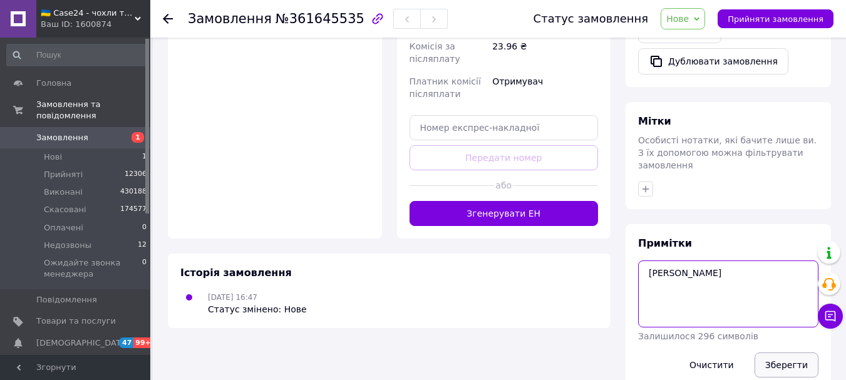
type textarea "[PERSON_NAME]"
click at [790, 353] on button "Зберегти" at bounding box center [787, 365] width 64 height 25
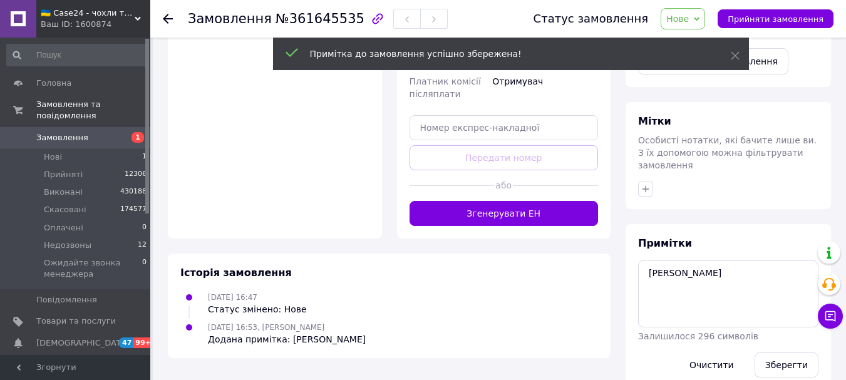
drag, startPoint x: 736, startPoint y: 57, endPoint x: 709, endPoint y: 33, distance: 36.8
click at [735, 56] on use at bounding box center [735, 56] width 8 height 8
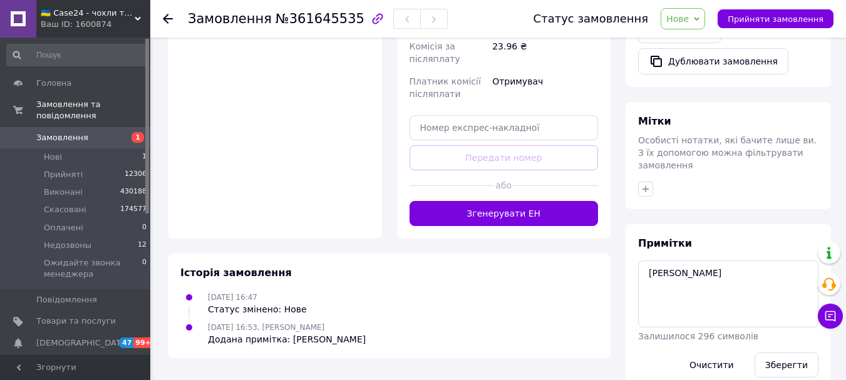
click at [689, 19] on span "Нове" at bounding box center [678, 19] width 23 height 10
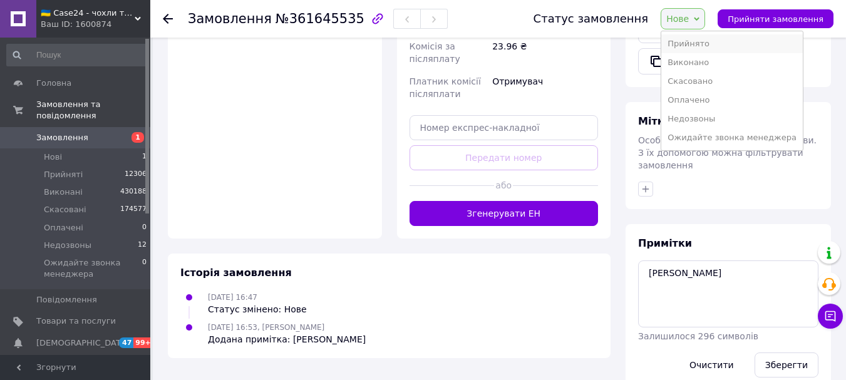
click at [707, 40] on li "Прийнято" at bounding box center [733, 43] width 142 height 19
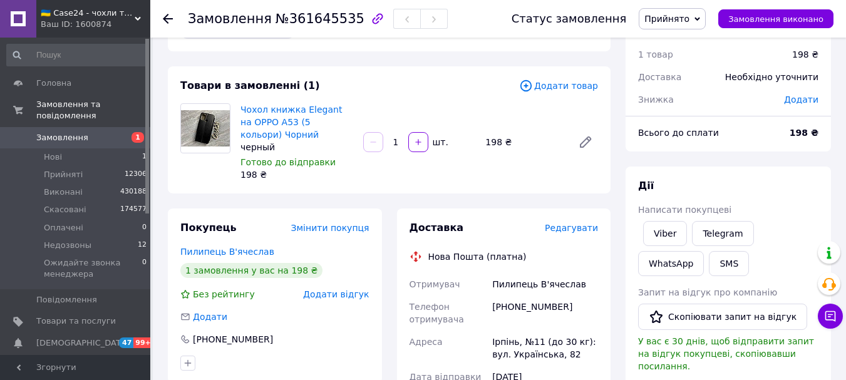
scroll to position [0, 0]
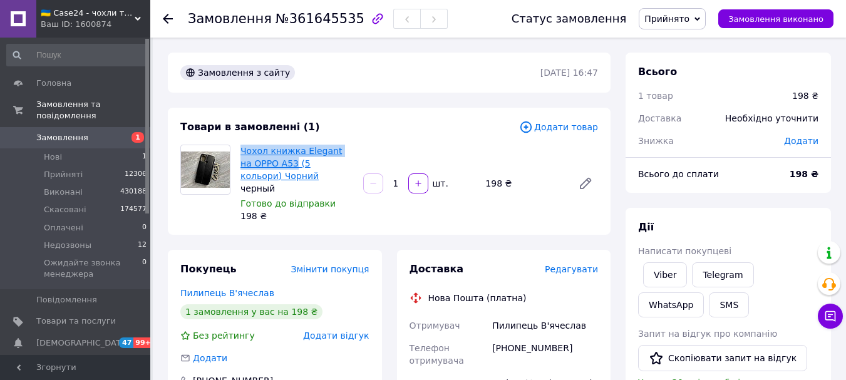
drag, startPoint x: 236, startPoint y: 147, endPoint x: 282, endPoint y: 161, distance: 48.5
click at [282, 161] on div "Чохол книжка Elegant на OPPO A53 (5 кольори) Чорний черный Готово до відправки …" at bounding box center [297, 183] width 123 height 83
copy link "Чохол книжка Elegant на OPPO A53"
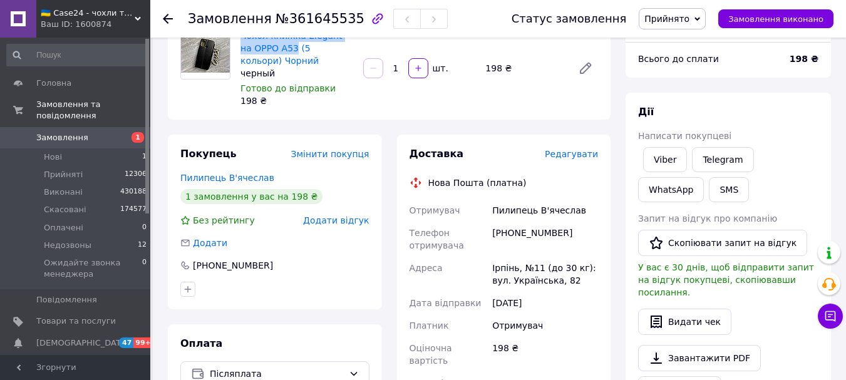
scroll to position [125, 0]
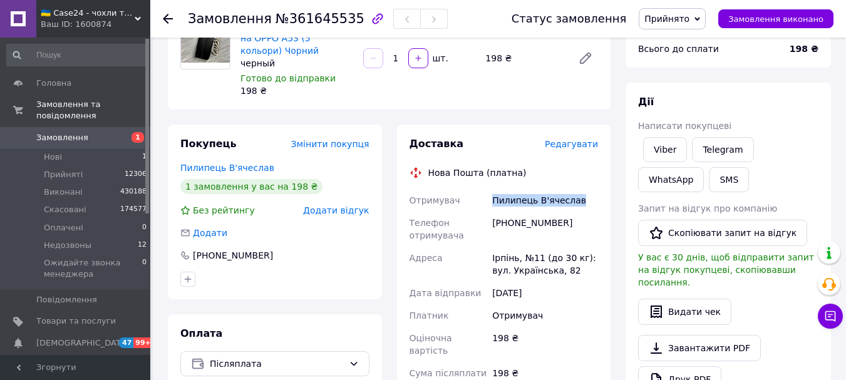
drag, startPoint x: 578, startPoint y: 205, endPoint x: 493, endPoint y: 206, distance: 85.2
click at [493, 206] on div "Пилипець В'ячеслав" at bounding box center [545, 200] width 111 height 23
copy div "Пилипець В'ячеслав"
drag, startPoint x: 569, startPoint y: 225, endPoint x: 500, endPoint y: 228, distance: 69.6
click at [500, 228] on div "[PHONE_NUMBER]" at bounding box center [545, 229] width 111 height 35
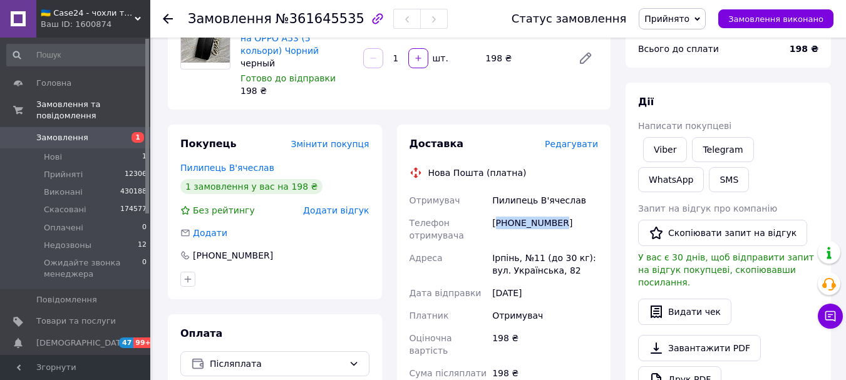
copy div "380973828665"
drag, startPoint x: 516, startPoint y: 259, endPoint x: 487, endPoint y: 262, distance: 28.3
click at [487, 262] on div "Отримувач Пилипець В'ячеслав Телефон отримувача +380973828665 Адреса Ірпінь, №1…" at bounding box center [504, 322] width 194 height 266
copy div "Адреса Ірпінь"
drag, startPoint x: 281, startPoint y: 21, endPoint x: 343, endPoint y: 25, distance: 61.5
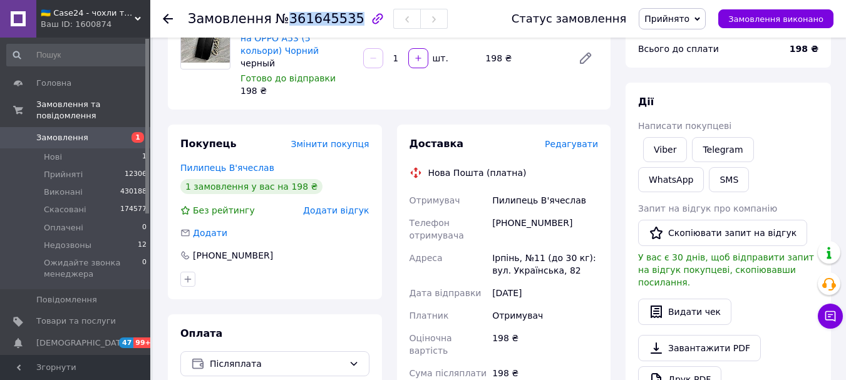
click at [343, 25] on span "№361645535" at bounding box center [320, 18] width 89 height 15
copy span "361645535"
click at [68, 132] on span "Замовлення" at bounding box center [62, 137] width 52 height 11
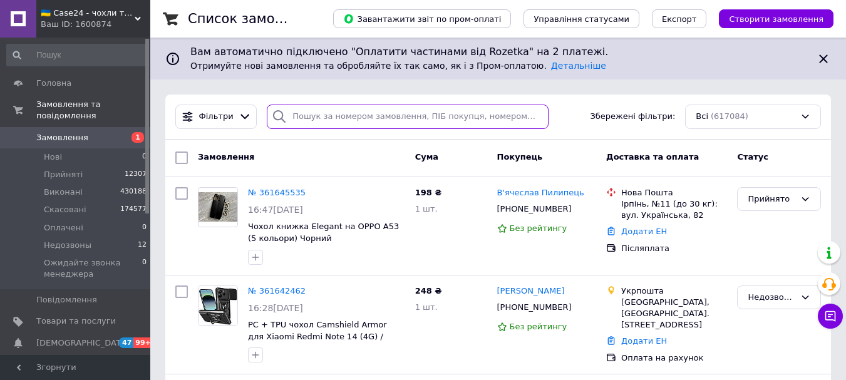
click at [351, 113] on input "search" at bounding box center [407, 117] width 281 height 24
paste input "361641066"
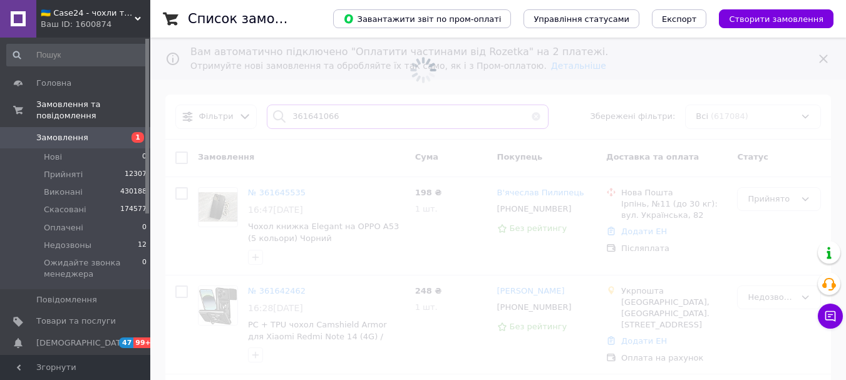
type input "361641066"
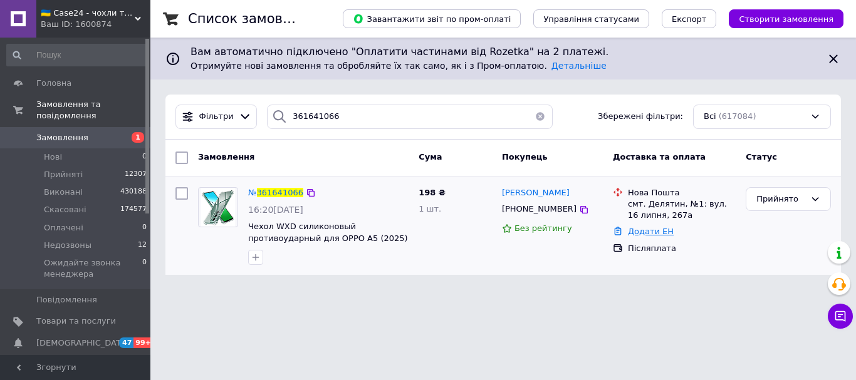
click at [643, 230] on link "Додати ЕН" at bounding box center [651, 231] width 46 height 9
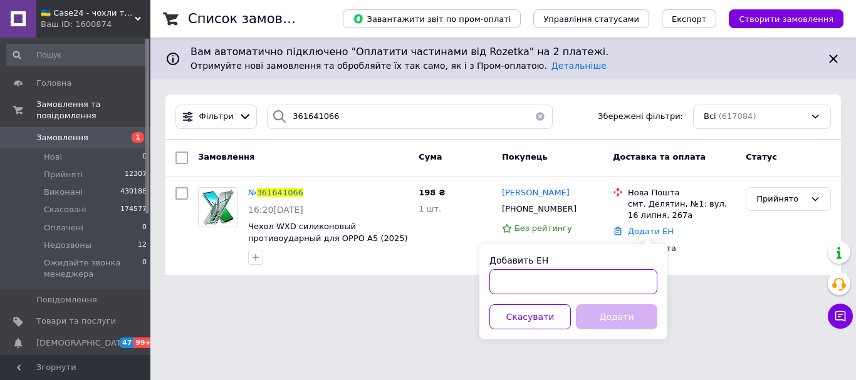
click at [556, 284] on input "Добавить ЕН" at bounding box center [573, 281] width 168 height 25
paste input "20451247351135"
type input "20451247351135"
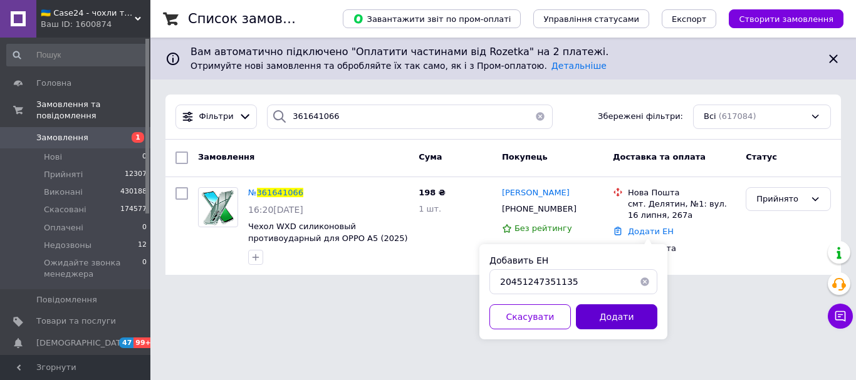
click at [623, 319] on button "Додати" at bounding box center [616, 316] width 81 height 25
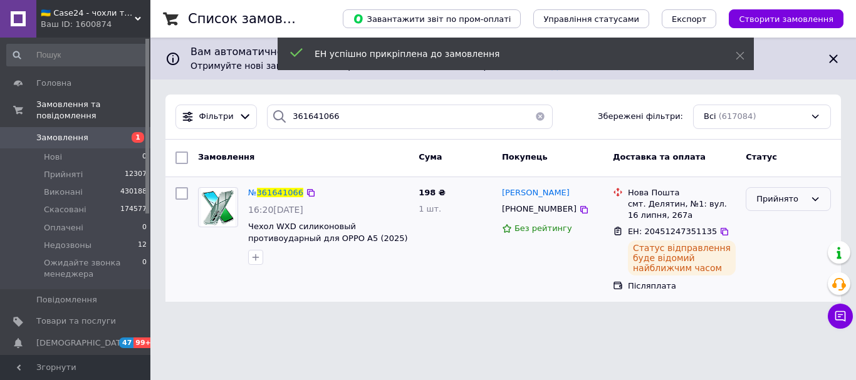
click at [770, 198] on div "Прийнято" at bounding box center [780, 199] width 49 height 13
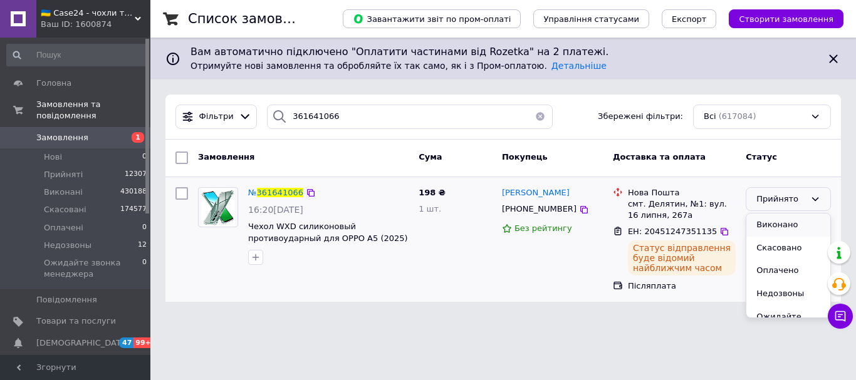
click at [767, 225] on li "Виконано" at bounding box center [788, 225] width 84 height 23
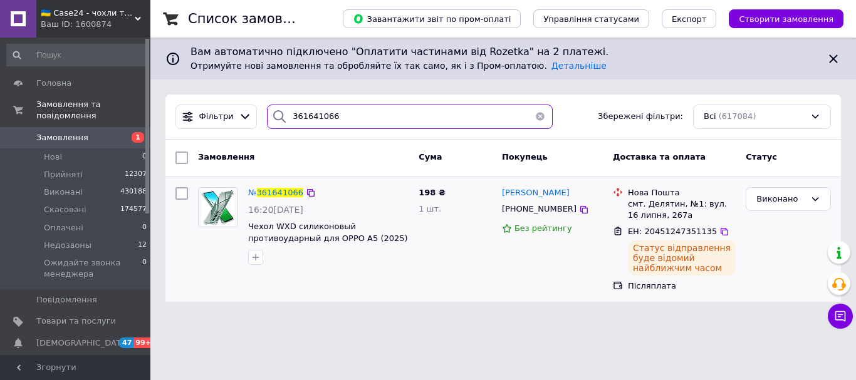
drag, startPoint x: 320, startPoint y: 120, endPoint x: 268, endPoint y: 123, distance: 52.7
click at [268, 123] on div "361641066" at bounding box center [410, 117] width 286 height 24
paste input "0944"
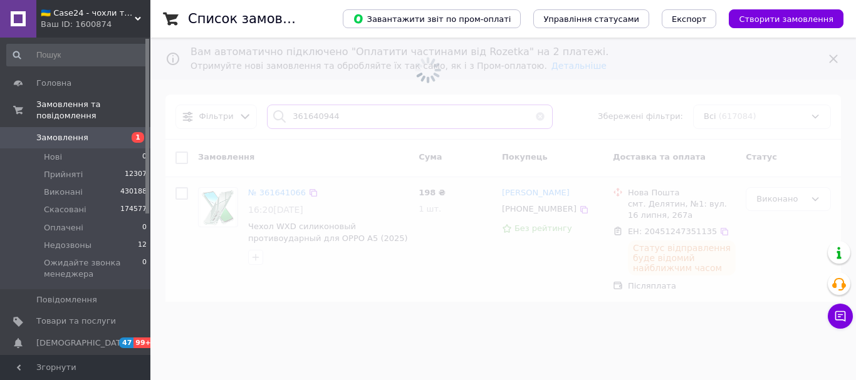
type input "361640944"
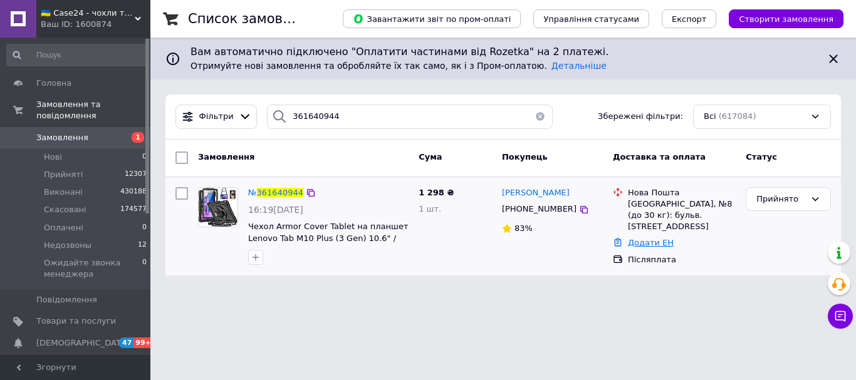
click at [642, 238] on link "Додати ЕН" at bounding box center [651, 242] width 46 height 9
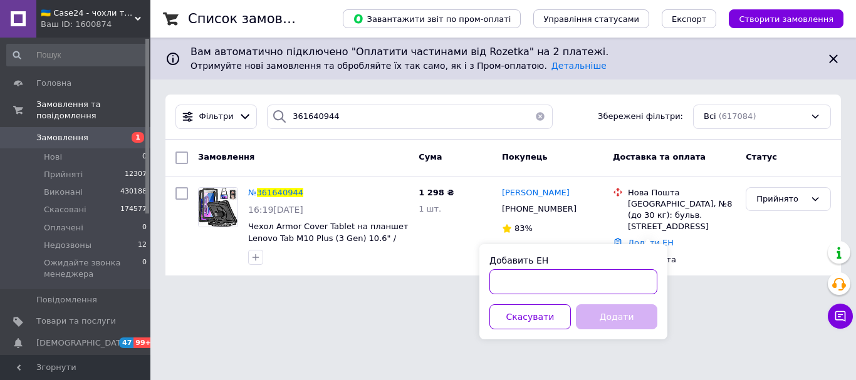
click at [512, 273] on input "Добавить ЕН" at bounding box center [573, 281] width 168 height 25
paste input "20451247351358"
type input "20451247351358"
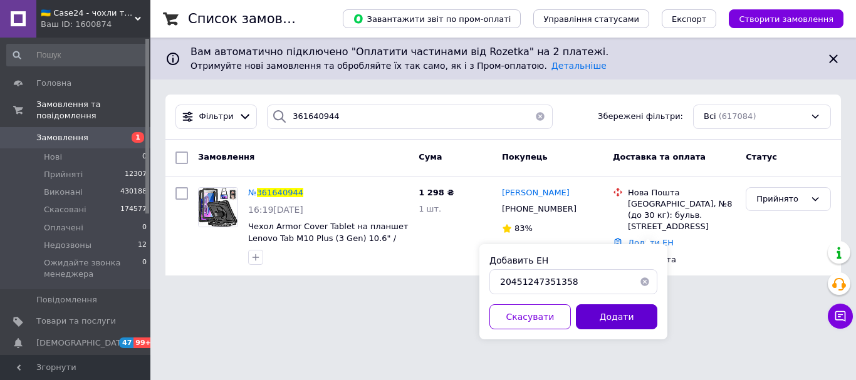
click at [600, 309] on button "Додати" at bounding box center [616, 316] width 81 height 25
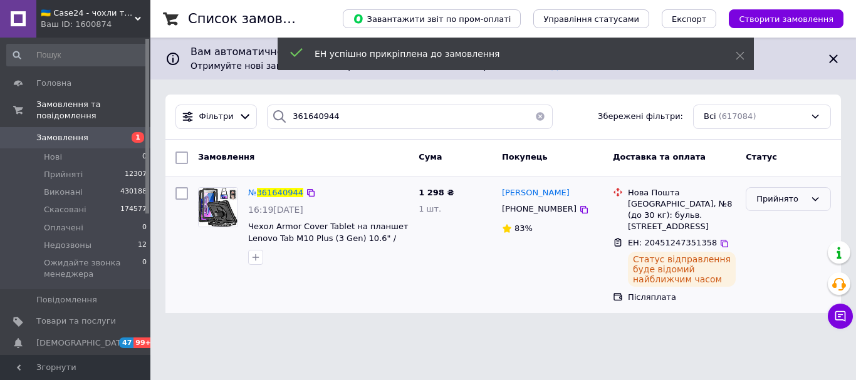
click at [796, 196] on div "Прийнято" at bounding box center [780, 199] width 49 height 13
click at [789, 224] on li "Виконано" at bounding box center [788, 225] width 84 height 23
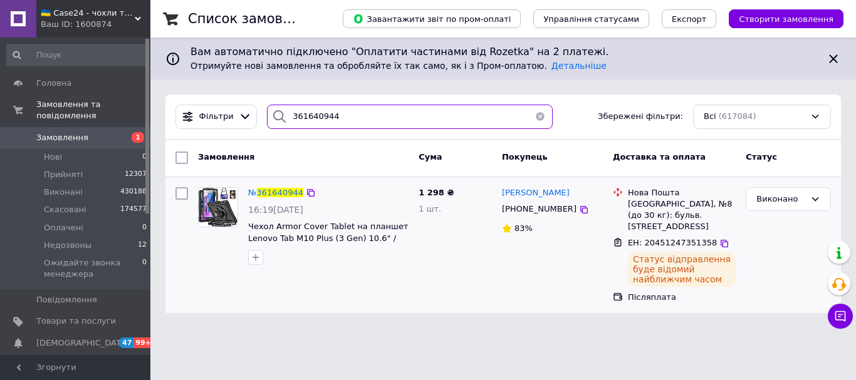
drag, startPoint x: 345, startPoint y: 120, endPoint x: 274, endPoint y: 123, distance: 70.8
click at [274, 123] on div "361640944" at bounding box center [410, 117] width 286 height 24
paste input "39792"
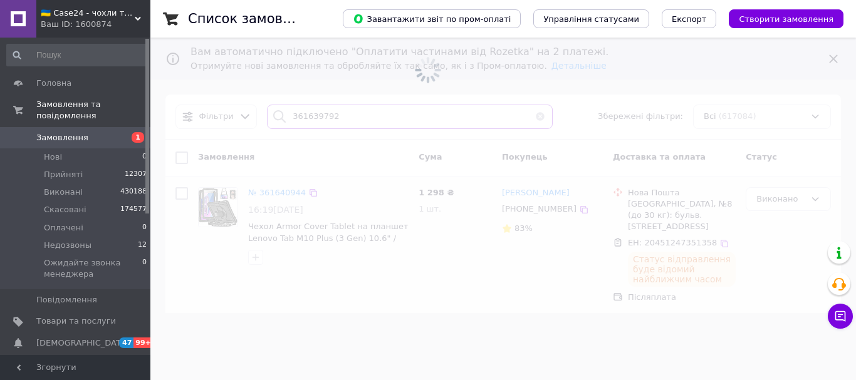
type input "361639792"
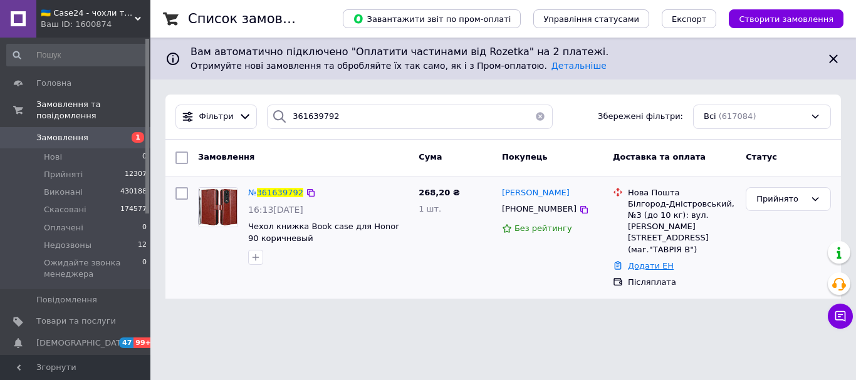
click at [640, 261] on link "Додати ЕН" at bounding box center [651, 265] width 46 height 9
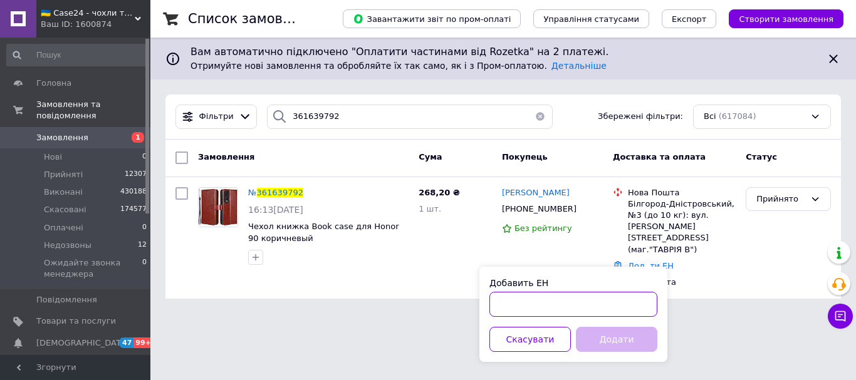
click at [539, 297] on input "Добавить ЕН" at bounding box center [573, 304] width 168 height 25
paste input "20451247351463"
type input "20451247351463"
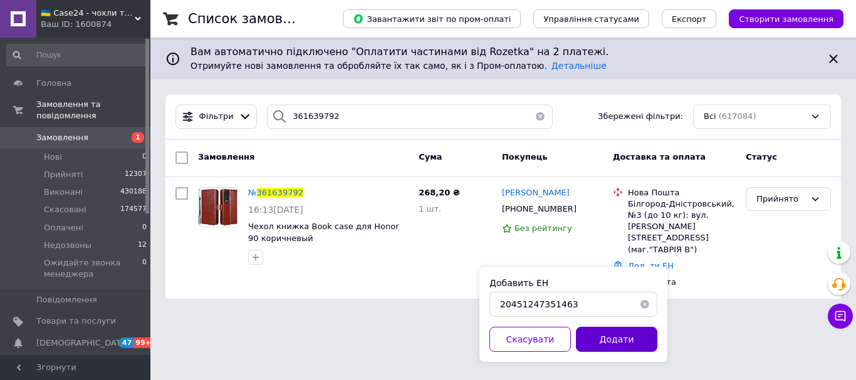
click at [610, 332] on button "Додати" at bounding box center [616, 339] width 81 height 25
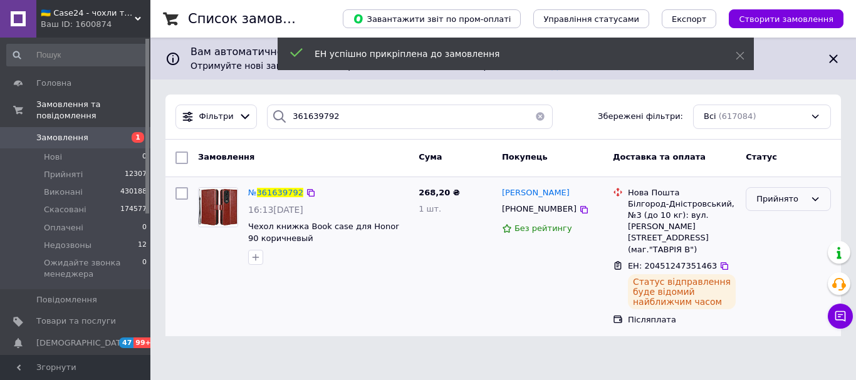
click at [798, 195] on div "Прийнято" at bounding box center [780, 199] width 49 height 13
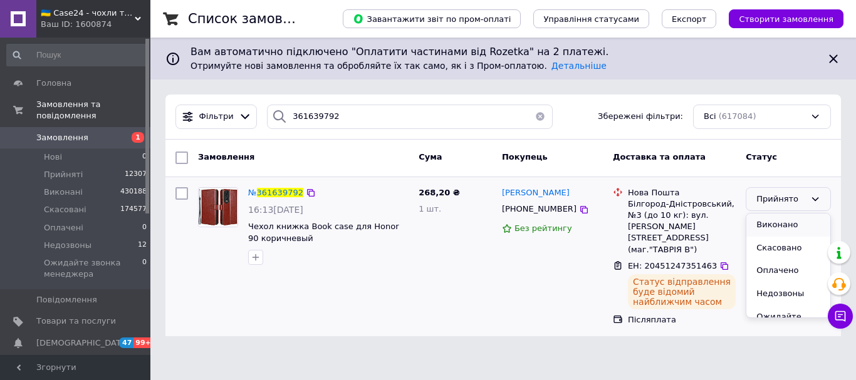
click at [784, 227] on li "Виконано" at bounding box center [788, 225] width 84 height 23
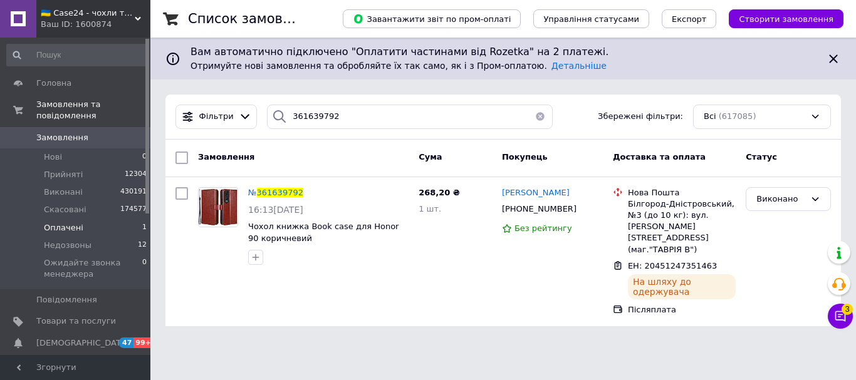
click at [65, 222] on span "Оплачені" at bounding box center [63, 227] width 39 height 11
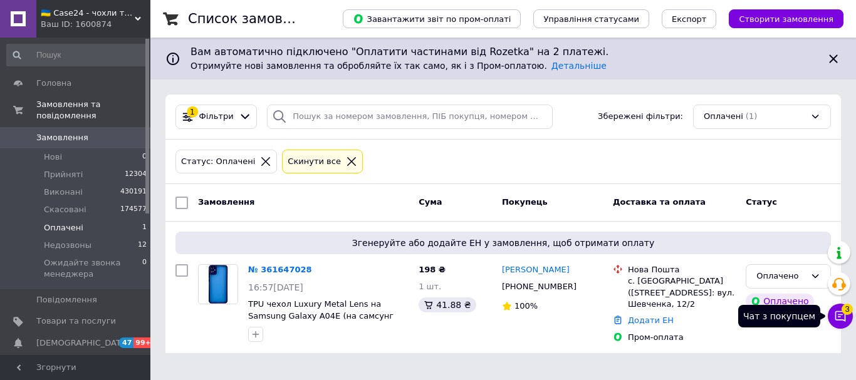
click at [850, 313] on span "3" at bounding box center [846, 309] width 11 height 11
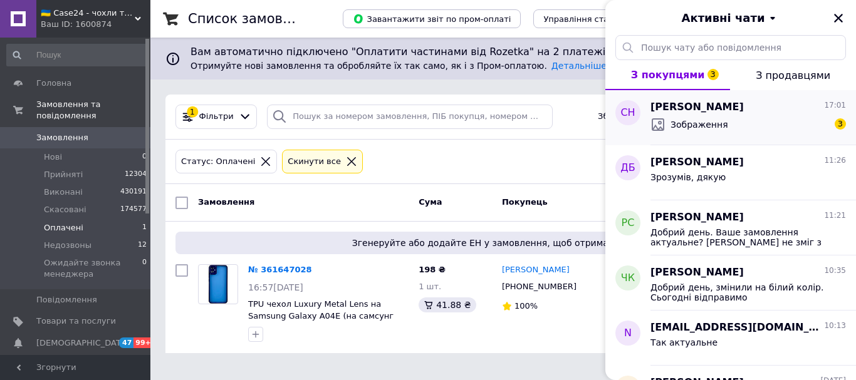
click at [681, 126] on span "Зображення" at bounding box center [699, 124] width 58 height 13
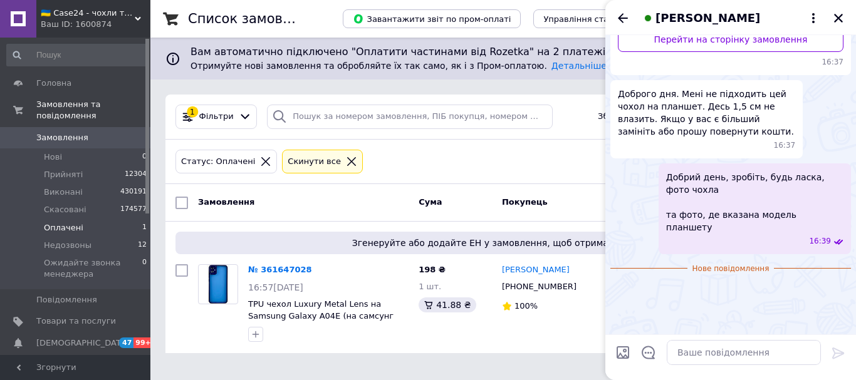
scroll to position [378, 0]
click at [620, 284] on img at bounding box center [615, 289] width 10 height 10
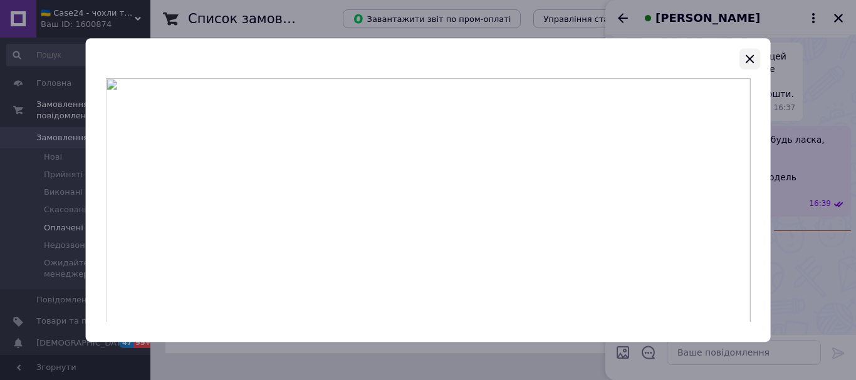
click at [750, 56] on icon "button" at bounding box center [749, 58] width 15 height 15
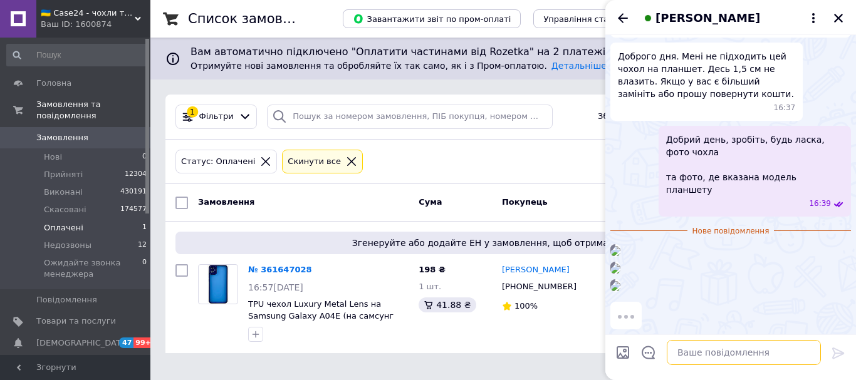
click at [705, 355] on textarea at bounding box center [744, 352] width 154 height 25
paste textarea "Відправляйте назад: [GEOGRAPHIC_DATA], нова пошта №45; 380639665505, [PERSON_NA…"
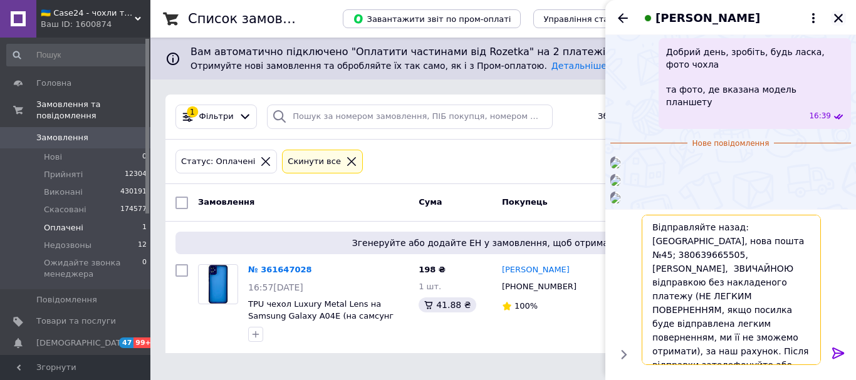
type textarea "Відправляйте назад: [GEOGRAPHIC_DATA], нова пошта №45; 380639665505, [PERSON_NA…"
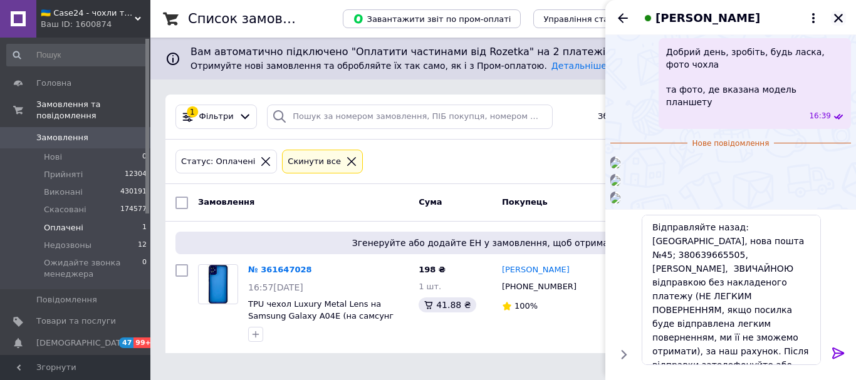
click at [834, 13] on icon "Закрити" at bounding box center [838, 18] width 11 height 11
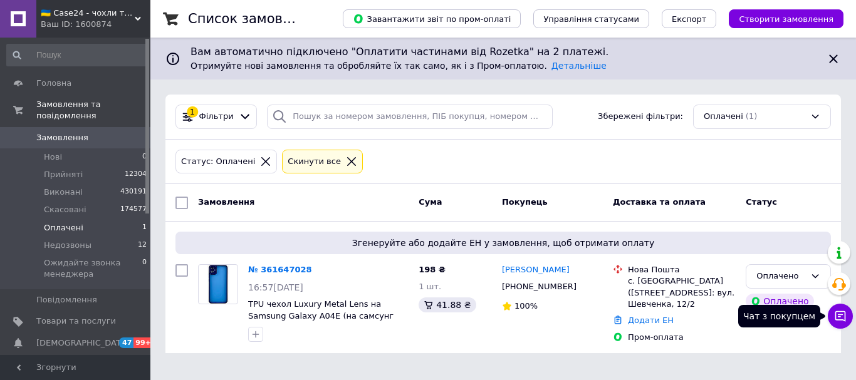
click at [845, 310] on icon at bounding box center [840, 316] width 13 height 13
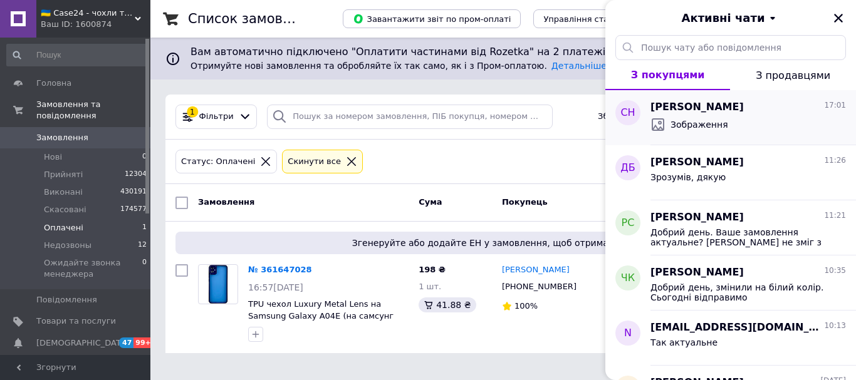
click at [680, 115] on div "Зображення" at bounding box center [747, 125] width 195 height 20
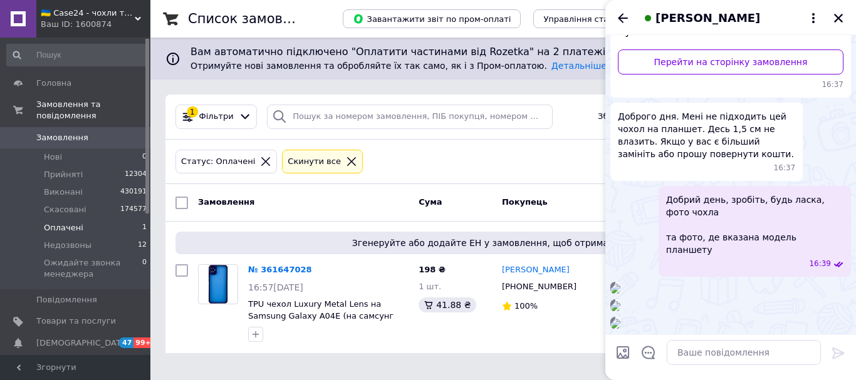
scroll to position [668, 0]
click at [703, 353] on textarea at bounding box center [744, 352] width 154 height 25
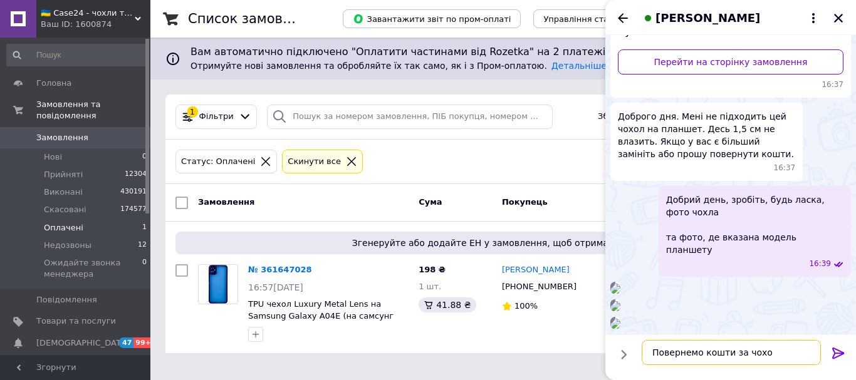
type textarea "Повернемо кошти за чохол"
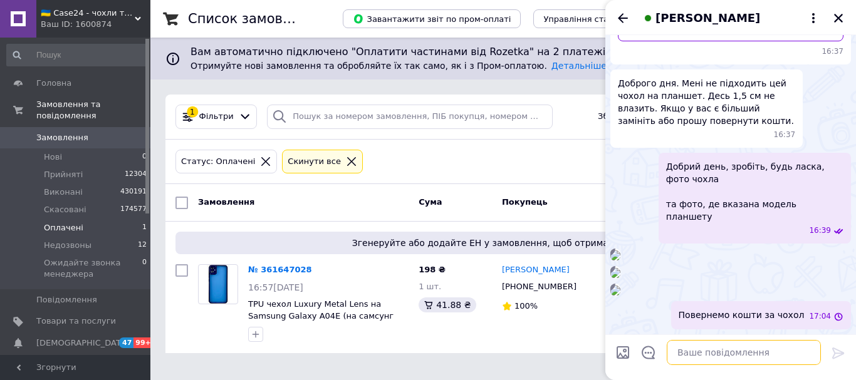
scroll to position [702, 0]
click at [834, 13] on icon "Закрити" at bounding box center [838, 18] width 11 height 11
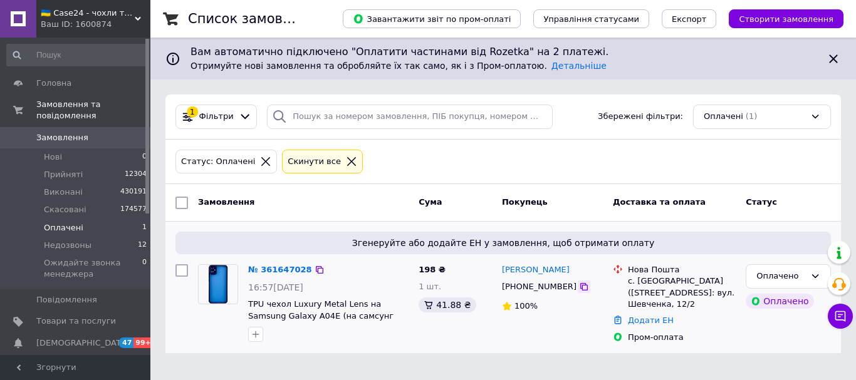
click at [579, 285] on icon at bounding box center [584, 287] width 10 height 10
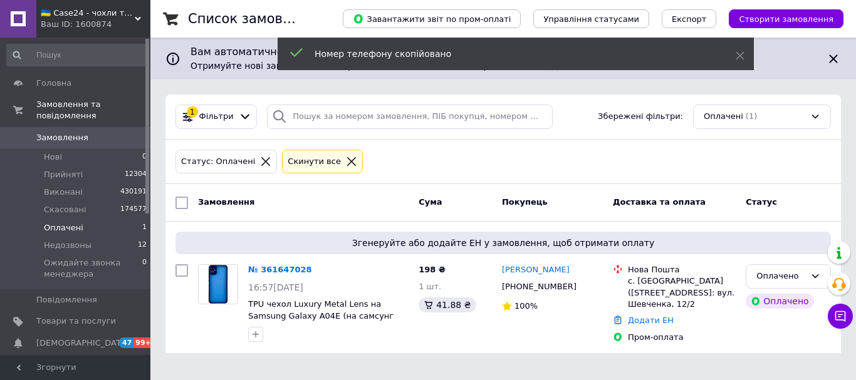
click at [106, 132] on span "Замовлення" at bounding box center [76, 137] width 80 height 11
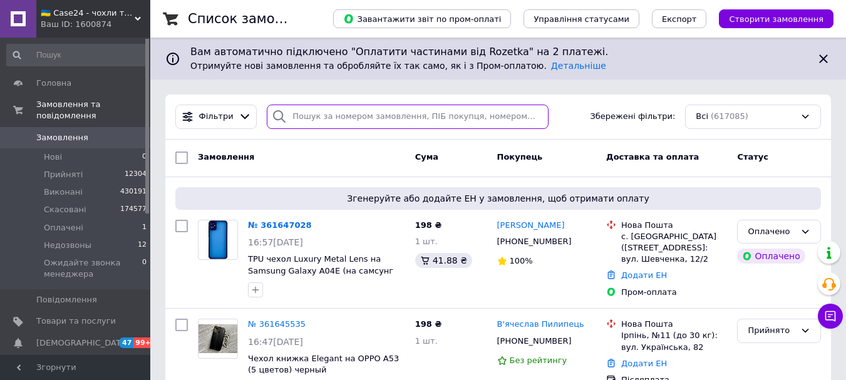
click at [345, 118] on input "search" at bounding box center [407, 117] width 281 height 24
paste input "[PHONE_NUMBER]"
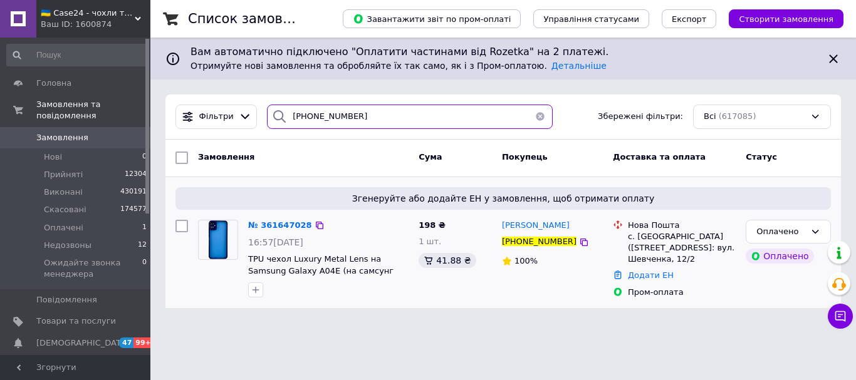
type input "[PHONE_NUMBER]"
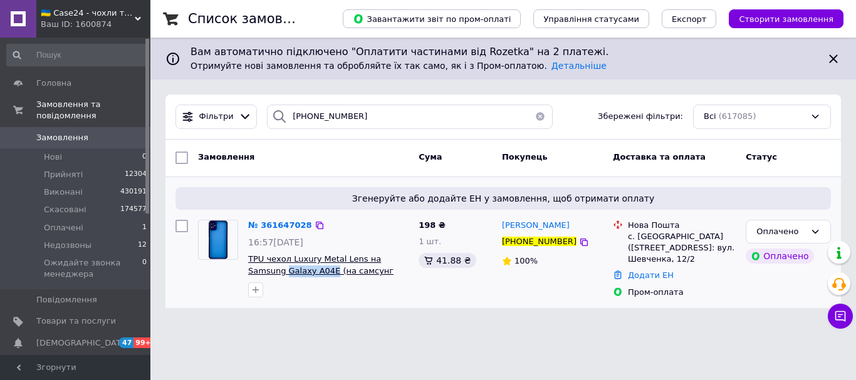
drag, startPoint x: 245, startPoint y: 271, endPoint x: 292, endPoint y: 275, distance: 47.2
click at [292, 275] on div "№ 361647028 16:57[DATE] TPU чехол Luxury Metal Lens на Samsung Galaxy A04E (на …" at bounding box center [328, 259] width 170 height 88
copy span "Galaxy A04E"
click at [219, 241] on img at bounding box center [218, 240] width 22 height 39
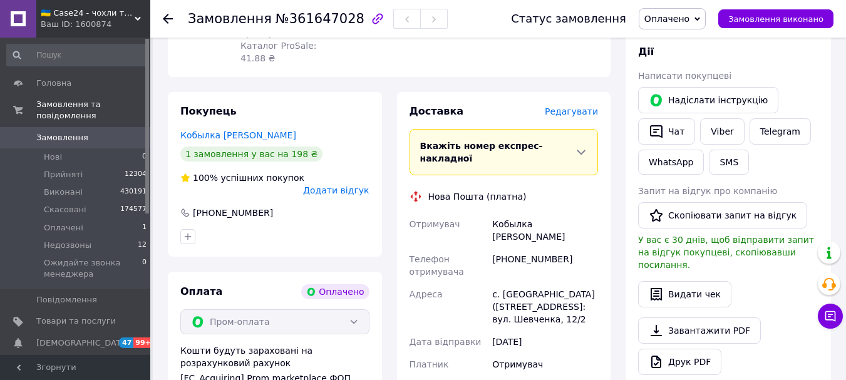
scroll to position [251, 0]
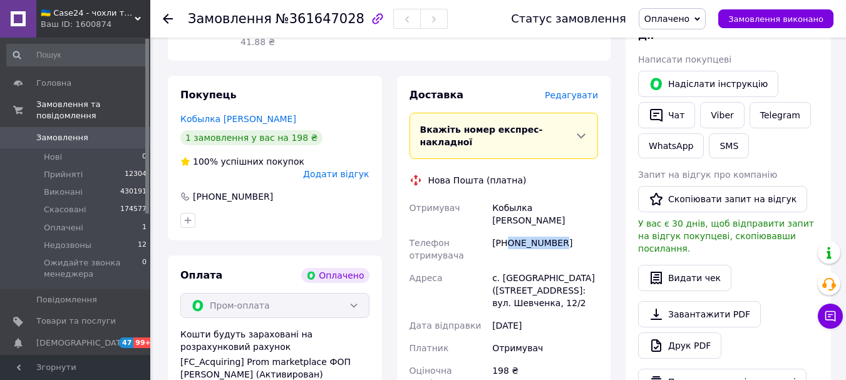
drag, startPoint x: 555, startPoint y: 212, endPoint x: 506, endPoint y: 217, distance: 49.2
click at [506, 232] on div "[PHONE_NUMBER]" at bounding box center [545, 249] width 111 height 35
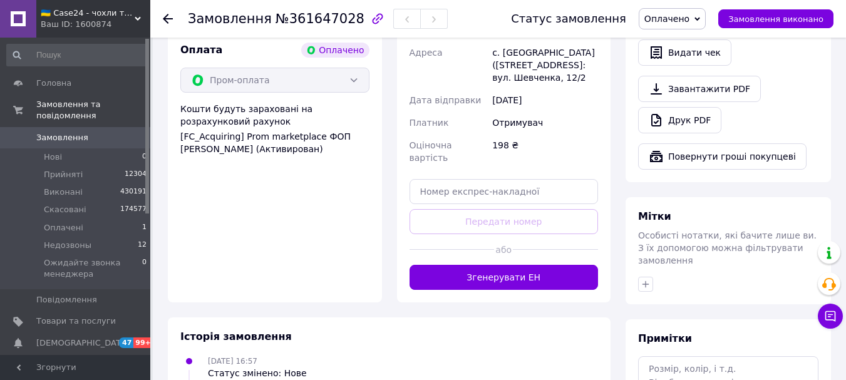
scroll to position [571, 0]
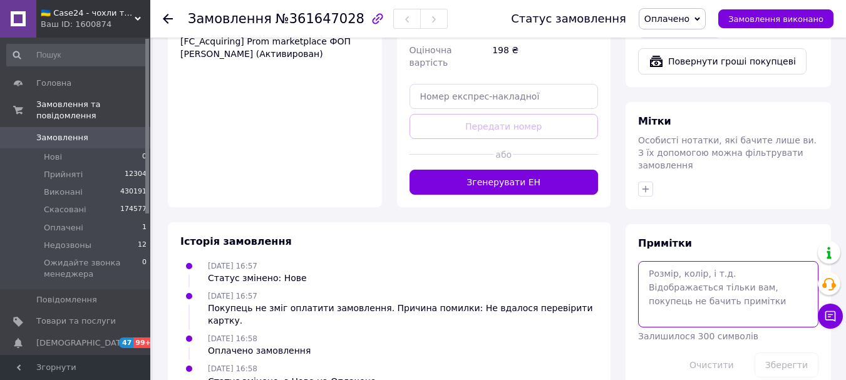
click at [687, 261] on textarea at bounding box center [728, 294] width 180 height 66
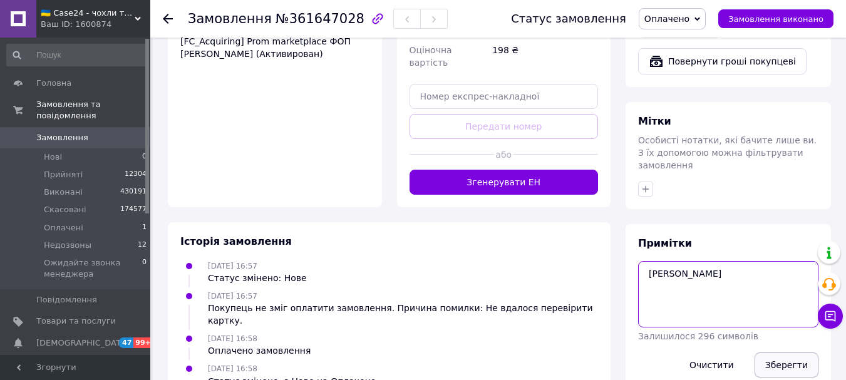
type textarea "[PERSON_NAME]"
click at [791, 353] on button "Зберегти" at bounding box center [787, 365] width 64 height 25
click at [689, 14] on span "Оплачено" at bounding box center [667, 19] width 45 height 10
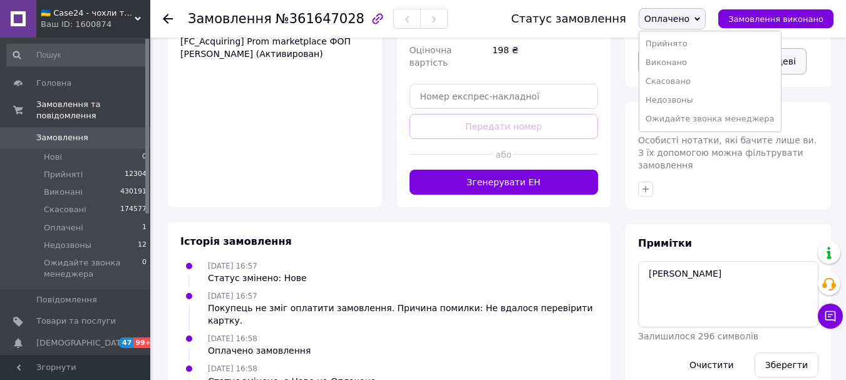
drag, startPoint x: 695, startPoint y: 47, endPoint x: 672, endPoint y: 59, distance: 26.6
click at [696, 48] on li "Прийнято" at bounding box center [711, 43] width 142 height 19
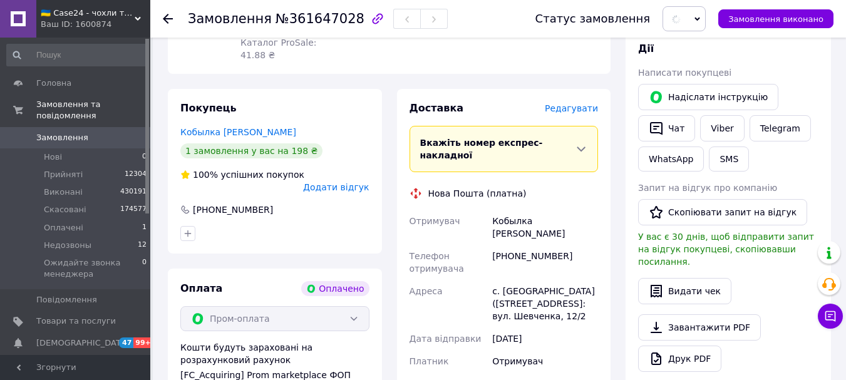
scroll to position [0, 0]
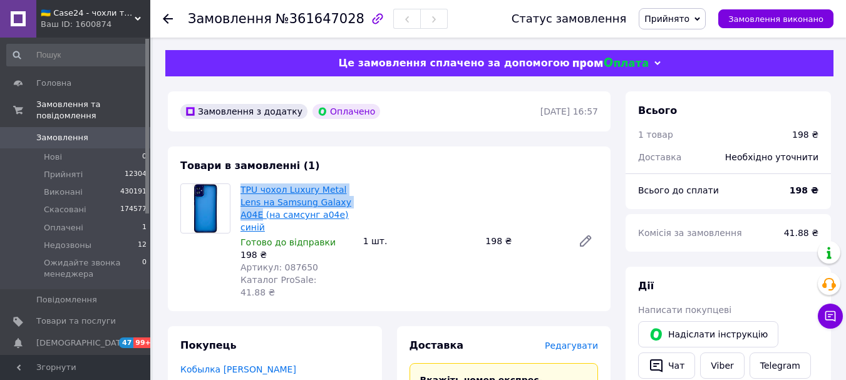
drag, startPoint x: 238, startPoint y: 189, endPoint x: 259, endPoint y: 216, distance: 34.5
click at [259, 216] on div "TPU чохол Luxury Metal Lens на Samsung Galaxy A04E (на самсунг а04е) синій [PER…" at bounding box center [297, 241] width 123 height 120
copy link "TPU чохол Luxury Metal Lens на Samsung Galaxy A04E"
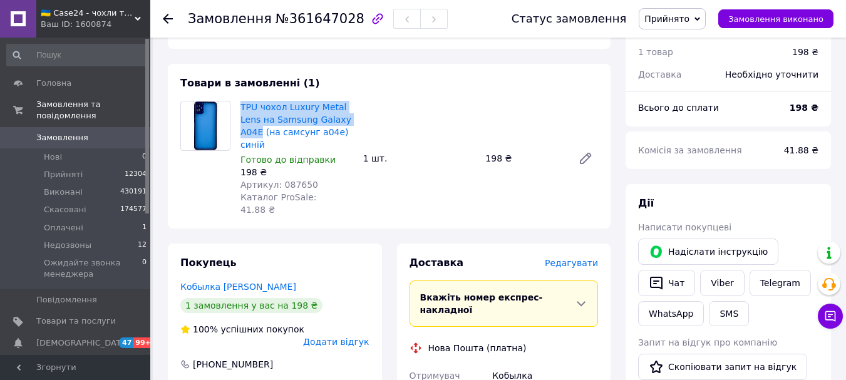
scroll to position [188, 0]
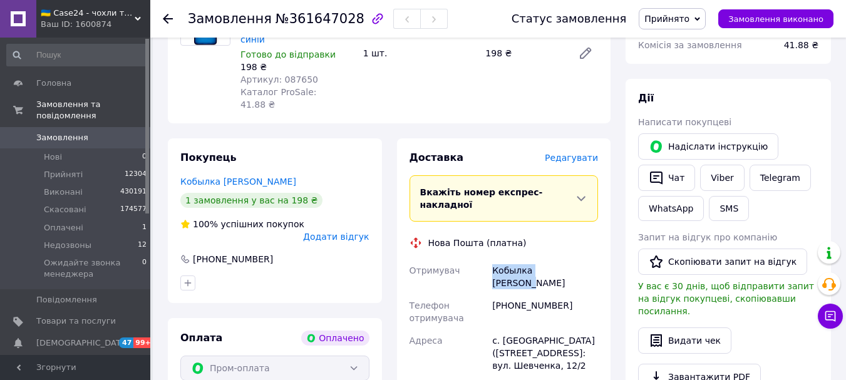
drag, startPoint x: 576, startPoint y: 246, endPoint x: 487, endPoint y: 249, distance: 89.6
click at [487, 259] on div "Отримувач Кобылка [PERSON_NAME] Телефон отримувача [PHONE_NUMBER] Адреса с. [GE…" at bounding box center [504, 358] width 194 height 198
copy div "Отримувач Кобылка [PERSON_NAME]"
drag, startPoint x: 563, startPoint y: 277, endPoint x: 498, endPoint y: 276, distance: 65.2
click at [498, 294] on div "[PHONE_NUMBER]" at bounding box center [545, 311] width 111 height 35
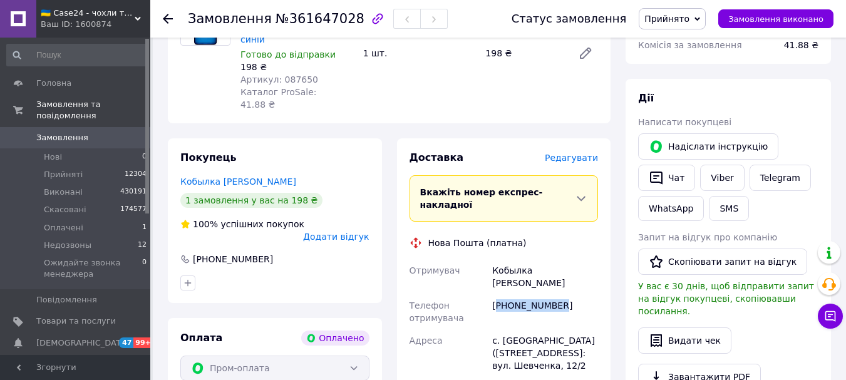
copy div "380668733418"
drag, startPoint x: 536, startPoint y: 303, endPoint x: 502, endPoint y: 305, distance: 34.5
click at [502, 330] on div "с. [GEOGRAPHIC_DATA] ([STREET_ADDRESS]: вул. Шевченка, 12/2" at bounding box center [545, 354] width 111 height 48
copy div "Терешки"
drag, startPoint x: 279, startPoint y: 18, endPoint x: 343, endPoint y: 25, distance: 63.6
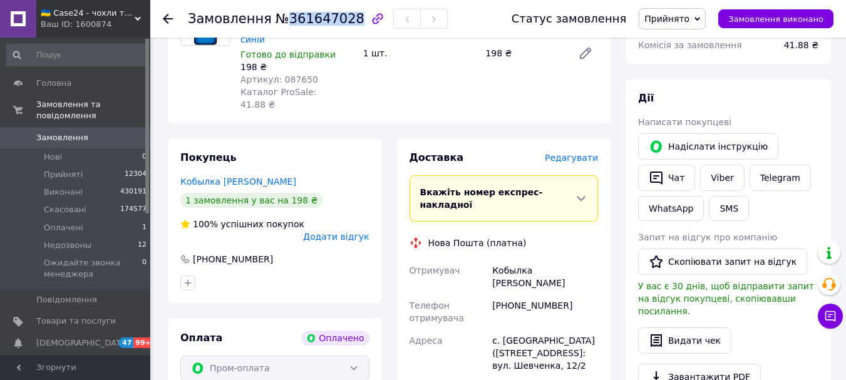
click at [343, 25] on span "№361647028" at bounding box center [320, 18] width 89 height 15
copy span "361647028"
drag, startPoint x: 63, startPoint y: 123, endPoint x: 104, endPoint y: 101, distance: 46.3
click at [64, 132] on span "Замовлення" at bounding box center [62, 137] width 52 height 11
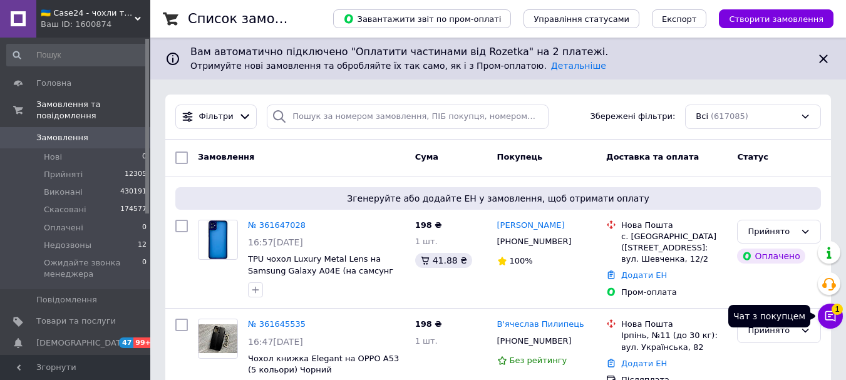
click at [828, 315] on icon at bounding box center [830, 316] width 13 height 13
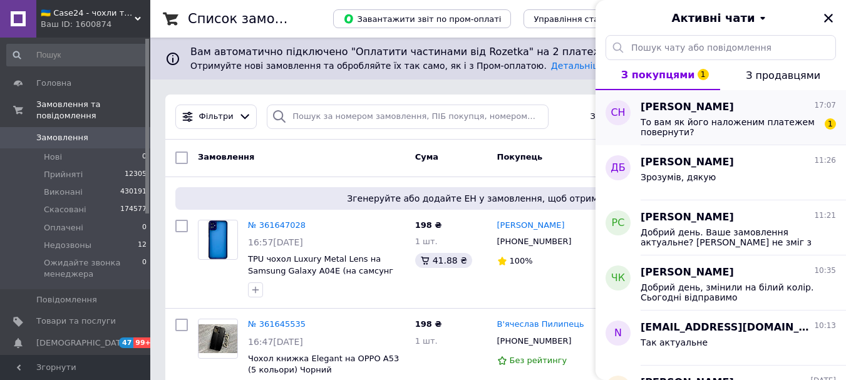
click at [696, 120] on span "То вам як його наложеним платежем повернути?" at bounding box center [730, 127] width 178 height 20
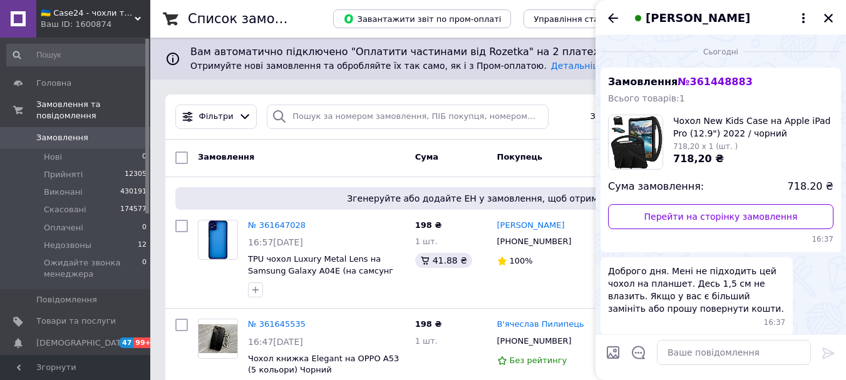
scroll to position [782, 0]
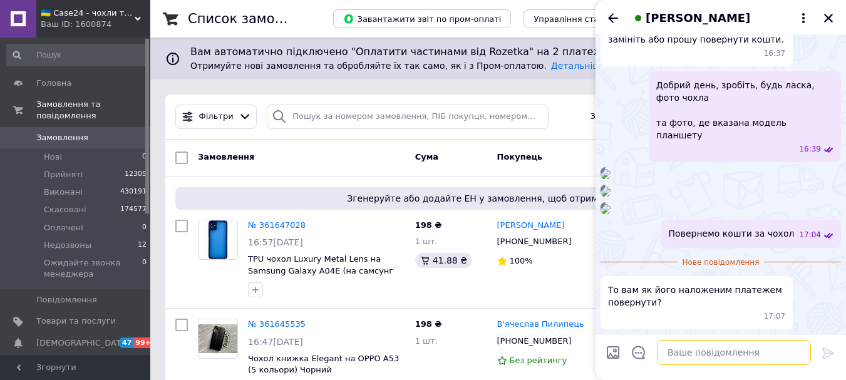
click at [700, 349] on textarea at bounding box center [734, 352] width 154 height 25
click at [695, 350] on textarea at bounding box center [734, 352] width 154 height 25
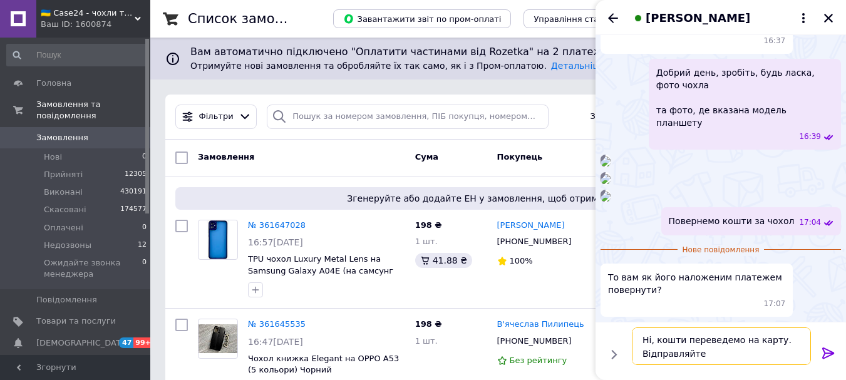
scroll to position [532, 0]
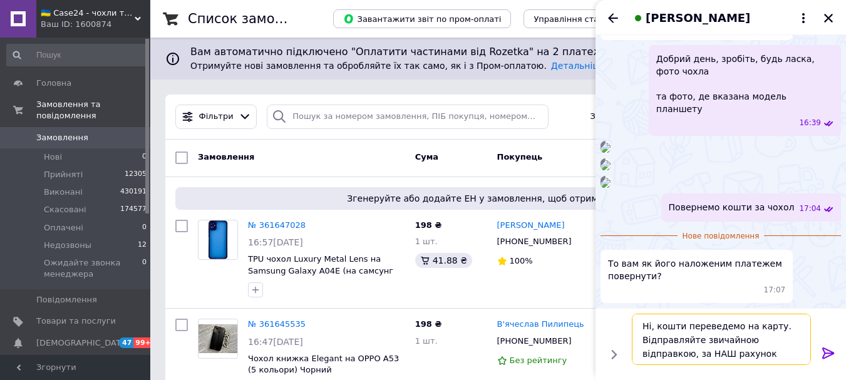
type textarea "Ні, кошти переведемо на карту. Відправляйте звичайною відправкою, за НАШ рахунок"
click at [825, 350] on icon at bounding box center [828, 353] width 15 height 15
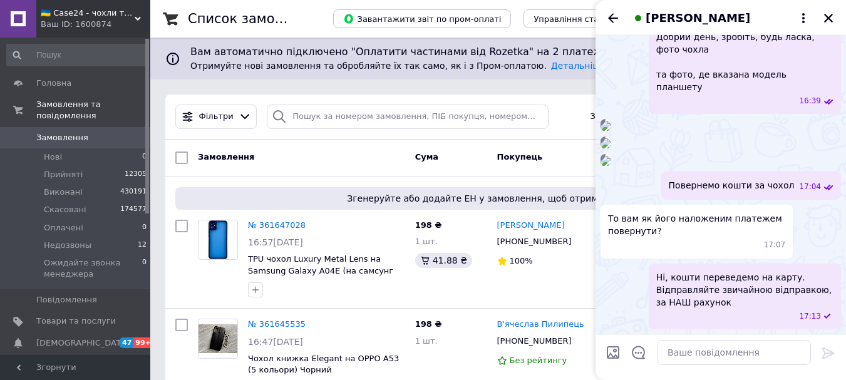
scroll to position [831, 0]
click at [827, 16] on icon "Закрити" at bounding box center [828, 18] width 9 height 9
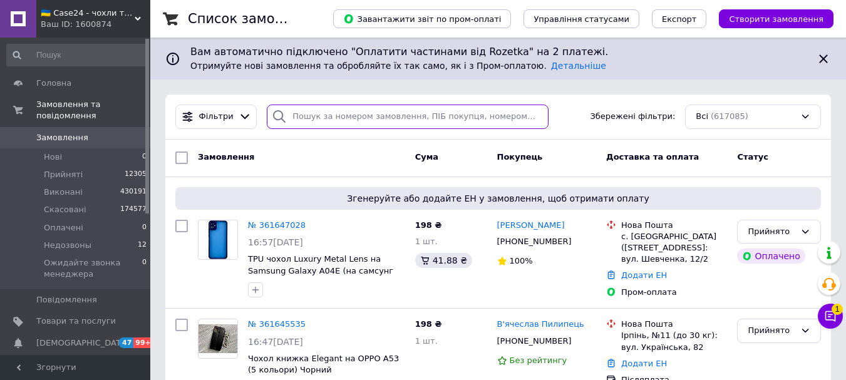
click at [360, 112] on input "search" at bounding box center [407, 117] width 281 height 24
paste input "0983138578"
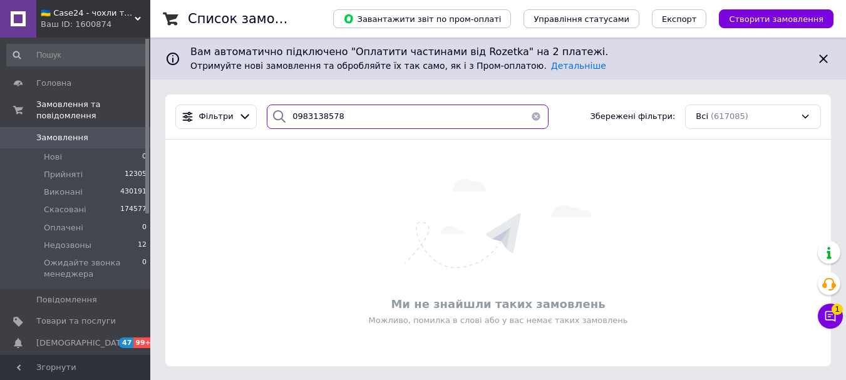
drag, startPoint x: 345, startPoint y: 121, endPoint x: 278, endPoint y: 125, distance: 66.5
click at [278, 125] on div "0983138578" at bounding box center [407, 117] width 281 height 24
type input "0983138578"
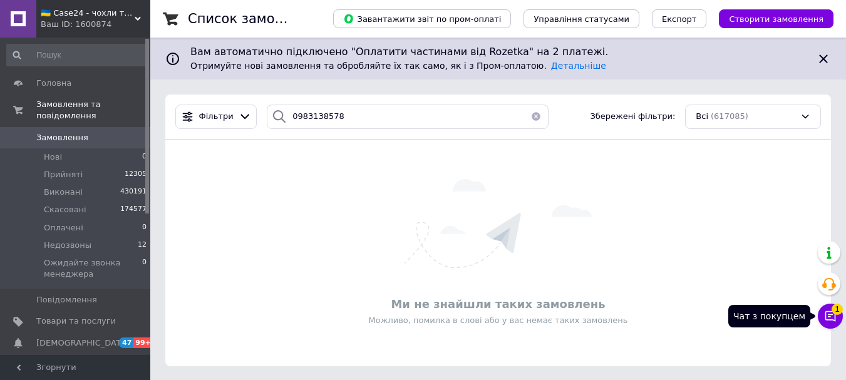
click at [831, 320] on icon at bounding box center [831, 316] width 11 height 11
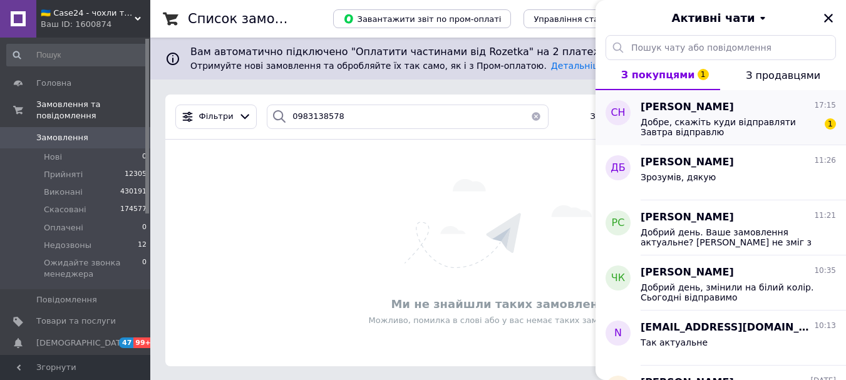
click at [667, 130] on span "Добре, скажіть куди відправляти Завтра відправлю" at bounding box center [730, 127] width 178 height 20
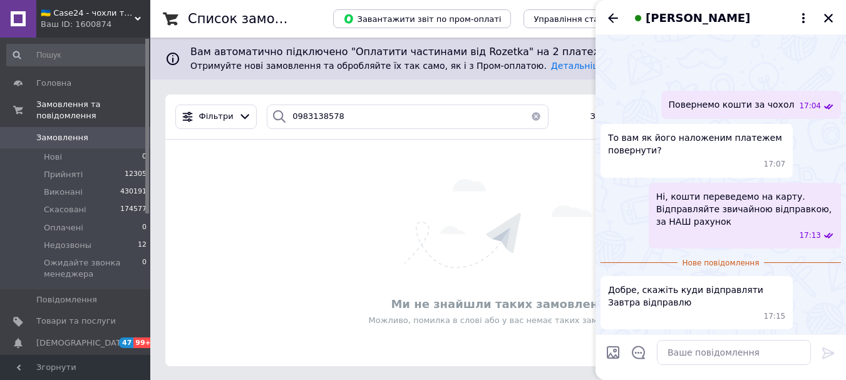
scroll to position [899, 0]
click at [695, 353] on textarea at bounding box center [734, 352] width 154 height 25
paste textarea "Відправляйте назад: [GEOGRAPHIC_DATA], нова пошта №45; 380639665505, [PERSON_NA…"
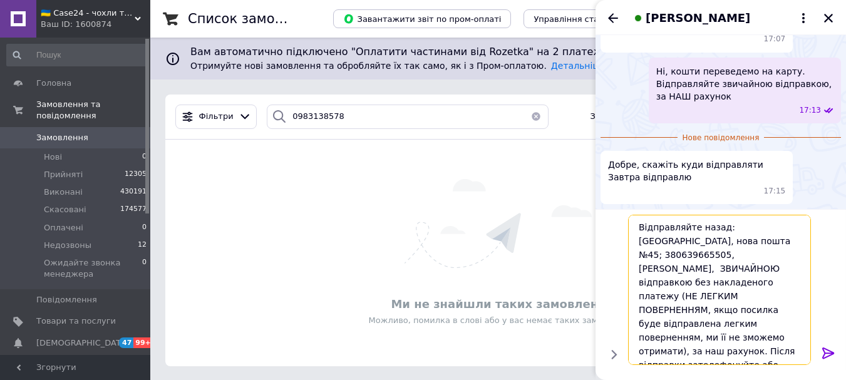
scroll to position [0, 0]
type textarea "Відправляйте назад: [GEOGRAPHIC_DATA], нова пошта №45; 380639665505, [PERSON_NA…"
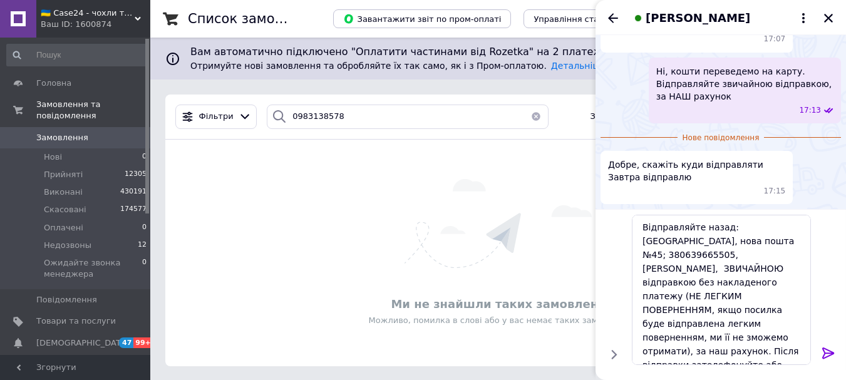
click at [826, 347] on icon at bounding box center [828, 353] width 15 height 15
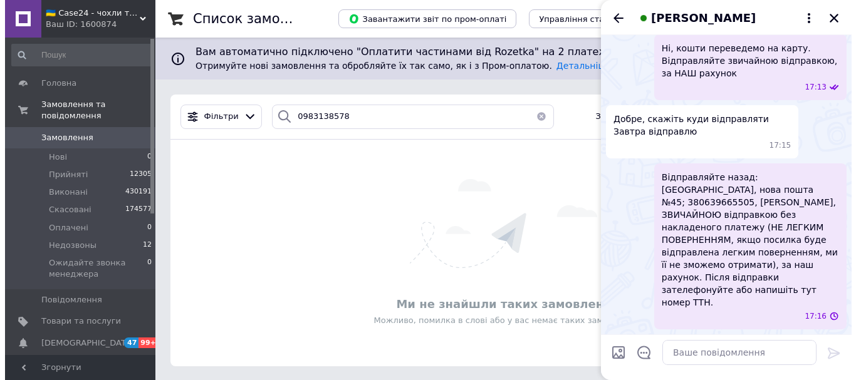
scroll to position [1022, 0]
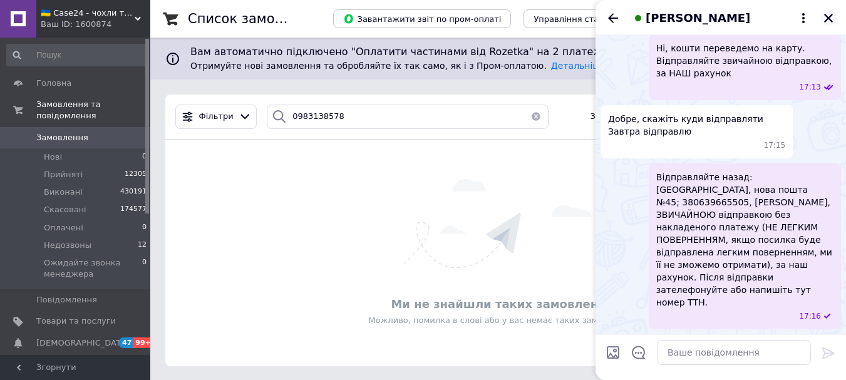
click at [828, 19] on icon "Закрити" at bounding box center [828, 18] width 9 height 9
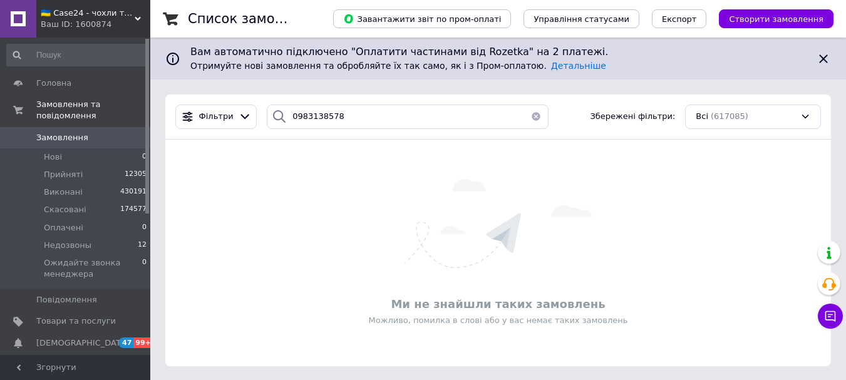
click at [93, 132] on span "Замовлення" at bounding box center [76, 137] width 80 height 11
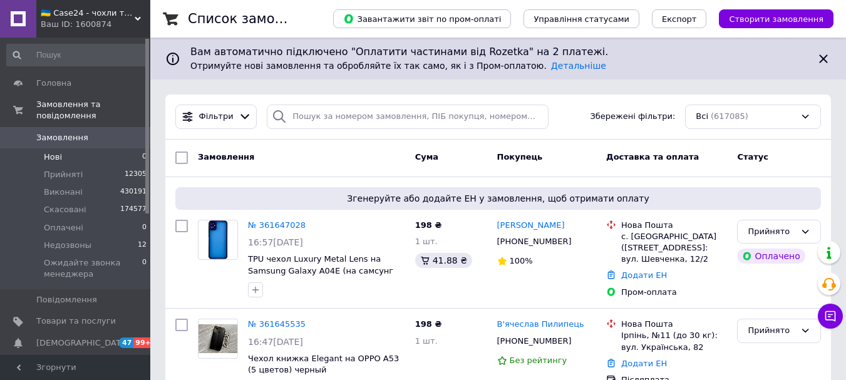
click at [61, 148] on li "Нові 0" at bounding box center [77, 157] width 154 height 18
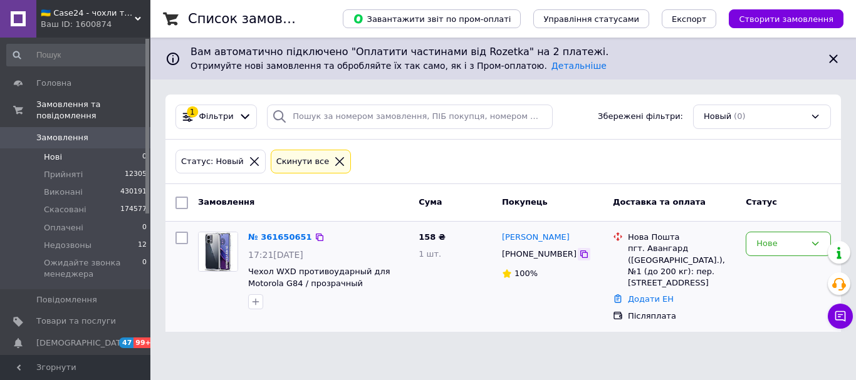
click at [579, 252] on icon at bounding box center [584, 254] width 10 height 10
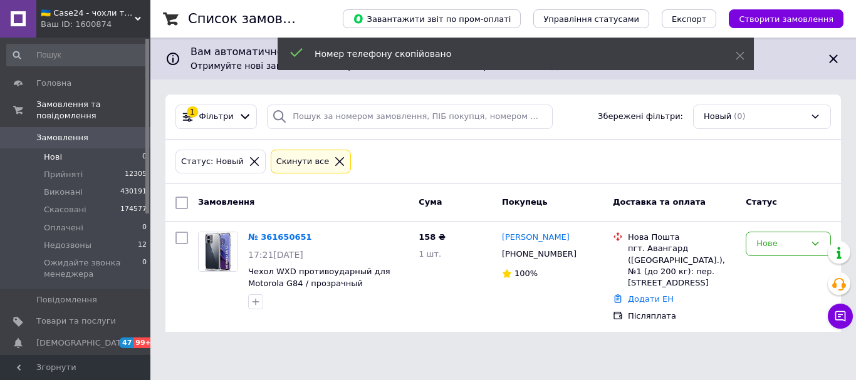
click at [90, 132] on span "Замовлення" at bounding box center [76, 137] width 80 height 11
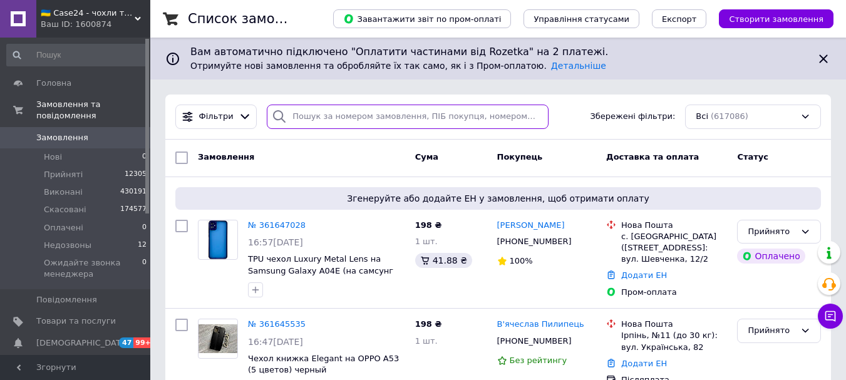
click at [303, 118] on input "search" at bounding box center [407, 117] width 281 height 24
paste input "[PHONE_NUMBER]"
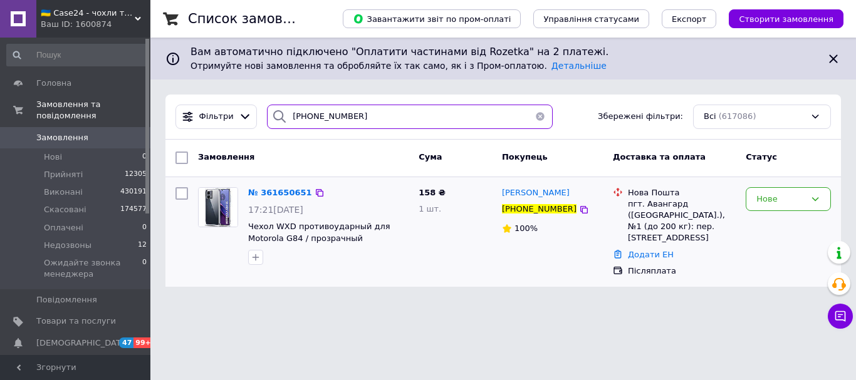
type input "[PHONE_NUMBER]"
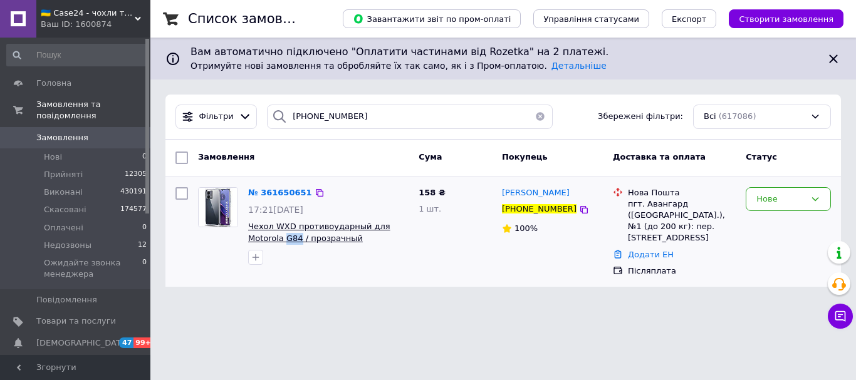
drag, startPoint x: 246, startPoint y: 240, endPoint x: 261, endPoint y: 238, distance: 15.8
click at [261, 238] on div "№ 361650651 17:21[DATE] Чехол WXD противоударный для Motorola G84 / прозрачный" at bounding box center [328, 226] width 170 height 88
copy span "G84"
click at [213, 199] on img at bounding box center [218, 207] width 39 height 39
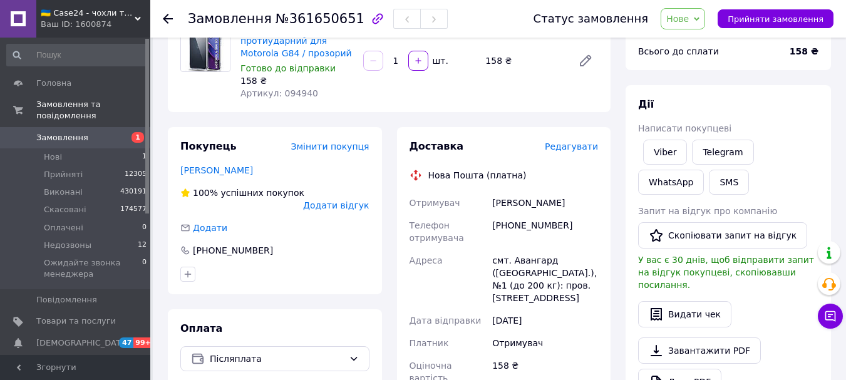
scroll to position [125, 0]
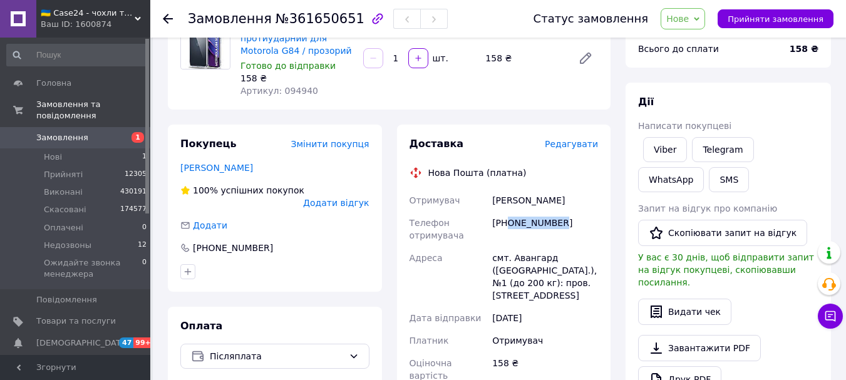
drag, startPoint x: 567, startPoint y: 228, endPoint x: 507, endPoint y: 231, distance: 60.2
click at [507, 231] on div "[PHONE_NUMBER]" at bounding box center [545, 229] width 111 height 35
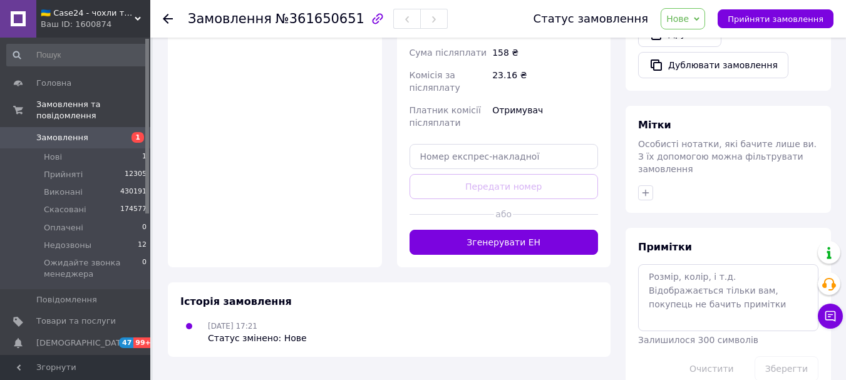
scroll to position [475, 0]
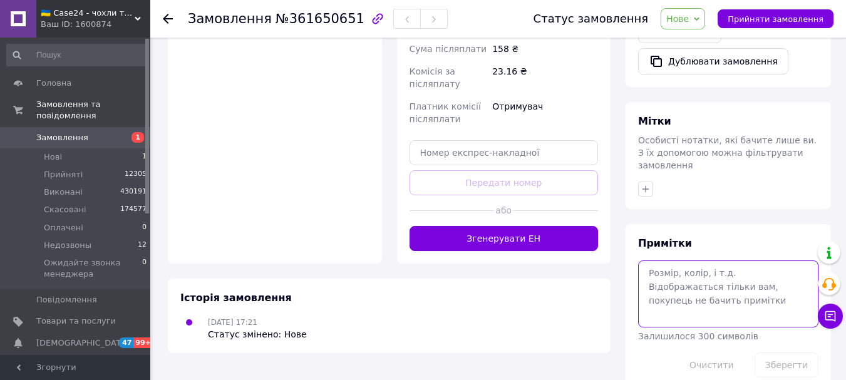
click at [692, 271] on textarea at bounding box center [728, 294] width 180 height 66
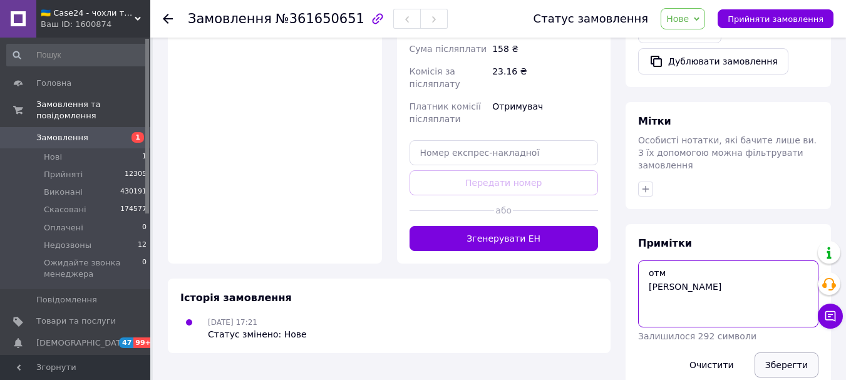
type textarea "отм [PERSON_NAME]"
click at [804, 353] on button "Зберегти" at bounding box center [787, 365] width 64 height 25
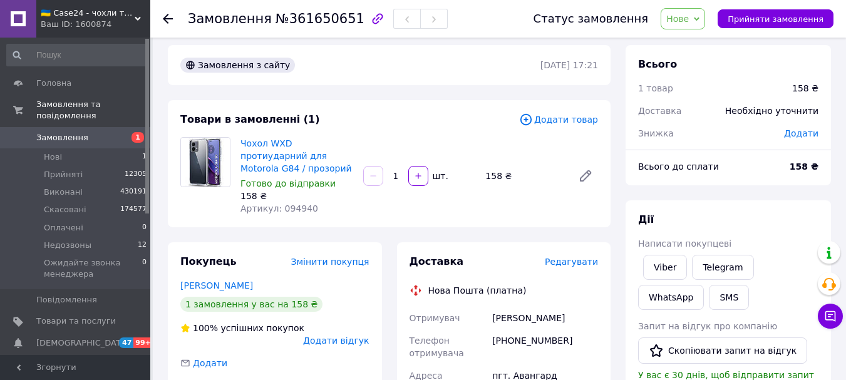
scroll to position [0, 0]
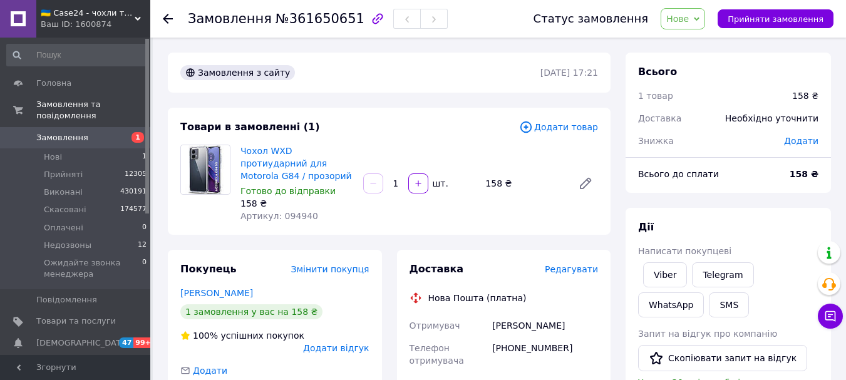
click at [689, 15] on span "Нове" at bounding box center [678, 19] width 23 height 10
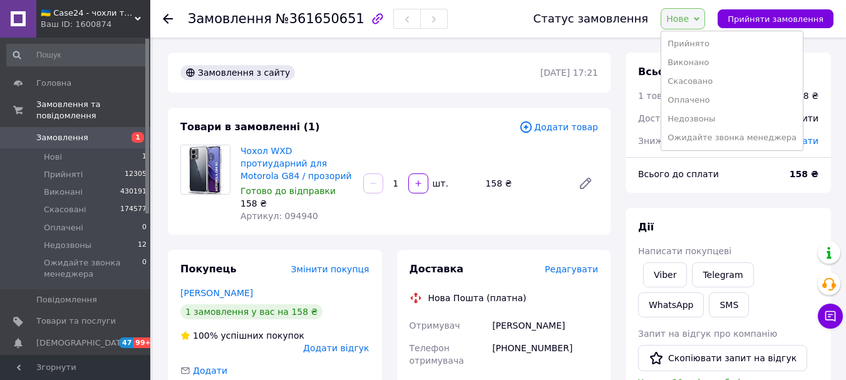
drag, startPoint x: 712, startPoint y: 42, endPoint x: 701, endPoint y: 65, distance: 25.5
click at [712, 44] on li "Прийнято" at bounding box center [733, 43] width 142 height 19
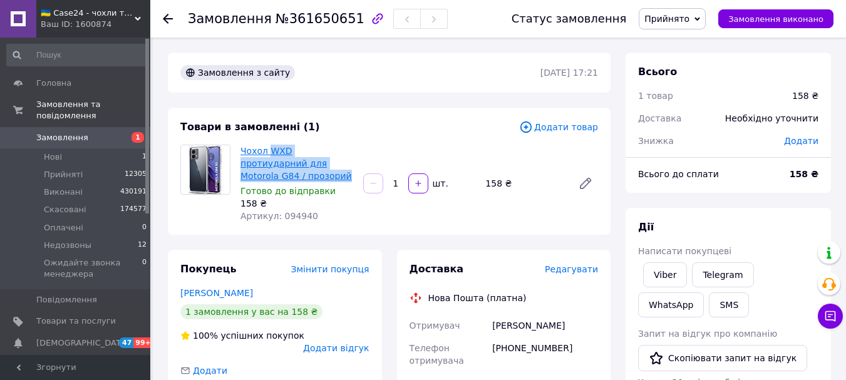
drag, startPoint x: 293, startPoint y: 175, endPoint x: 268, endPoint y: 150, distance: 35.4
click at [268, 150] on span "Чохол WXD протиударний для Motorola G84 / прозорий" at bounding box center [297, 164] width 113 height 38
copy link "WXD протиударний для Motorola G84 / прозорий"
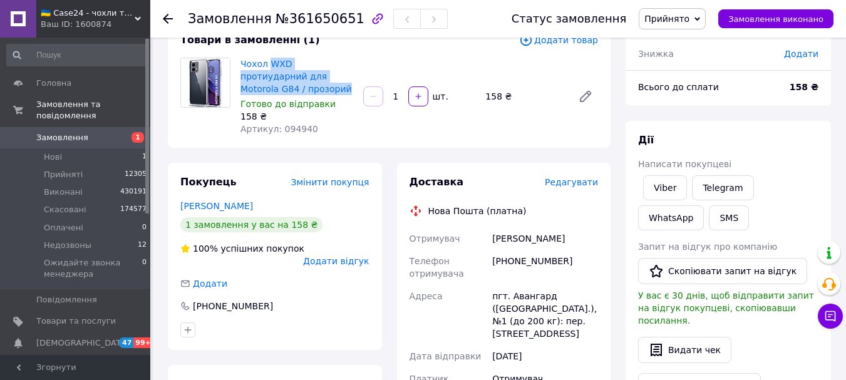
scroll to position [125, 0]
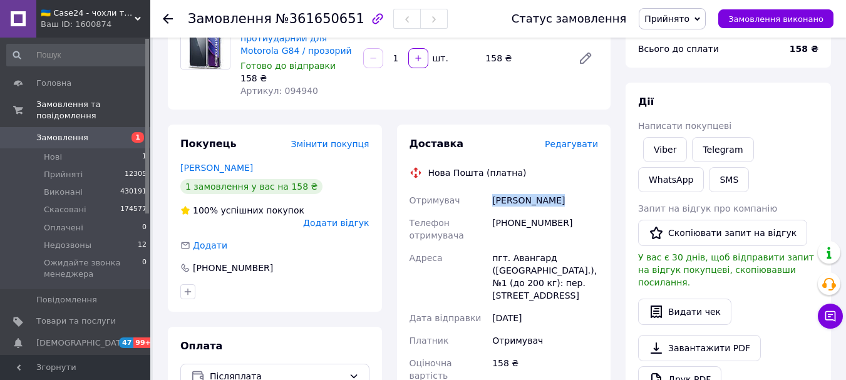
drag, startPoint x: 569, startPoint y: 201, endPoint x: 490, endPoint y: 204, distance: 79.0
click at [490, 204] on div "[PERSON_NAME]" at bounding box center [545, 200] width 111 height 23
copy div "[PERSON_NAME]"
drag, startPoint x: 566, startPoint y: 228, endPoint x: 498, endPoint y: 231, distance: 67.7
click at [498, 231] on div "[PHONE_NUMBER]" at bounding box center [545, 229] width 111 height 35
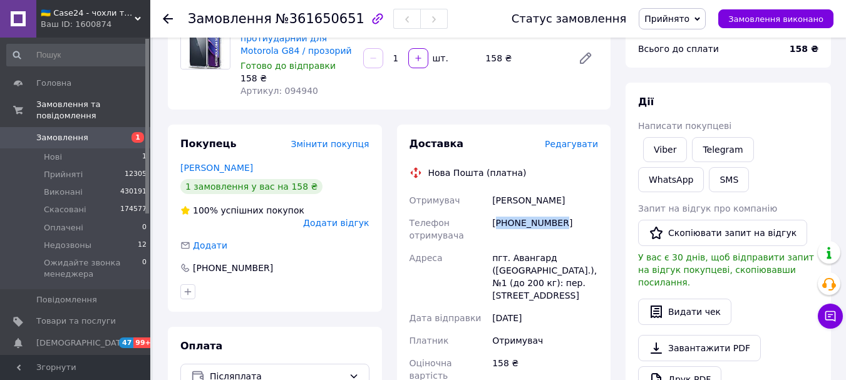
copy div "380637427412"
drag, startPoint x: 546, startPoint y: 257, endPoint x: 510, endPoint y: 261, distance: 36.5
click at [510, 261] on div "пгт. Авангард ([GEOGRAPHIC_DATA].), №1 (до 200 кг): пер. [STREET_ADDRESS]" at bounding box center [545, 277] width 111 height 60
copy div "Авангард"
drag, startPoint x: 278, startPoint y: 16, endPoint x: 341, endPoint y: 24, distance: 63.8
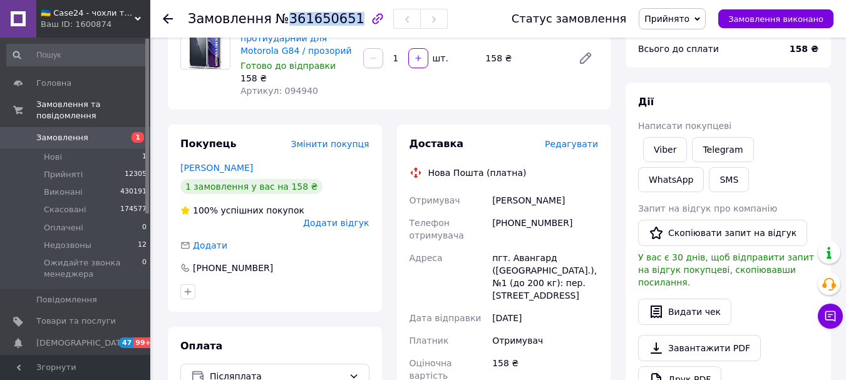
click at [341, 24] on span "№361650651" at bounding box center [320, 18] width 89 height 15
copy span "361650651"
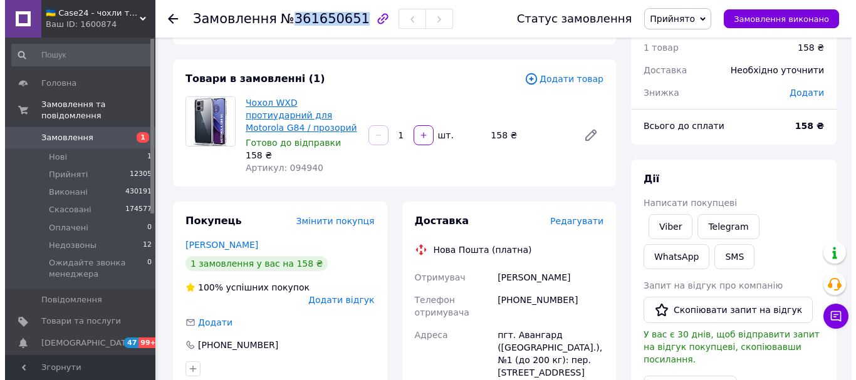
scroll to position [0, 0]
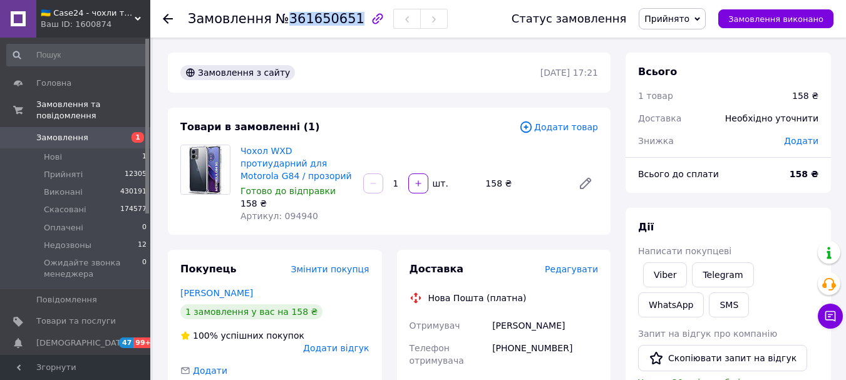
click at [90, 132] on span "Замовлення" at bounding box center [76, 137] width 80 height 11
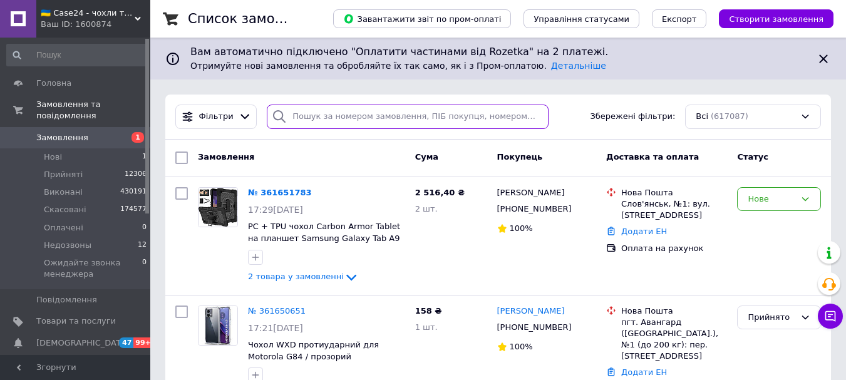
click at [343, 117] on input "search" at bounding box center [407, 117] width 281 height 24
paste input "361647028"
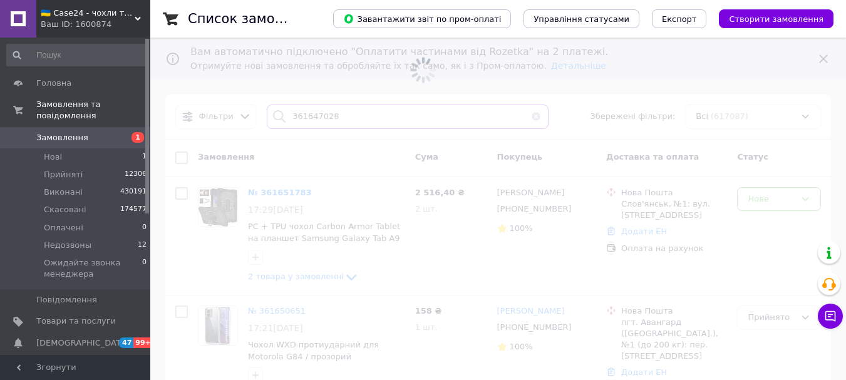
type input "361647028"
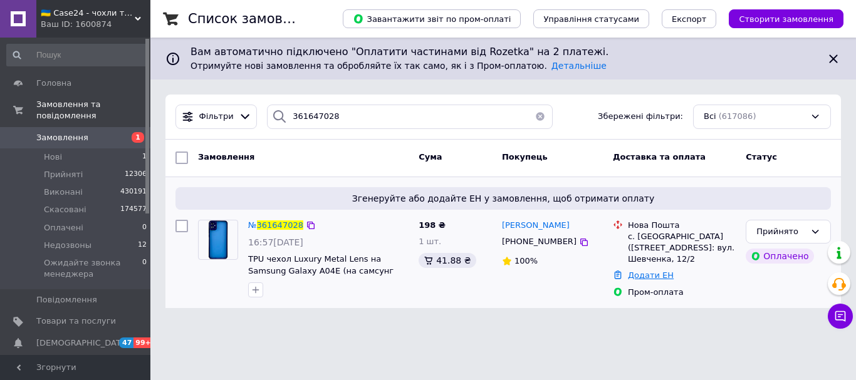
click at [637, 274] on link "Додати ЕН" at bounding box center [651, 275] width 46 height 9
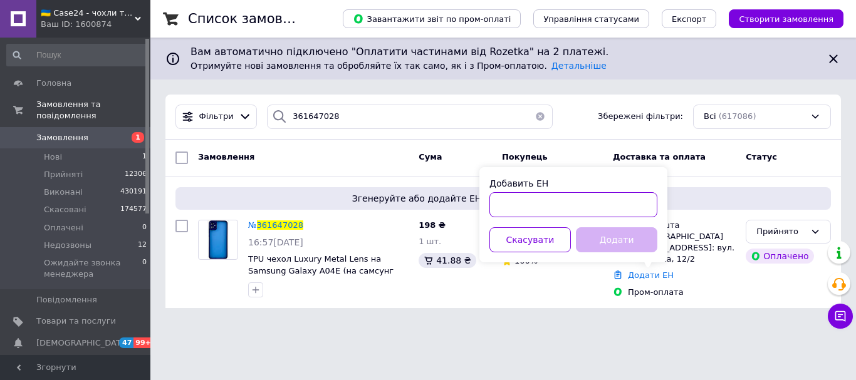
click at [511, 202] on input "Добавить ЕН" at bounding box center [573, 204] width 168 height 25
paste input "20451247389800"
type input "20451247389800"
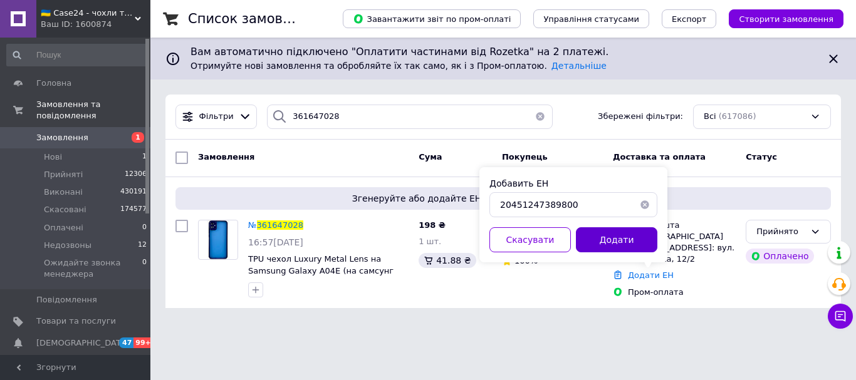
click at [611, 236] on button "Додати" at bounding box center [616, 239] width 81 height 25
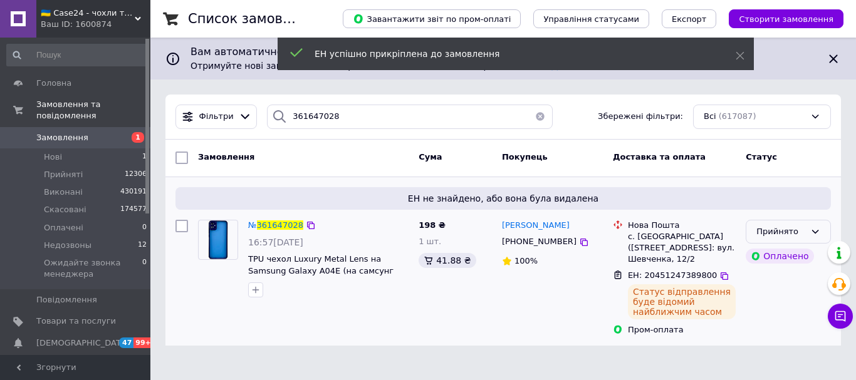
click at [816, 229] on icon at bounding box center [815, 232] width 10 height 10
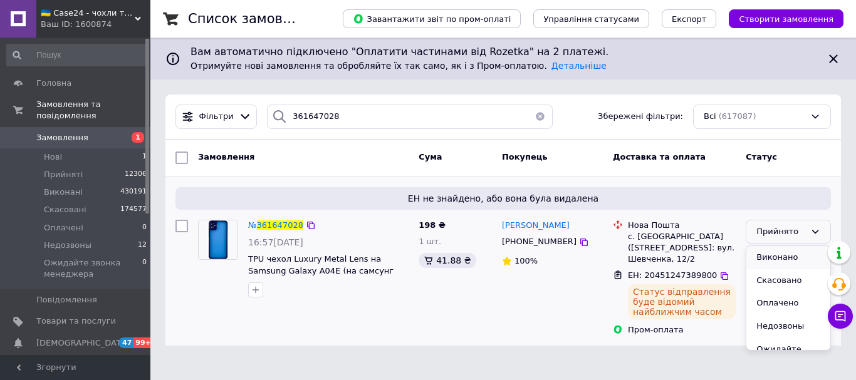
click at [776, 260] on li "Виконано" at bounding box center [788, 257] width 84 height 23
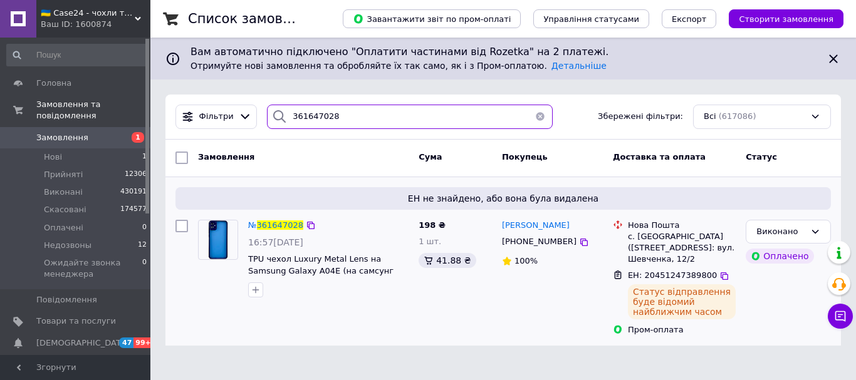
drag, startPoint x: 330, startPoint y: 119, endPoint x: 268, endPoint y: 122, distance: 62.1
click at [268, 122] on div "361647028" at bounding box center [410, 117] width 286 height 24
paste input "50651"
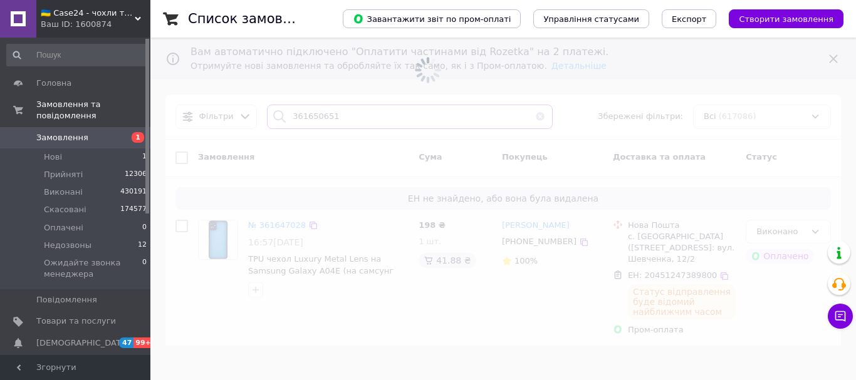
type input "361650651"
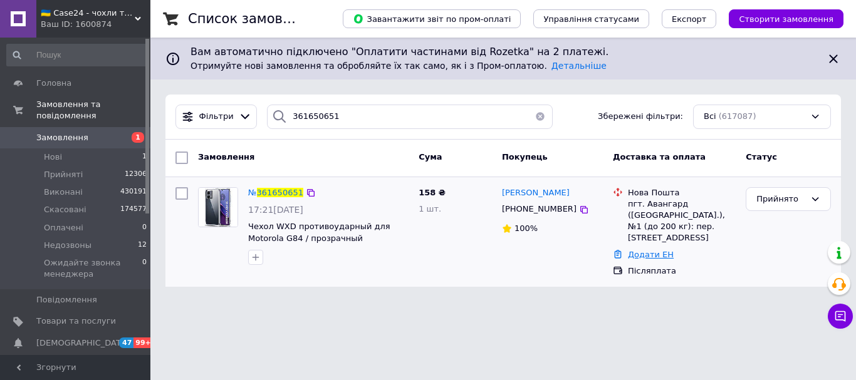
click at [645, 250] on link "Додати ЕН" at bounding box center [651, 254] width 46 height 9
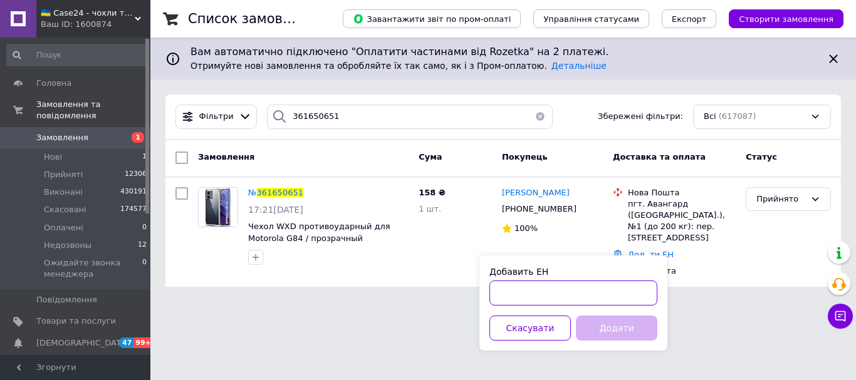
click at [567, 290] on input "Добавить ЕН" at bounding box center [573, 293] width 168 height 25
paste input "20451247411263"
type input "20451247411263"
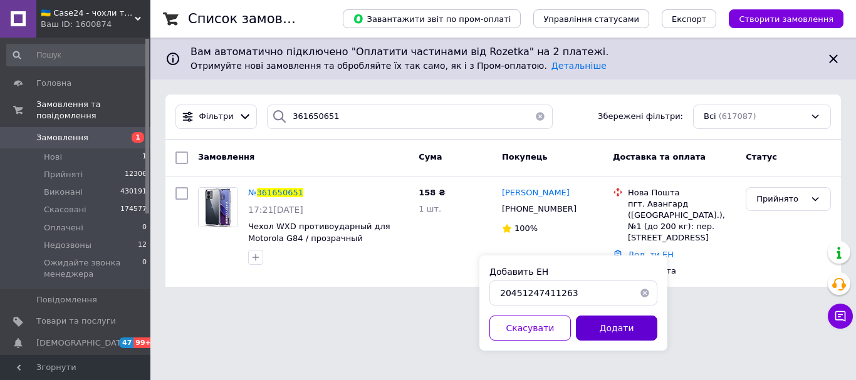
click at [601, 323] on button "Додати" at bounding box center [616, 328] width 81 height 25
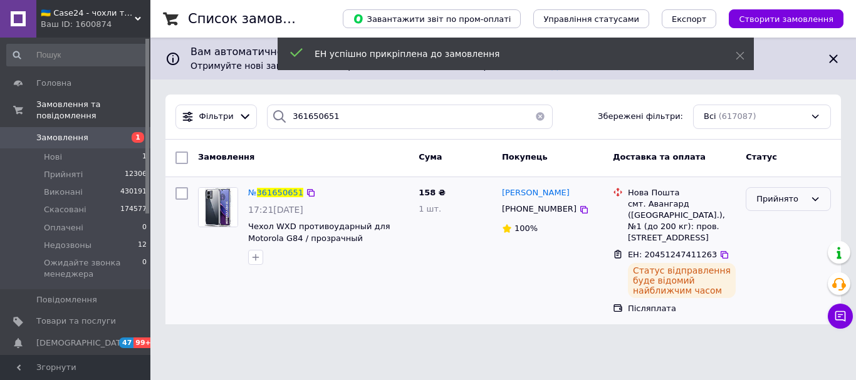
click at [782, 198] on div "Прийнято" at bounding box center [780, 199] width 49 height 13
click at [777, 227] on li "Виконано" at bounding box center [788, 225] width 84 height 23
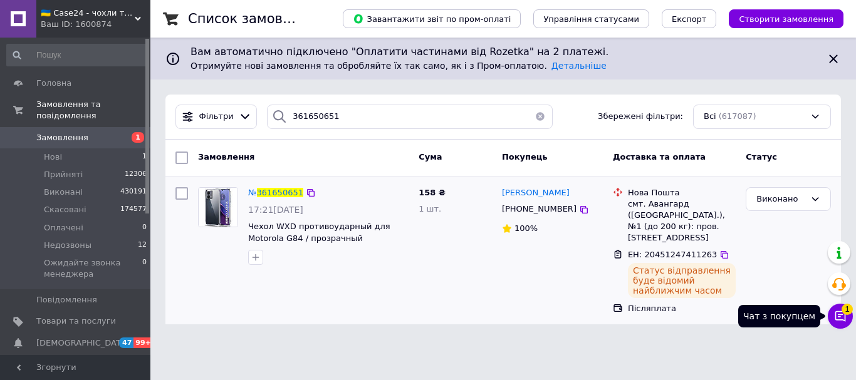
click at [843, 313] on span "1" at bounding box center [846, 309] width 11 height 11
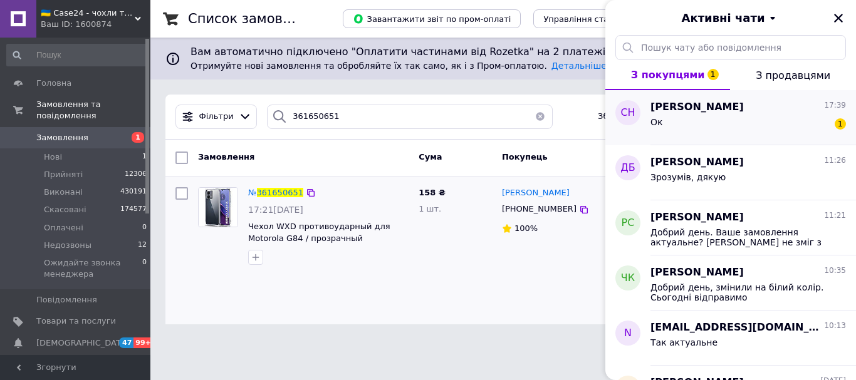
click at [694, 118] on div "Ок 1" at bounding box center [747, 125] width 195 height 20
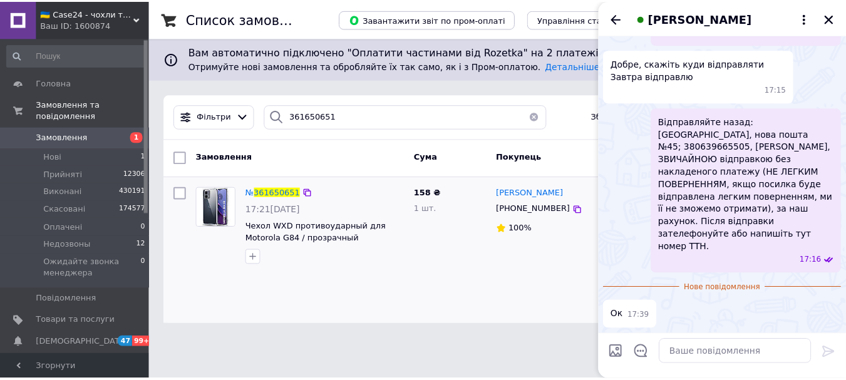
scroll to position [1078, 0]
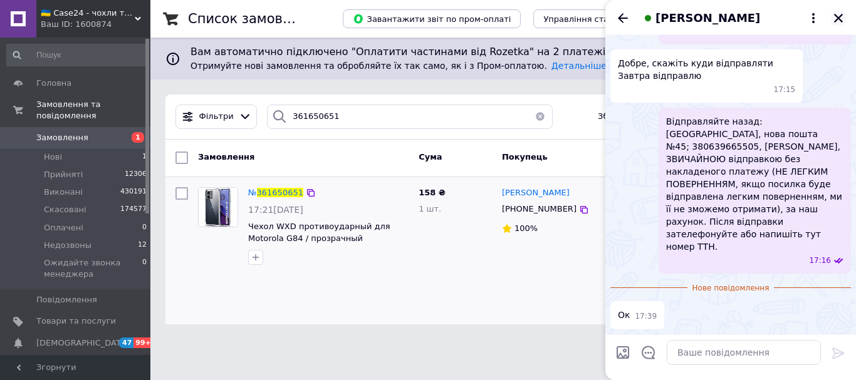
click at [839, 19] on icon "Закрити" at bounding box center [838, 18] width 9 height 9
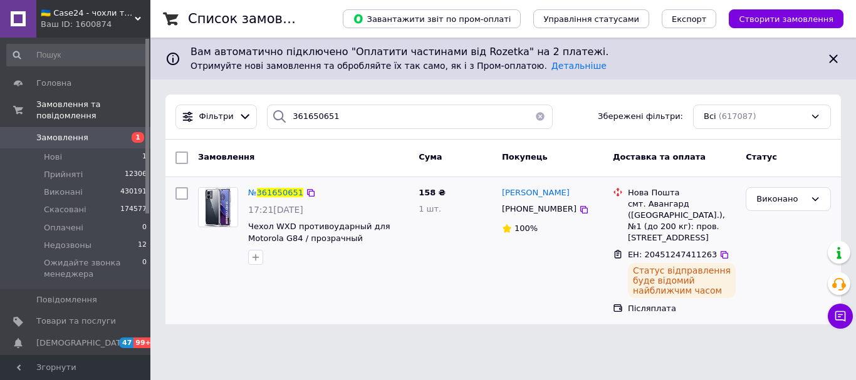
click at [80, 132] on span "Замовлення" at bounding box center [62, 137] width 52 height 11
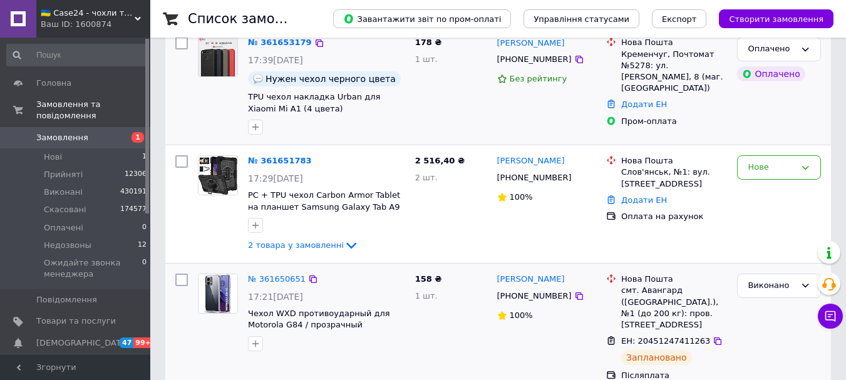
scroll to position [313, 0]
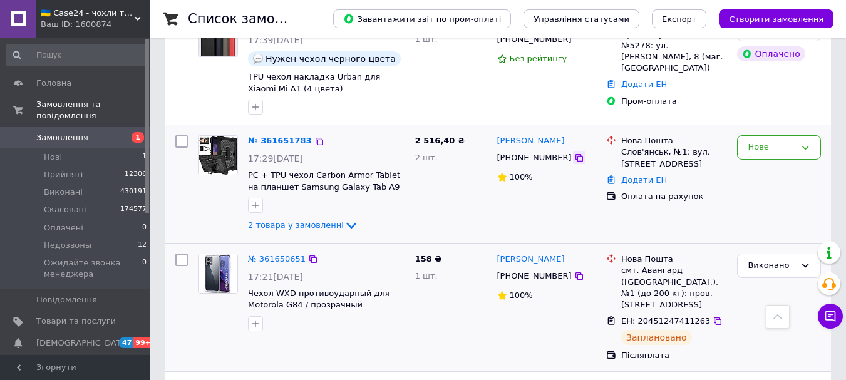
click at [574, 153] on icon at bounding box center [579, 158] width 10 height 10
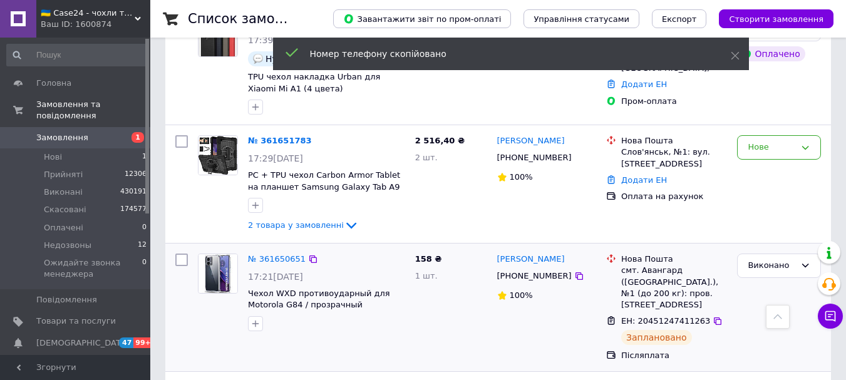
click at [83, 132] on span "Замовлення" at bounding box center [76, 137] width 80 height 11
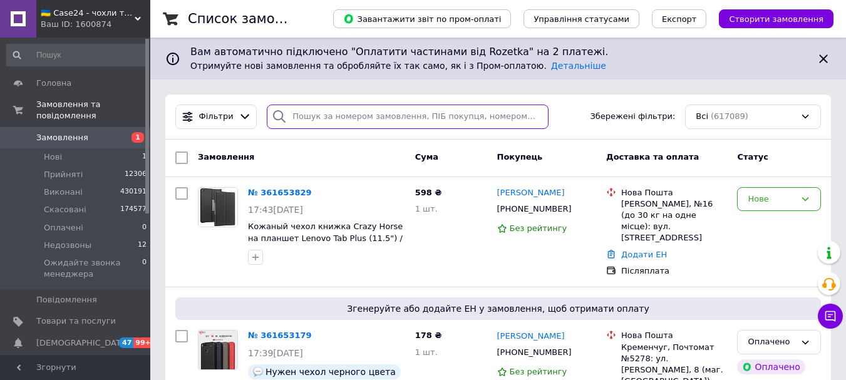
click at [319, 116] on input "search" at bounding box center [407, 117] width 281 height 24
paste input "[PHONE_NUMBER]"
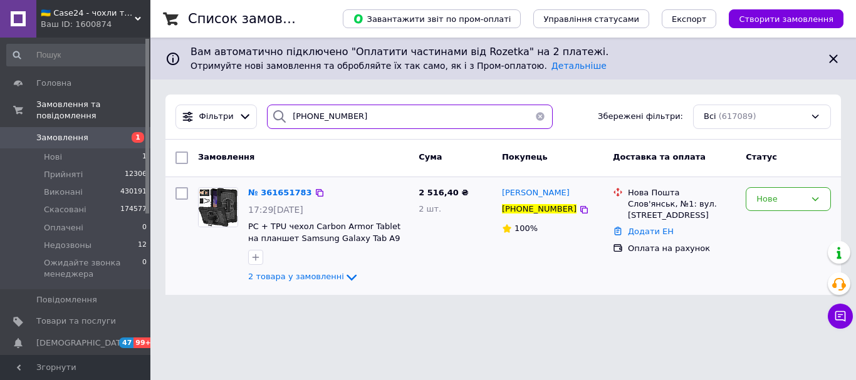
type input "[PHONE_NUMBER]"
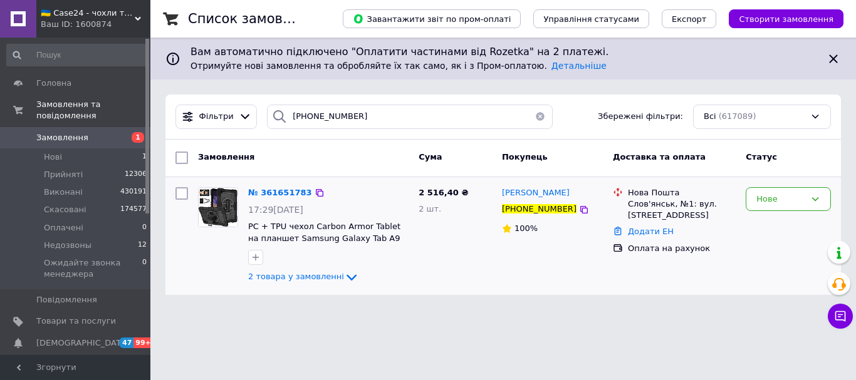
click at [223, 202] on img at bounding box center [218, 207] width 39 height 39
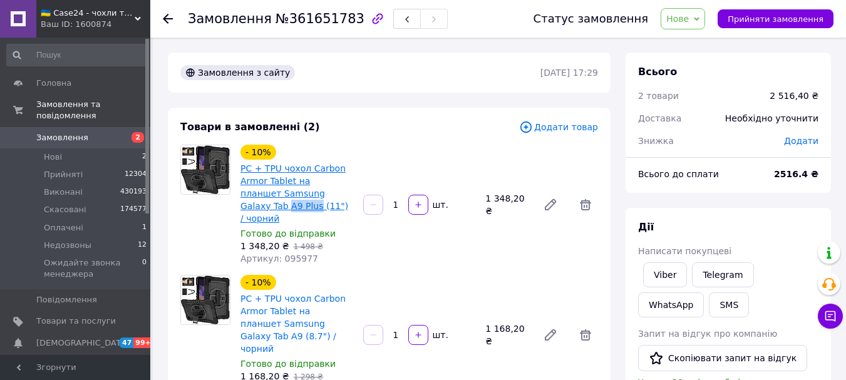
drag, startPoint x: 354, startPoint y: 194, endPoint x: 323, endPoint y: 197, distance: 30.9
click at [323, 197] on div "PC + TPU чохол Carbon Armor Tablet на планшет Samsung Galaxy Tab A9 Plus (11") …" at bounding box center [296, 193] width 115 height 65
copy link "A9 Plus"
click at [87, 132] on span "Замовлення" at bounding box center [76, 137] width 80 height 11
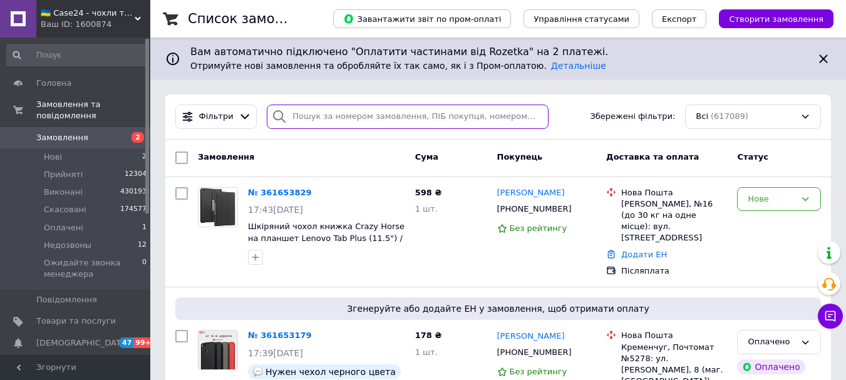
click at [309, 112] on input "search" at bounding box center [407, 117] width 281 height 24
paste input "0994577122"
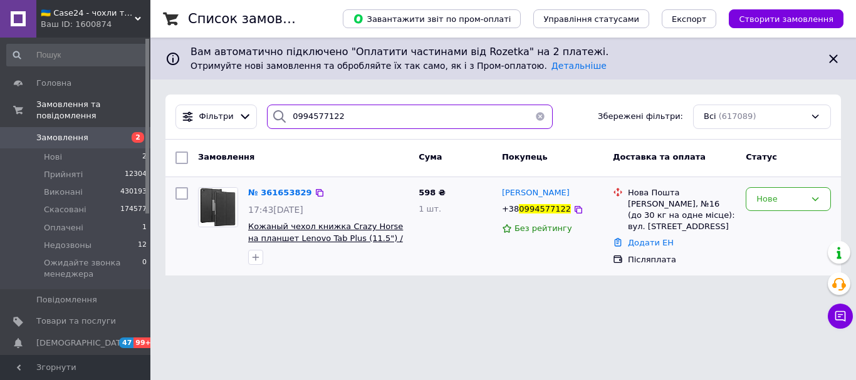
type input "0994577122"
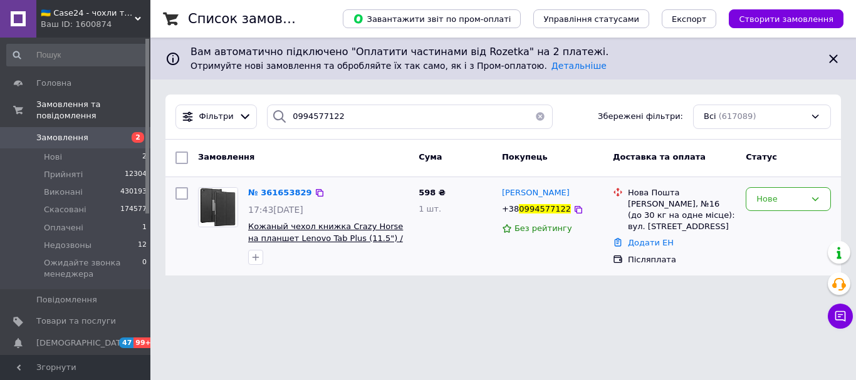
click at [378, 227] on span "Кожаный чехол книжка Crazy Horse на планшет Lenovo Tab Plus (11.5") / черный" at bounding box center [325, 238] width 155 height 33
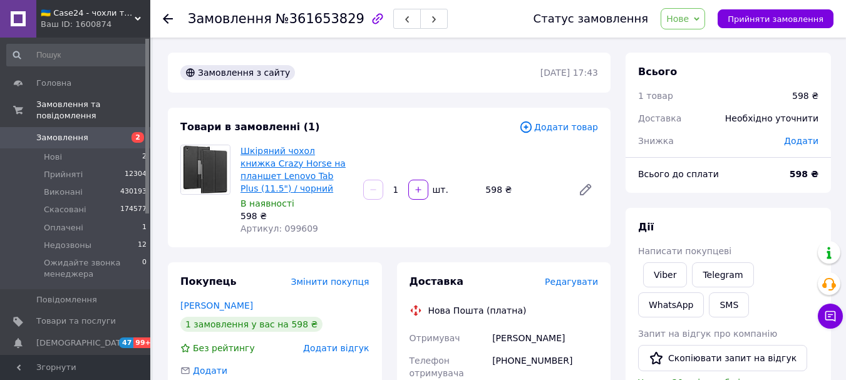
click at [311, 177] on link "Шкіряний чохол книжка Crazy Horse на планшет Lenovo Tab Plus (11.5") / чорний" at bounding box center [293, 170] width 105 height 48
click at [578, 126] on span "Додати товар" at bounding box center [558, 127] width 79 height 14
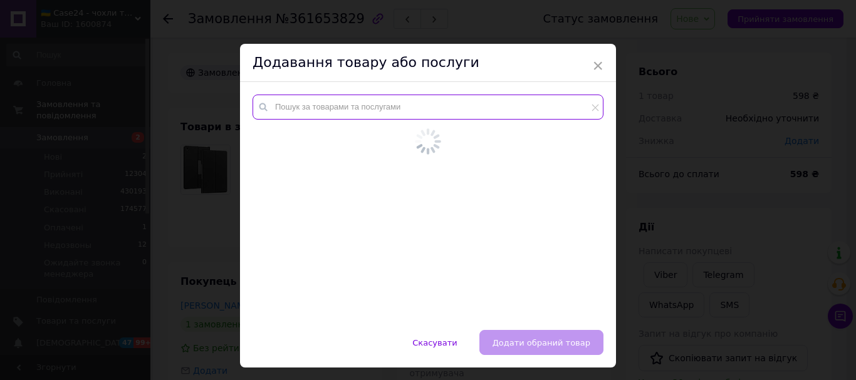
click at [367, 105] on input "text" at bounding box center [427, 107] width 351 height 25
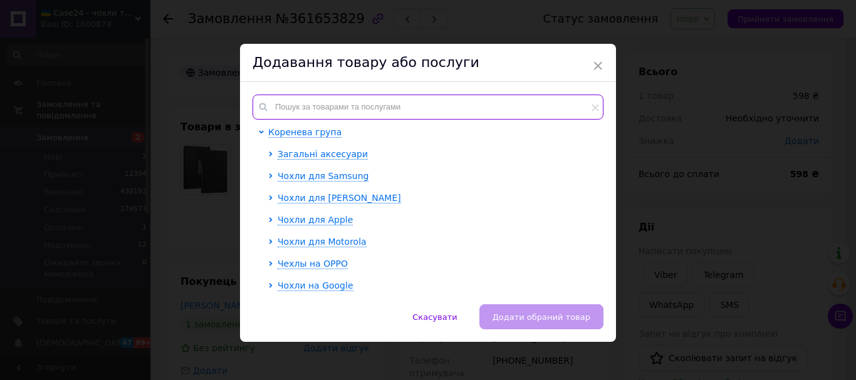
paste input "098952"
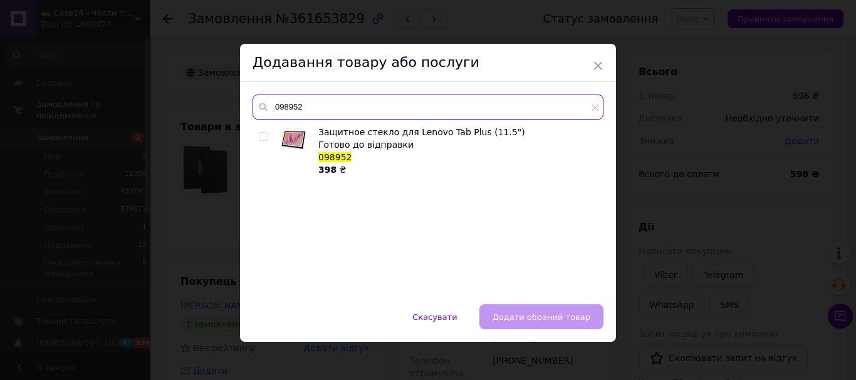
type input "098952"
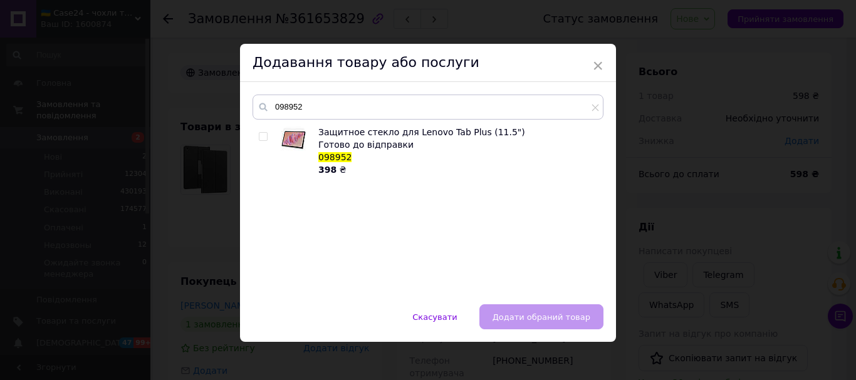
click at [261, 135] on input "checkbox" at bounding box center [263, 137] width 8 height 8
checkbox input "true"
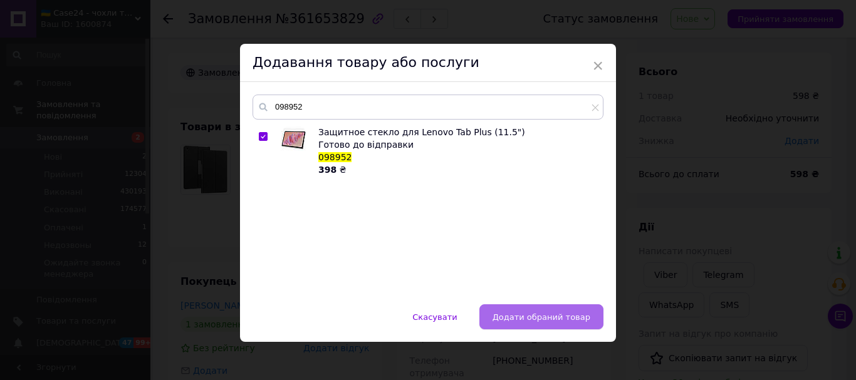
click at [546, 318] on span "Додати обраний товар" at bounding box center [541, 317] width 98 height 9
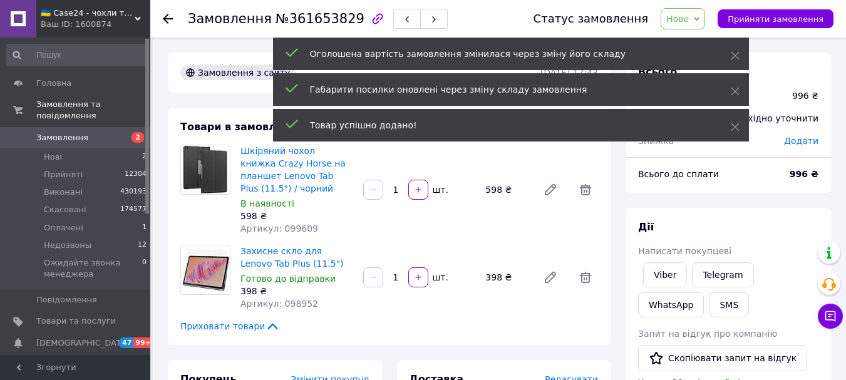
click at [705, 14] on span "Нове" at bounding box center [683, 18] width 44 height 21
click at [737, 53] on use at bounding box center [735, 56] width 8 height 8
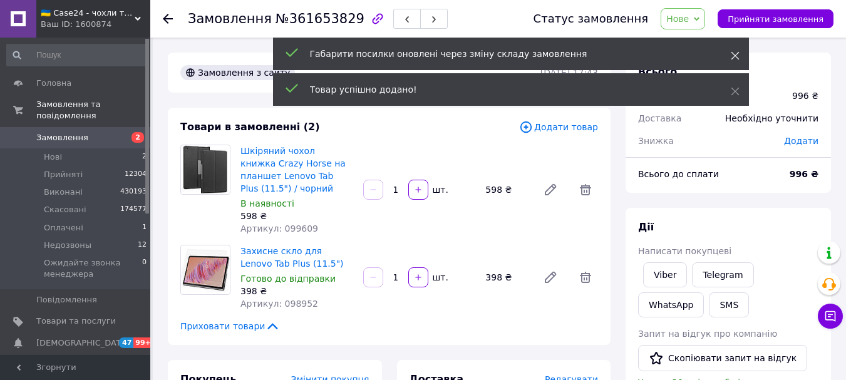
drag, startPoint x: 737, startPoint y: 56, endPoint x: 714, endPoint y: 23, distance: 40.1
click at [737, 56] on icon at bounding box center [735, 55] width 9 height 9
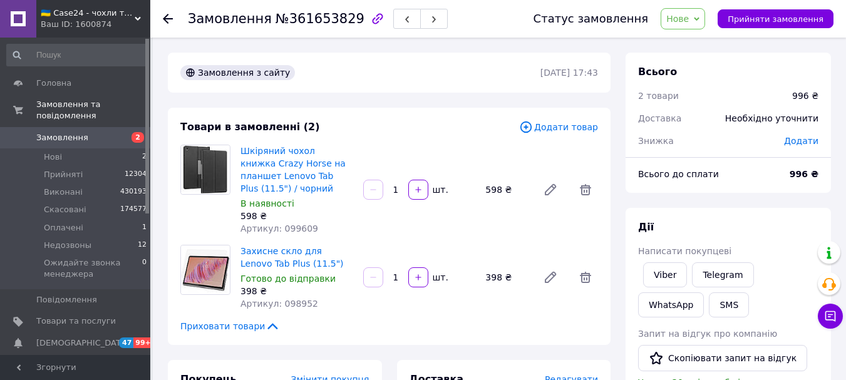
click at [700, 18] on icon at bounding box center [697, 19] width 6 height 6
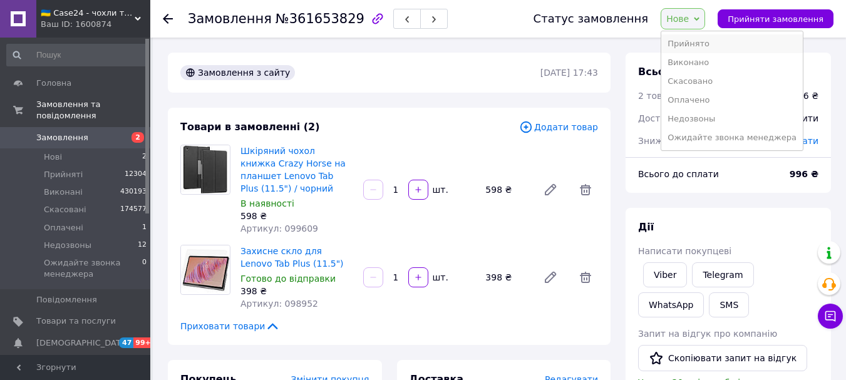
click at [694, 45] on li "Прийнято" at bounding box center [733, 43] width 142 height 19
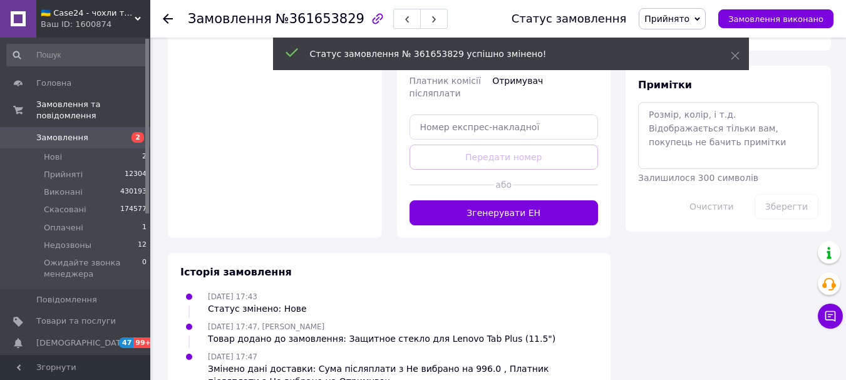
scroll to position [621, 0]
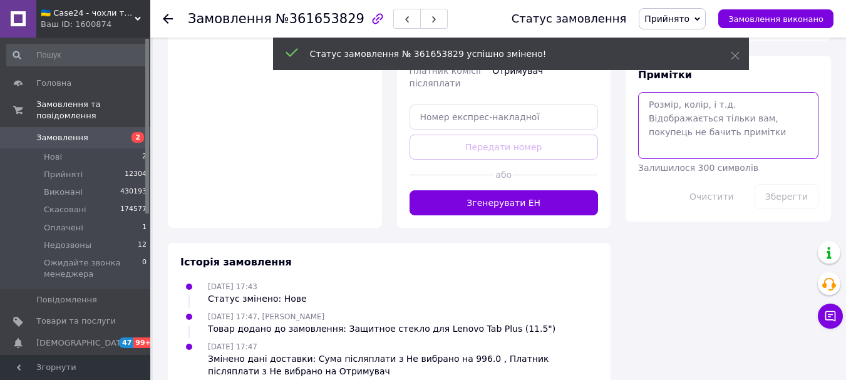
click at [666, 98] on textarea at bounding box center [728, 125] width 180 height 66
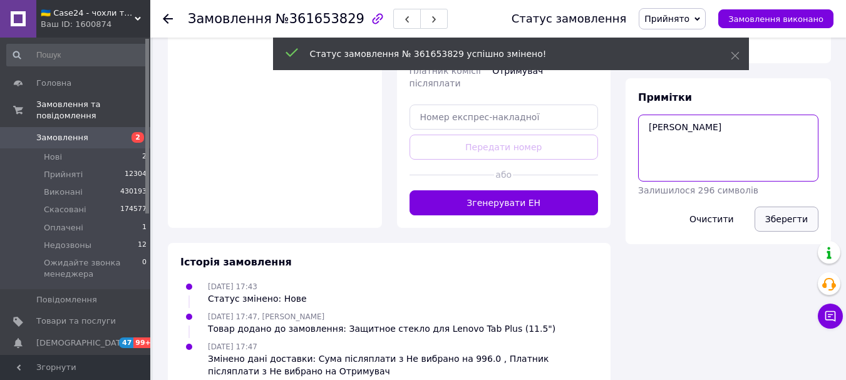
type textarea "[PERSON_NAME]"
click at [788, 207] on button "Зберегти" at bounding box center [787, 219] width 64 height 25
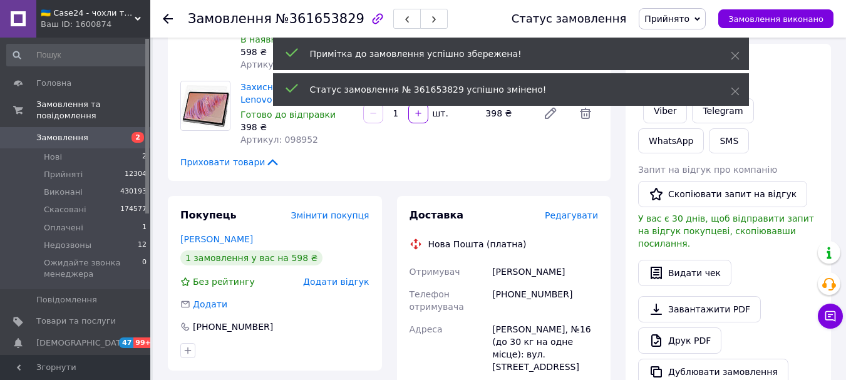
scroll to position [0, 0]
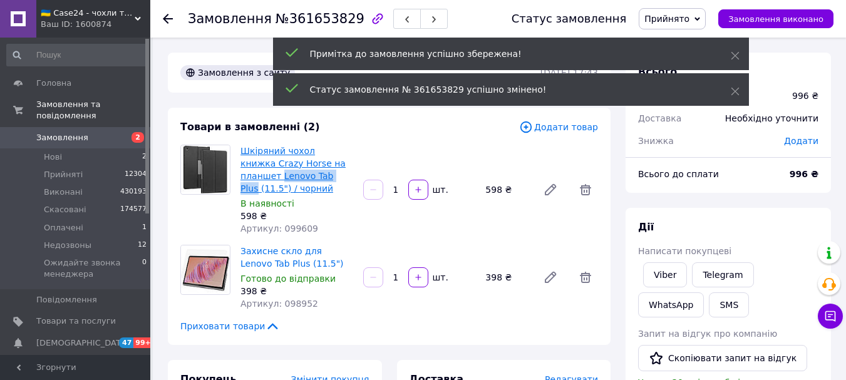
drag, startPoint x: 237, startPoint y: 175, endPoint x: 302, endPoint y: 180, distance: 64.7
click at [302, 180] on div "Шкіряний чохол книжка Crazy Horse на планшет Lenovo Tab Plus (11.5") / чорний В…" at bounding box center [297, 189] width 123 height 95
copy link "Lenovo Tab Plus"
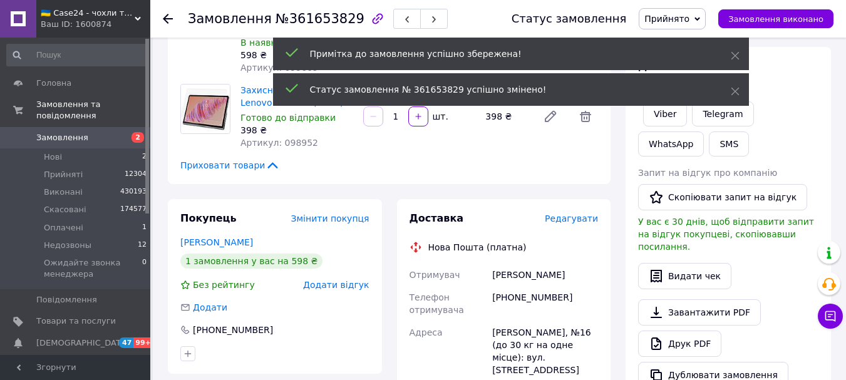
scroll to position [251, 0]
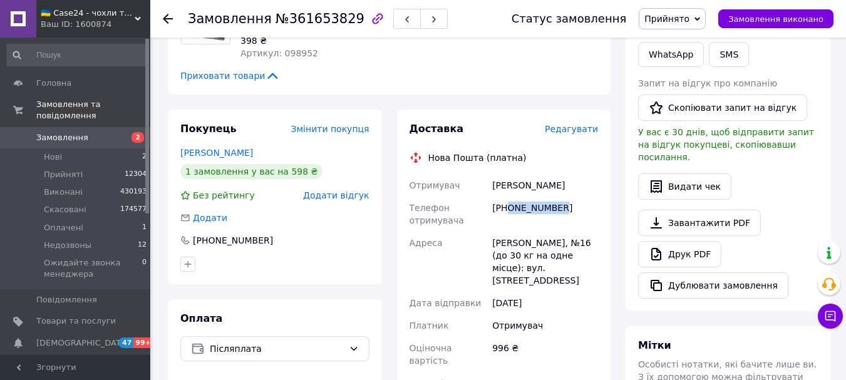
drag, startPoint x: 568, startPoint y: 211, endPoint x: 507, endPoint y: 214, distance: 60.2
click at [507, 214] on div "[PHONE_NUMBER]" at bounding box center [545, 214] width 111 height 35
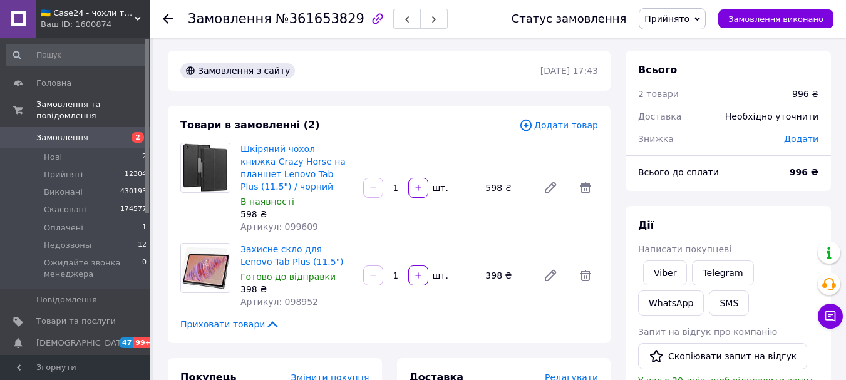
scroll to position [0, 0]
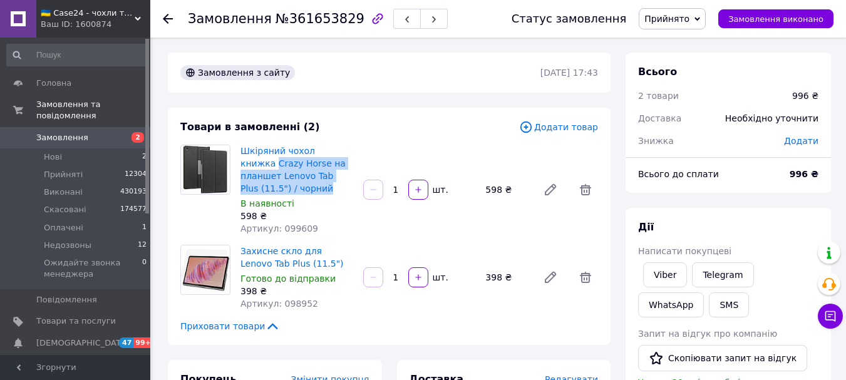
drag, startPoint x: 280, startPoint y: 189, endPoint x: 238, endPoint y: 165, distance: 48.0
click at [238, 165] on div "Шкіряний чохол книжка Crazy Horse на планшет Lenovo Tab Plus (11.5") / чорний В…" at bounding box center [297, 189] width 123 height 95
copy link "Crazy Horse на планшет Lenovo Tab Plus (11.5") / чорний"
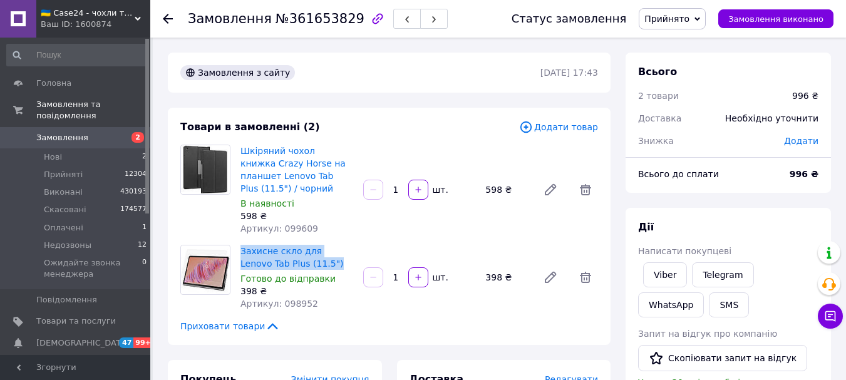
drag, startPoint x: 309, startPoint y: 265, endPoint x: 237, endPoint y: 252, distance: 73.1
click at [237, 252] on div "Захисне скло для Lenovo Tab Plus (11.5") Готово до відправки 398 ₴ Артикул: 098…" at bounding box center [297, 277] width 123 height 70
copy link "Захисне скло для Lenovo Tab Plus (11.5")"
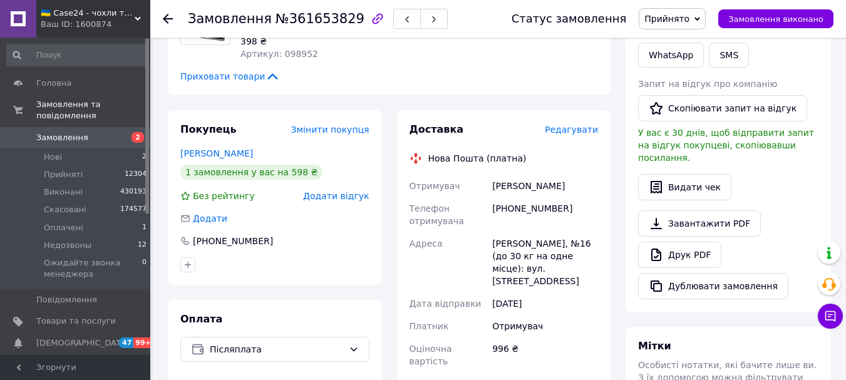
scroll to position [251, 0]
drag, startPoint x: 559, startPoint y: 186, endPoint x: 486, endPoint y: 185, distance: 73.3
click at [486, 185] on div "Отримувач [PERSON_NAME] Телефон отримувача [PHONE_NUMBER] [PERSON_NAME], №16 (д…" at bounding box center [504, 319] width 194 height 291
copy div "Отримувач [PERSON_NAME]"
drag, startPoint x: 543, startPoint y: 216, endPoint x: 497, endPoint y: 216, distance: 46.4
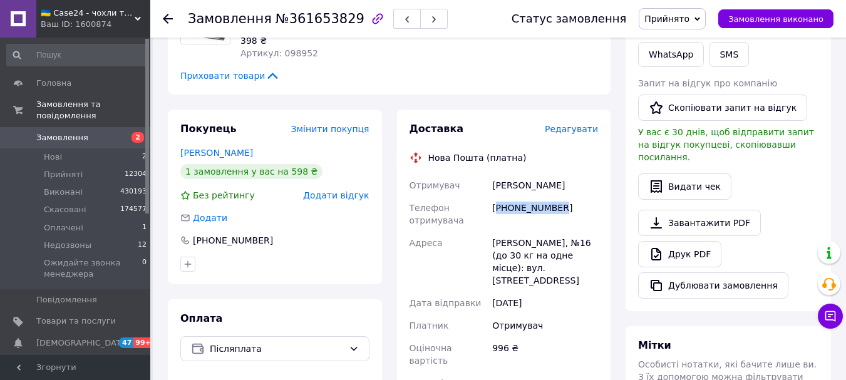
click at [497, 216] on div "[PHONE_NUMBER]" at bounding box center [545, 214] width 111 height 35
copy div "380994577122"
drag, startPoint x: 556, startPoint y: 244, endPoint x: 494, endPoint y: 244, distance: 62.6
click at [494, 244] on div "[PERSON_NAME], №16 (до 30 кг на одне місце): вул. [STREET_ADDRESS]" at bounding box center [545, 262] width 111 height 60
copy div "Кропивницький"
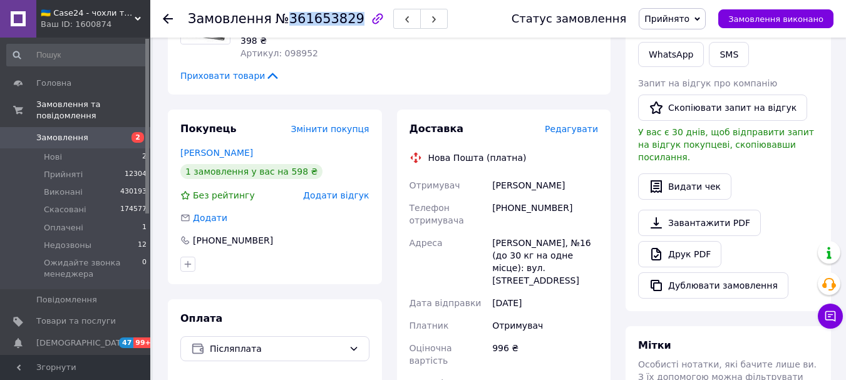
drag, startPoint x: 281, startPoint y: 21, endPoint x: 341, endPoint y: 19, distance: 60.2
click at [341, 19] on span "№361653829" at bounding box center [320, 18] width 89 height 15
copy span "361653829"
click at [56, 152] on span "Нові" at bounding box center [53, 157] width 18 height 11
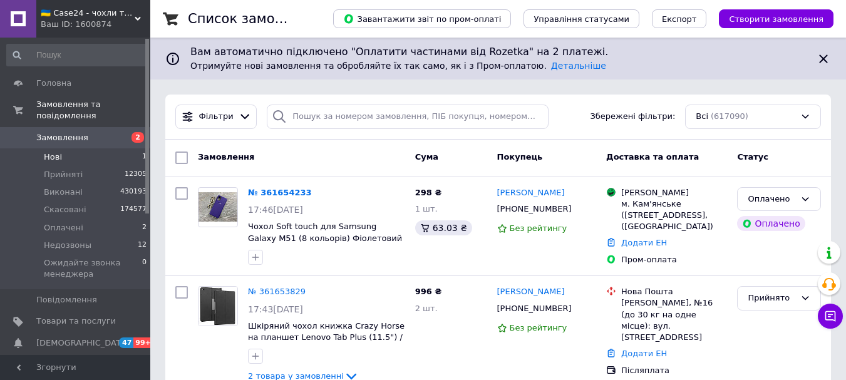
click at [65, 148] on li "Нові 1" at bounding box center [77, 157] width 154 height 18
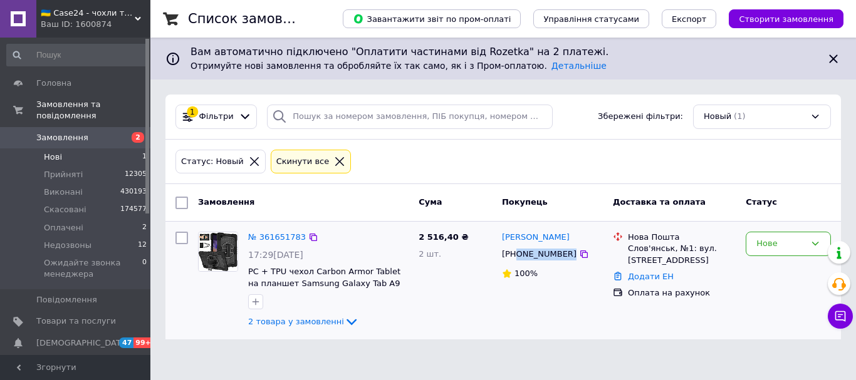
drag, startPoint x: 584, startPoint y: 256, endPoint x: 517, endPoint y: 256, distance: 66.4
click at [517, 256] on div "[PHONE_NUMBER]" at bounding box center [552, 254] width 103 height 14
click at [216, 242] on img at bounding box center [218, 251] width 39 height 39
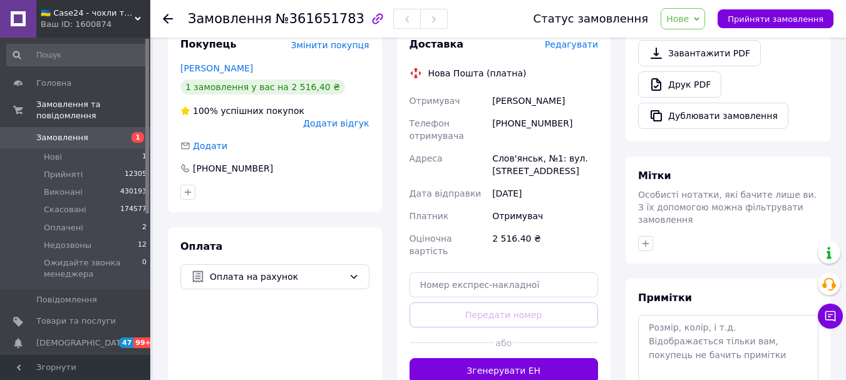
scroll to position [190, 0]
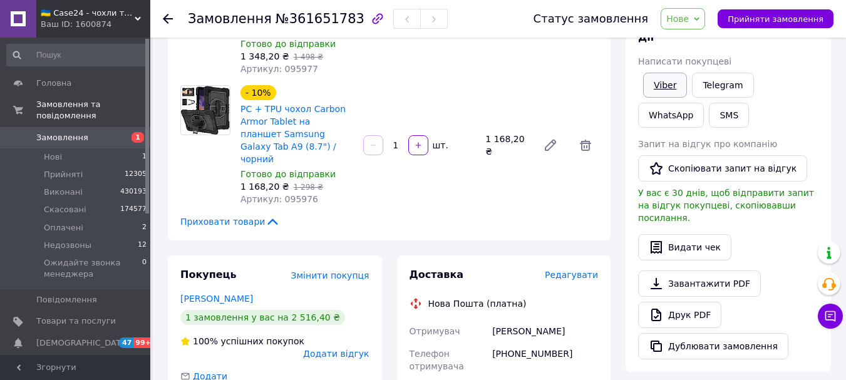
click at [663, 84] on link "Viber" at bounding box center [665, 85] width 44 height 25
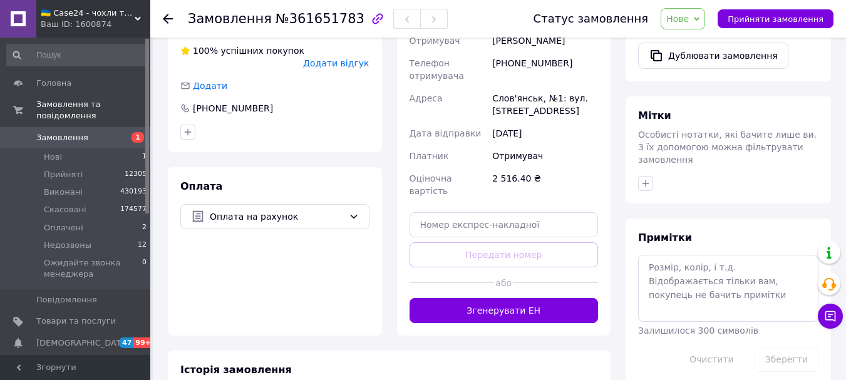
scroll to position [503, 0]
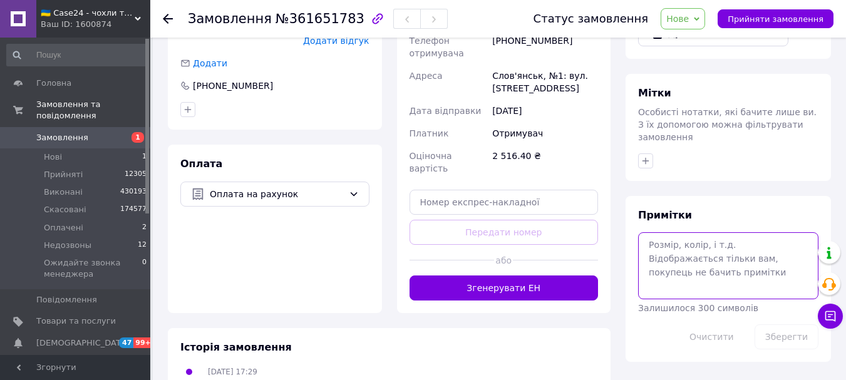
click at [668, 232] on textarea at bounding box center [728, 265] width 180 height 66
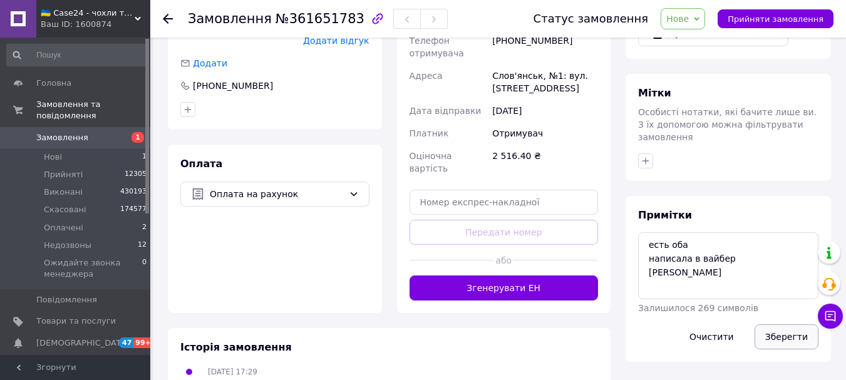
click at [811, 325] on button "Зберегти" at bounding box center [787, 337] width 64 height 25
click at [689, 15] on span "Нове" at bounding box center [678, 19] width 23 height 10
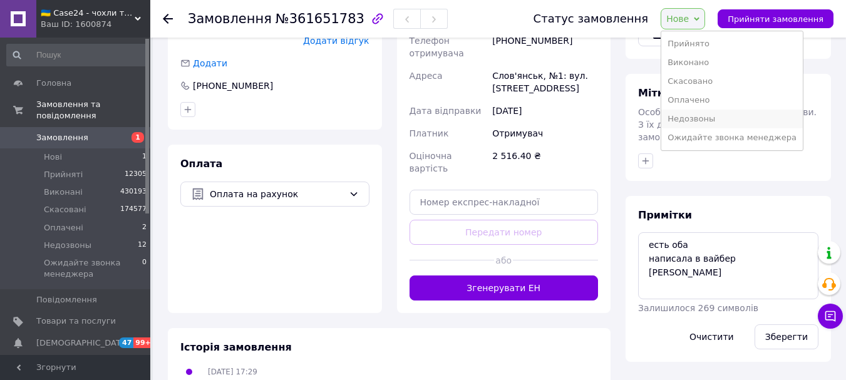
click at [710, 119] on li "Недозвоны" at bounding box center [733, 119] width 142 height 19
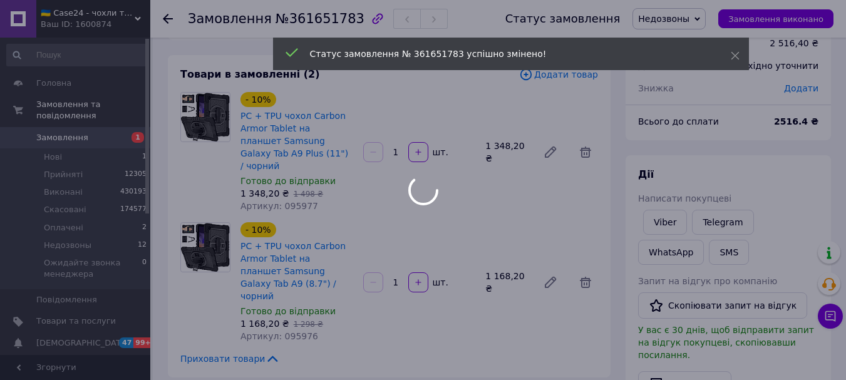
scroll to position [0, 0]
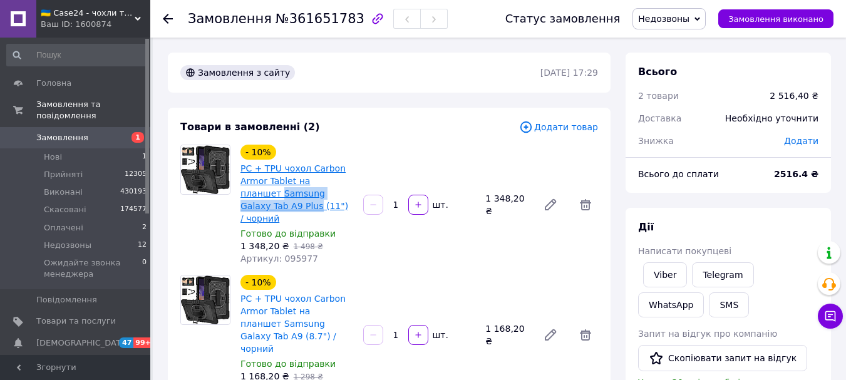
drag, startPoint x: 352, startPoint y: 194, endPoint x: 241, endPoint y: 195, distance: 110.9
click at [241, 195] on span "PC + TPU чохол Carbon Armor Tablet на планшет Samsung Galaxy Tab A9 Plus (11") …" at bounding box center [297, 193] width 113 height 63
copy link "Samsung Galaxy Tab A9 Plus"
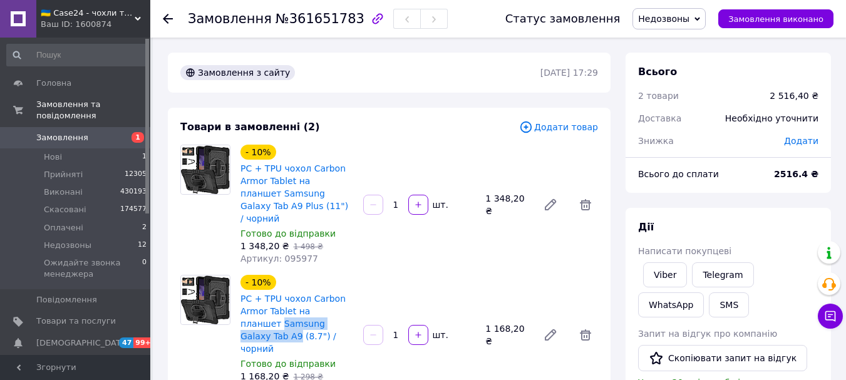
drag, startPoint x: 339, startPoint y: 313, endPoint x: 239, endPoint y: 309, distance: 99.7
click at [239, 309] on div "PC + TPU чохол Carbon Armor Tablet на планшет Samsung Galaxy Tab A9 (8.7") / чо…" at bounding box center [296, 323] width 115 height 65
copy link "Samsung Galaxy Tab A9"
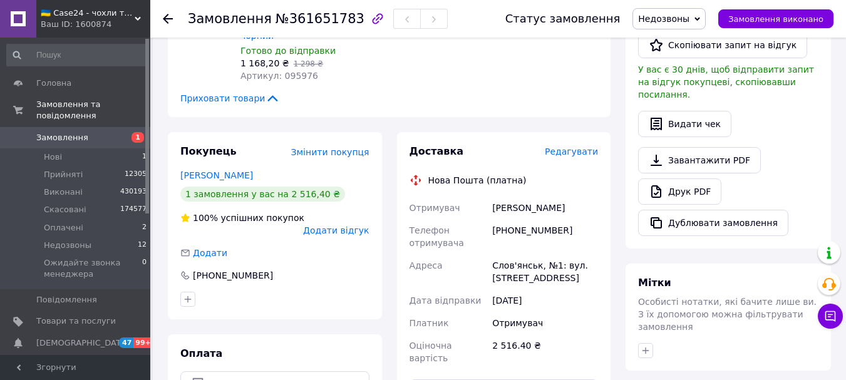
scroll to position [439, 0]
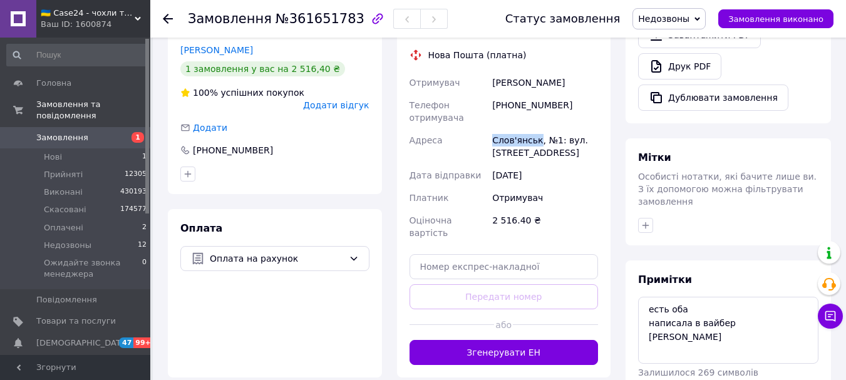
drag, startPoint x: 536, startPoint y: 118, endPoint x: 487, endPoint y: 118, distance: 48.2
click at [487, 118] on div "Отримувач Жовнір Юрій Телефон отримувача +380672359220 Адреса Слов'янськ, №1: в…" at bounding box center [504, 157] width 194 height 173
copy div "Адреса Слов'янськ"
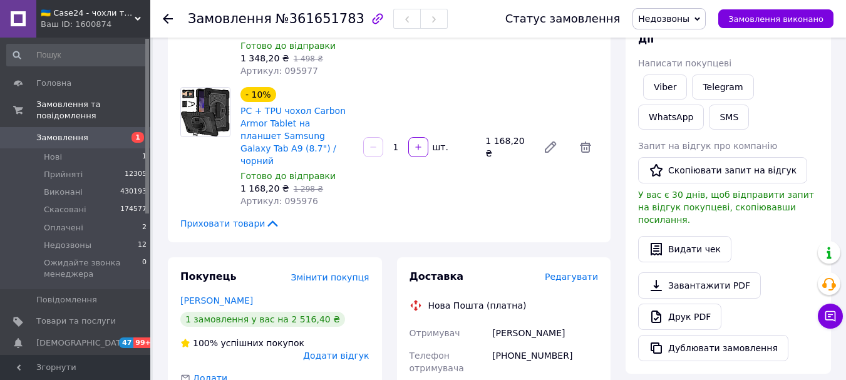
scroll to position [501, 0]
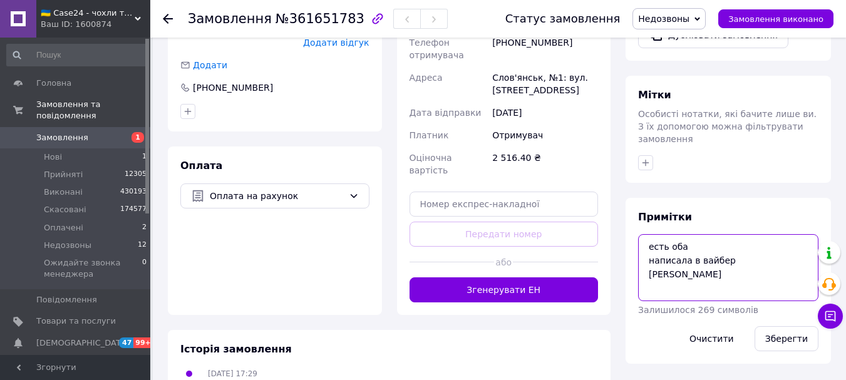
drag, startPoint x: 730, startPoint y: 239, endPoint x: 648, endPoint y: 219, distance: 85.1
click at [648, 234] on textarea "есть оба написала в вайбер ната" at bounding box center [728, 267] width 180 height 66
drag, startPoint x: 713, startPoint y: 223, endPoint x: 633, endPoint y: 225, distance: 79.6
click at [633, 225] on div "Примітки БРОНЯ полоска ната Залишилося 282 символи Очистити Зберегти" at bounding box center [728, 281] width 205 height 166
click at [722, 234] on textarea "БРОНЯ полоска ната" at bounding box center [728, 267] width 180 height 66
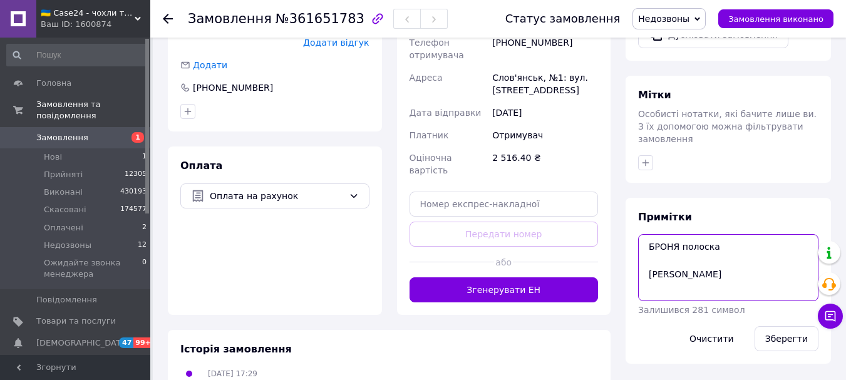
paste textarea "БРОНЯ полоска"
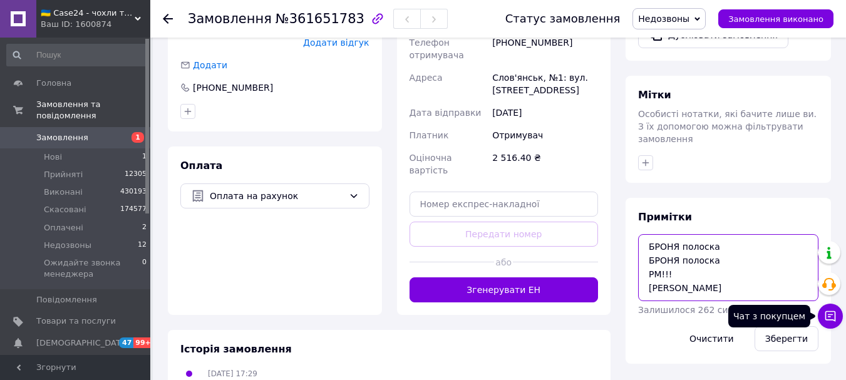
type textarea "БРОНЯ полоска БРОНЯ полоска РМ!!! ната"
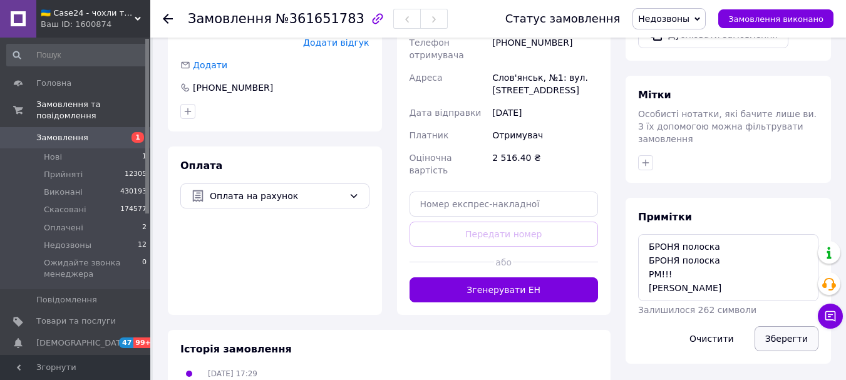
click at [794, 326] on button "Зберегти" at bounding box center [787, 338] width 64 height 25
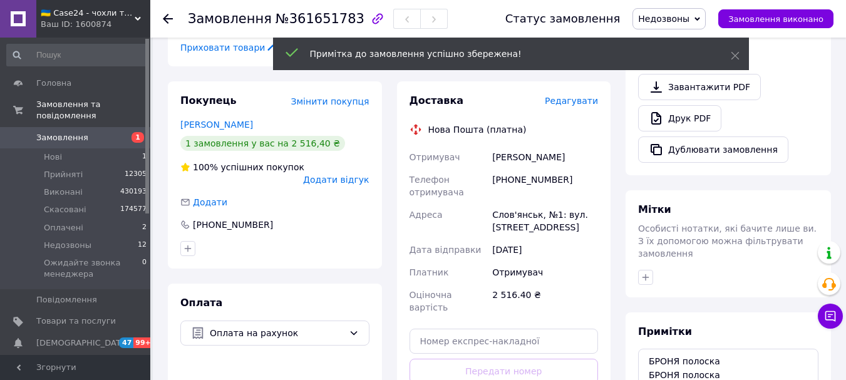
scroll to position [313, 0]
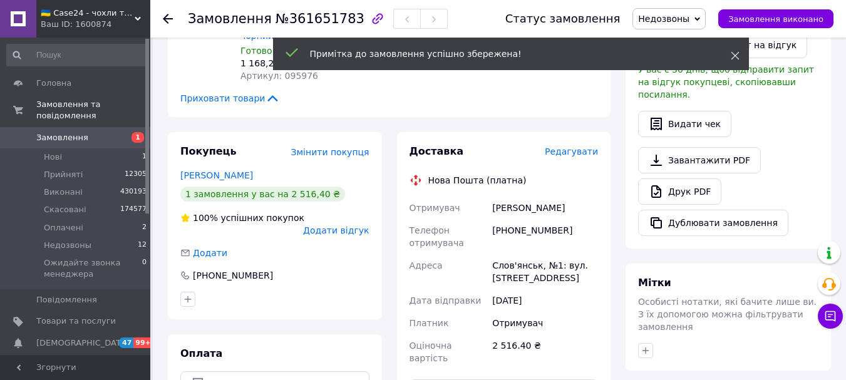
click at [734, 54] on use at bounding box center [735, 56] width 8 height 8
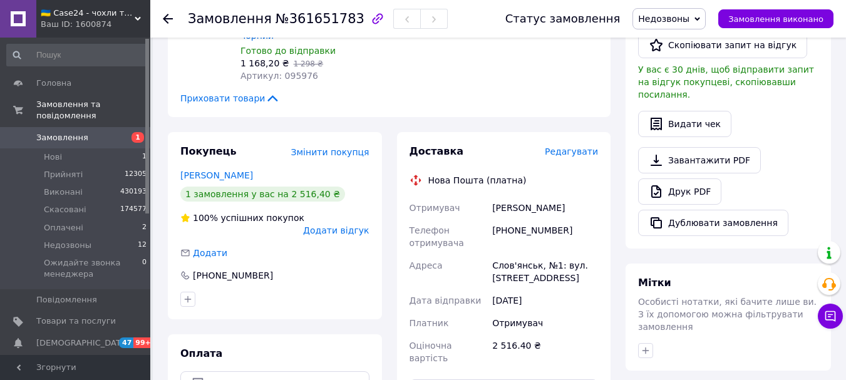
click at [702, 16] on span "Недозвоны" at bounding box center [669, 18] width 73 height 21
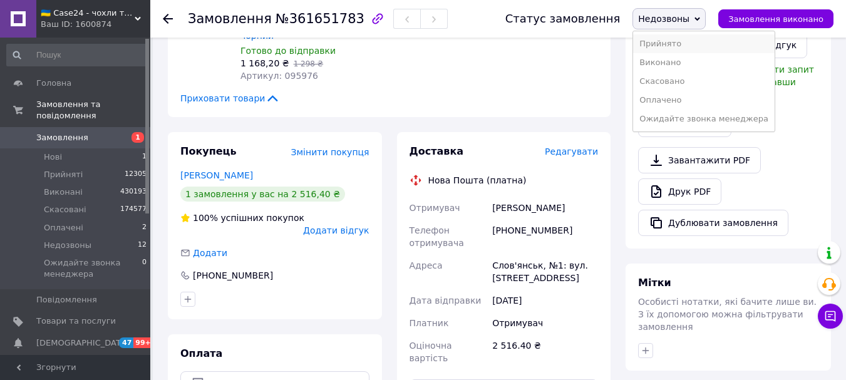
click at [690, 48] on li "Прийнято" at bounding box center [704, 43] width 142 height 19
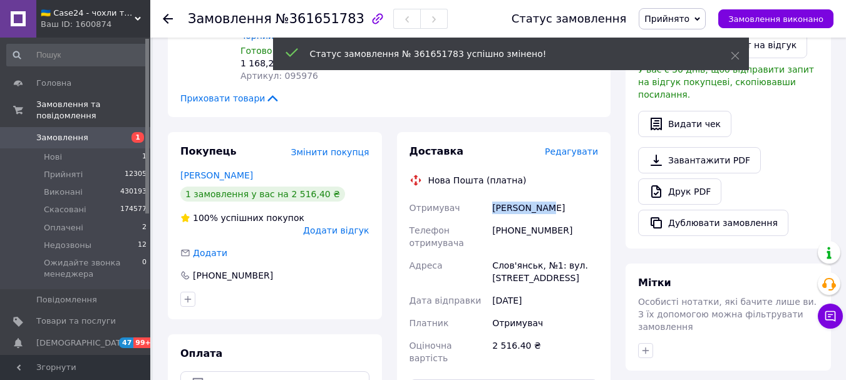
drag, startPoint x: 551, startPoint y: 184, endPoint x: 491, endPoint y: 180, distance: 59.6
click at [491, 197] on div "Жовнір Юрій" at bounding box center [545, 208] width 111 height 23
copy div "Жовнір Юрій"
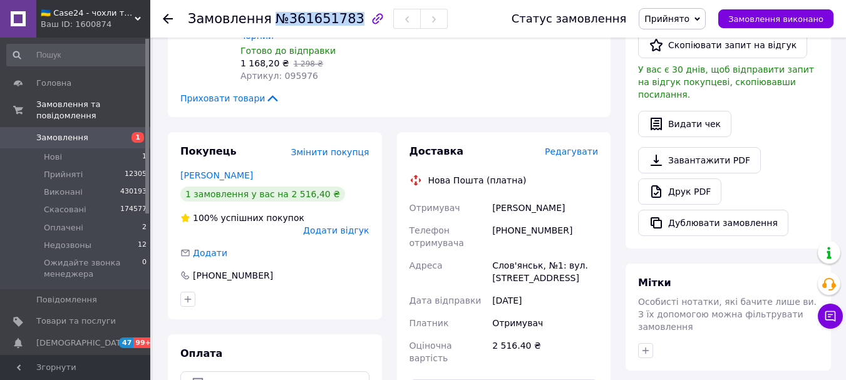
drag, startPoint x: 266, startPoint y: 23, endPoint x: 341, endPoint y: 26, distance: 75.2
click at [341, 26] on span "№361651783" at bounding box center [320, 18] width 89 height 15
copy span "№361651783"
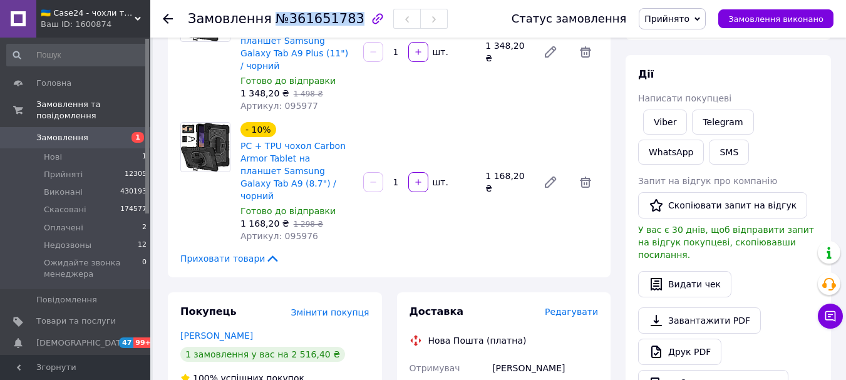
scroll to position [188, 0]
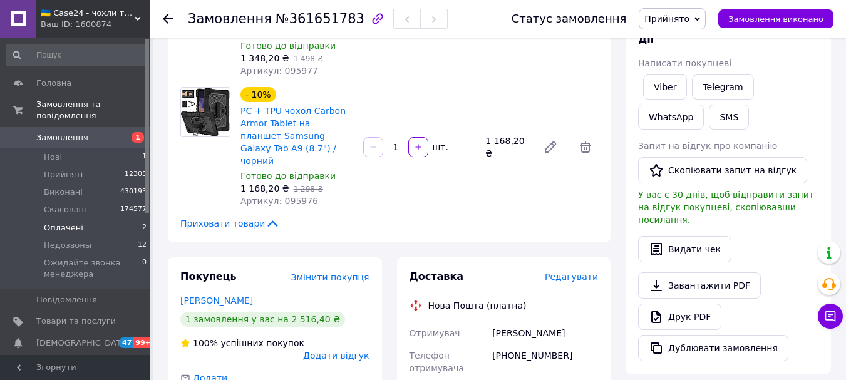
drag, startPoint x: 68, startPoint y: 216, endPoint x: 240, endPoint y: 65, distance: 229.0
click at [68, 222] on span "Оплачені" at bounding box center [63, 227] width 39 height 11
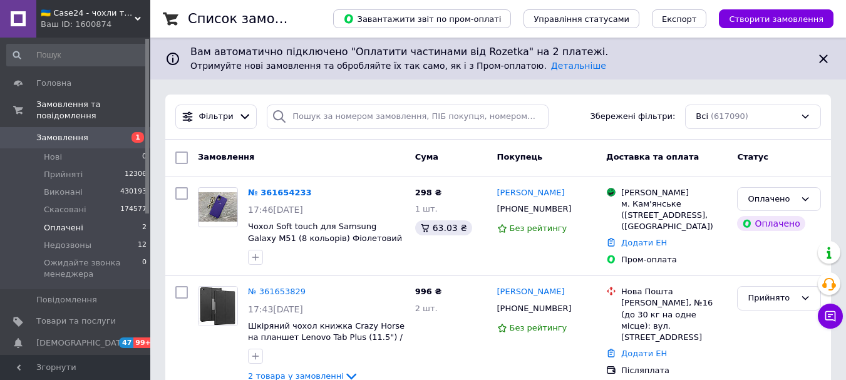
click at [75, 222] on span "Оплачені" at bounding box center [63, 227] width 39 height 11
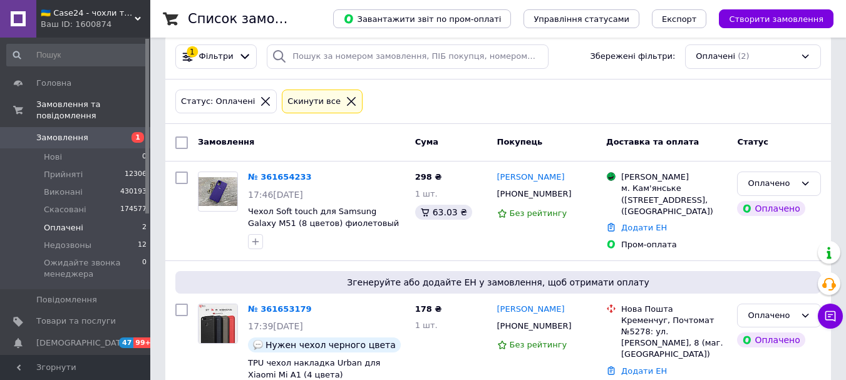
scroll to position [129, 0]
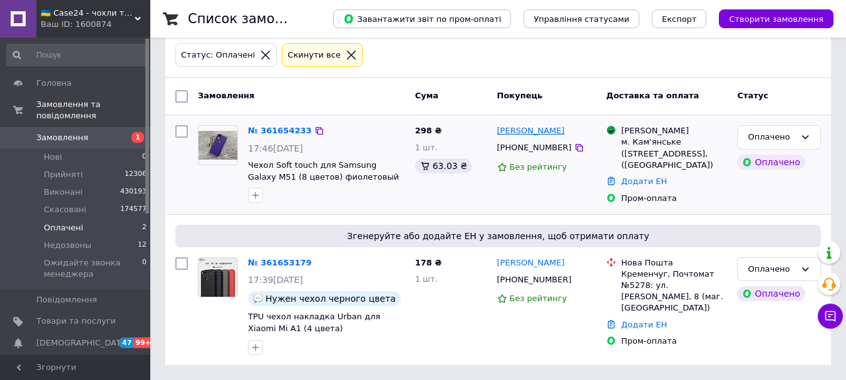
drag, startPoint x: 554, startPoint y: 108, endPoint x: 499, endPoint y: 106, distance: 55.8
click at [499, 124] on div "[PERSON_NAME]" at bounding box center [547, 131] width 102 height 14
copy link "[PERSON_NAME]"
click at [574, 143] on icon at bounding box center [579, 148] width 10 height 10
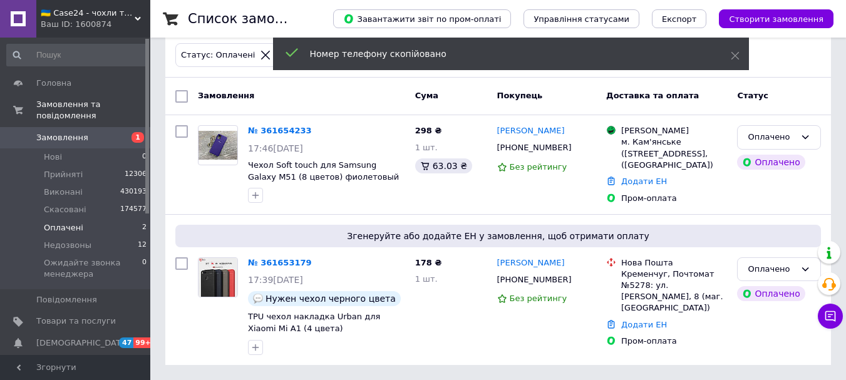
click at [87, 132] on span "Замовлення" at bounding box center [76, 137] width 80 height 11
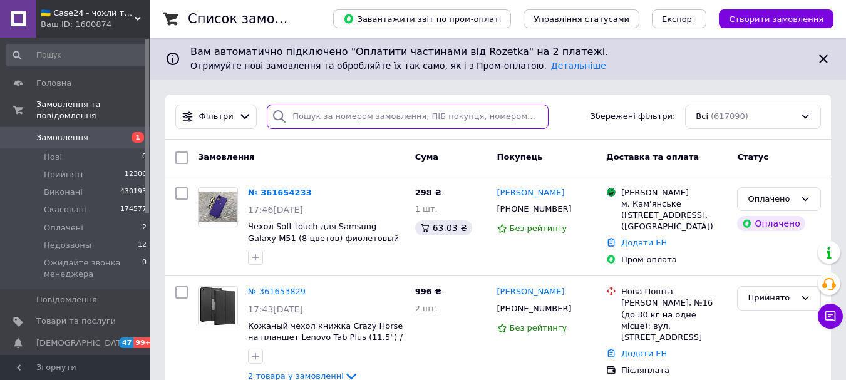
click at [330, 116] on input "search" at bounding box center [407, 117] width 281 height 24
paste input "[PHONE_NUMBER]"
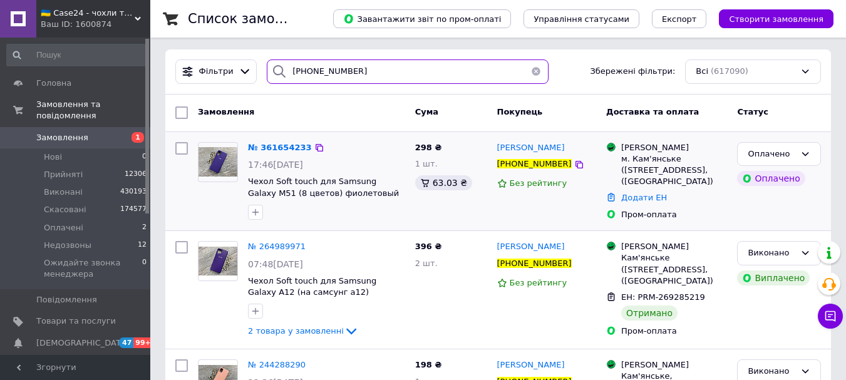
scroll to position [63, 0]
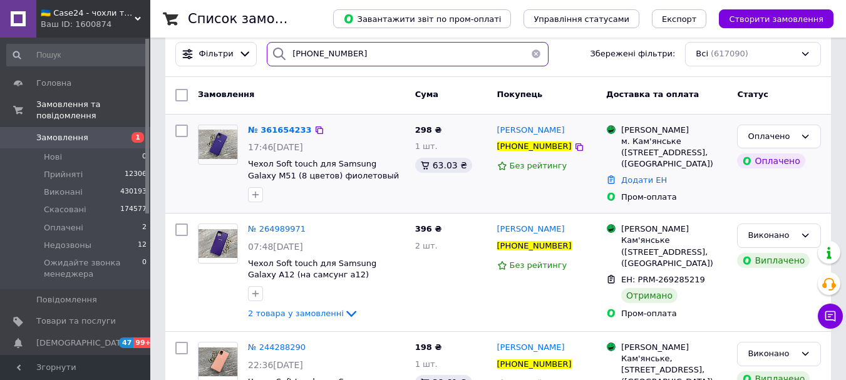
type input "[PHONE_NUMBER]"
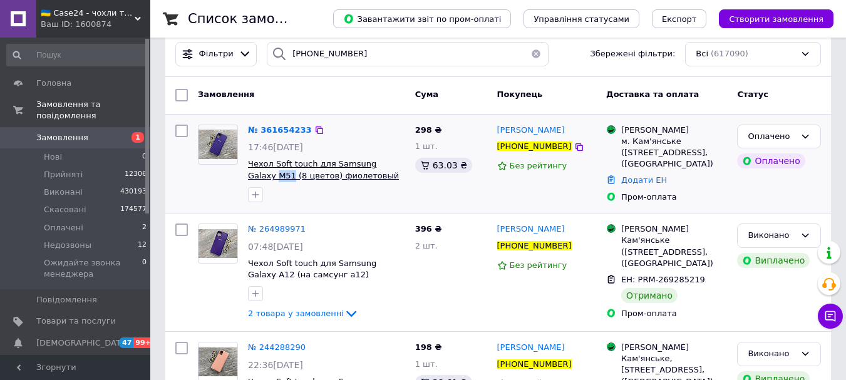
drag, startPoint x: 406, startPoint y: 167, endPoint x: 390, endPoint y: 166, distance: 16.3
click at [390, 166] on div "№ 361654233 17:46, 12.09.2025 Чехол Soft touch для Samsung Galaxy M51 (8 цветов…" at bounding box center [326, 164] width 167 height 88
copy span "M51"
click at [214, 150] on img at bounding box center [218, 144] width 39 height 29
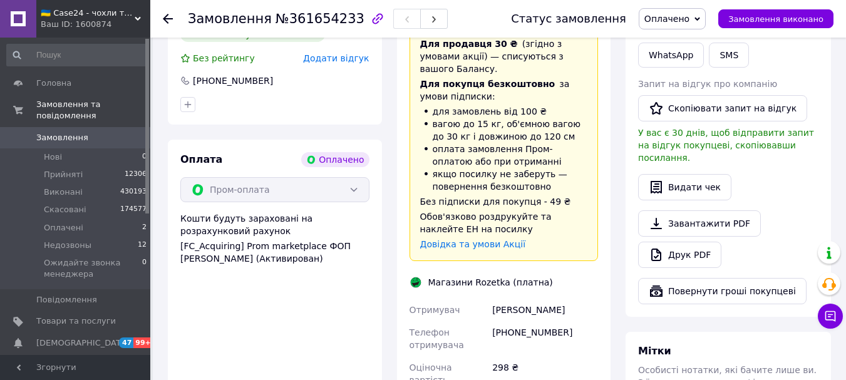
scroll to position [439, 0]
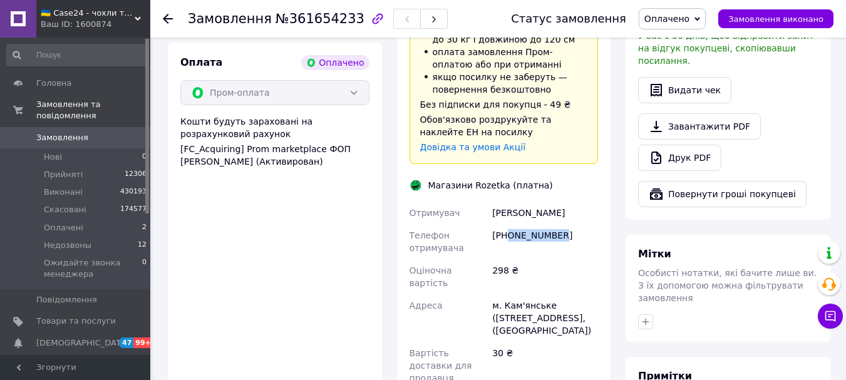
drag, startPoint x: 559, startPoint y: 214, endPoint x: 507, endPoint y: 214, distance: 52.0
click at [507, 224] on div "[PHONE_NUMBER]" at bounding box center [545, 241] width 111 height 35
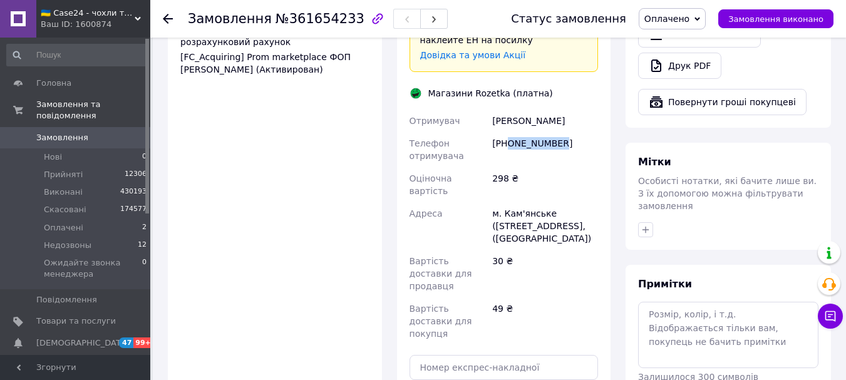
scroll to position [689, 0]
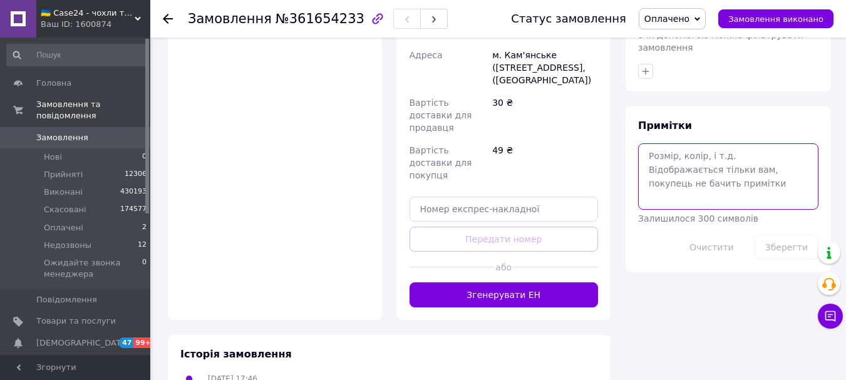
click at [678, 147] on textarea at bounding box center [728, 176] width 180 height 66
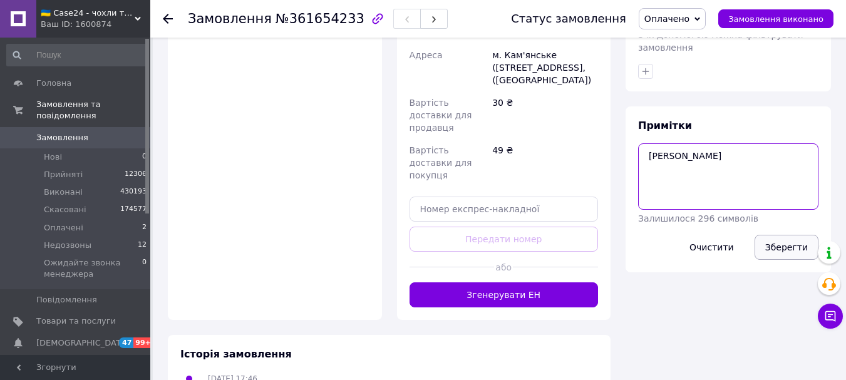
type textarea "[PERSON_NAME]"
click at [789, 235] on button "Зберегти" at bounding box center [787, 247] width 64 height 25
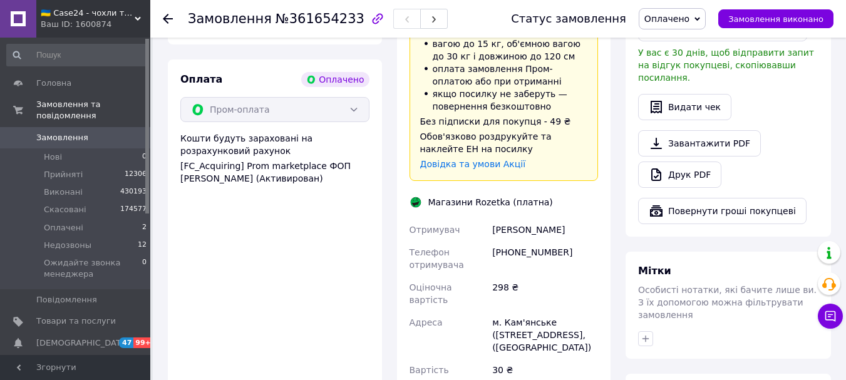
scroll to position [439, 0]
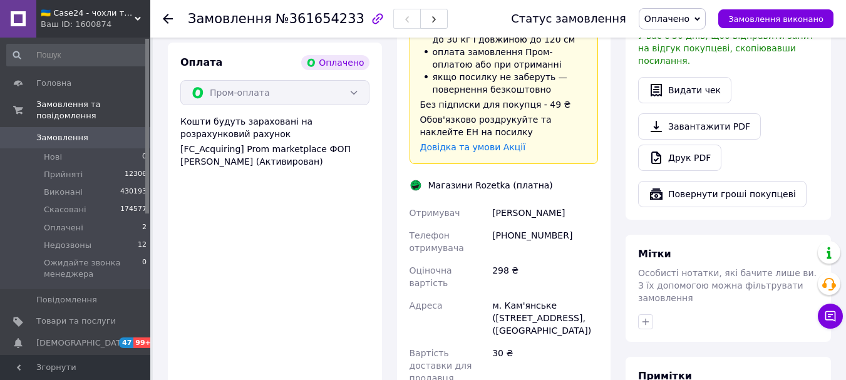
click at [690, 18] on span "Оплачено" at bounding box center [667, 19] width 45 height 10
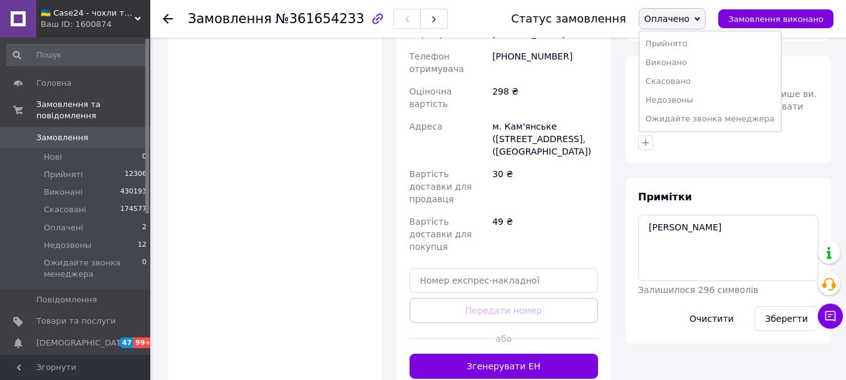
scroll to position [626, 0]
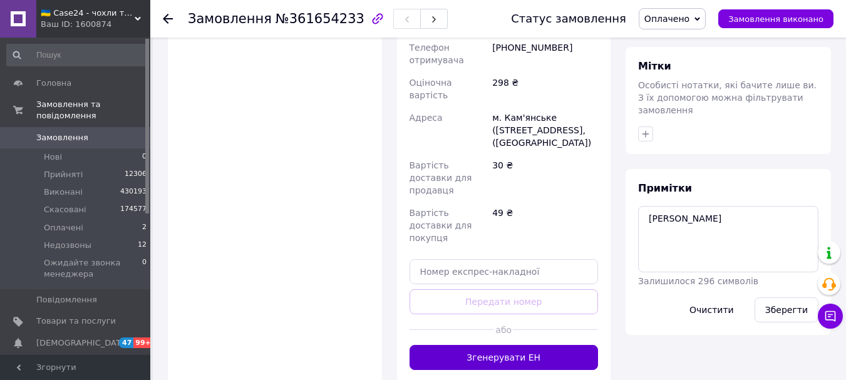
click at [526, 345] on button "Згенерувати ЕН" at bounding box center [504, 357] width 189 height 25
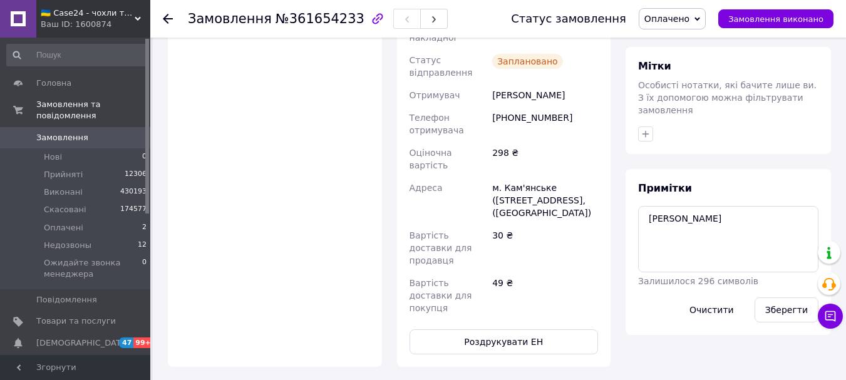
click at [681, 22] on span "Оплачено" at bounding box center [667, 19] width 45 height 10
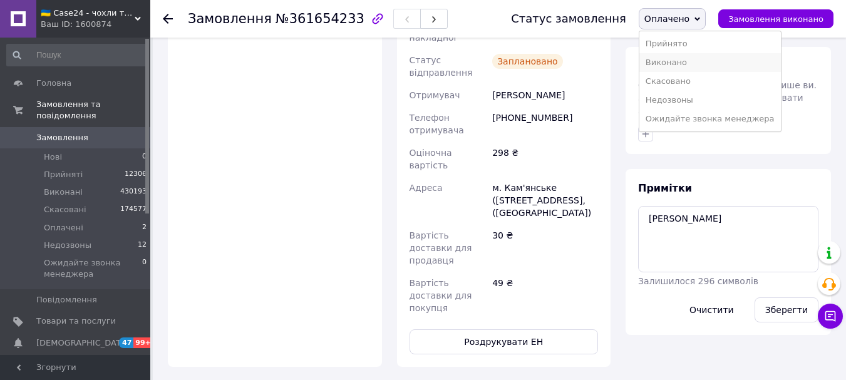
click at [687, 63] on li "Виконано" at bounding box center [711, 62] width 142 height 19
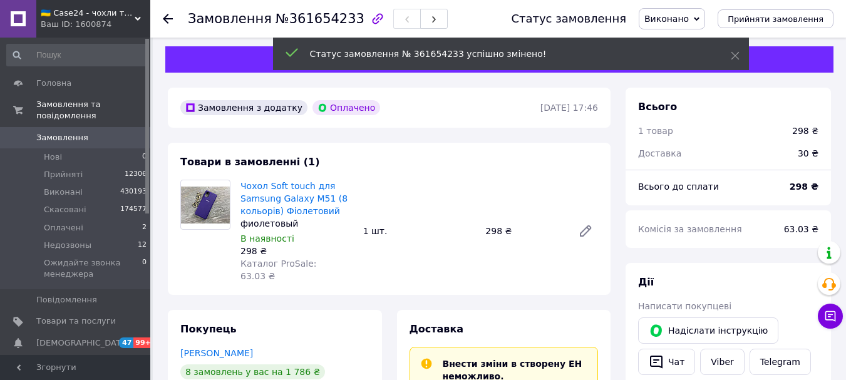
scroll to position [0, 0]
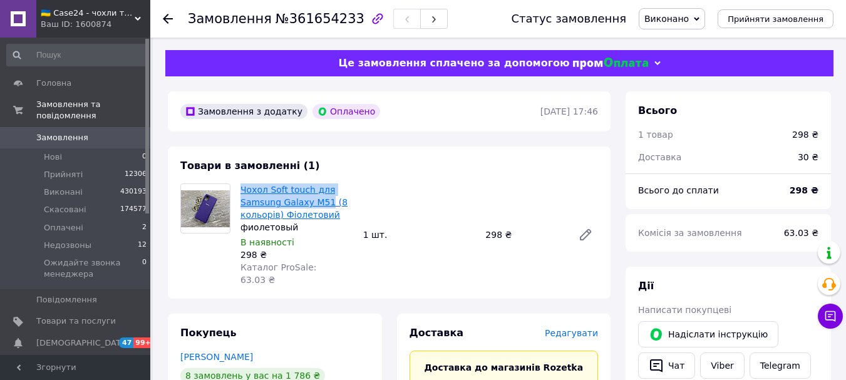
drag, startPoint x: 236, startPoint y: 187, endPoint x: 325, endPoint y: 201, distance: 90.1
click at [325, 201] on div "Чохол Soft touch для Samsung Galaxy M51 (8 кольорів) Фіолетовий фиолетовый В на…" at bounding box center [297, 235] width 123 height 108
copy link "Чохол Soft touch для Samsung Galaxy M51"
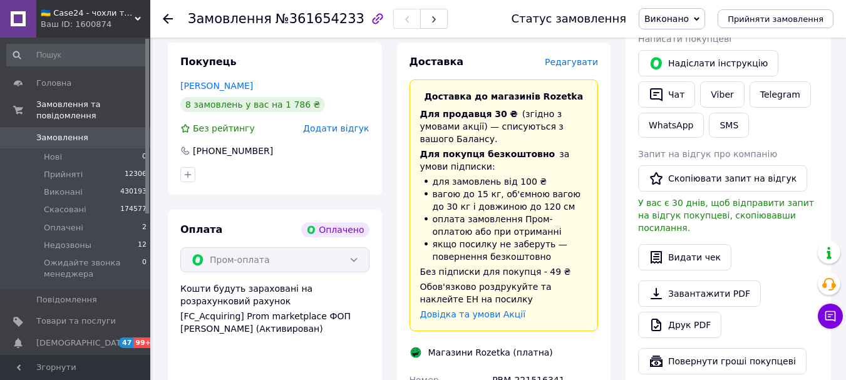
scroll to position [376, 0]
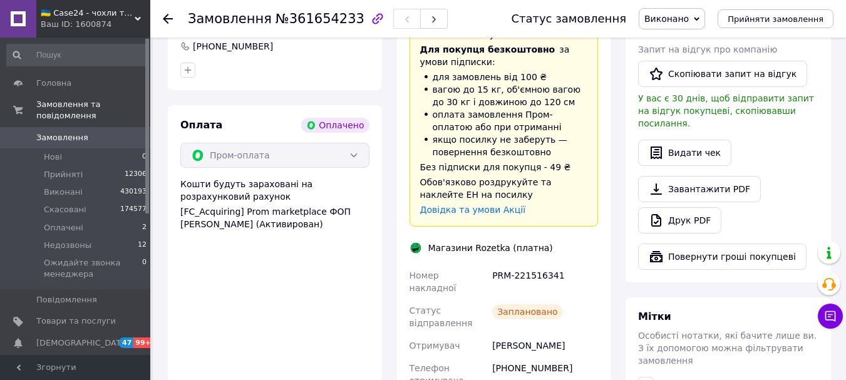
drag, startPoint x: 571, startPoint y: 313, endPoint x: 494, endPoint y: 310, distance: 77.1
click at [494, 335] on div "[PERSON_NAME]" at bounding box center [545, 346] width 111 height 23
copy div "[PERSON_NAME]"
drag, startPoint x: 560, startPoint y: 336, endPoint x: 497, endPoint y: 336, distance: 62.6
click at [497, 357] on div "[PHONE_NUMBER]" at bounding box center [545, 374] width 111 height 35
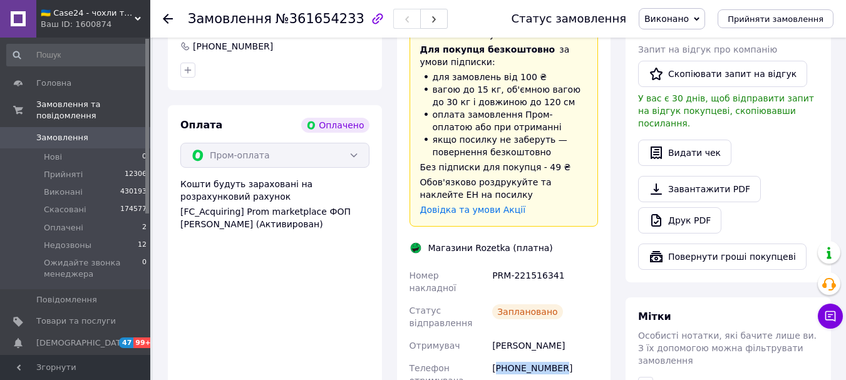
copy div "380668151918"
drag, startPoint x: 564, startPoint y: 247, endPoint x: 492, endPoint y: 256, distance: 73.2
click at [492, 264] on div "PRM-221516341" at bounding box center [545, 281] width 111 height 35
copy div "PRM-221516341"
drag, startPoint x: 279, startPoint y: 29, endPoint x: 343, endPoint y: 23, distance: 63.6
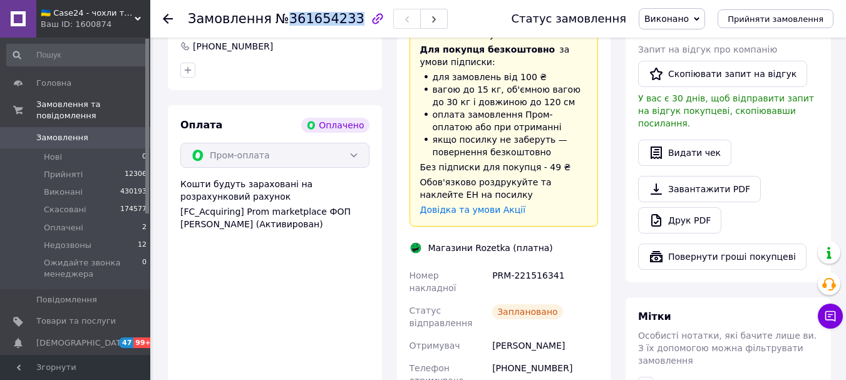
click at [343, 23] on div "Замовлення №361654233" at bounding box center [318, 18] width 260 height 21
copy span "361654233"
click at [84, 132] on span "Замовлення" at bounding box center [76, 137] width 80 height 11
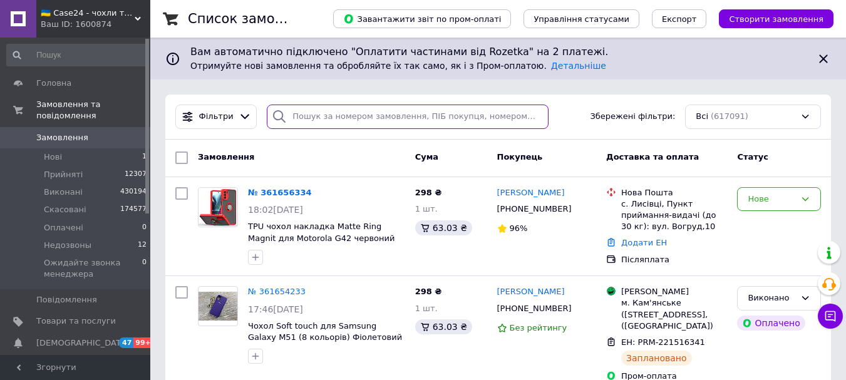
click at [332, 115] on input "search" at bounding box center [407, 117] width 281 height 24
paste input "0961167457"
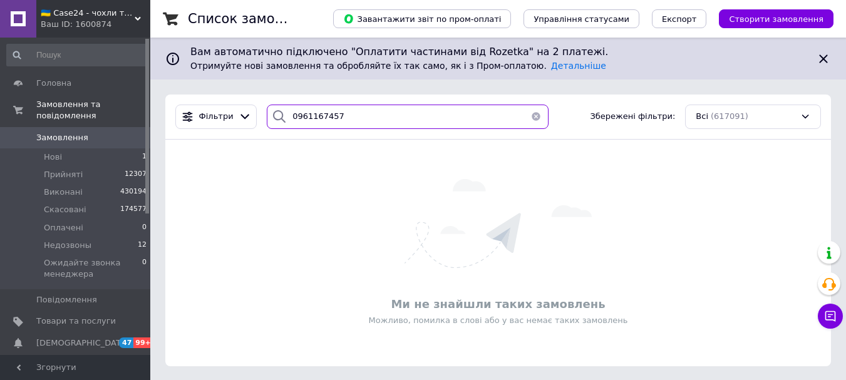
type input "0961167457"
drag, startPoint x: 360, startPoint y: 120, endPoint x: 257, endPoint y: 120, distance: 102.7
click at [262, 120] on div "0961167457" at bounding box center [407, 117] width 291 height 24
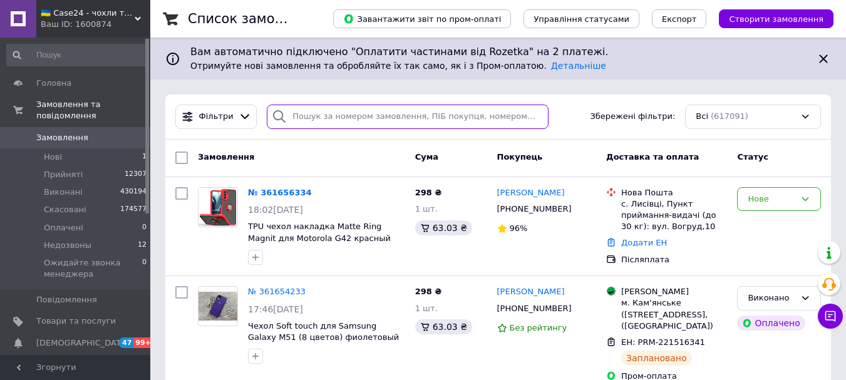
click at [323, 112] on input "search" at bounding box center [407, 117] width 281 height 24
paste input "361639540"
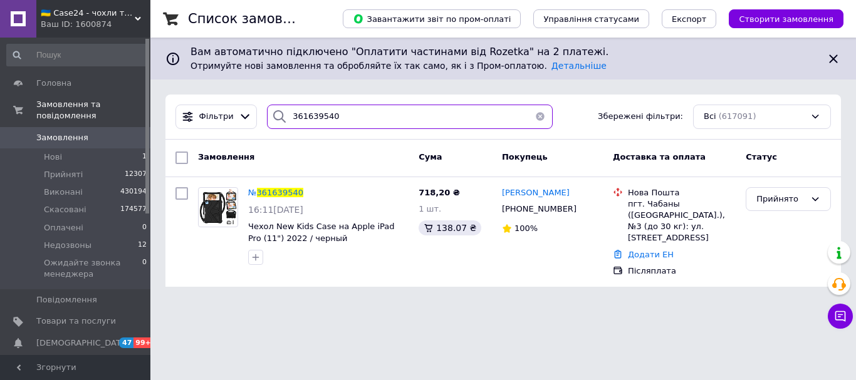
type input "361639540"
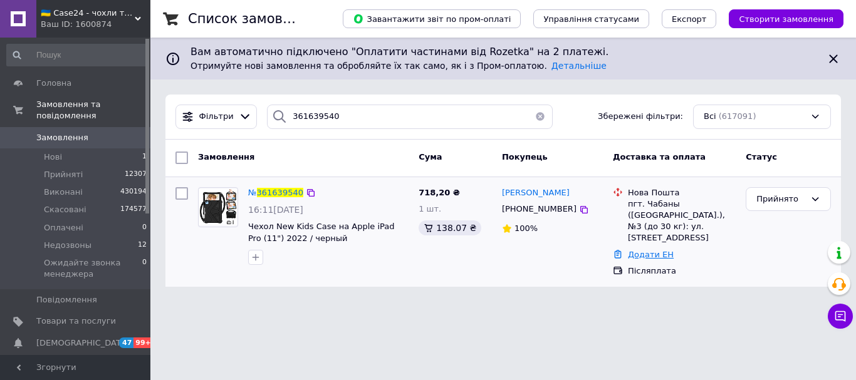
click at [647, 250] on link "Додати ЕН" at bounding box center [651, 254] width 46 height 9
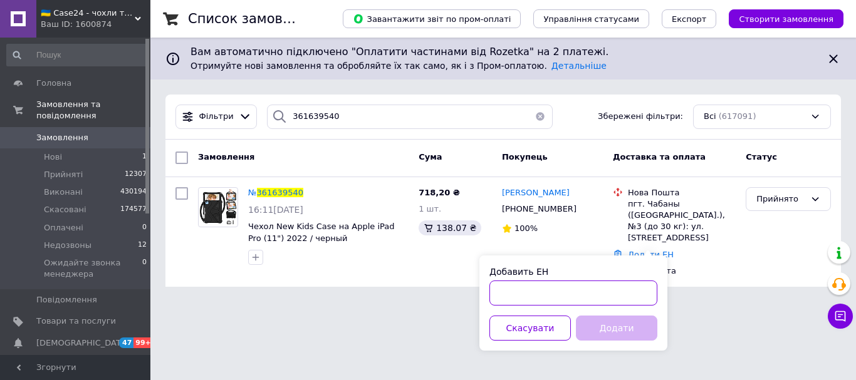
click at [545, 282] on input "Добавить ЕН" at bounding box center [573, 293] width 168 height 25
paste input "20451247435246"
type input "20451247435246"
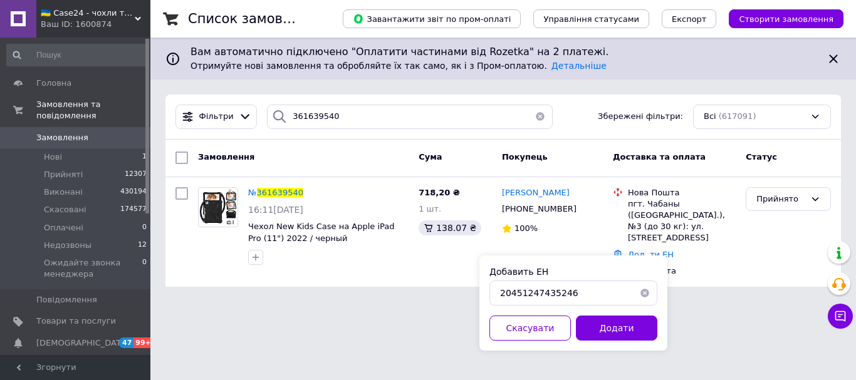
click at [616, 320] on button "Додати" at bounding box center [616, 328] width 81 height 25
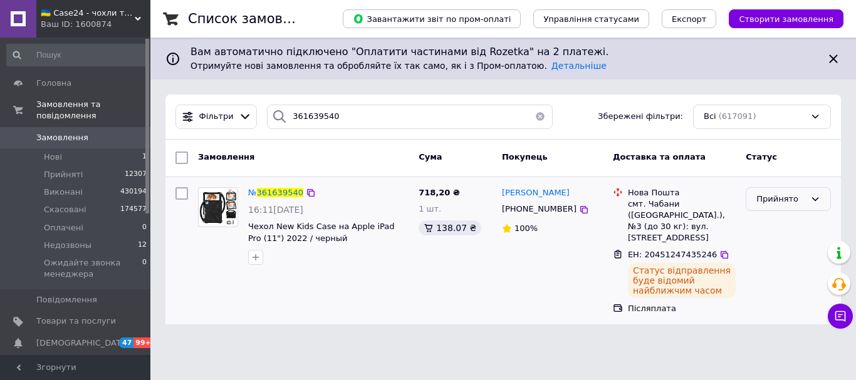
click at [775, 199] on div "Прийнято" at bounding box center [780, 199] width 49 height 13
click at [772, 226] on li "Виконано" at bounding box center [788, 225] width 84 height 23
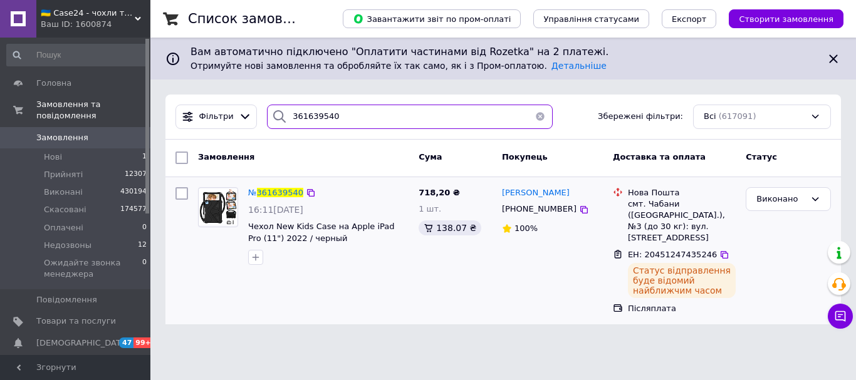
drag, startPoint x: 333, startPoint y: 118, endPoint x: 266, endPoint y: 117, distance: 67.0
click at [267, 117] on div "361639540" at bounding box center [410, 117] width 286 height 24
paste input "53829"
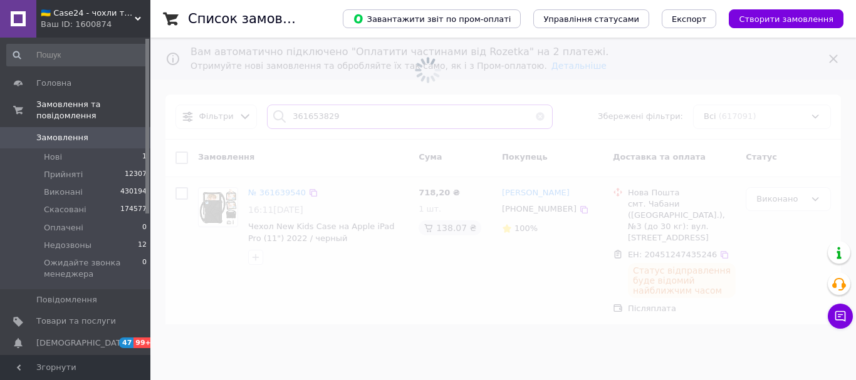
type input "361653829"
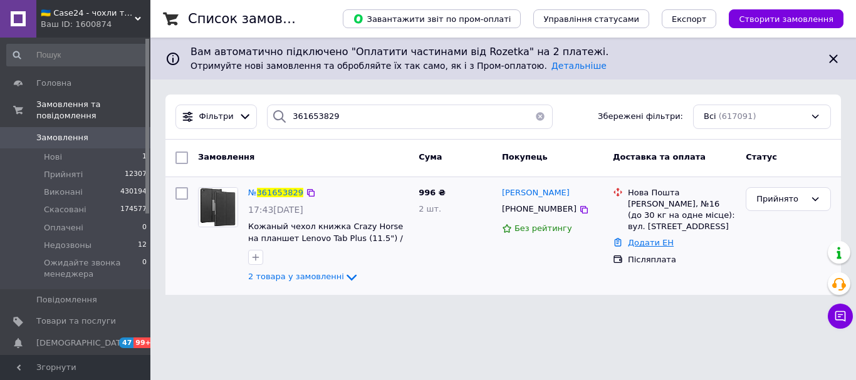
click at [648, 245] on link "Додати ЕН" at bounding box center [651, 242] width 46 height 9
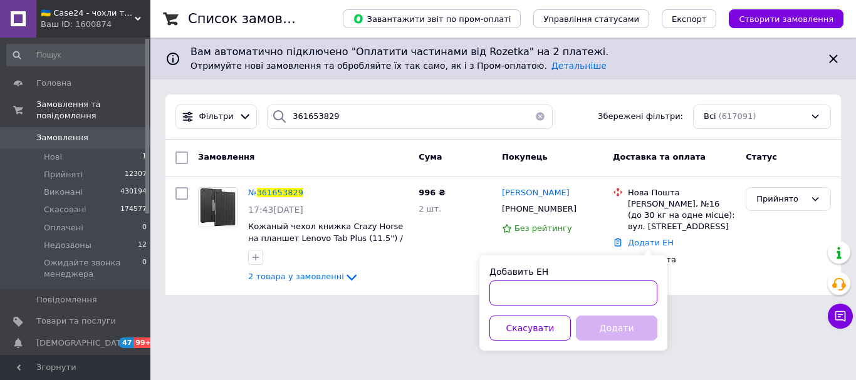
click at [576, 291] on input "Добавить ЕН" at bounding box center [573, 293] width 168 height 25
paste input "20451247435309"
type input "20451247435309"
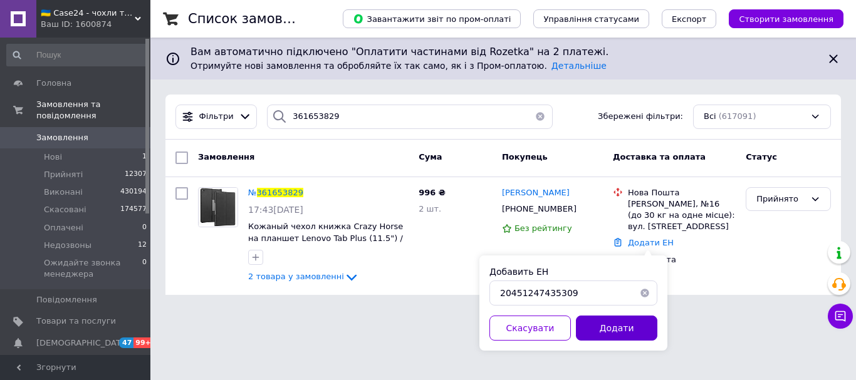
click at [602, 324] on button "Додати" at bounding box center [616, 328] width 81 height 25
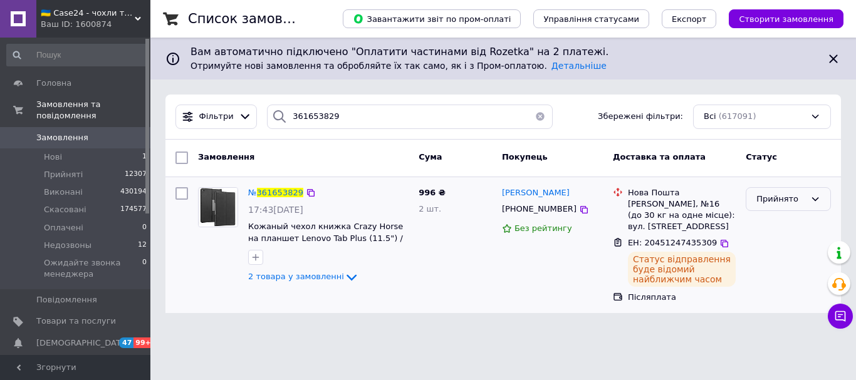
click at [789, 197] on div "Прийнято" at bounding box center [780, 199] width 49 height 13
click at [771, 227] on li "Виконано" at bounding box center [788, 225] width 84 height 23
